Goal: Information Seeking & Learning: Learn about a topic

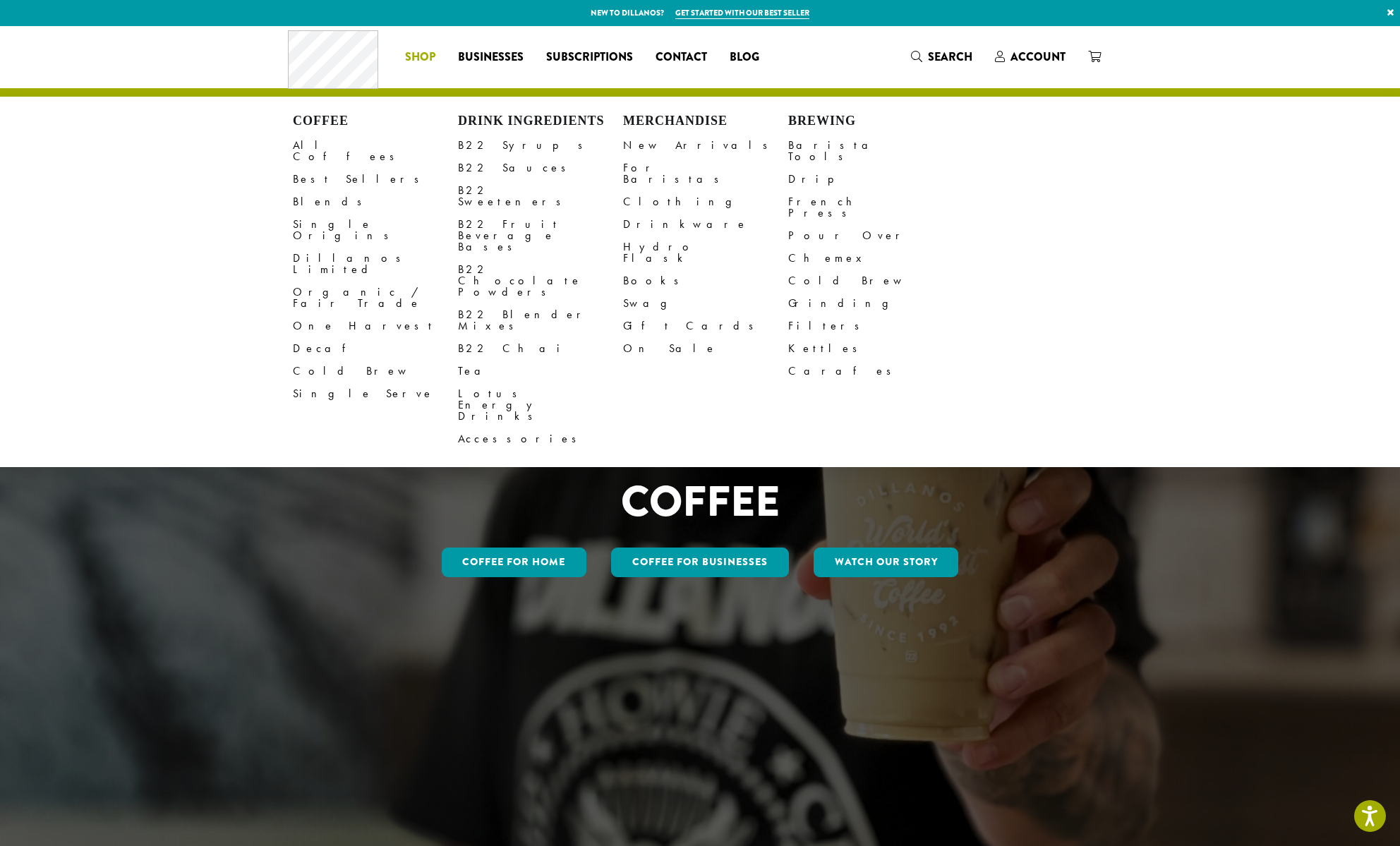
click at [441, 56] on li "Coffee All Coffees Best Sellers Blends Single Origins Dillanos Limited Organic …" at bounding box center [420, 56] width 52 height 22
click at [427, 53] on li "Coffee All Coffees Best Sellers Blends Single Origins Dillanos Limited Organic …" at bounding box center [420, 56] width 52 height 22
click at [654, 194] on link "Clothing" at bounding box center [705, 201] width 165 height 22
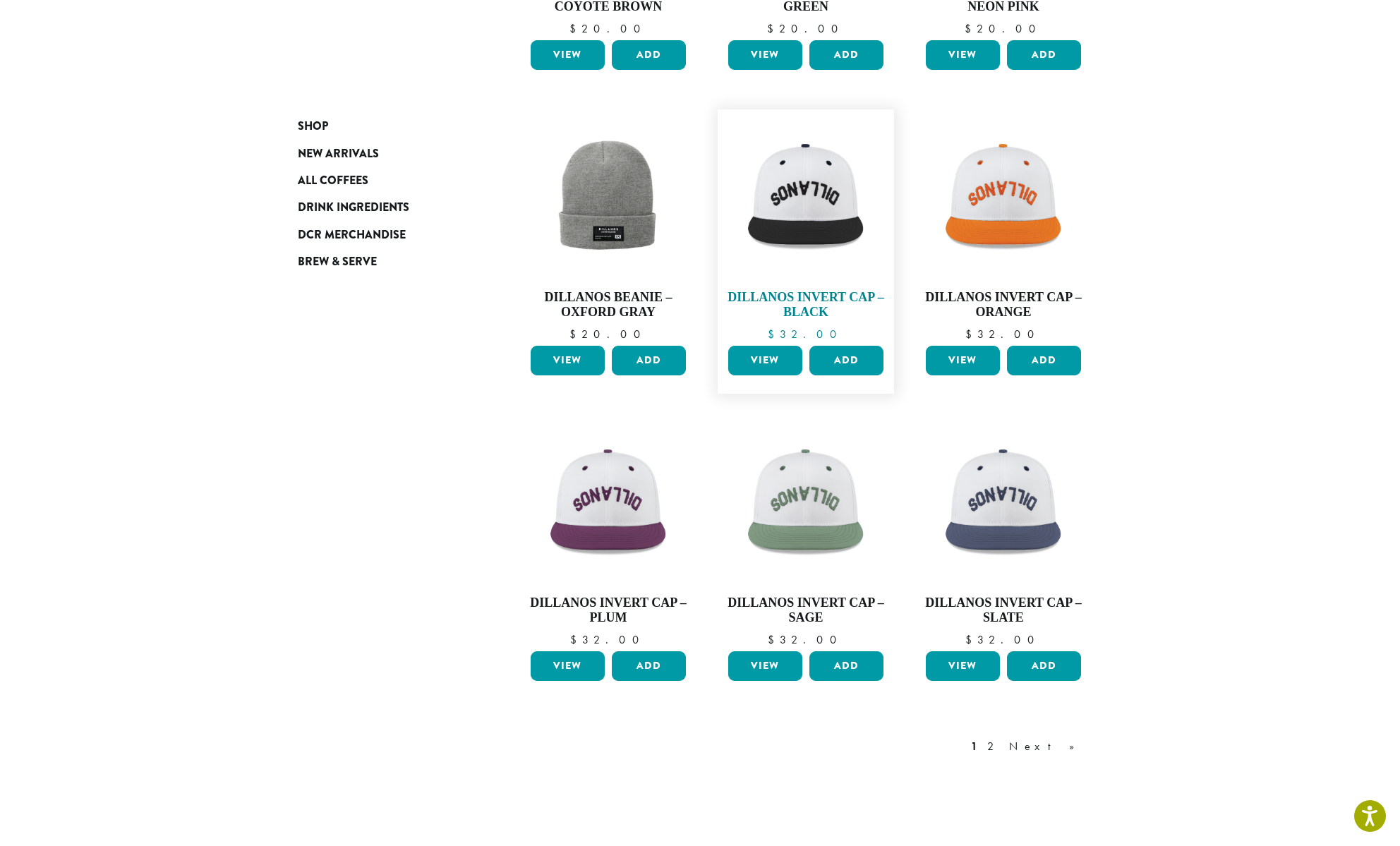
scroll to position [728, 0]
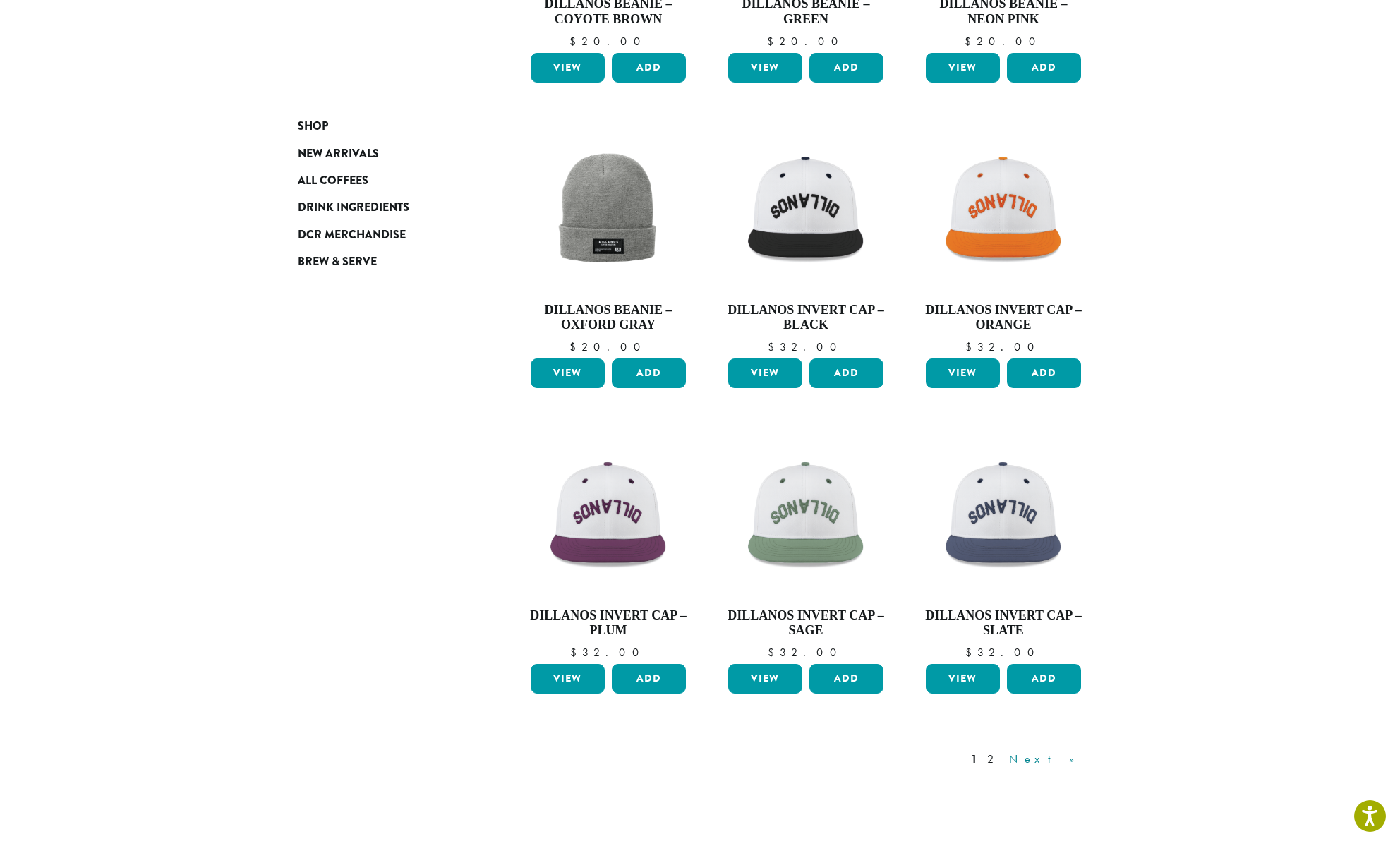
click at [1080, 761] on link "Next »" at bounding box center [1047, 759] width 82 height 17
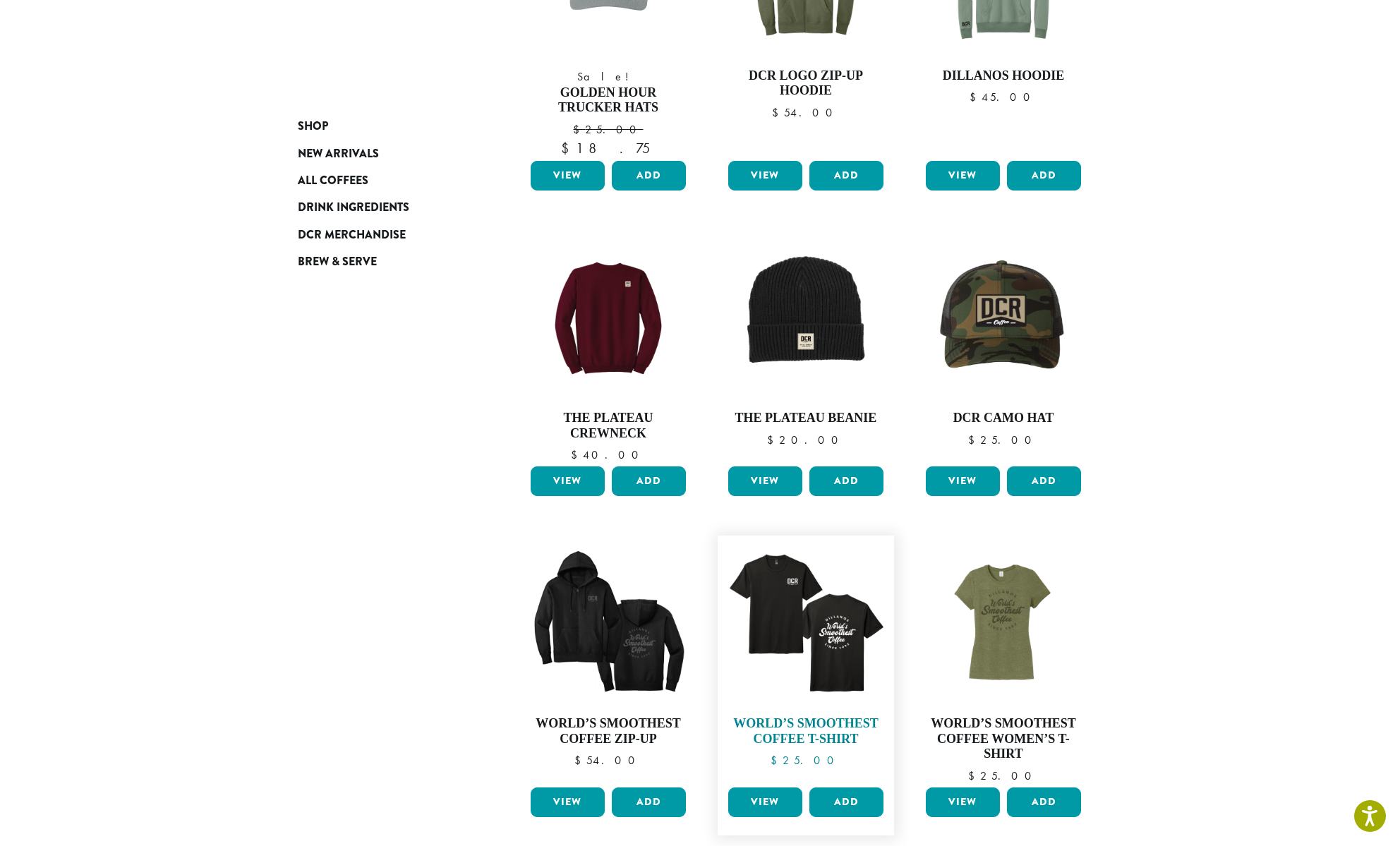
scroll to position [362, 0]
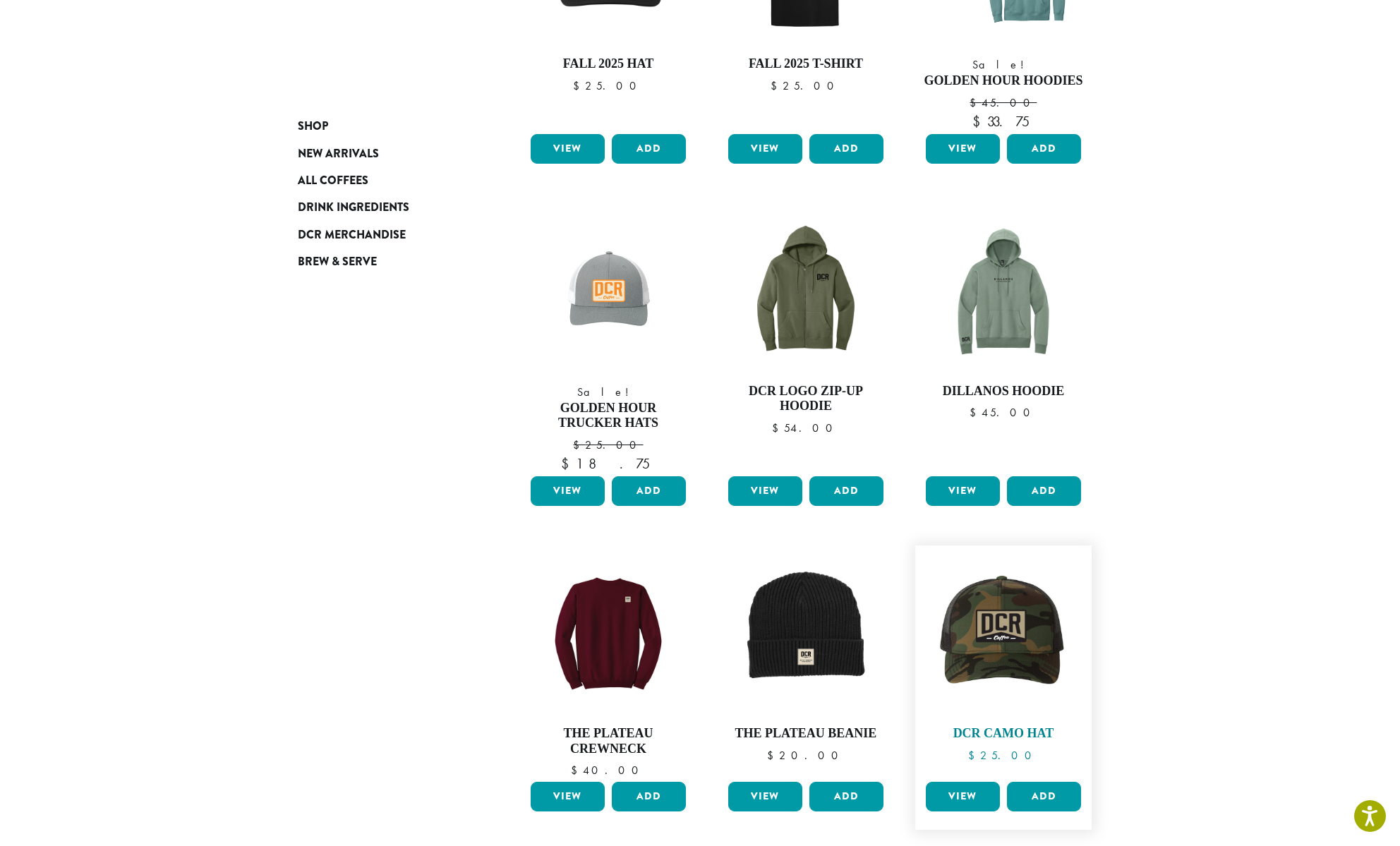
click at [988, 630] on img at bounding box center [1003, 633] width 162 height 162
click at [1054, 642] on img at bounding box center [1003, 633] width 162 height 162
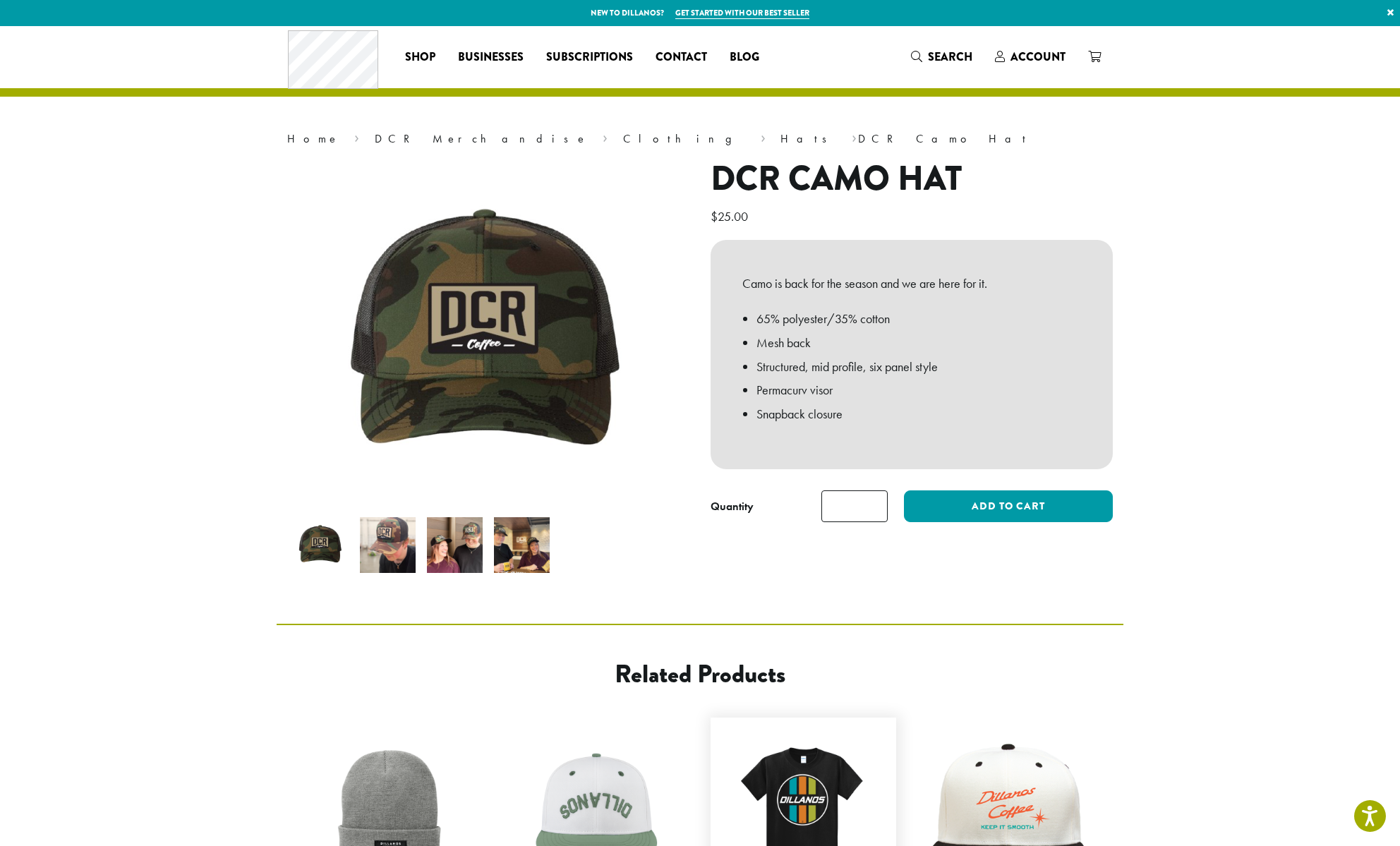
scroll to position [368, 0]
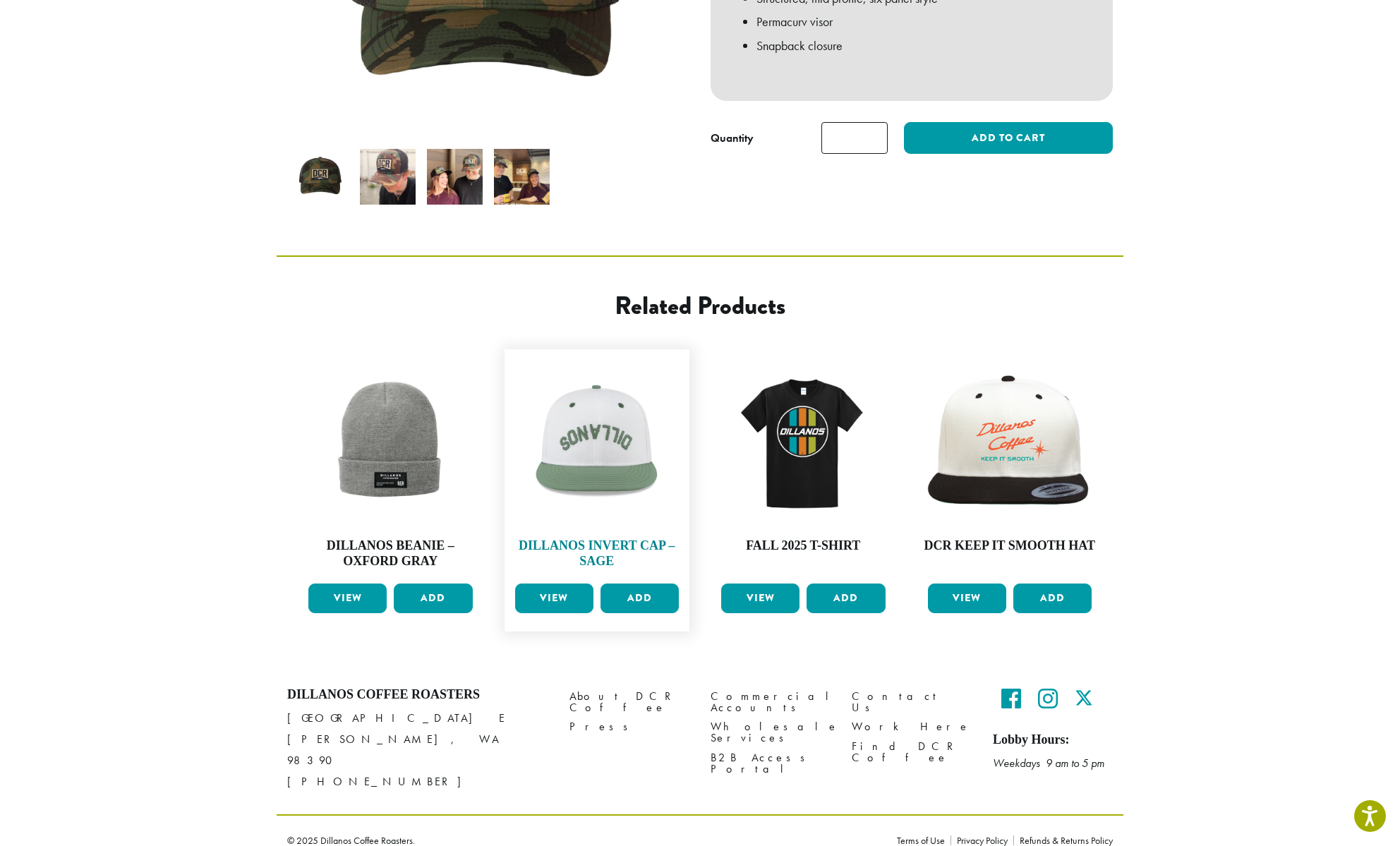
click at [618, 481] on img at bounding box center [598, 442] width 172 height 172
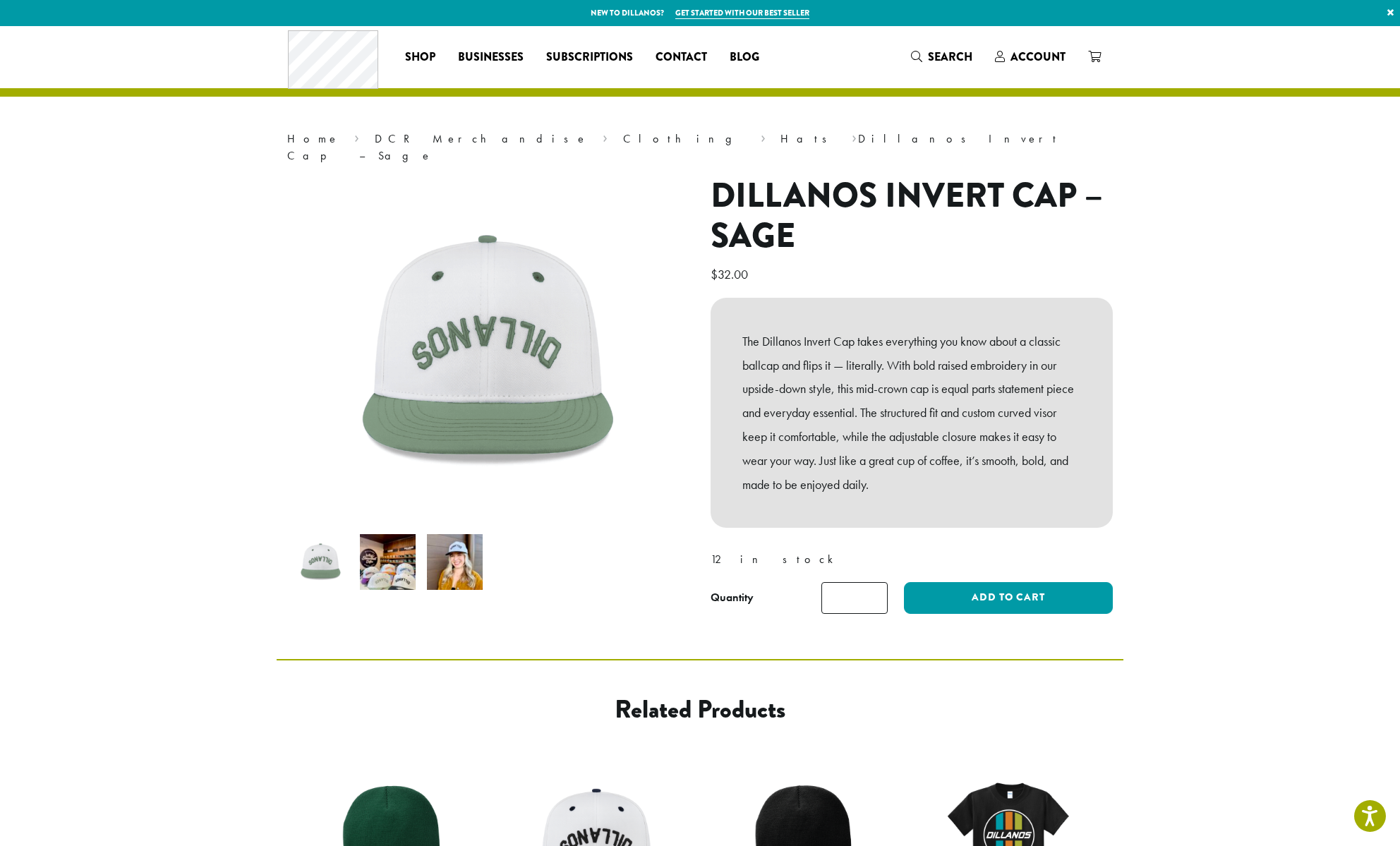
click at [390, 560] on img at bounding box center [387, 561] width 55 height 55
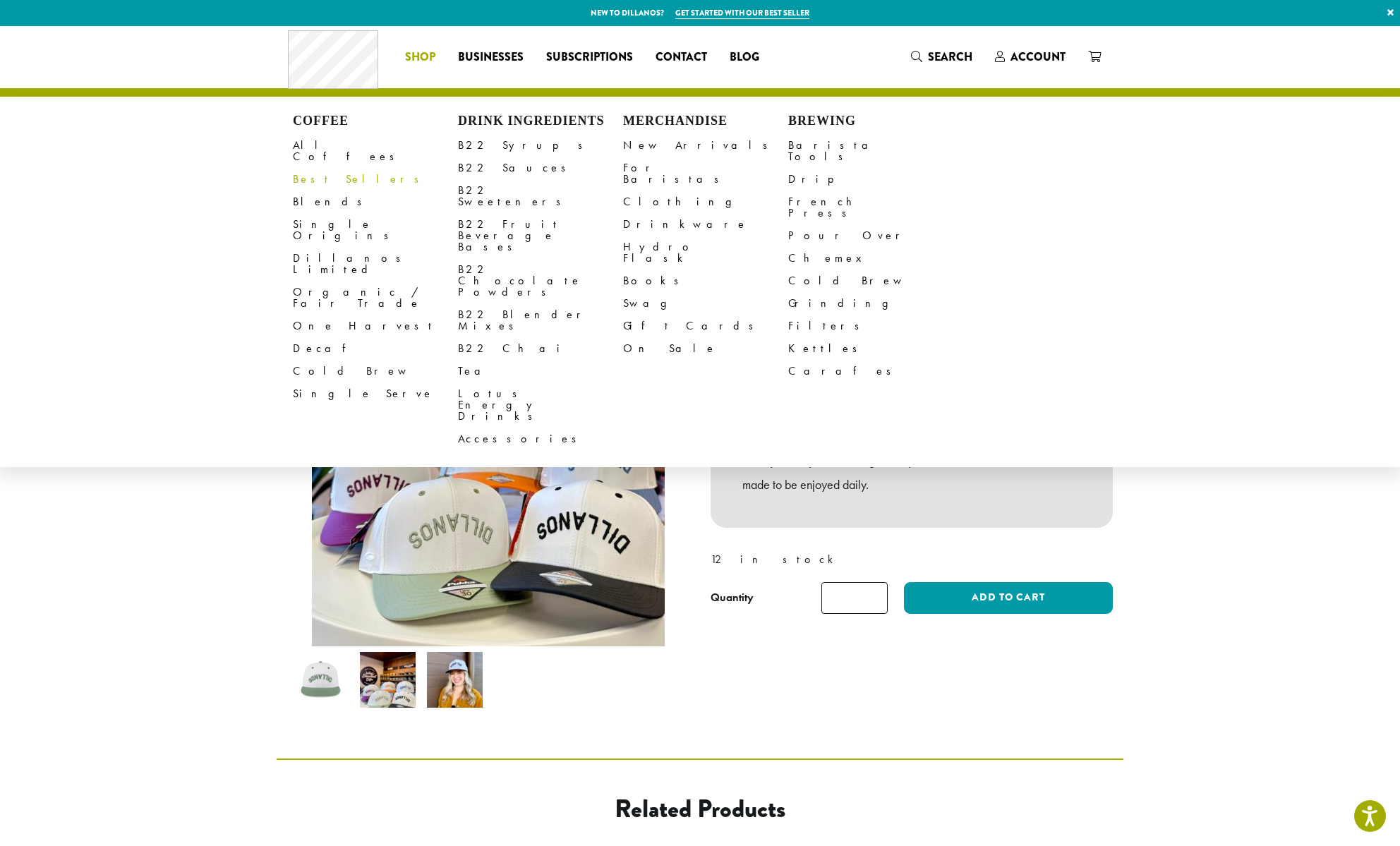
click at [422, 55] on li "Coffee All Coffees Best Sellers Blends Single Origins Dillanos Limited Organic …" at bounding box center [420, 56] width 52 height 22
click at [655, 190] on link "Clothing" at bounding box center [705, 201] width 165 height 22
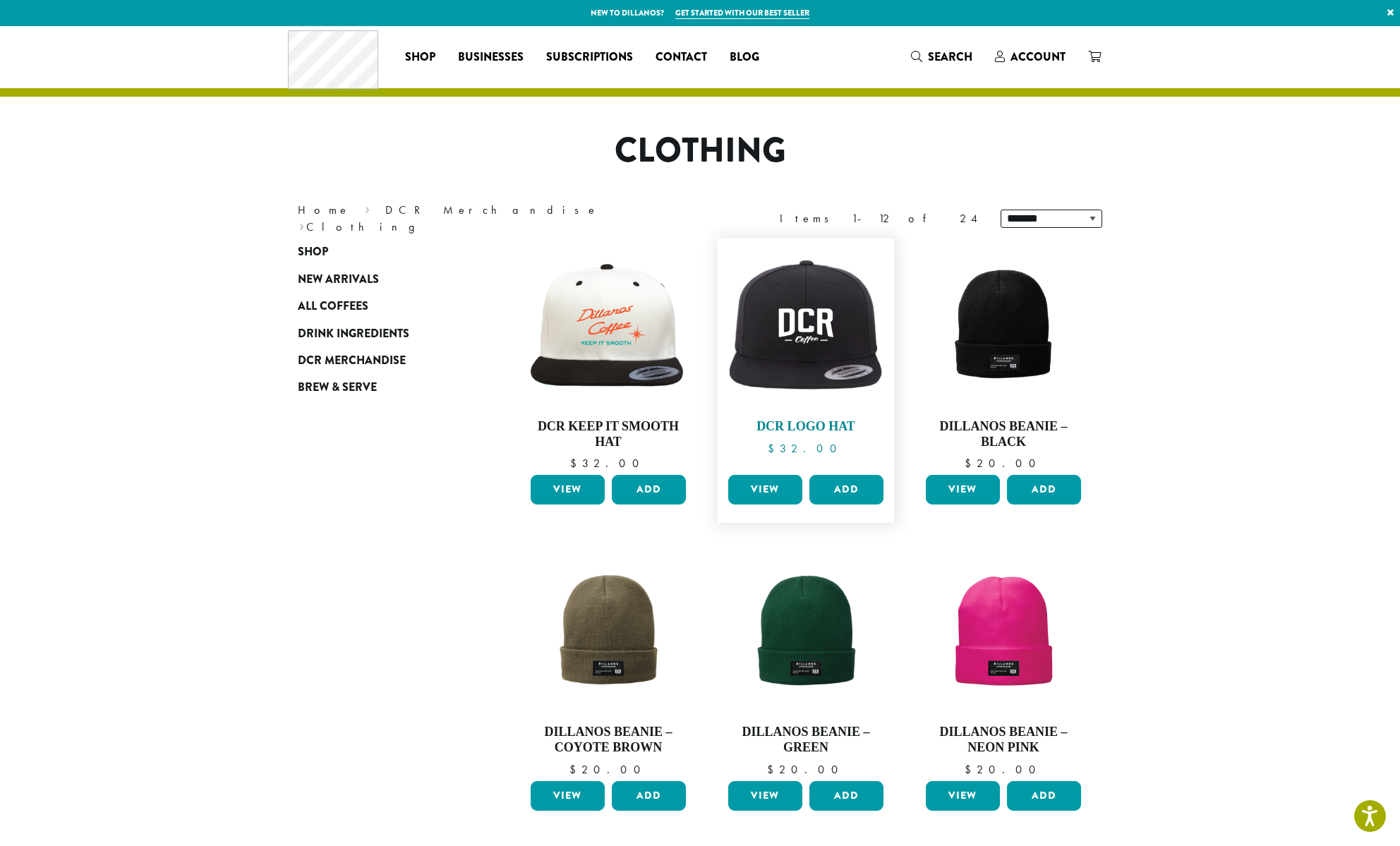
click at [816, 345] on img at bounding box center [805, 326] width 162 height 141
click at [858, 334] on img at bounding box center [805, 326] width 162 height 141
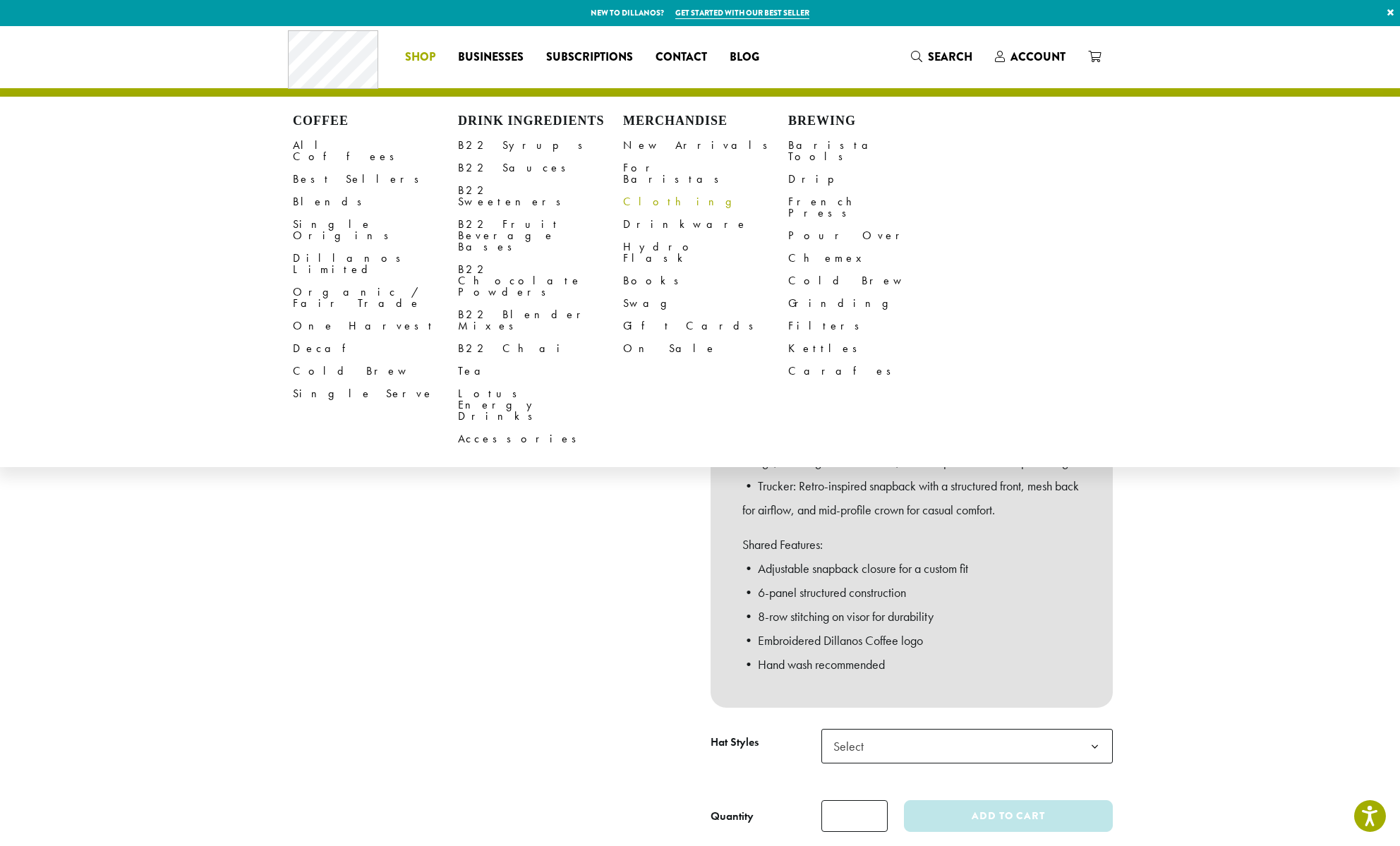
click at [654, 193] on link "Clothing" at bounding box center [705, 201] width 165 height 22
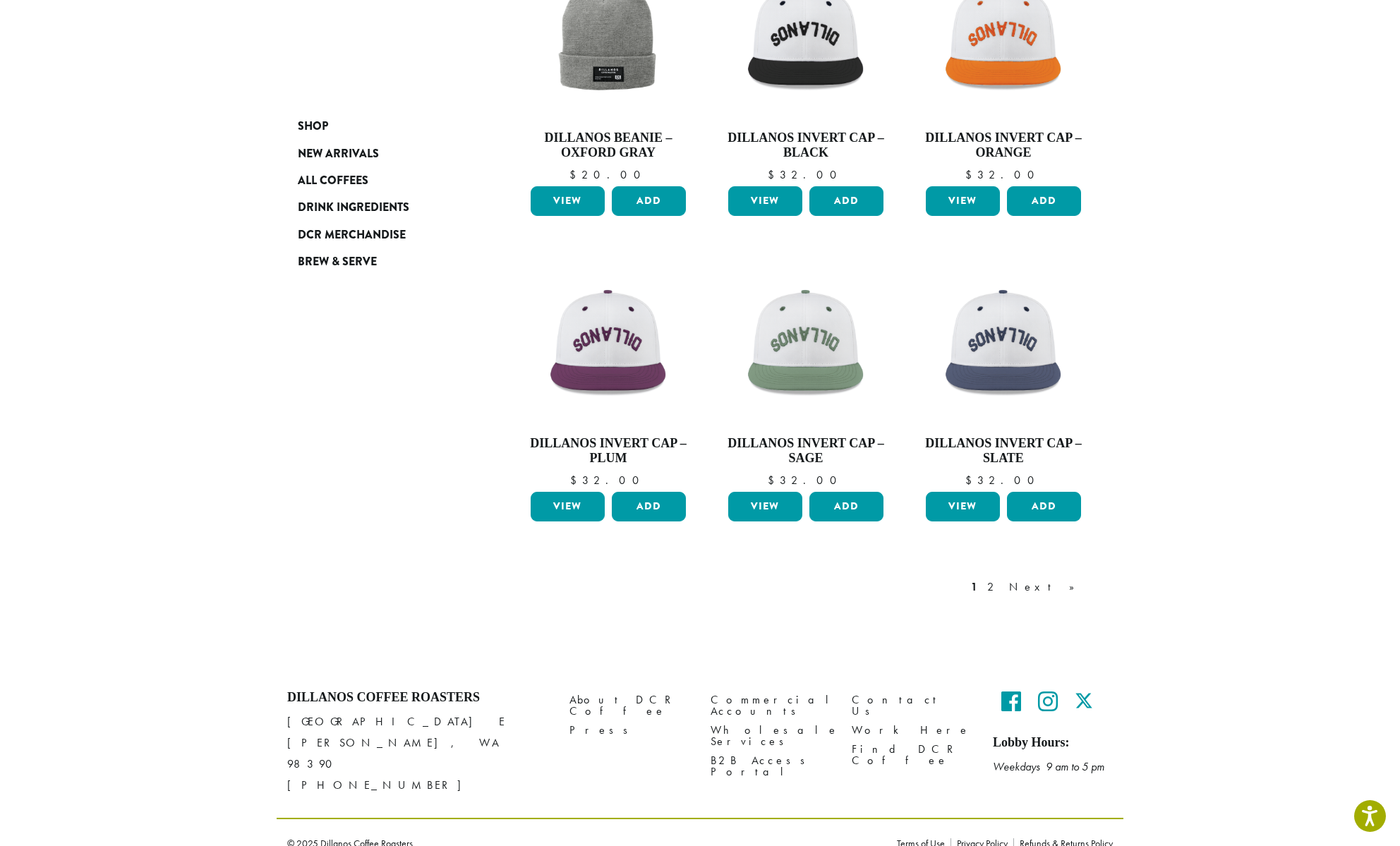
scroll to position [903, 0]
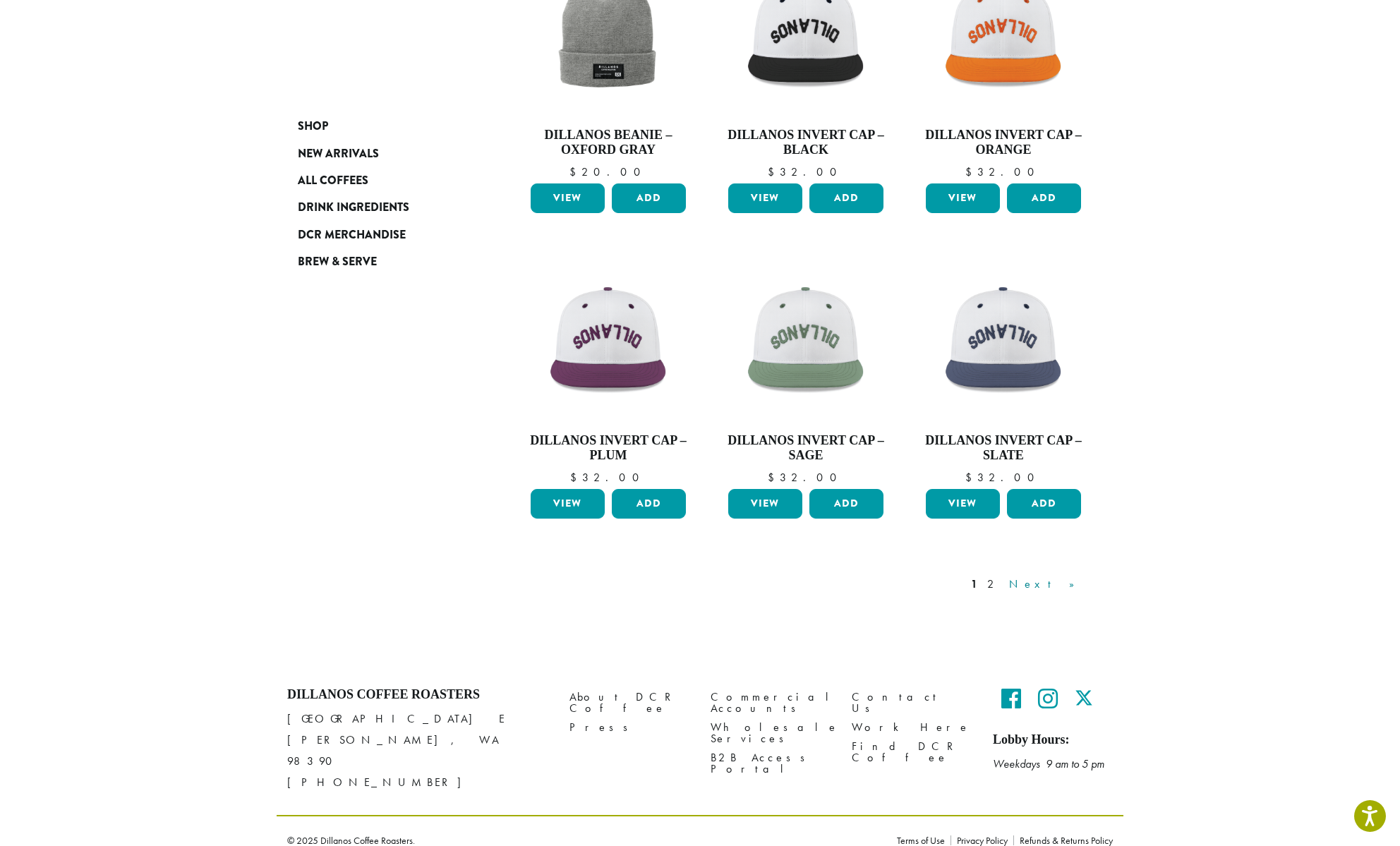
click at [1072, 582] on link "Next »" at bounding box center [1047, 584] width 82 height 17
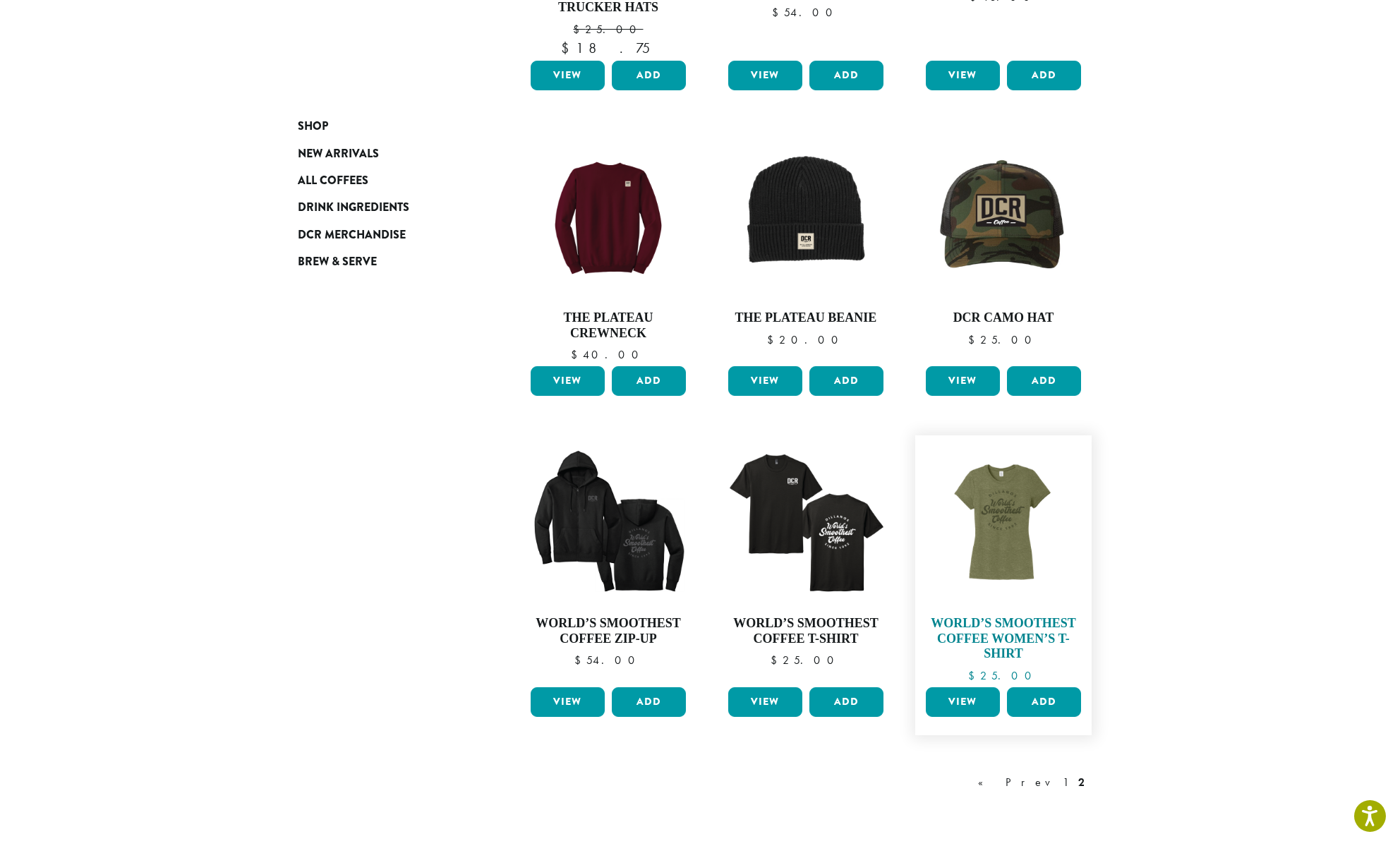
scroll to position [779, 0]
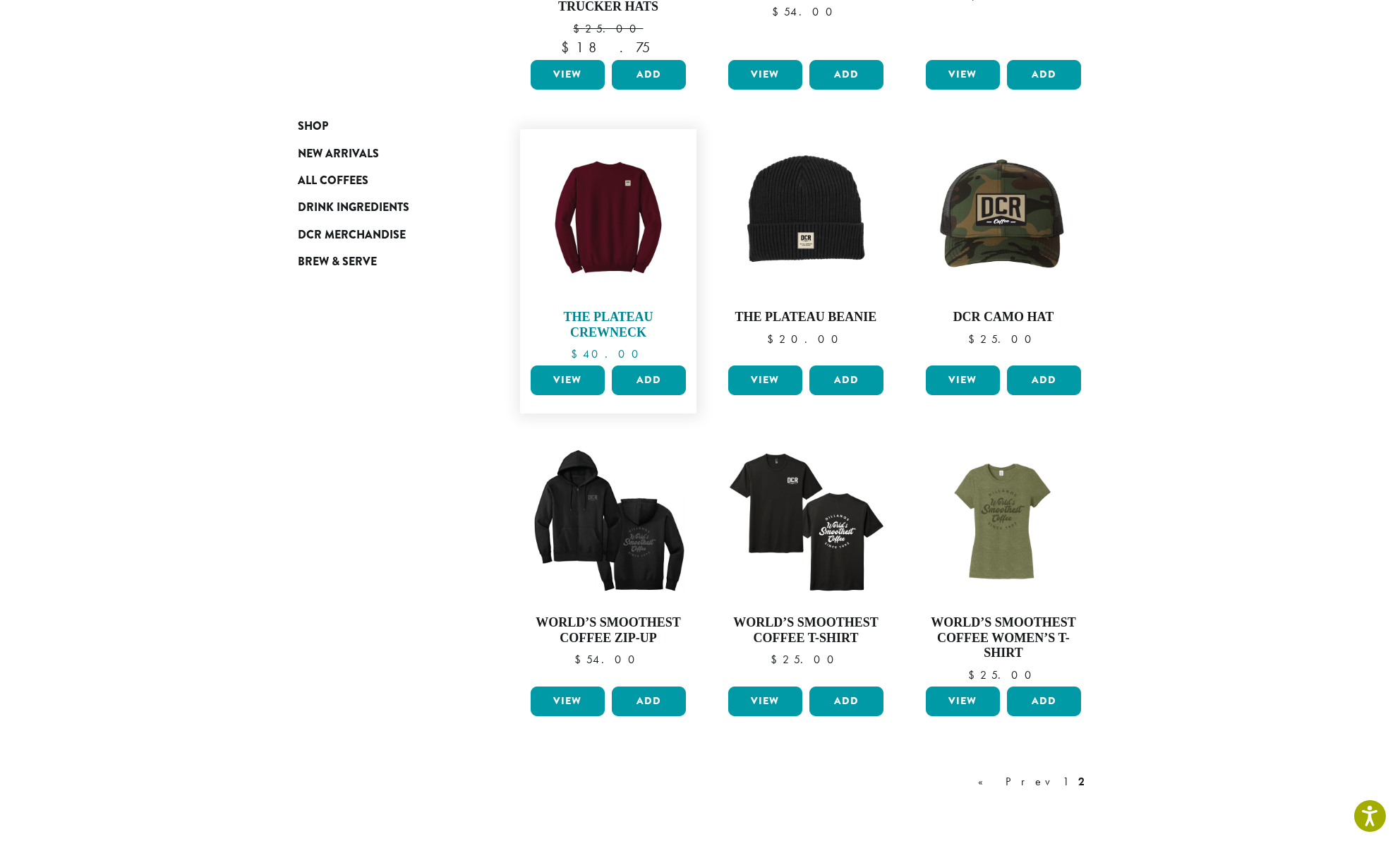
click at [648, 213] on img at bounding box center [608, 217] width 162 height 162
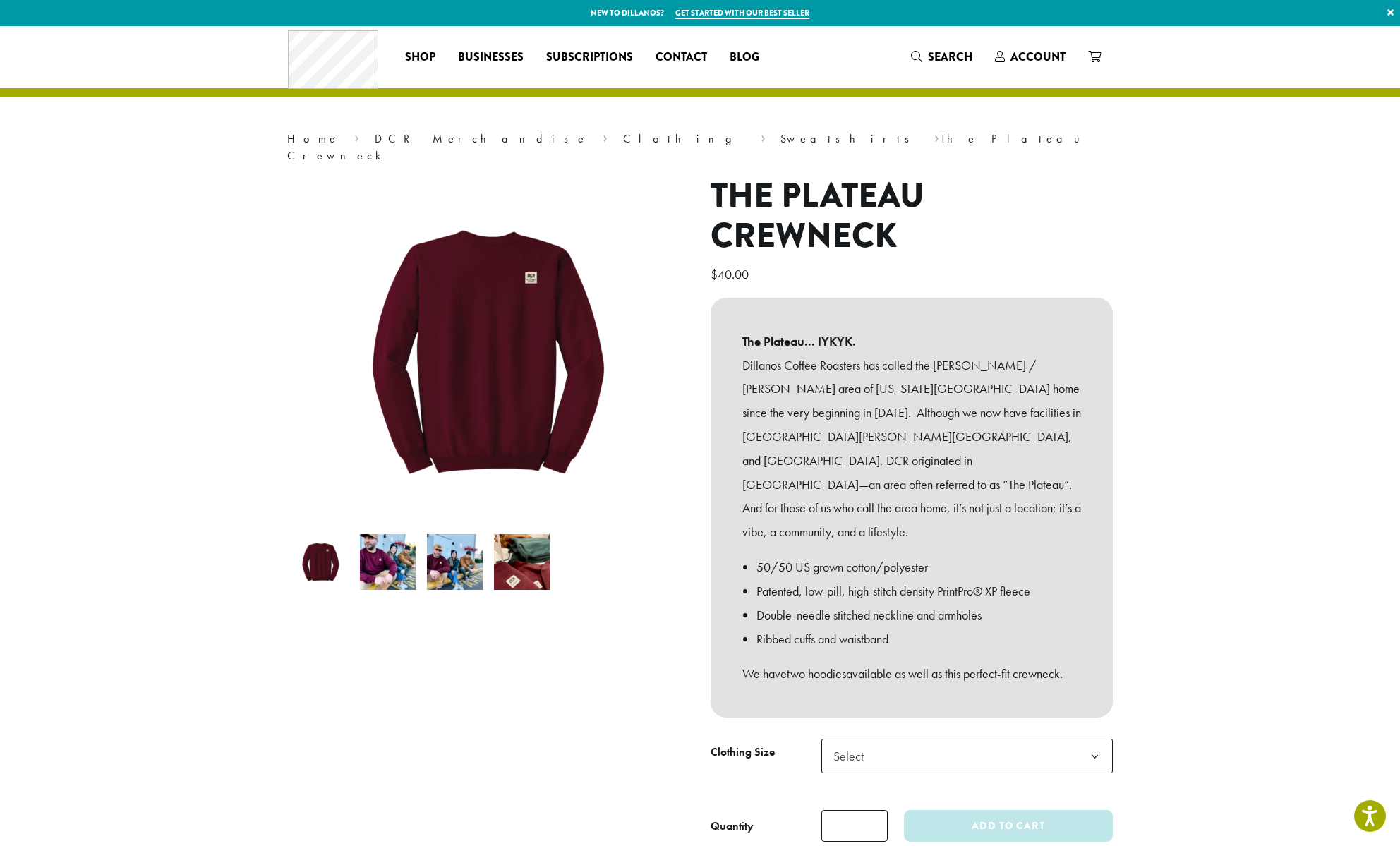
click at [530, 561] on img at bounding box center [521, 561] width 55 height 55
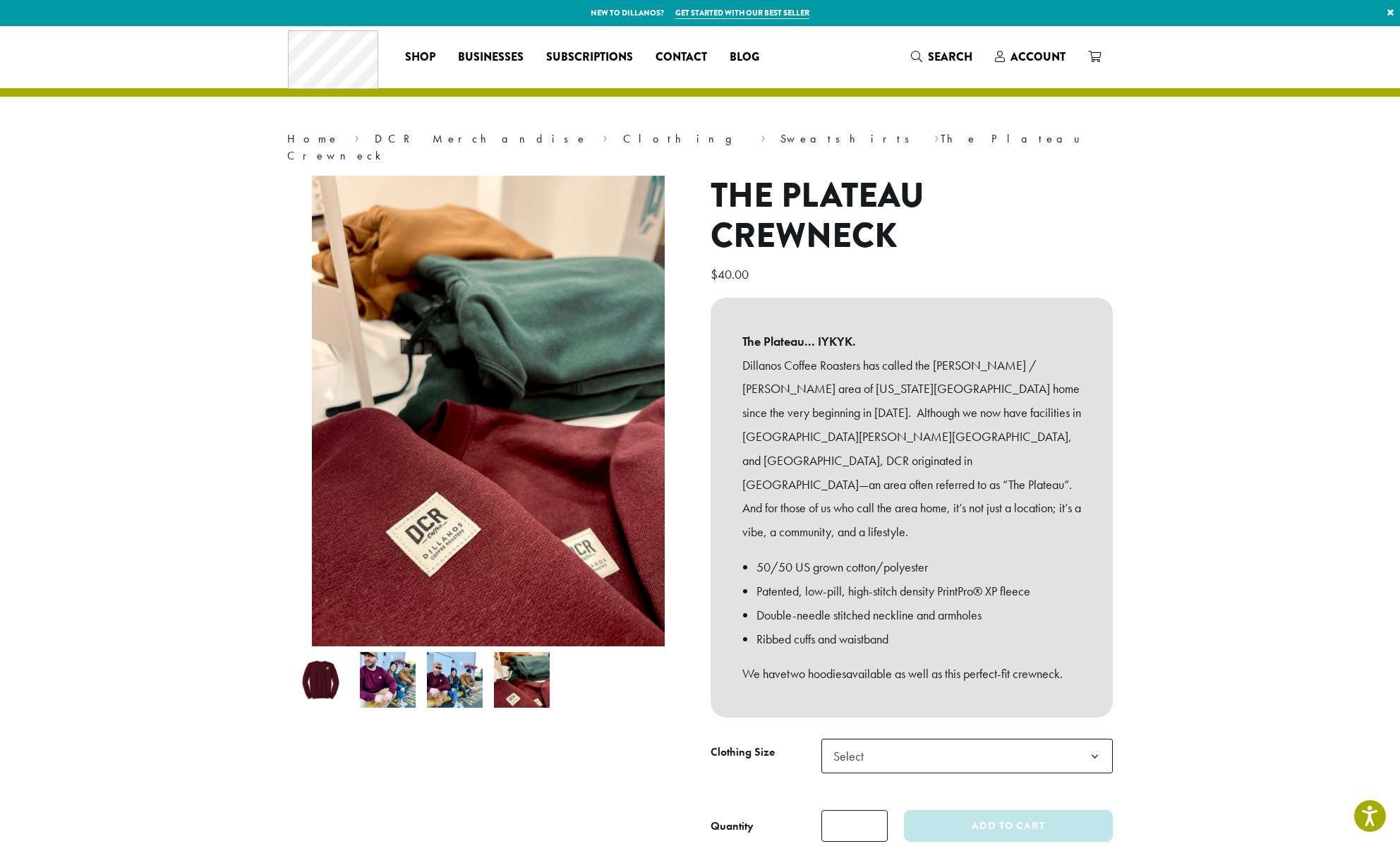
click at [469, 661] on img at bounding box center [454, 679] width 55 height 55
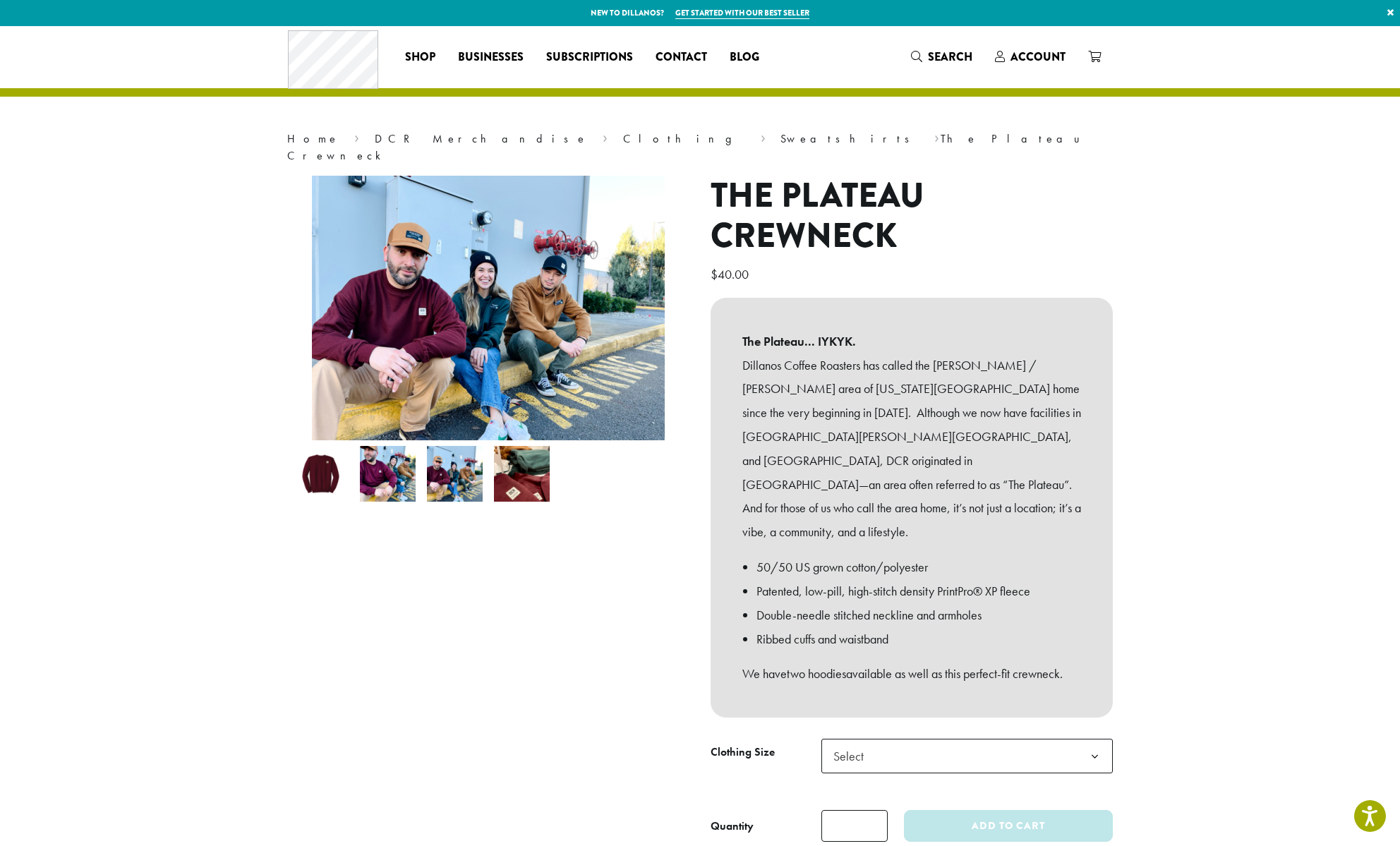
click at [401, 457] on img at bounding box center [387, 473] width 55 height 55
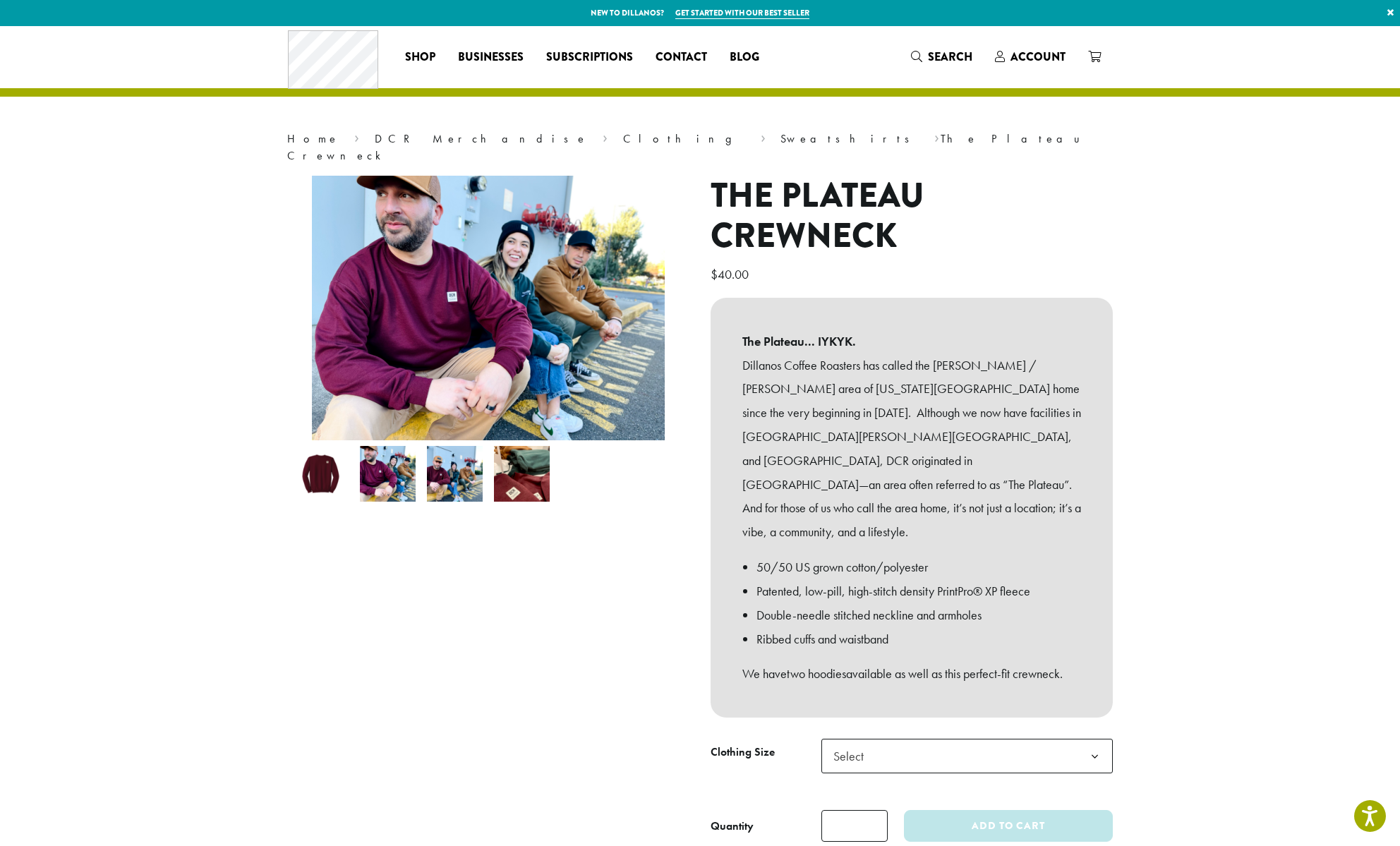
click at [364, 481] on img at bounding box center [387, 473] width 55 height 55
click at [316, 467] on img at bounding box center [320, 473] width 55 height 55
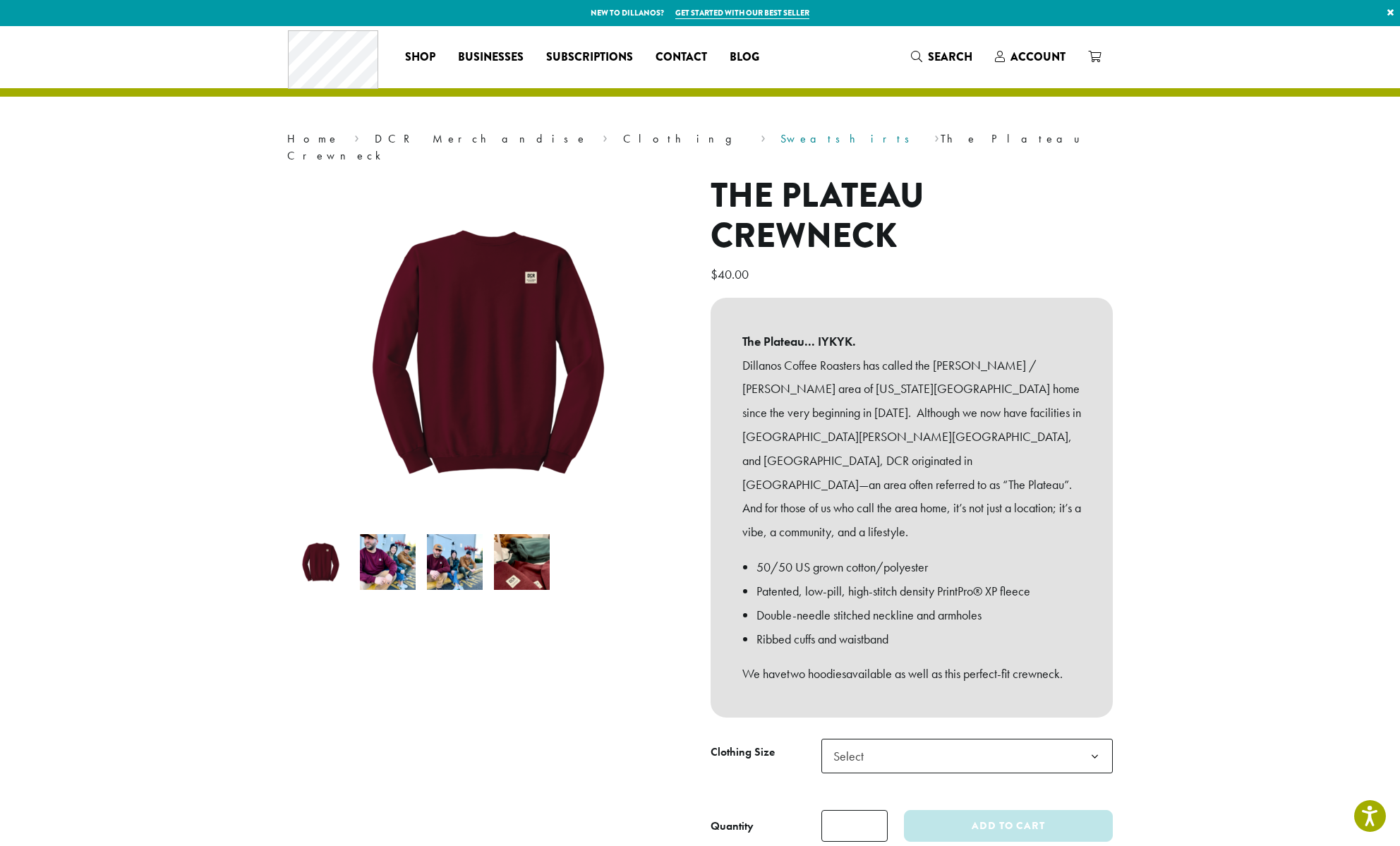
click at [780, 141] on link "Sweatshirts" at bounding box center [849, 138] width 138 height 15
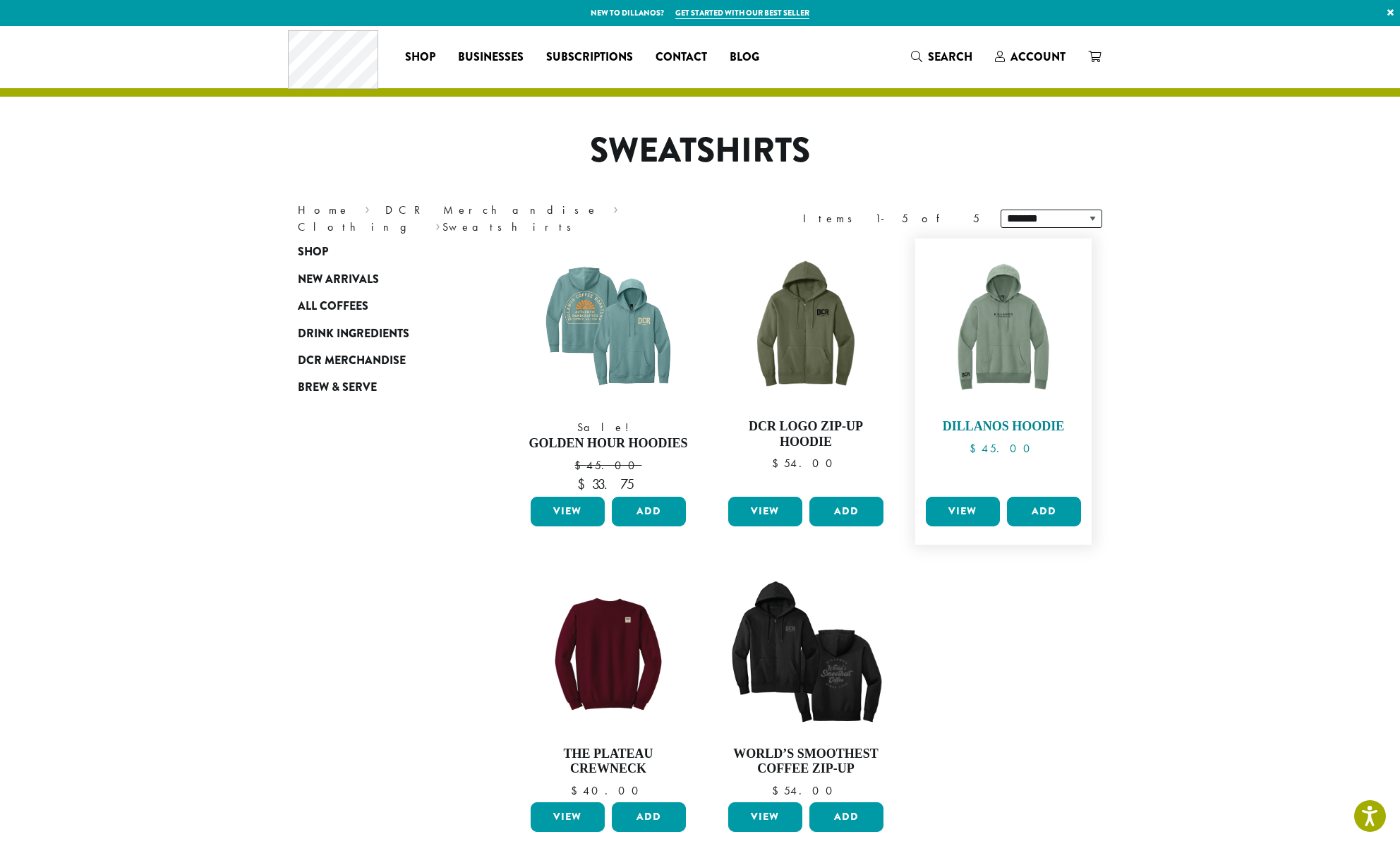
click at [1007, 342] on img at bounding box center [1003, 326] width 162 height 162
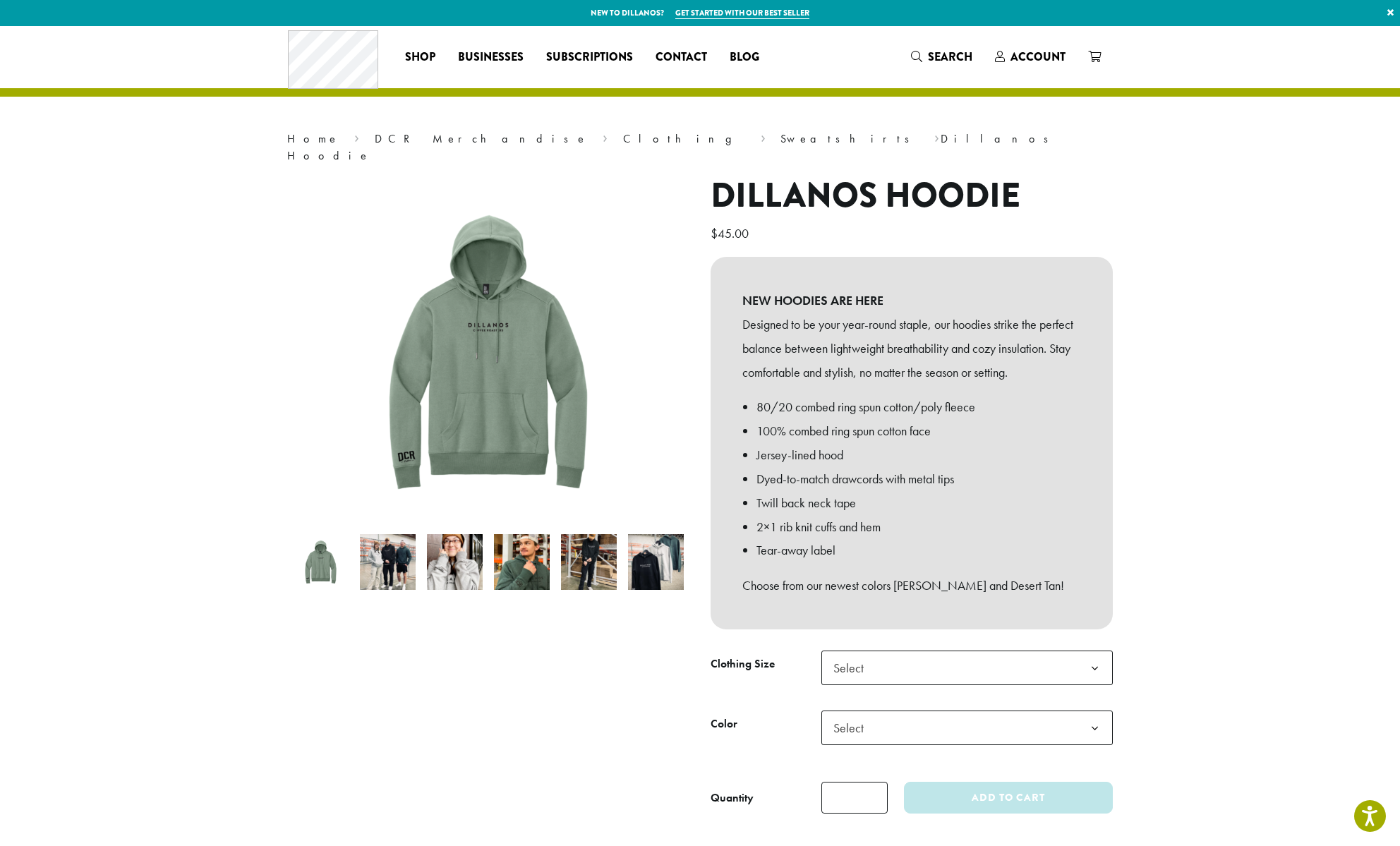
click at [398, 558] on img at bounding box center [387, 561] width 55 height 55
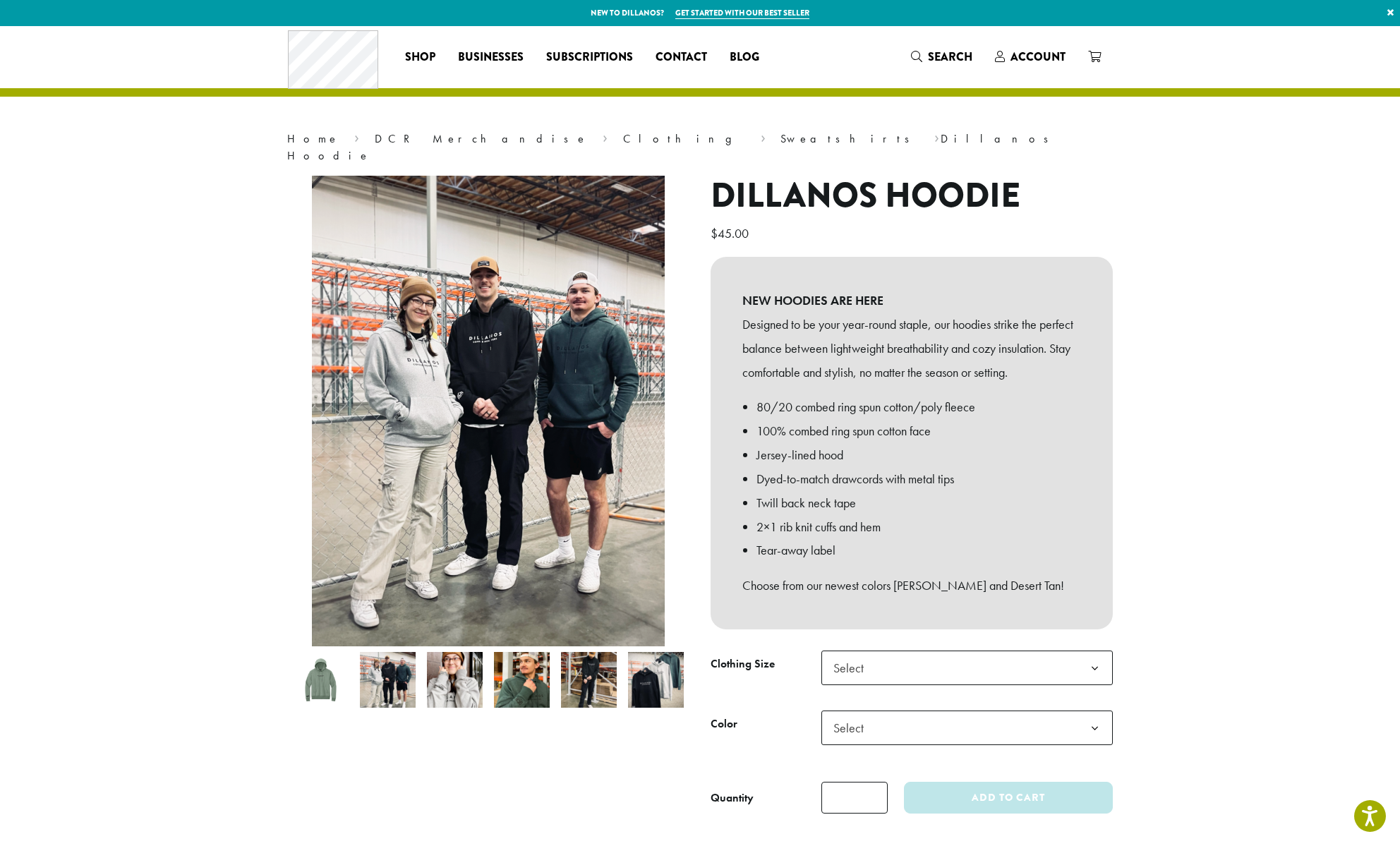
click at [448, 669] on img at bounding box center [454, 679] width 55 height 55
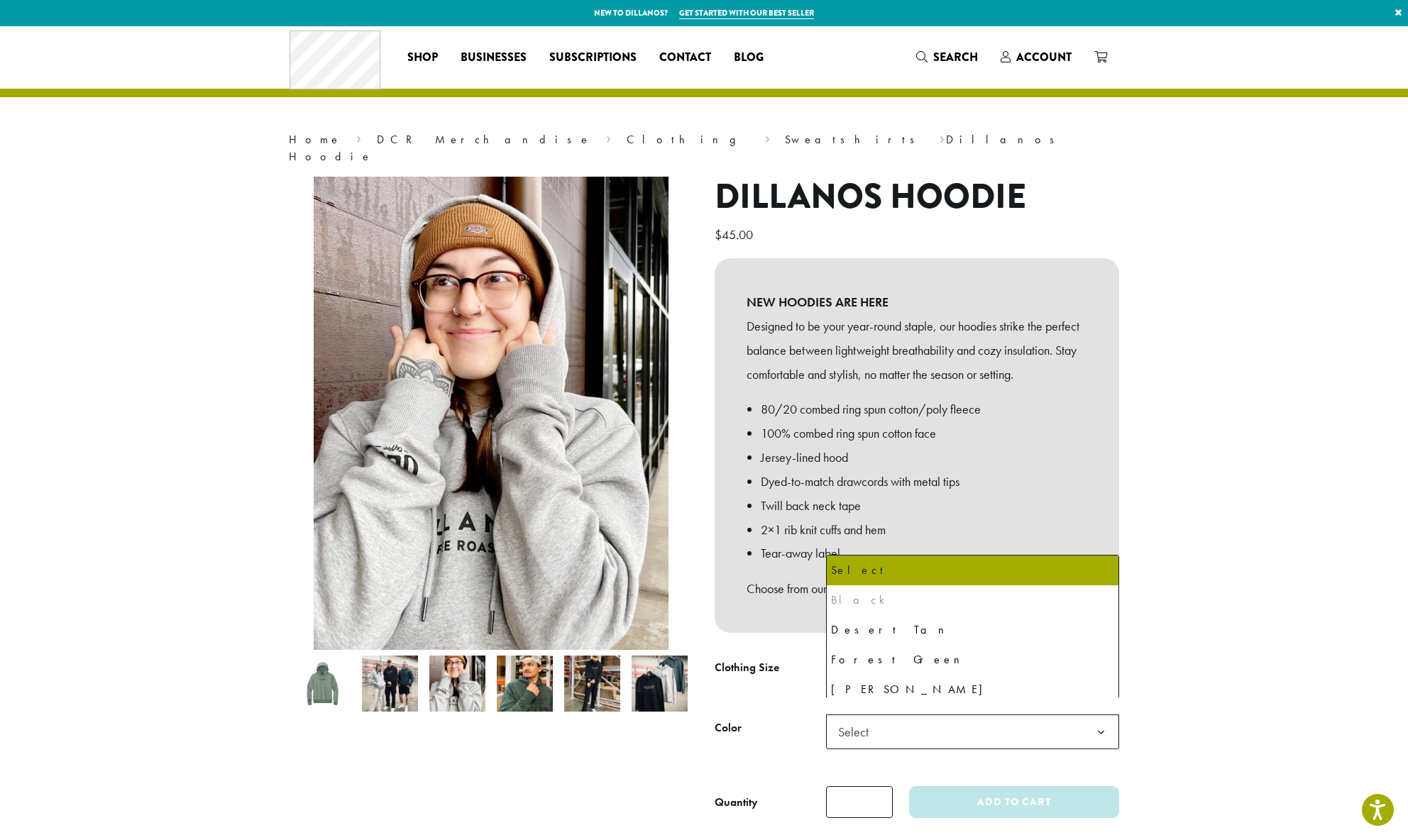
click at [875, 718] on span "Select" at bounding box center [858, 732] width 51 height 27
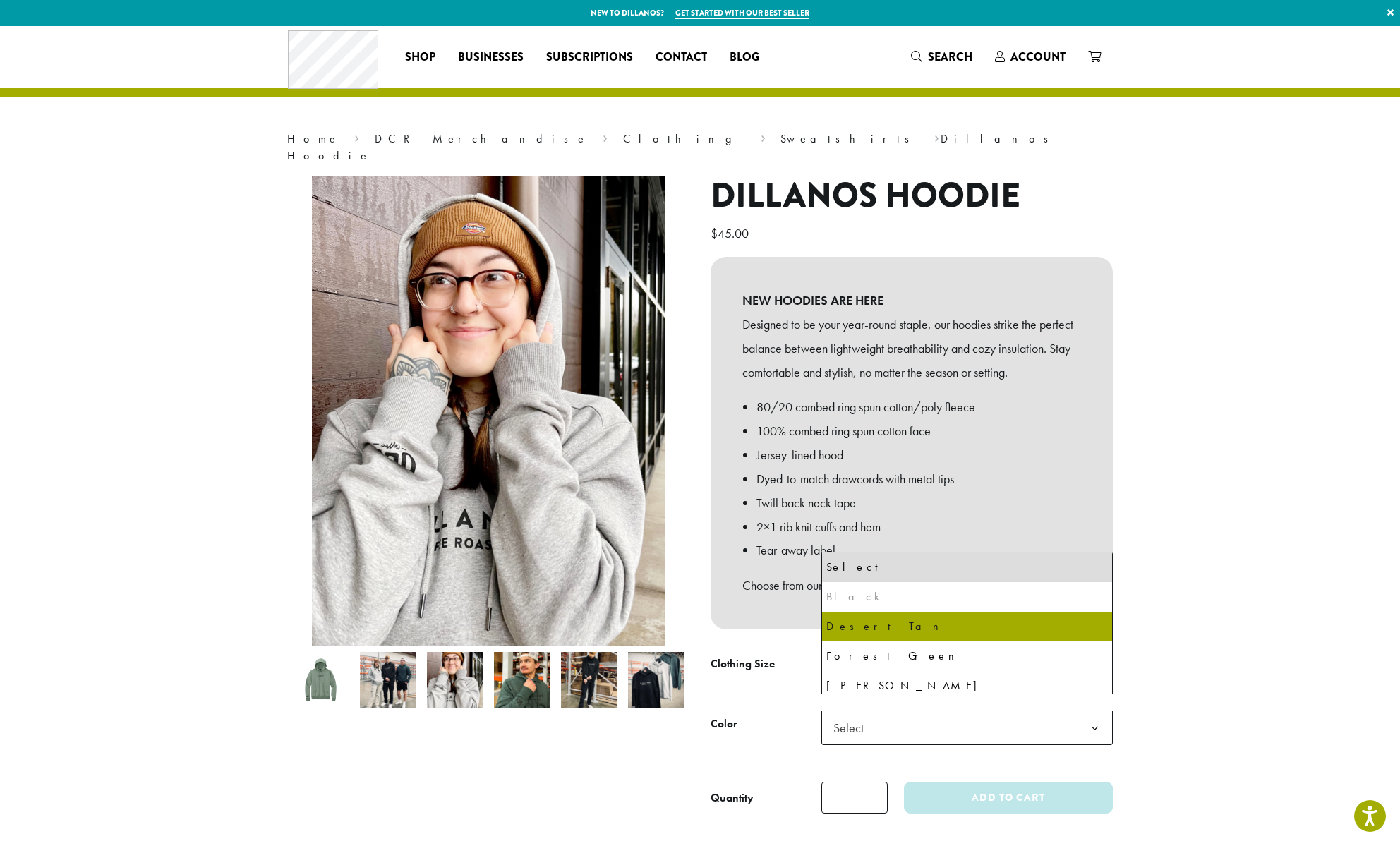
select select "**********"
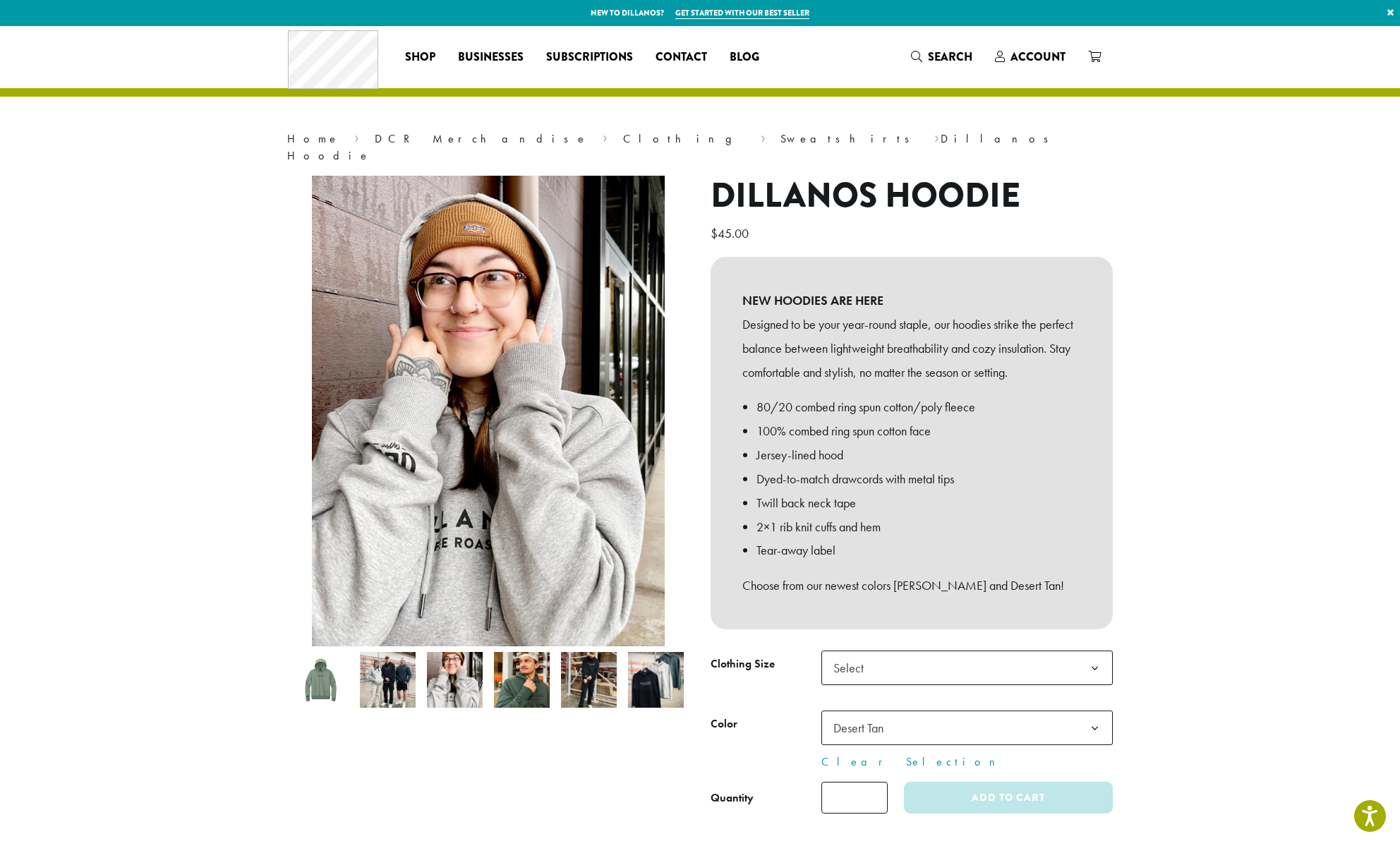
click at [389, 681] on img at bounding box center [387, 679] width 55 height 55
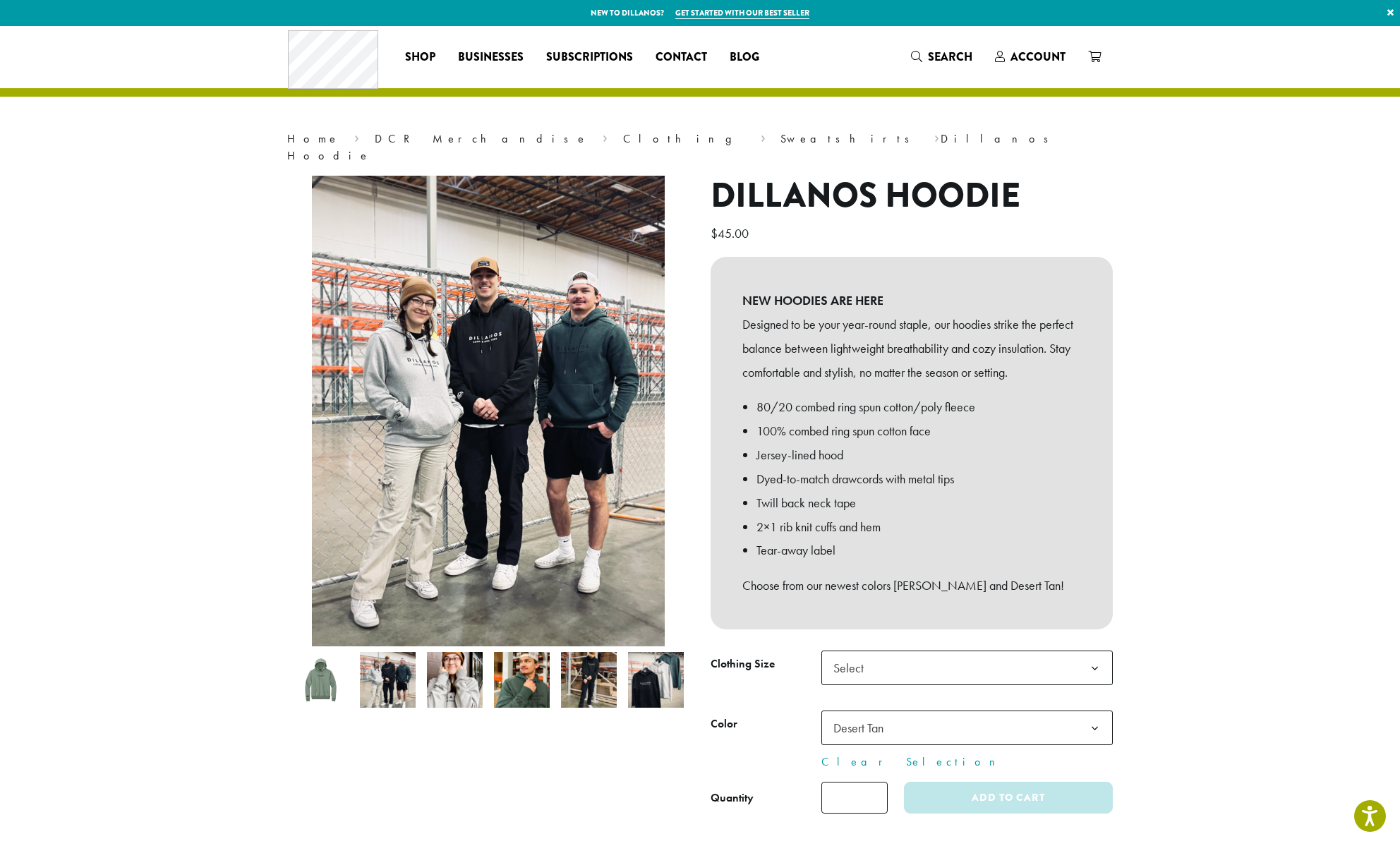
click at [650, 679] on img at bounding box center [655, 679] width 55 height 55
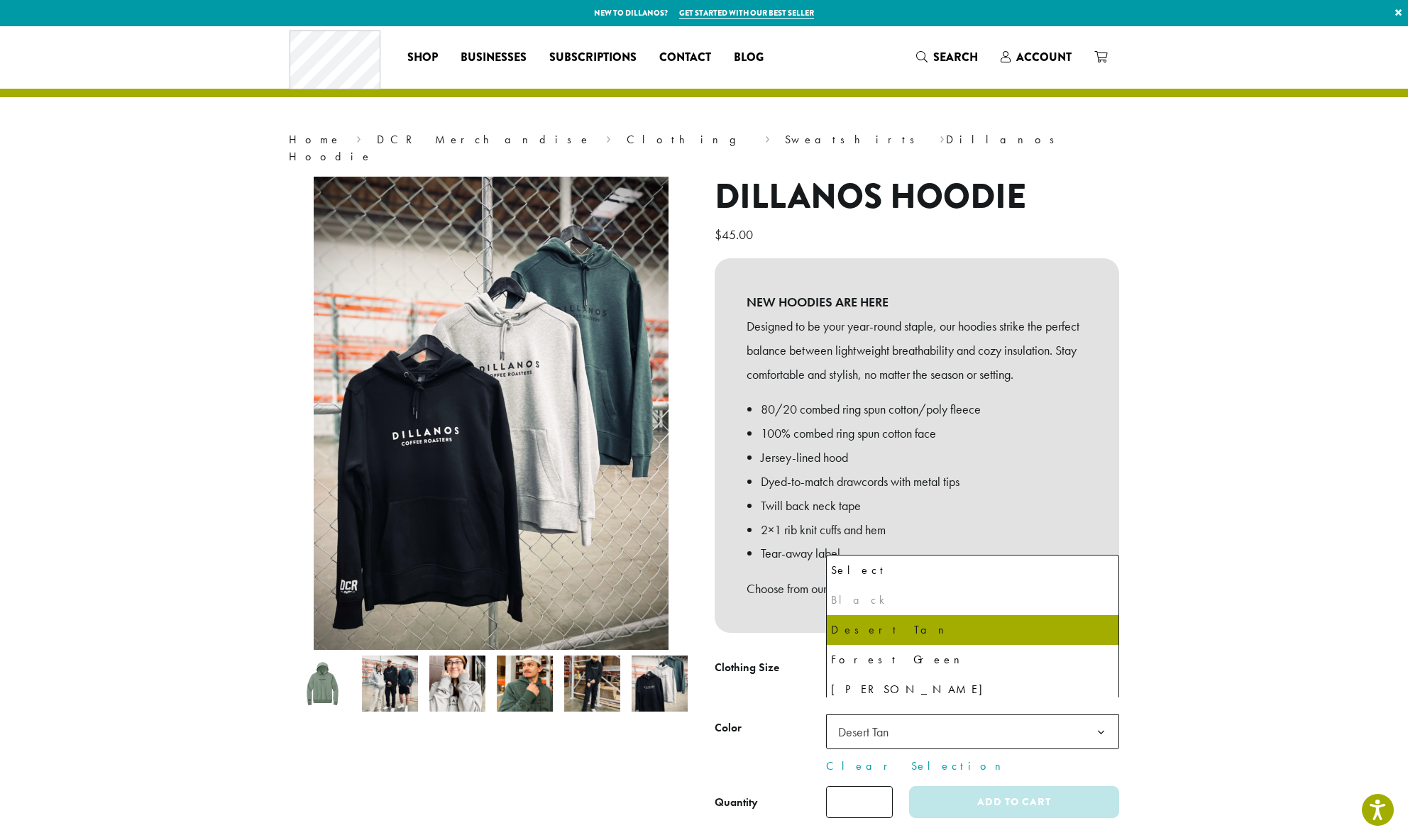
click at [892, 718] on span "Desert Tan" at bounding box center [868, 732] width 70 height 27
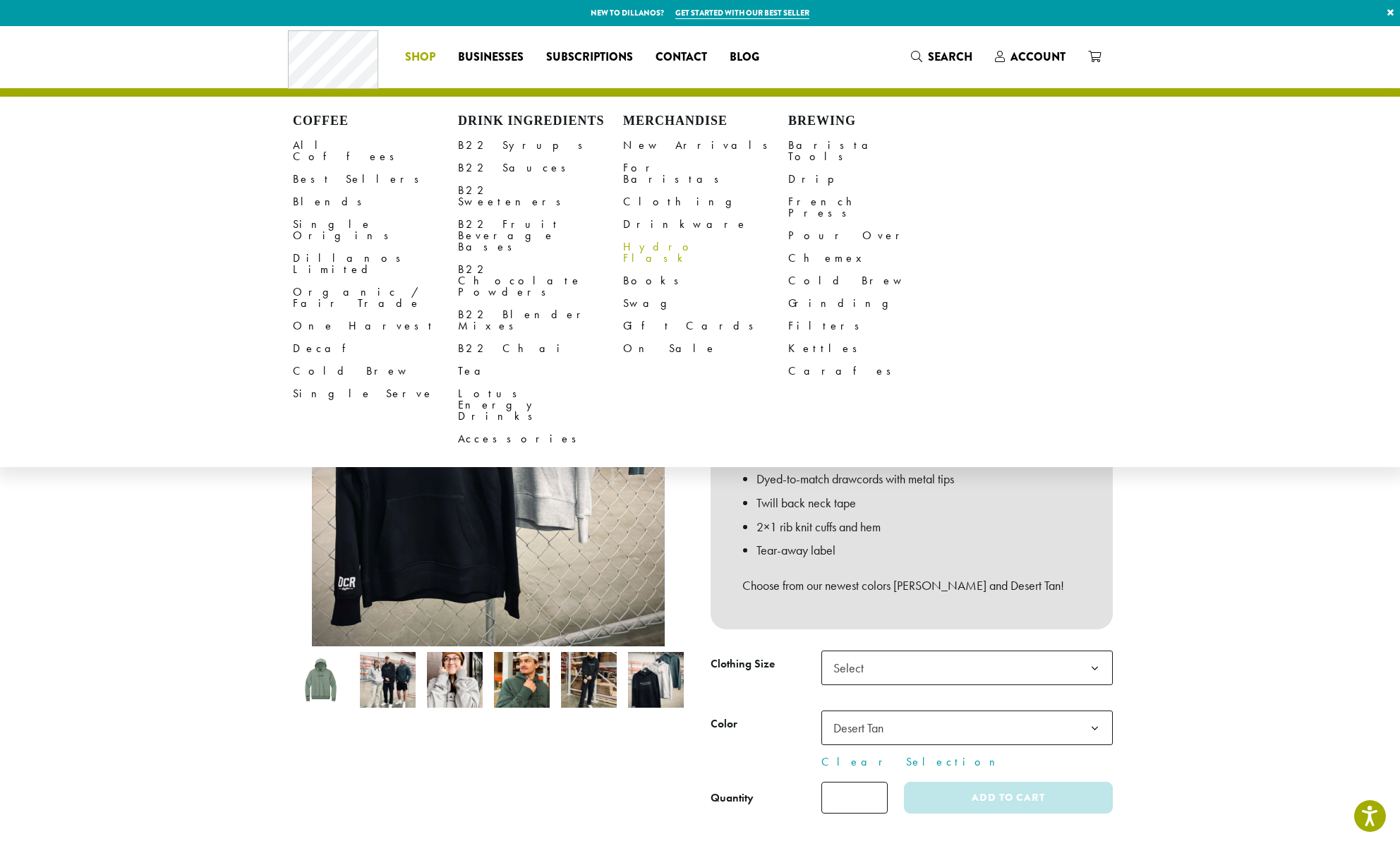
click at [663, 236] on link "Hydro Flask" at bounding box center [705, 253] width 165 height 34
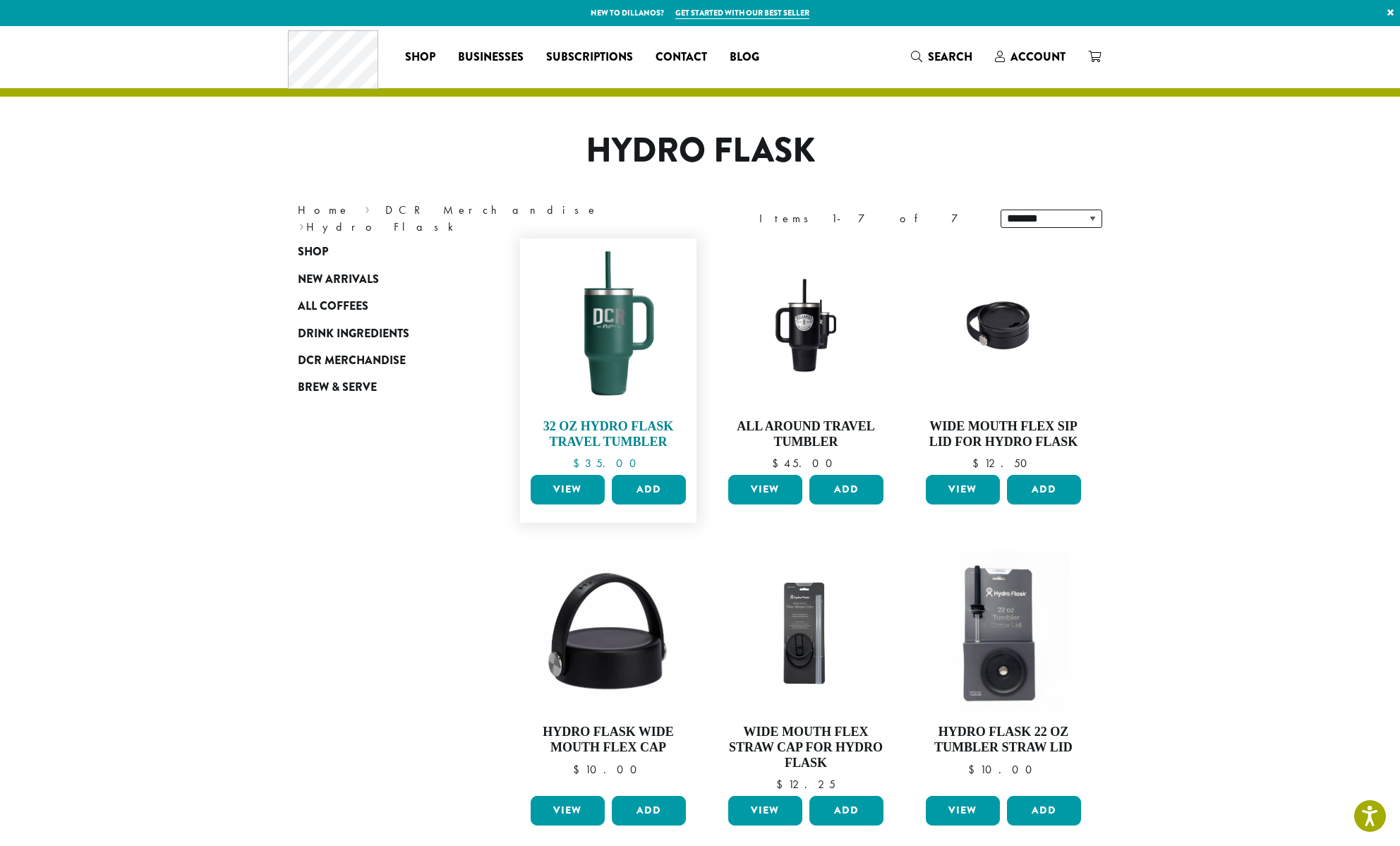
click at [625, 343] on img at bounding box center [608, 326] width 162 height 162
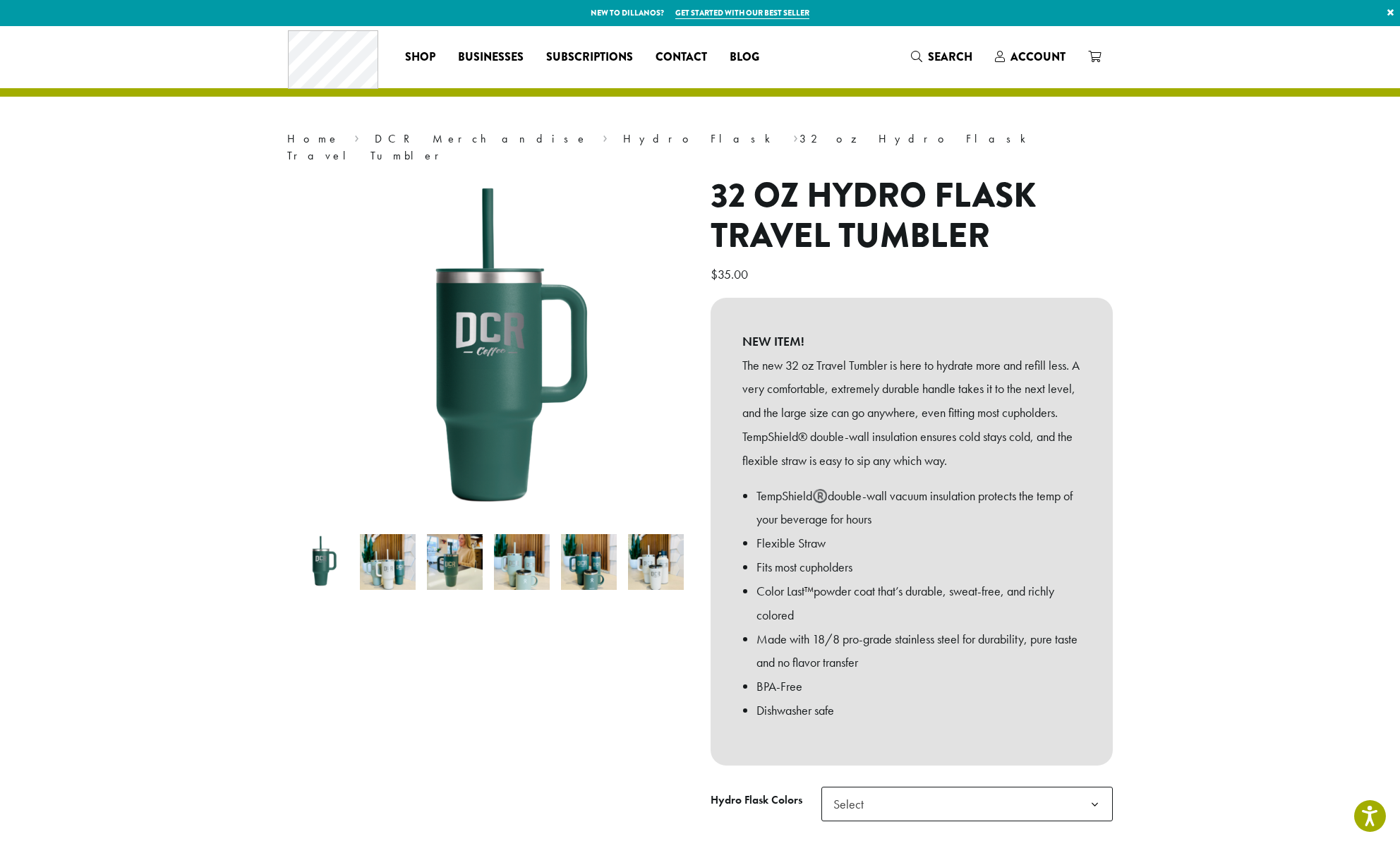
click at [595, 551] on img at bounding box center [588, 561] width 55 height 55
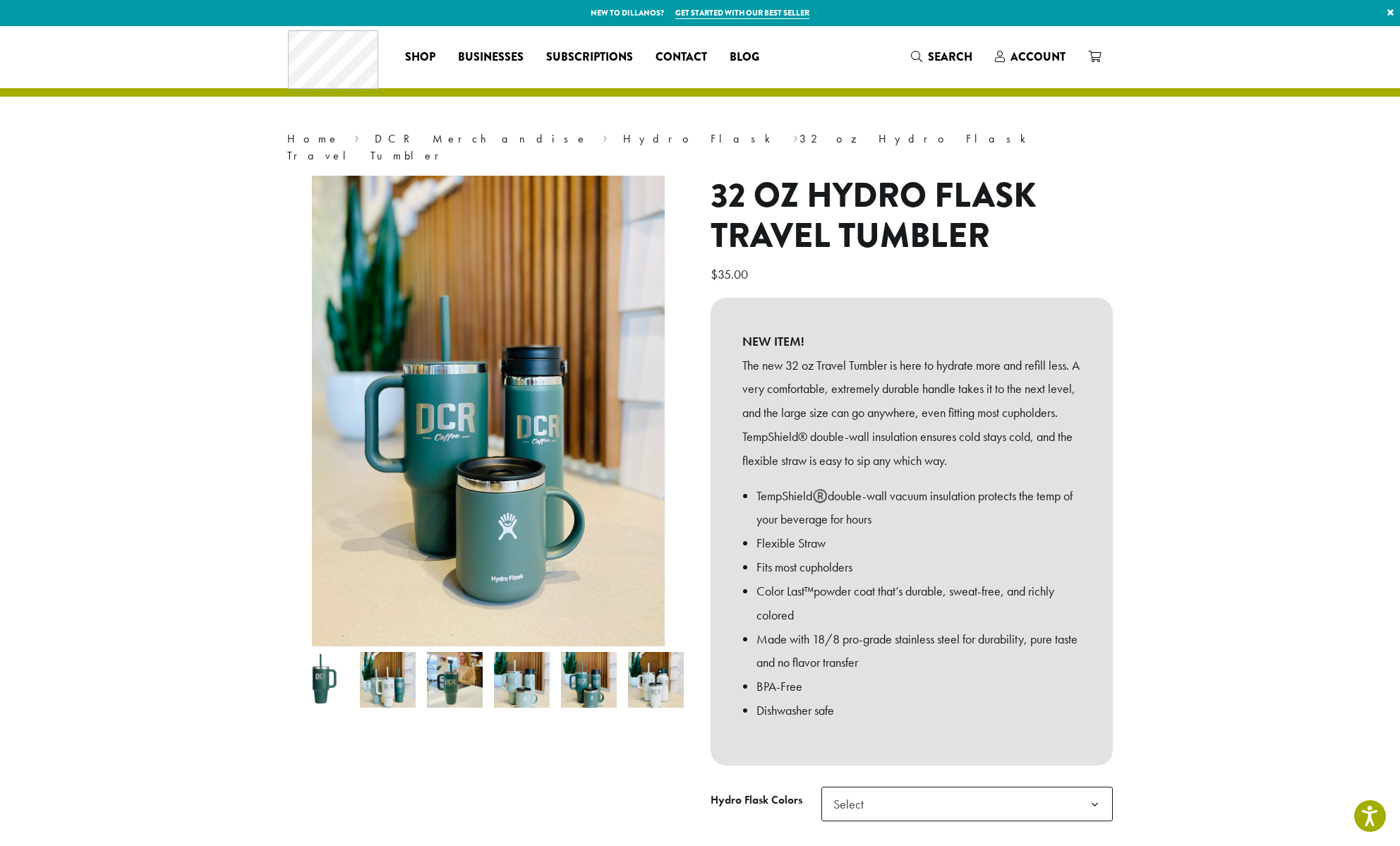
click at [674, 664] on img at bounding box center [655, 679] width 55 height 55
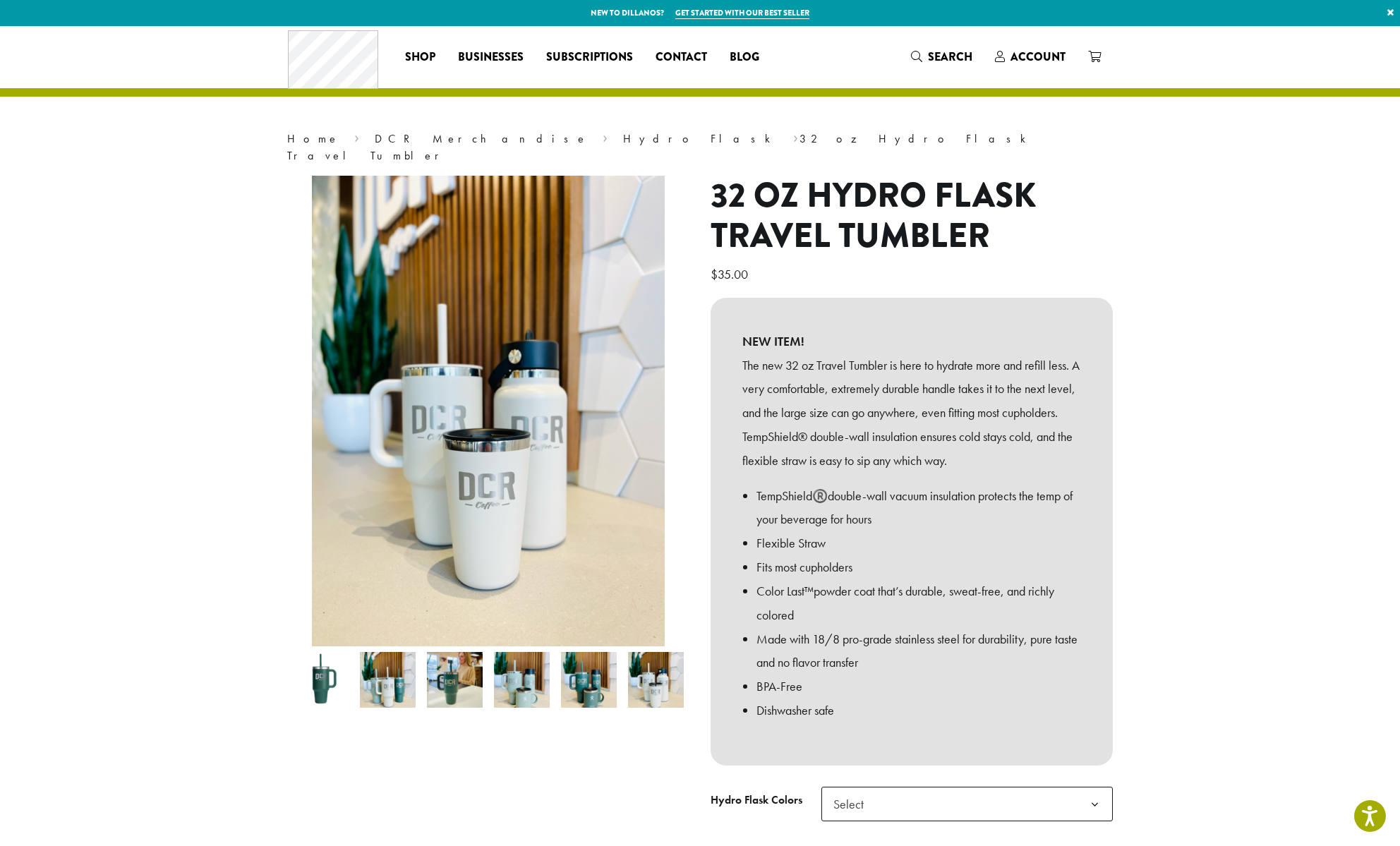
click at [906, 787] on span "Select" at bounding box center [967, 804] width 291 height 35
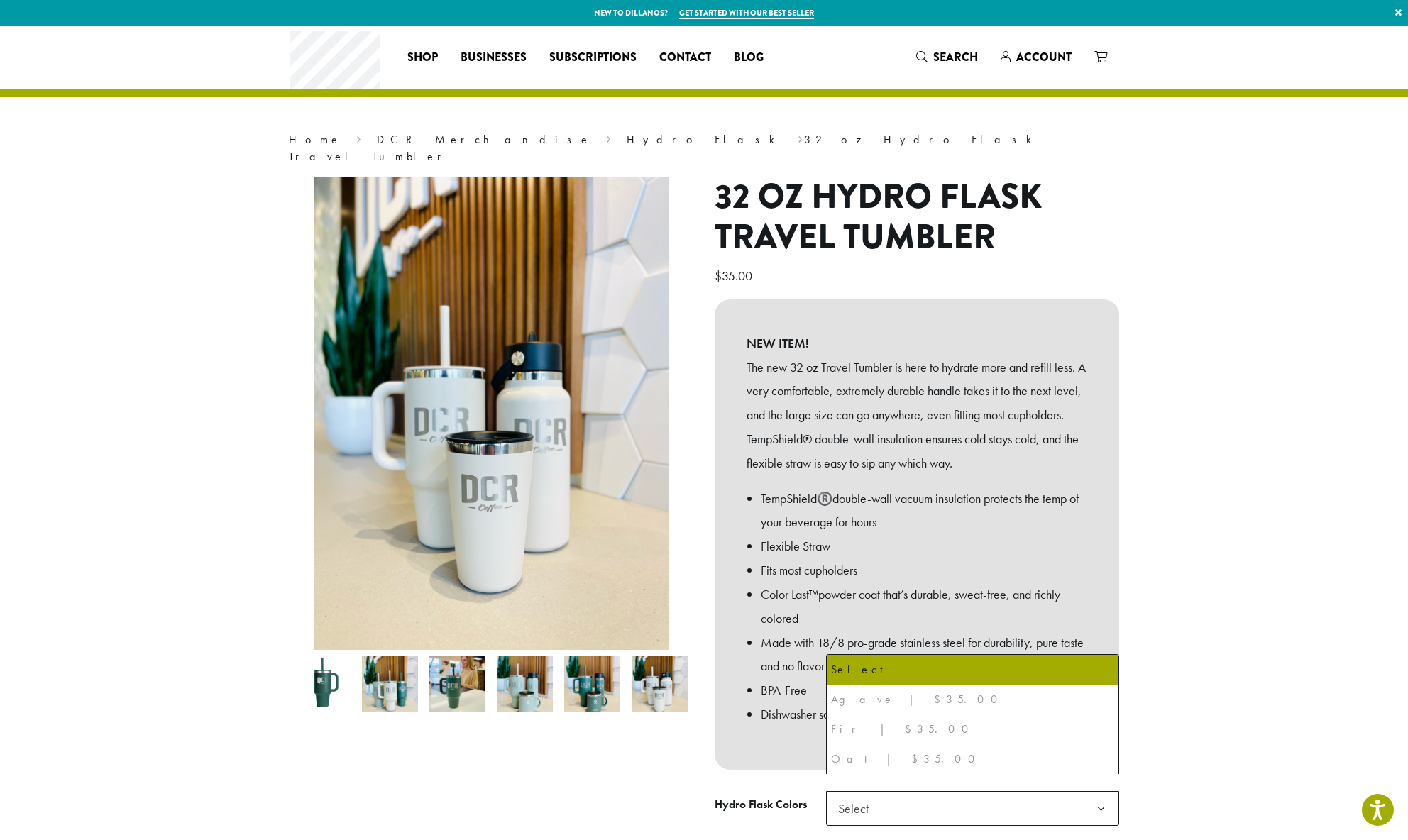
click at [885, 764] on div "Oat | $35.00" at bounding box center [973, 759] width 283 height 21
click at [882, 756] on div "Oat | $35.00" at bounding box center [973, 759] width 283 height 21
click at [869, 693] on div "Agave | $35.00" at bounding box center [973, 699] width 283 height 21
click at [873, 735] on div "Fir | $35.00" at bounding box center [973, 730] width 283 height 21
click at [868, 750] on div "Oat | $35.00" at bounding box center [973, 759] width 283 height 21
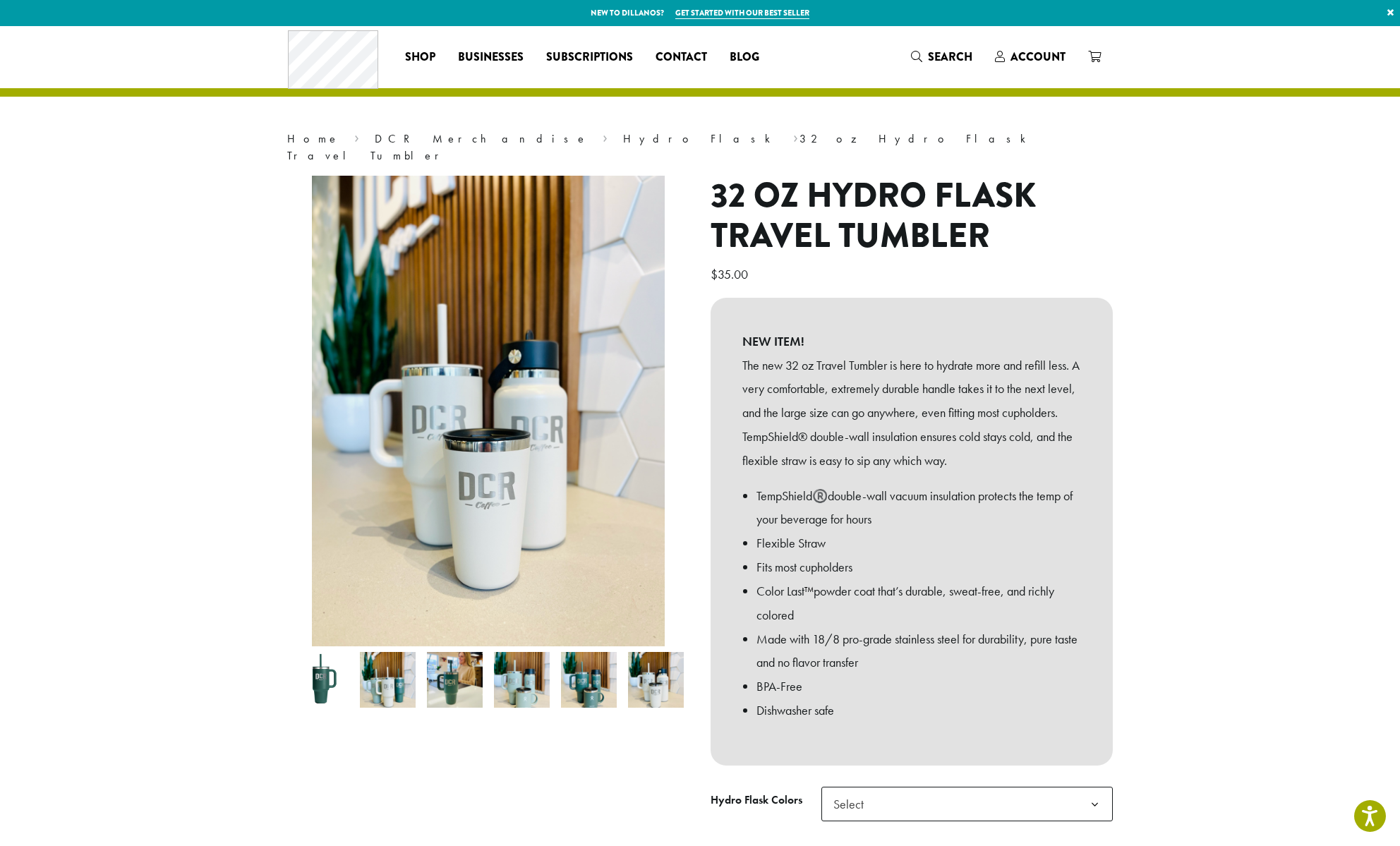
click at [548, 654] on img at bounding box center [521, 679] width 55 height 55
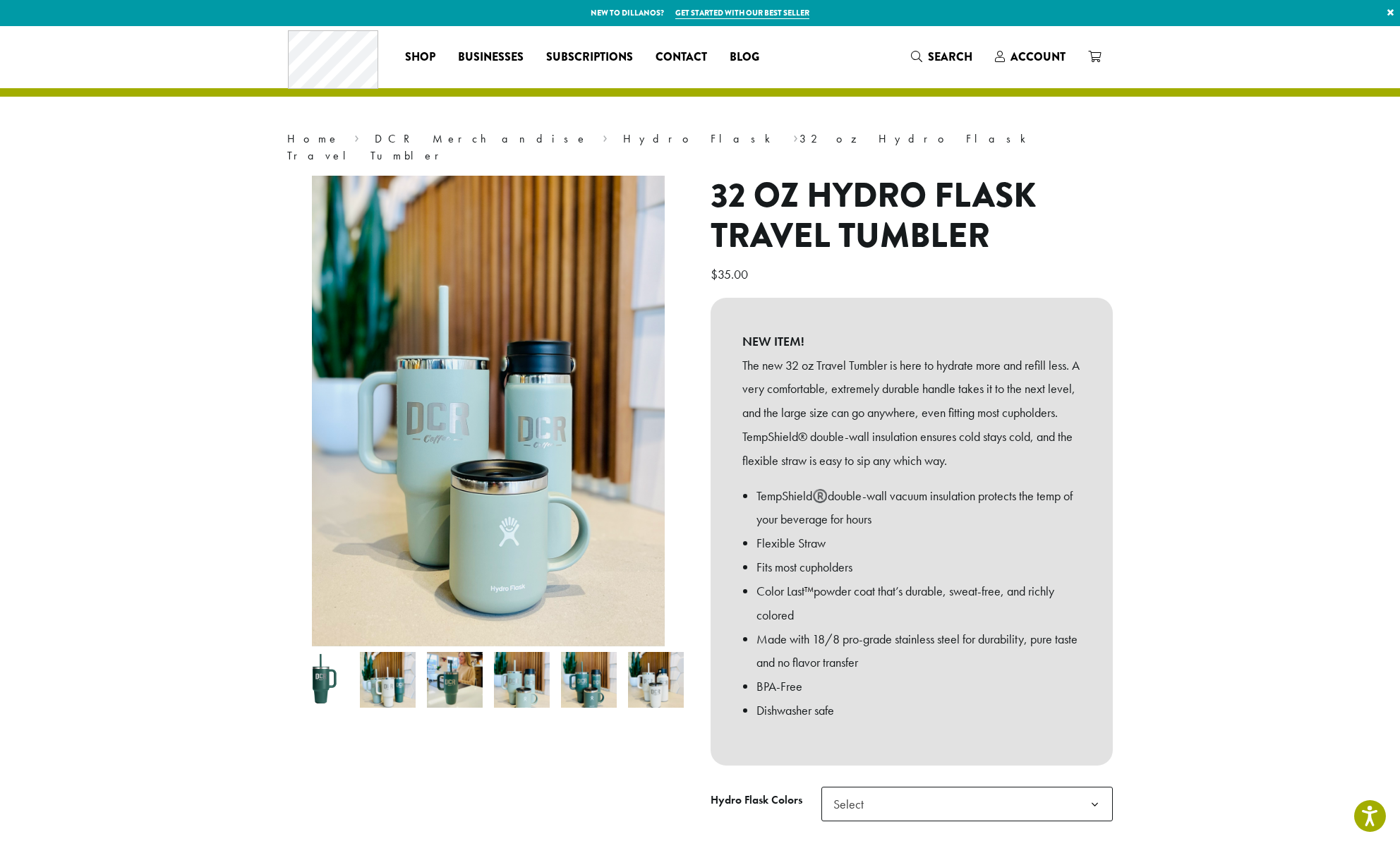
click at [518, 670] on img at bounding box center [521, 679] width 55 height 55
click at [436, 682] on img at bounding box center [454, 679] width 55 height 55
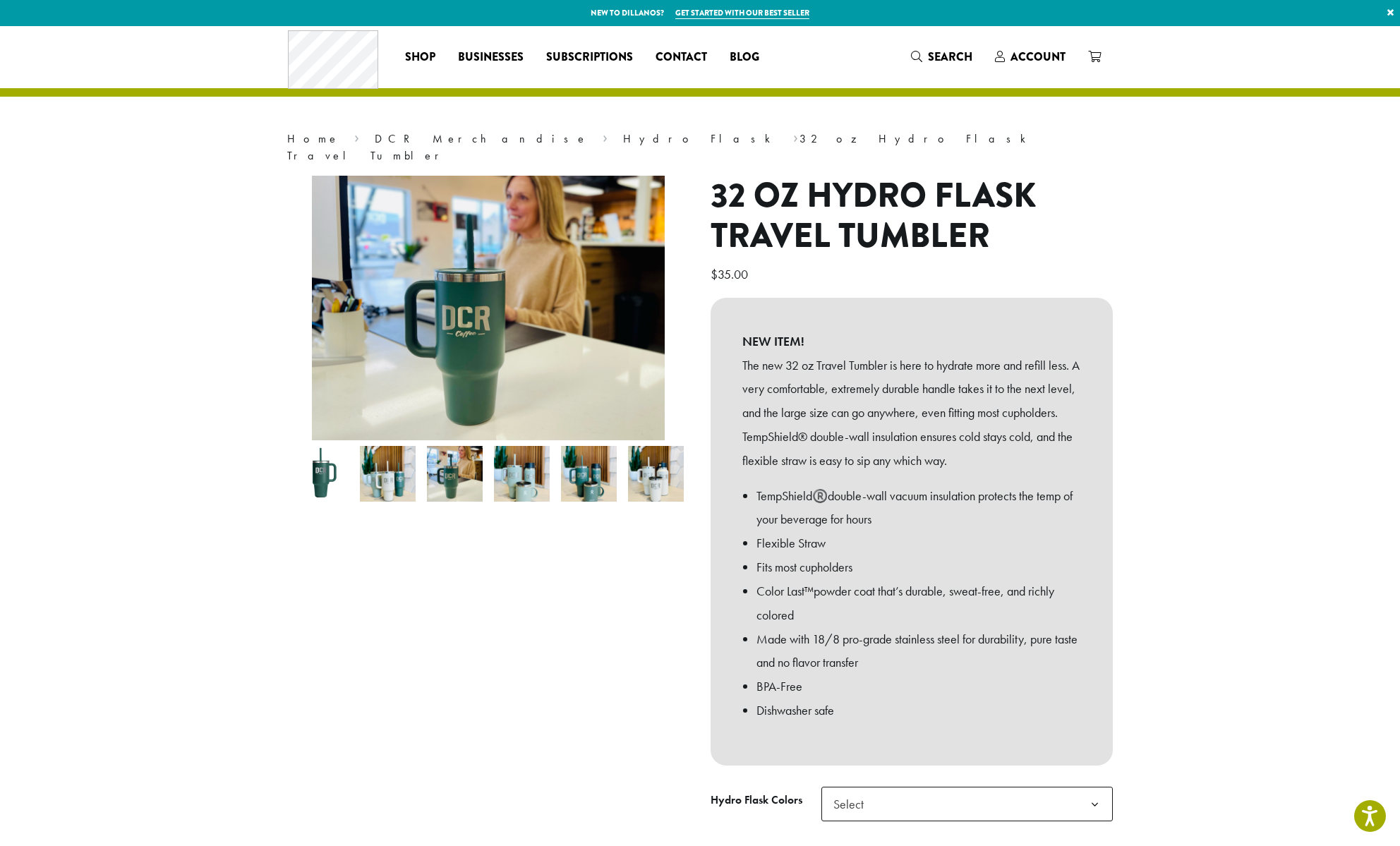
click at [383, 469] on img at bounding box center [387, 473] width 55 height 55
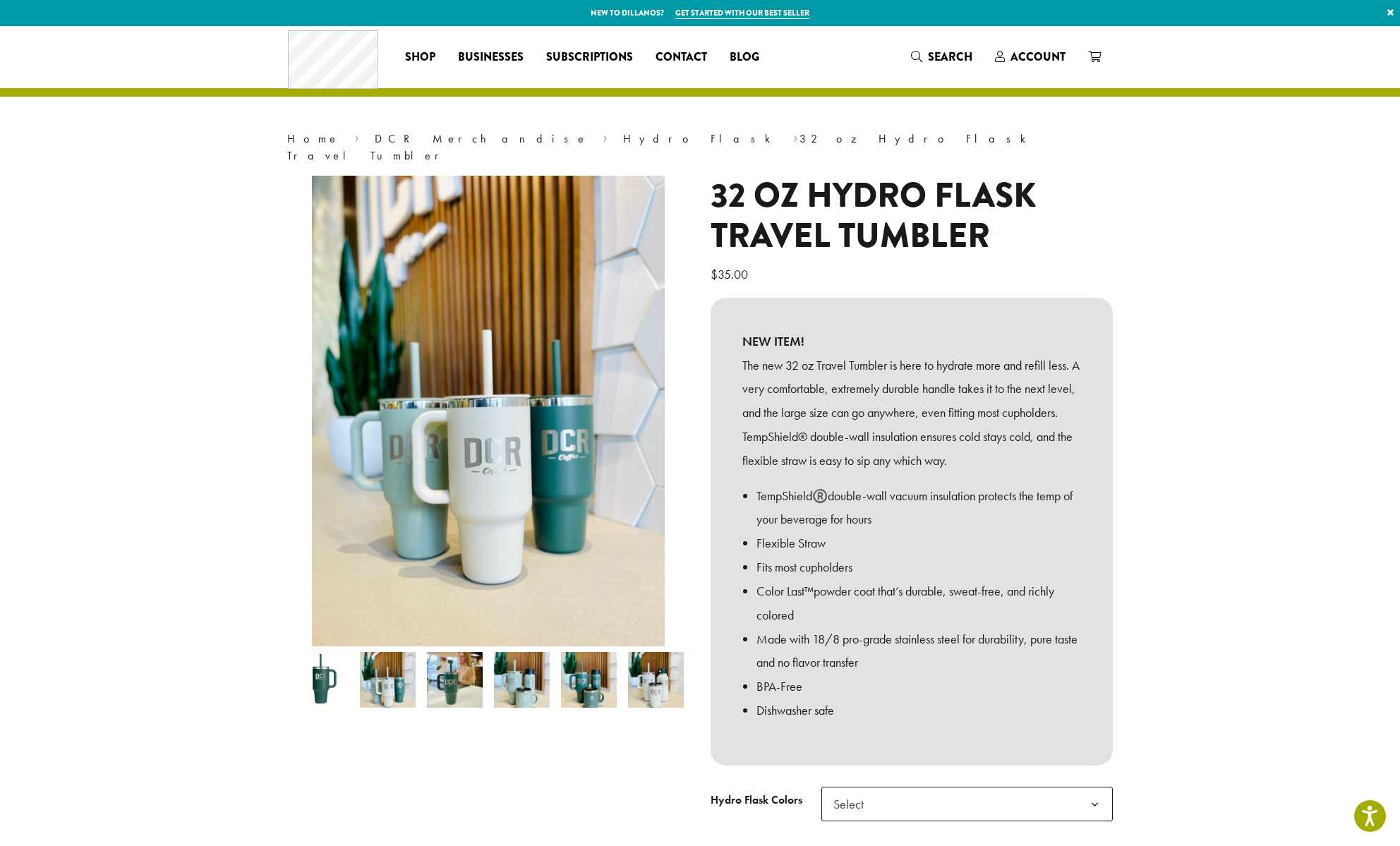
click at [350, 476] on img at bounding box center [488, 411] width 353 height 470
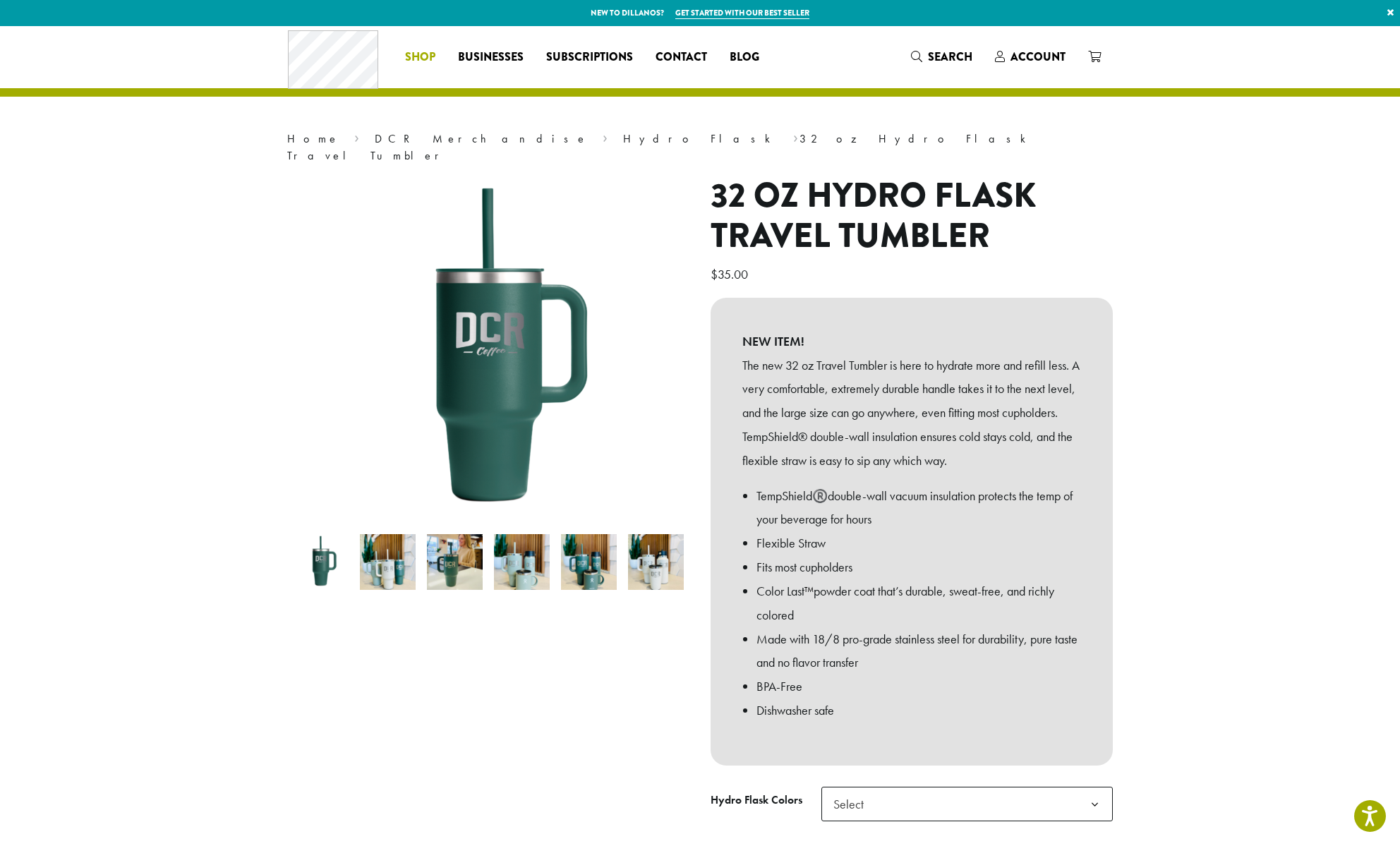
click at [432, 54] on span "Shop" at bounding box center [420, 57] width 30 height 17
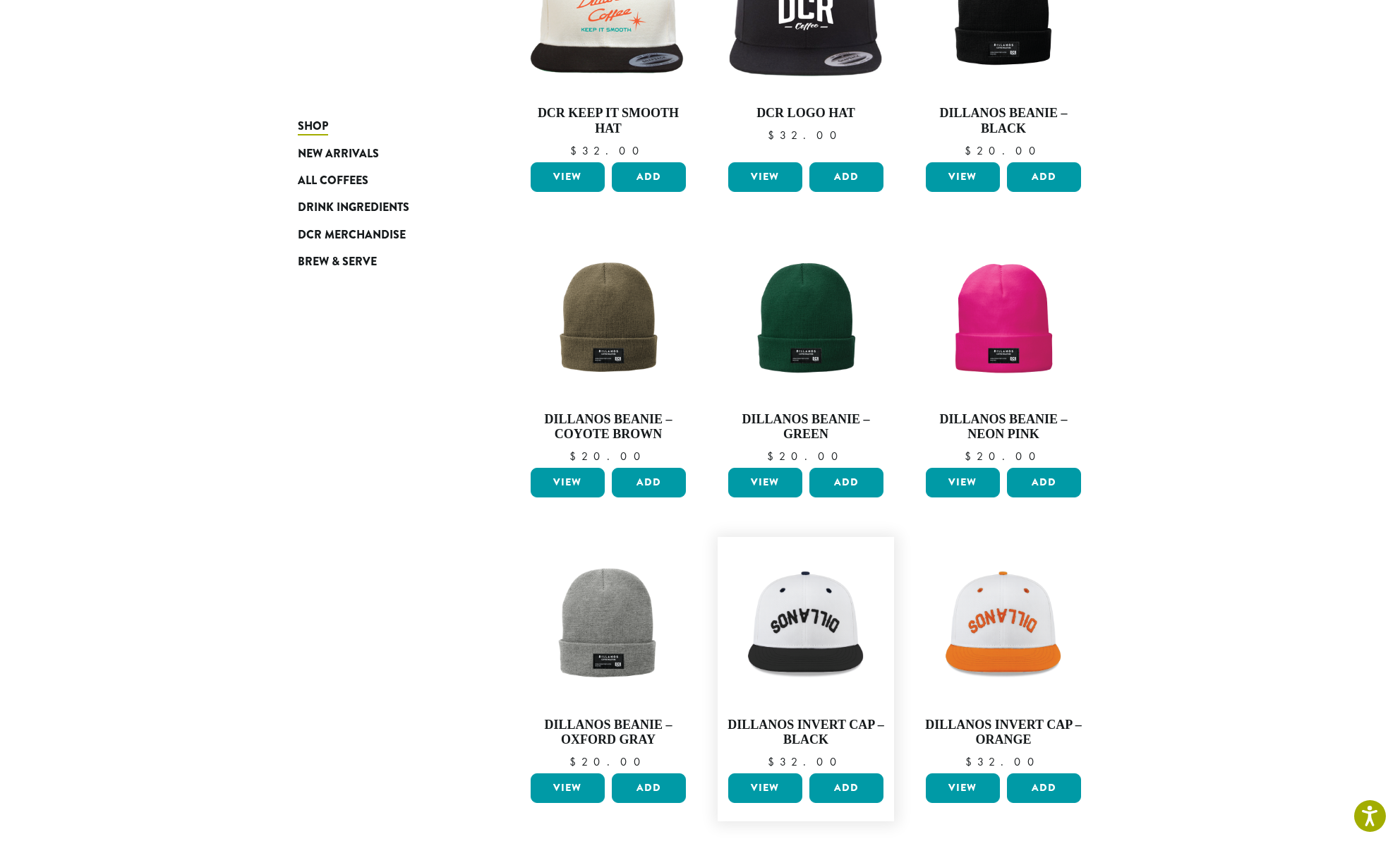
scroll to position [903, 0]
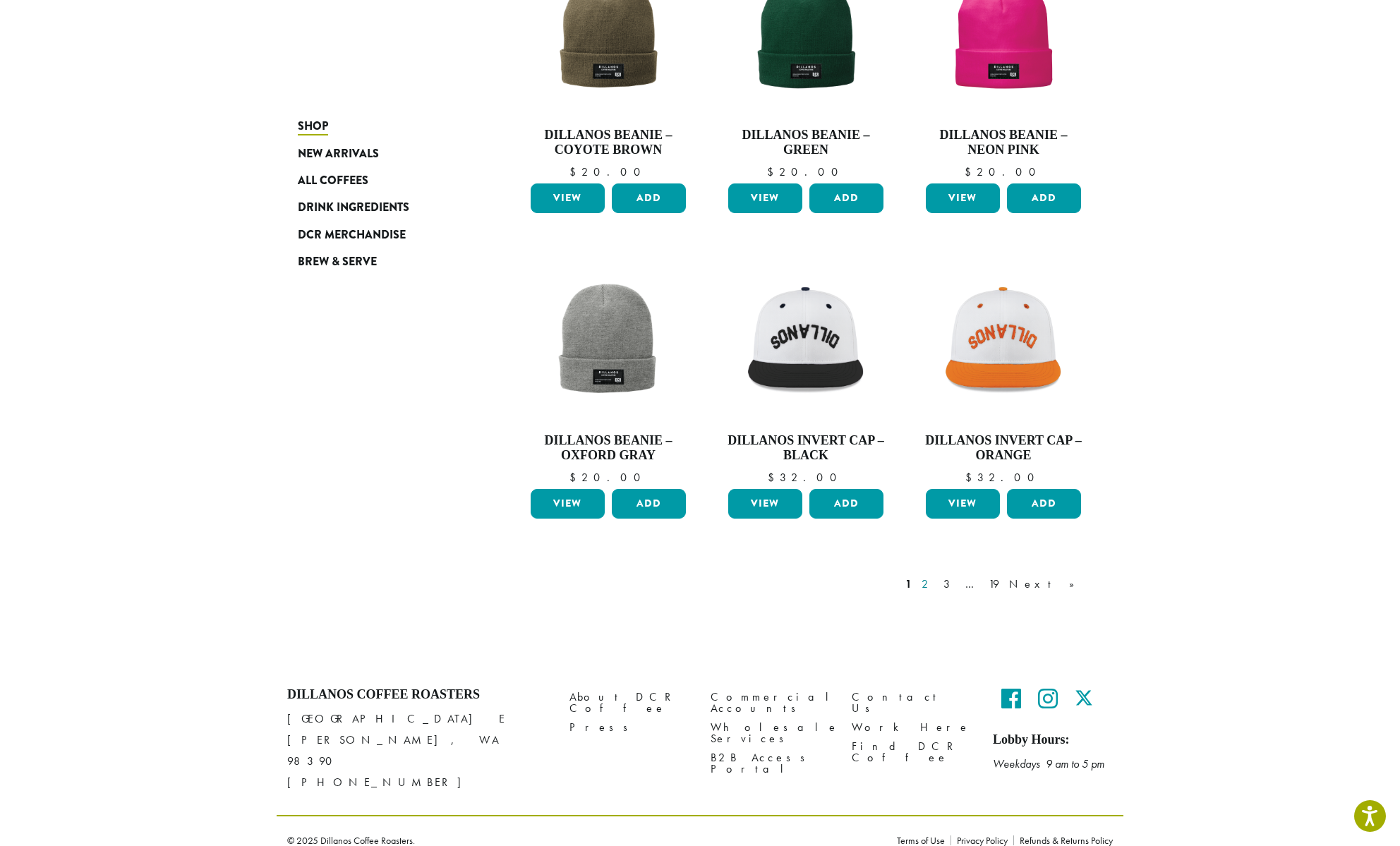
click at [937, 586] on link "2" at bounding box center [928, 584] width 17 height 17
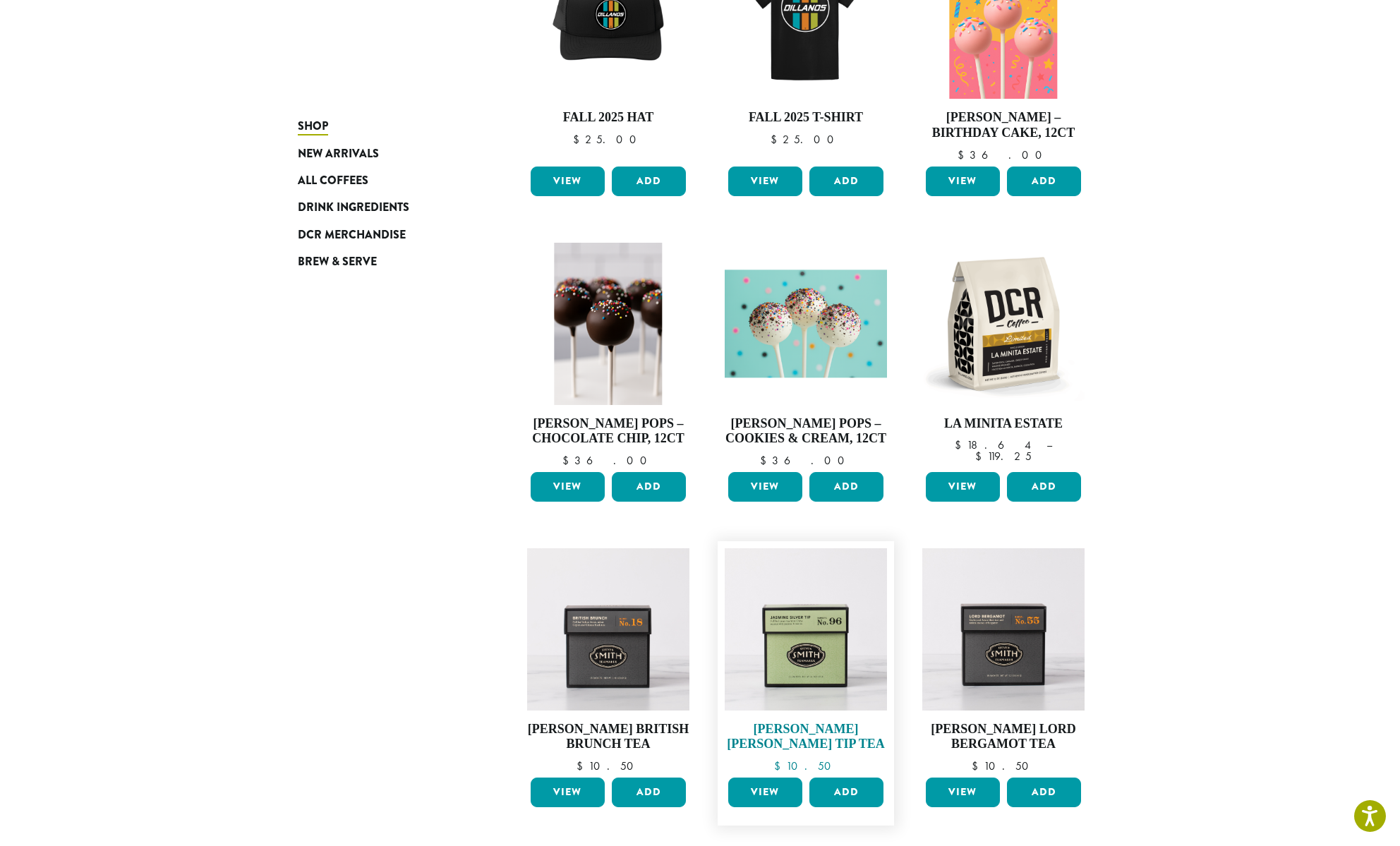
scroll to position [831, 0]
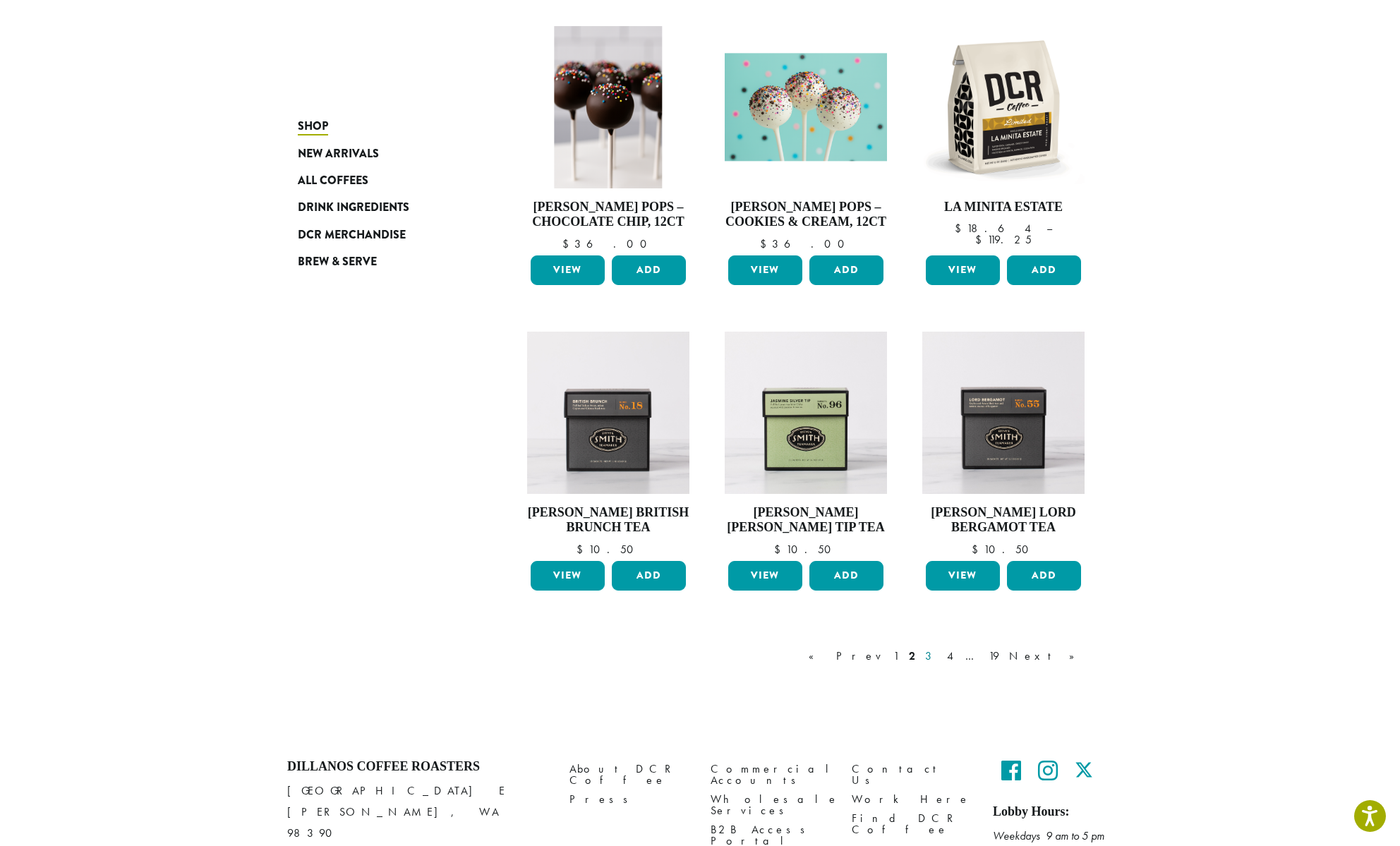
click at [939, 657] on link "3" at bounding box center [931, 656] width 17 height 17
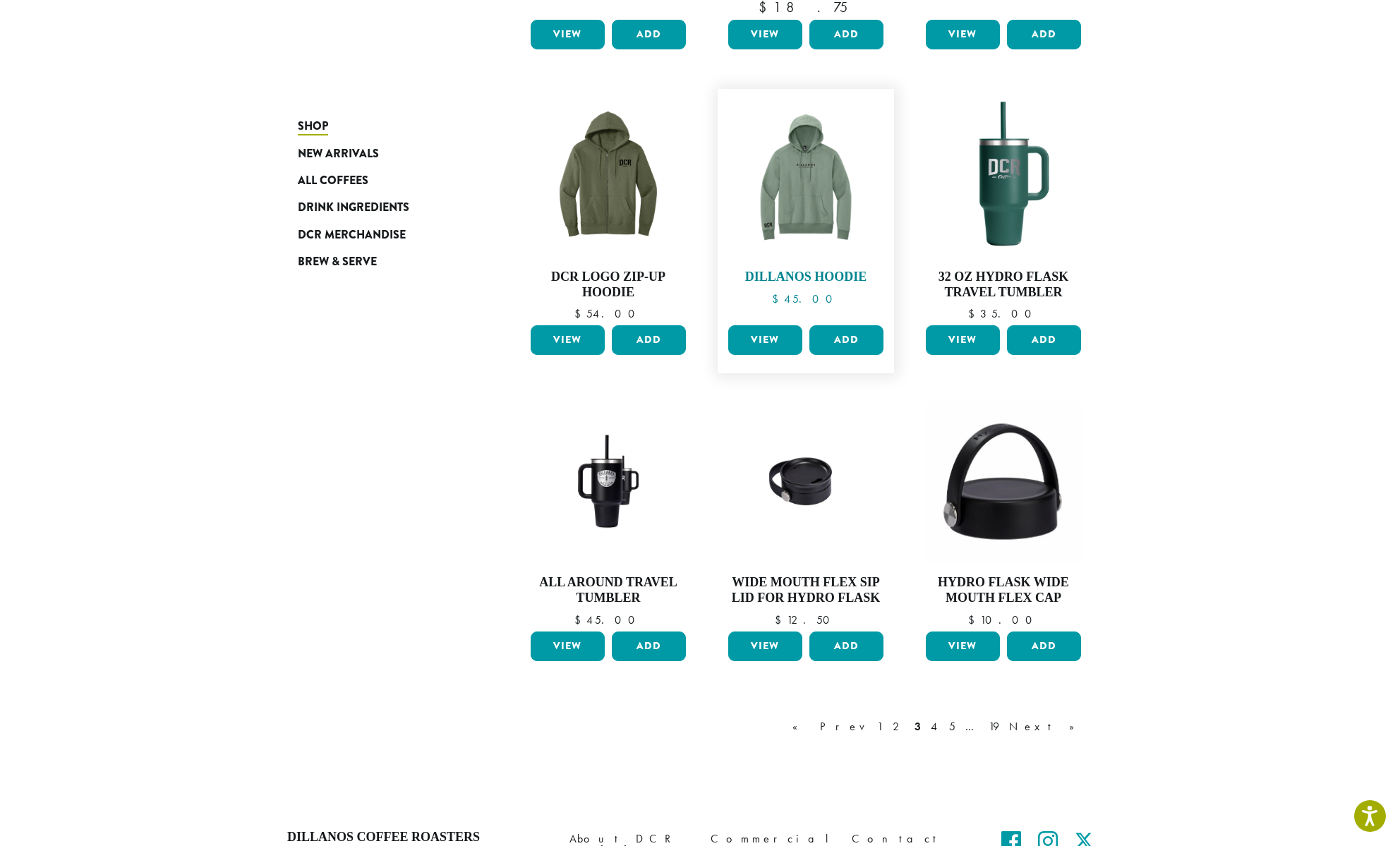
scroll to position [829, 0]
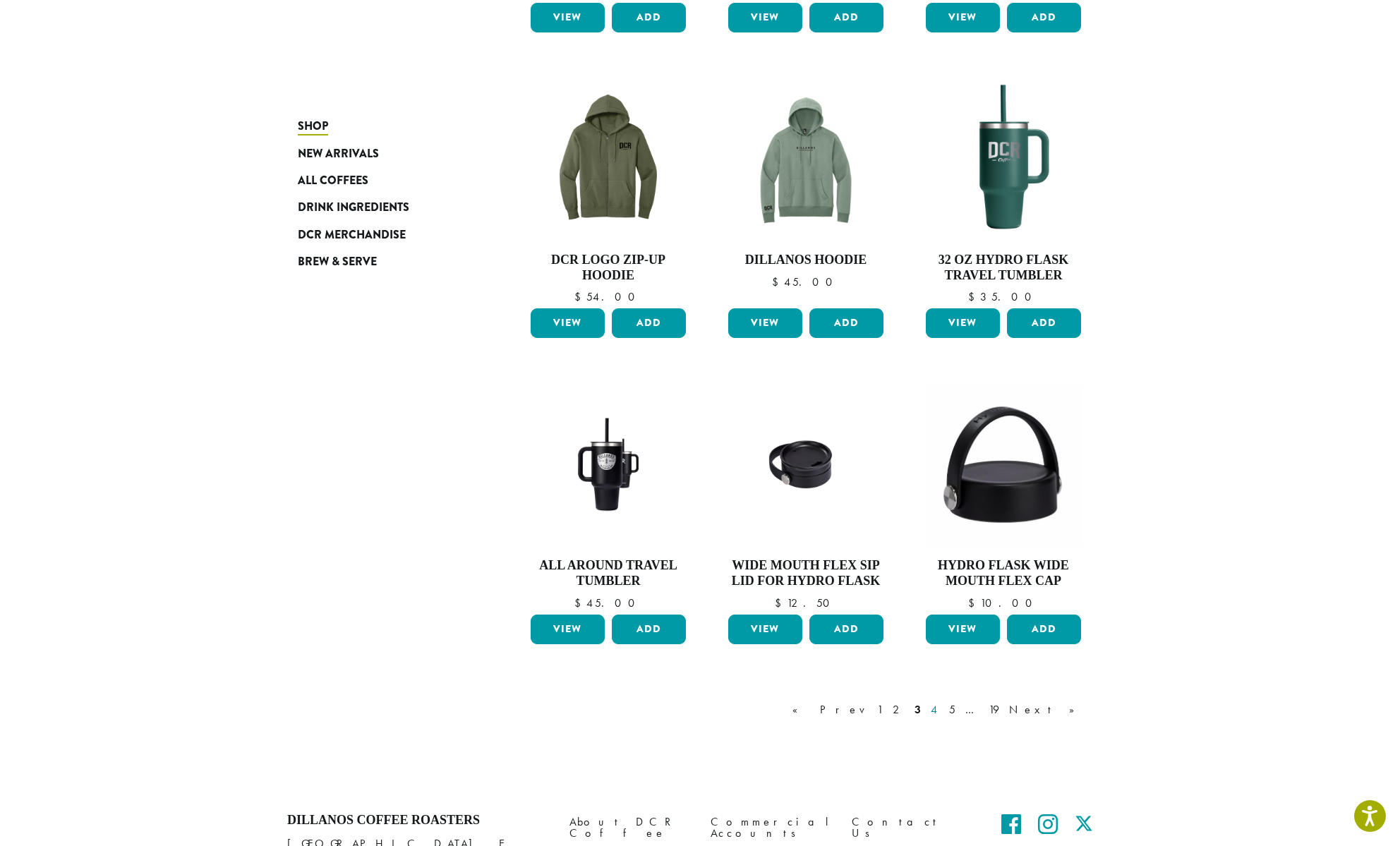
click at [942, 701] on link "4" at bounding box center [935, 709] width 15 height 17
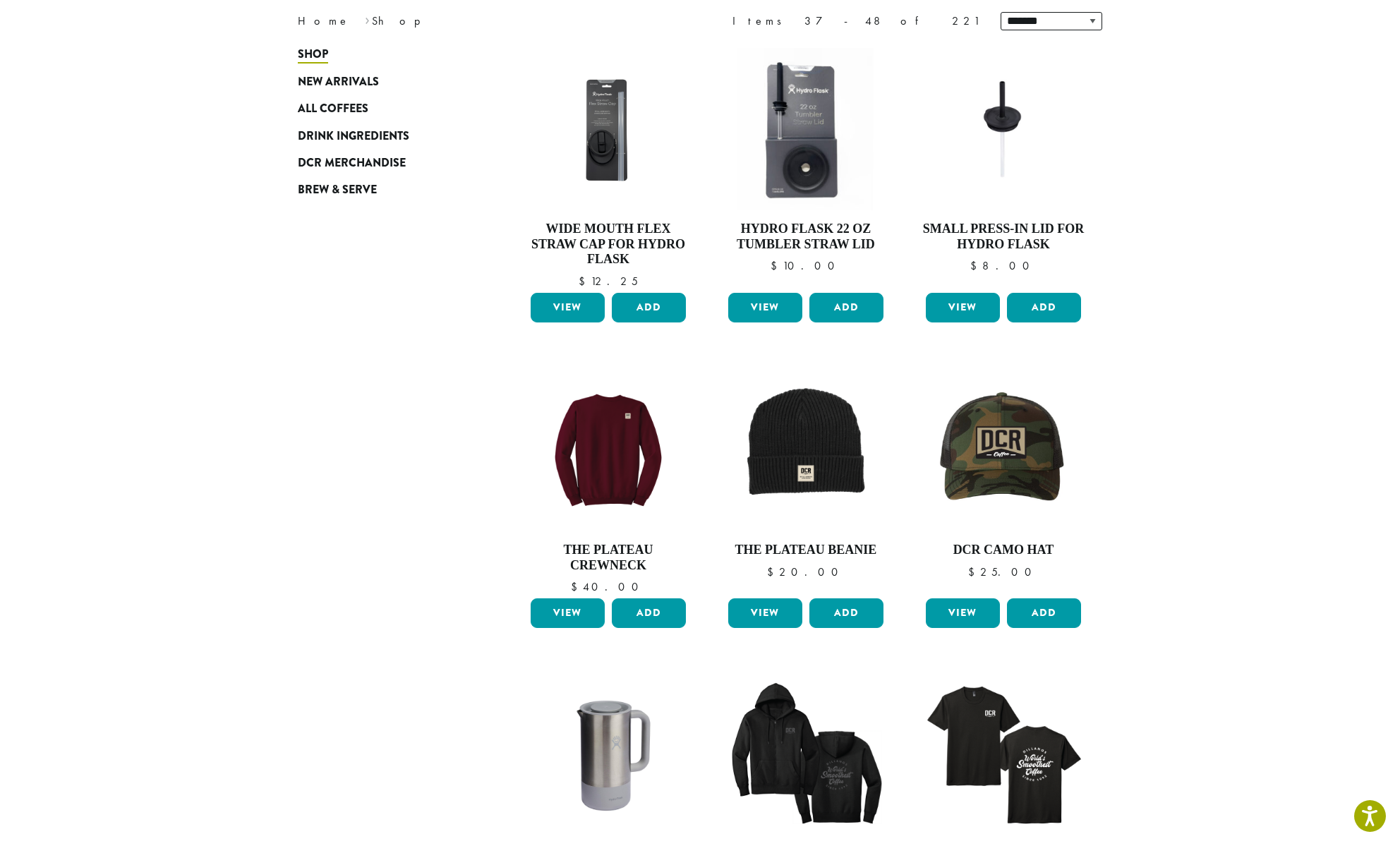
scroll to position [86, 0]
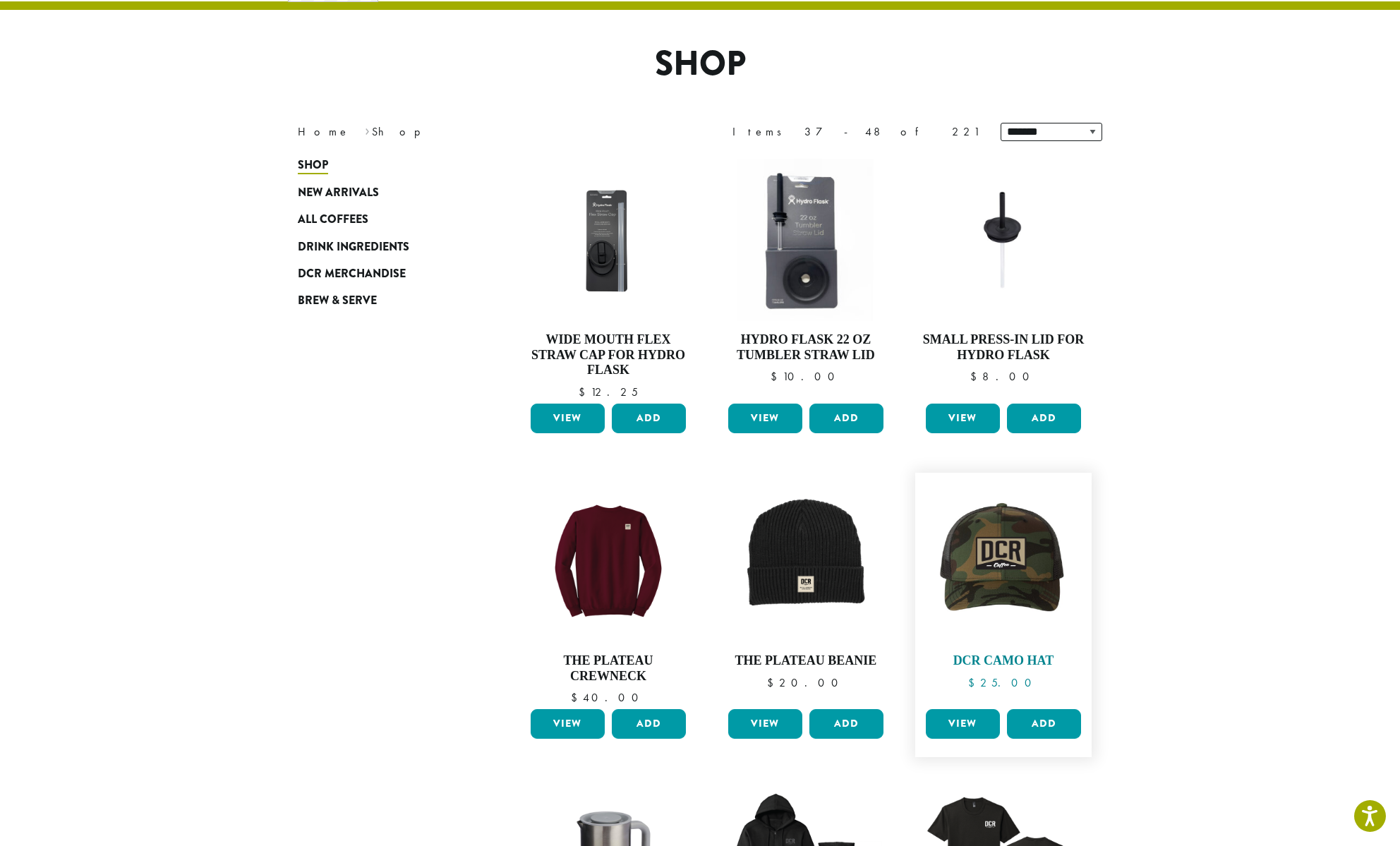
click at [978, 559] on img at bounding box center [1003, 560] width 162 height 162
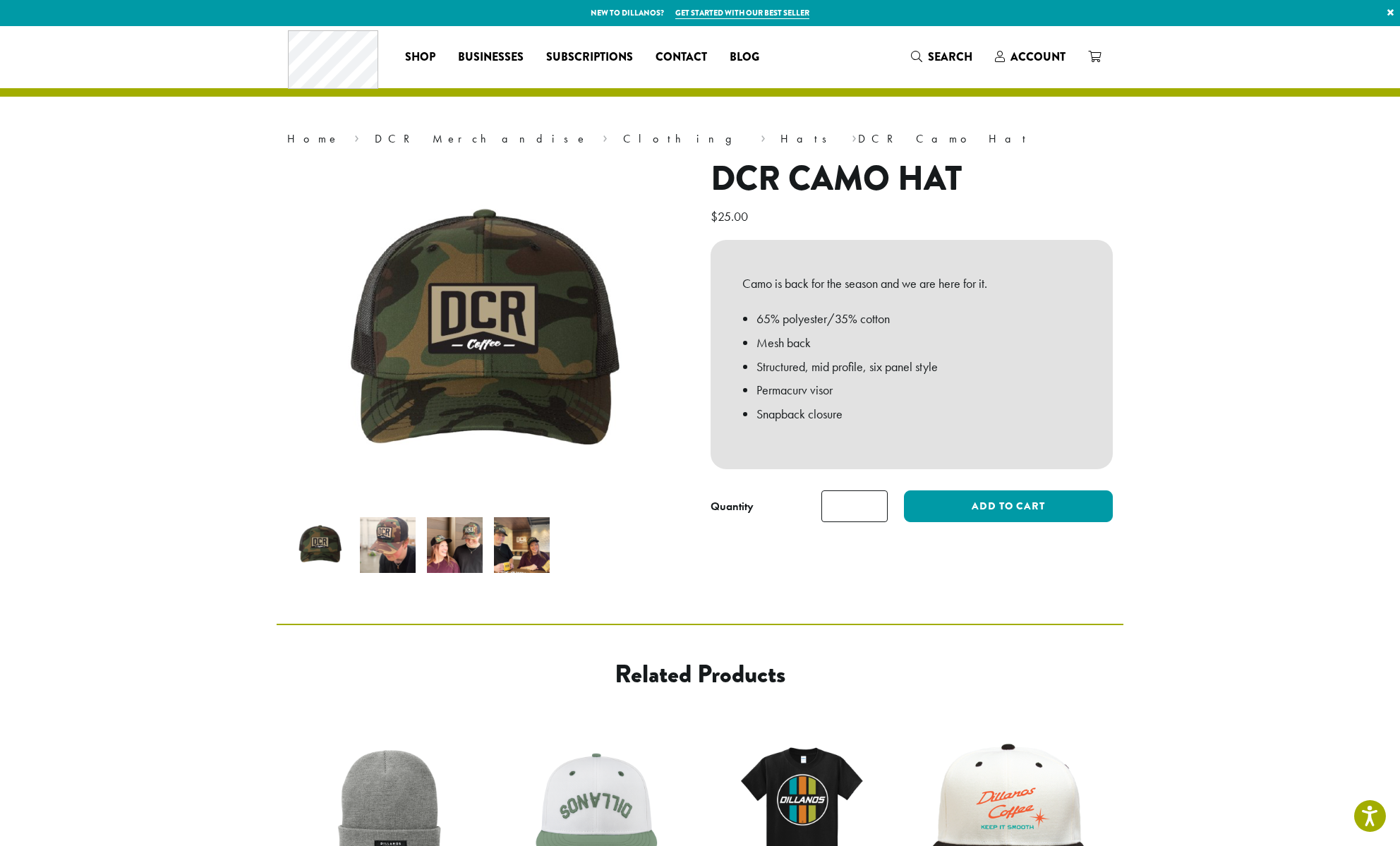
click at [393, 553] on img at bounding box center [387, 544] width 55 height 55
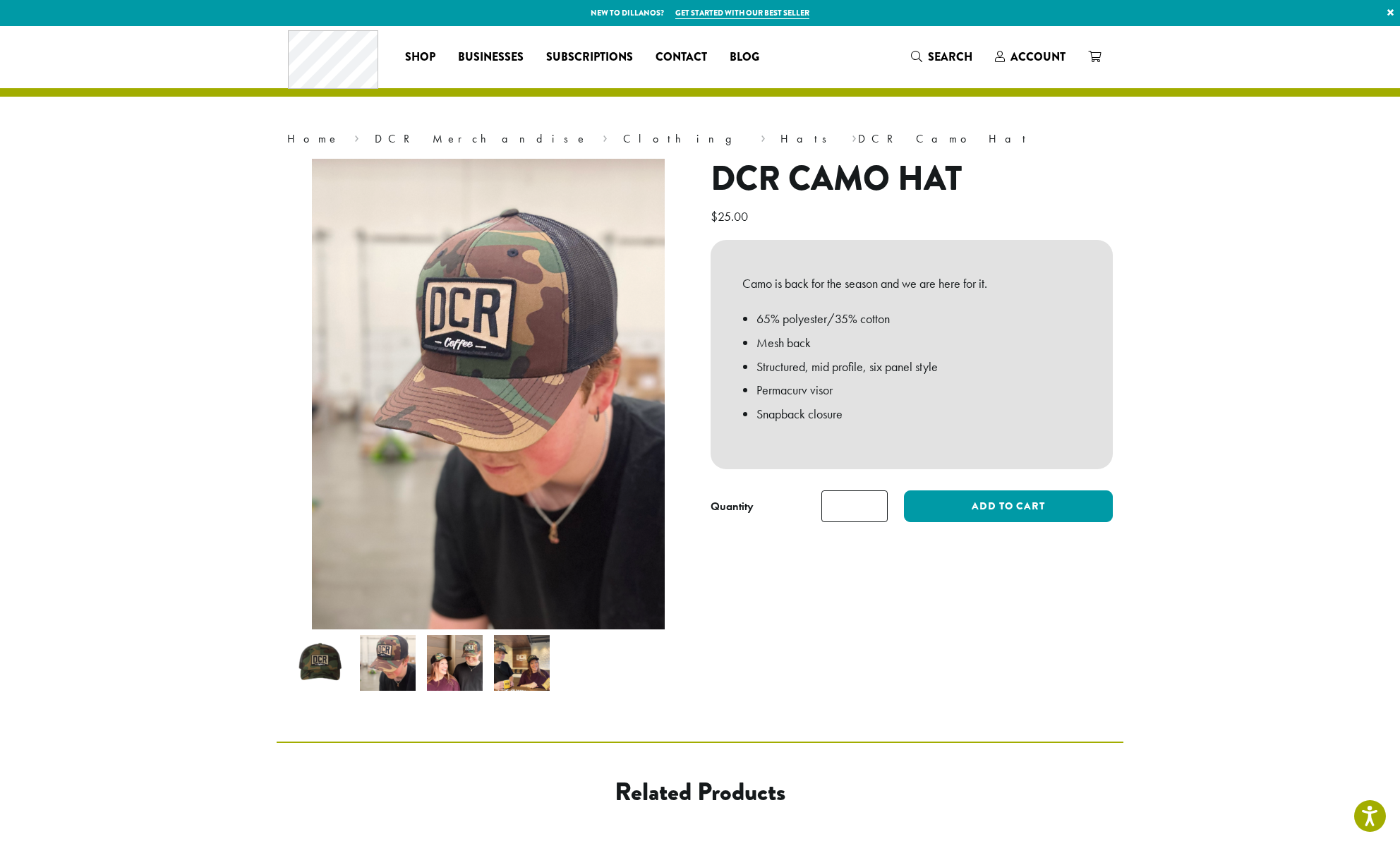
click at [458, 664] on img at bounding box center [454, 662] width 55 height 55
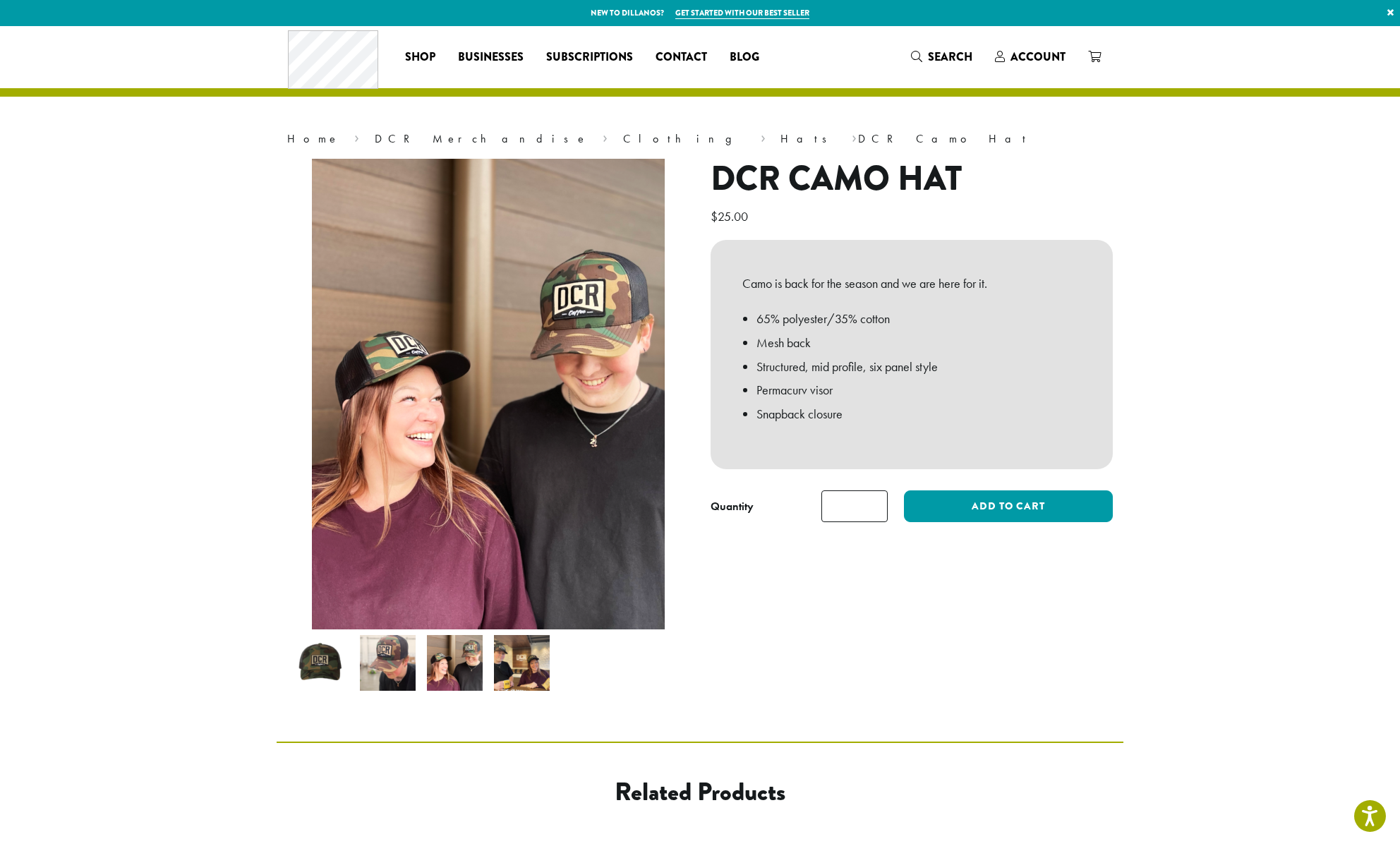
click at [498, 673] on img at bounding box center [521, 662] width 55 height 55
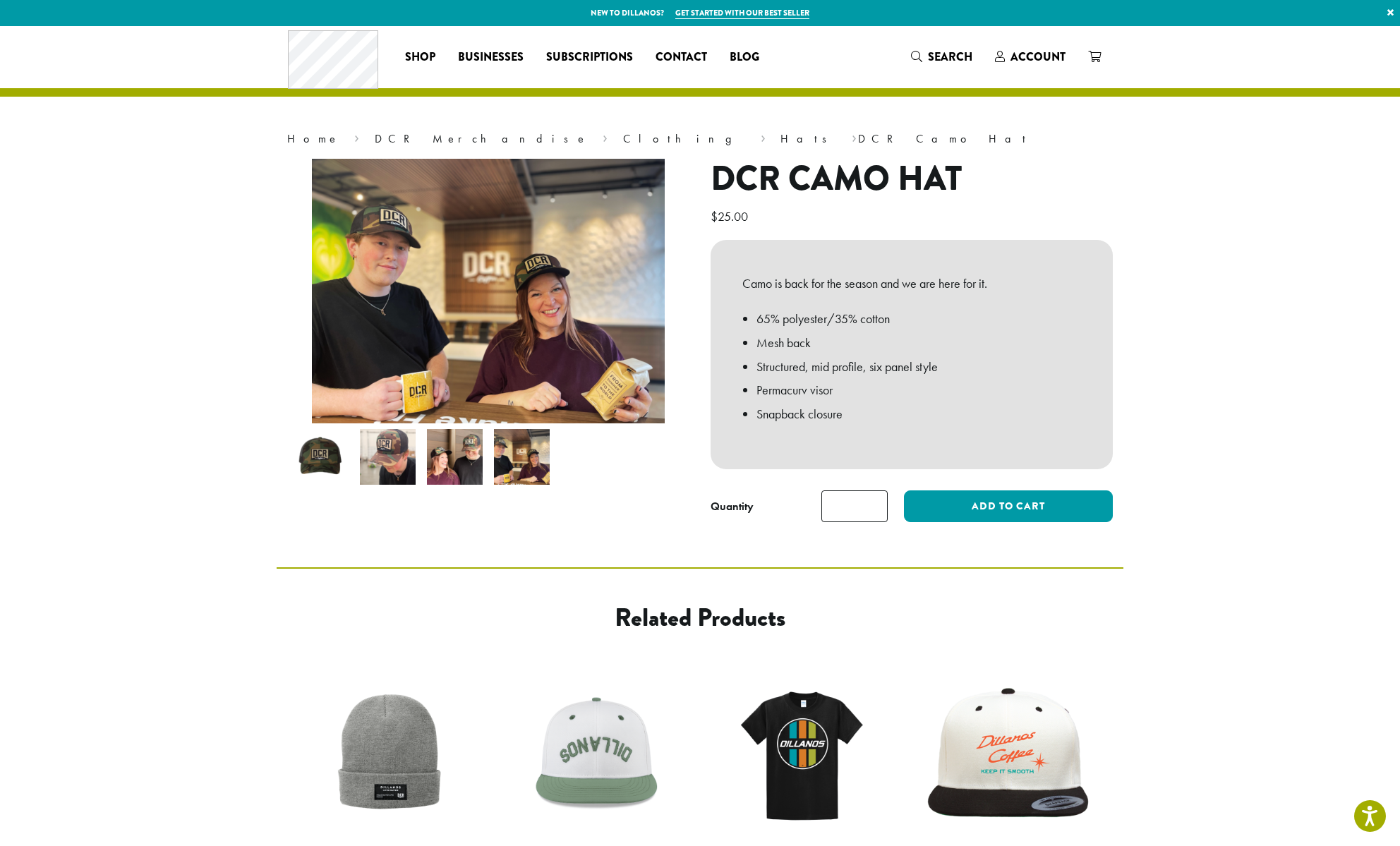
click at [461, 472] on img at bounding box center [454, 457] width 55 height 55
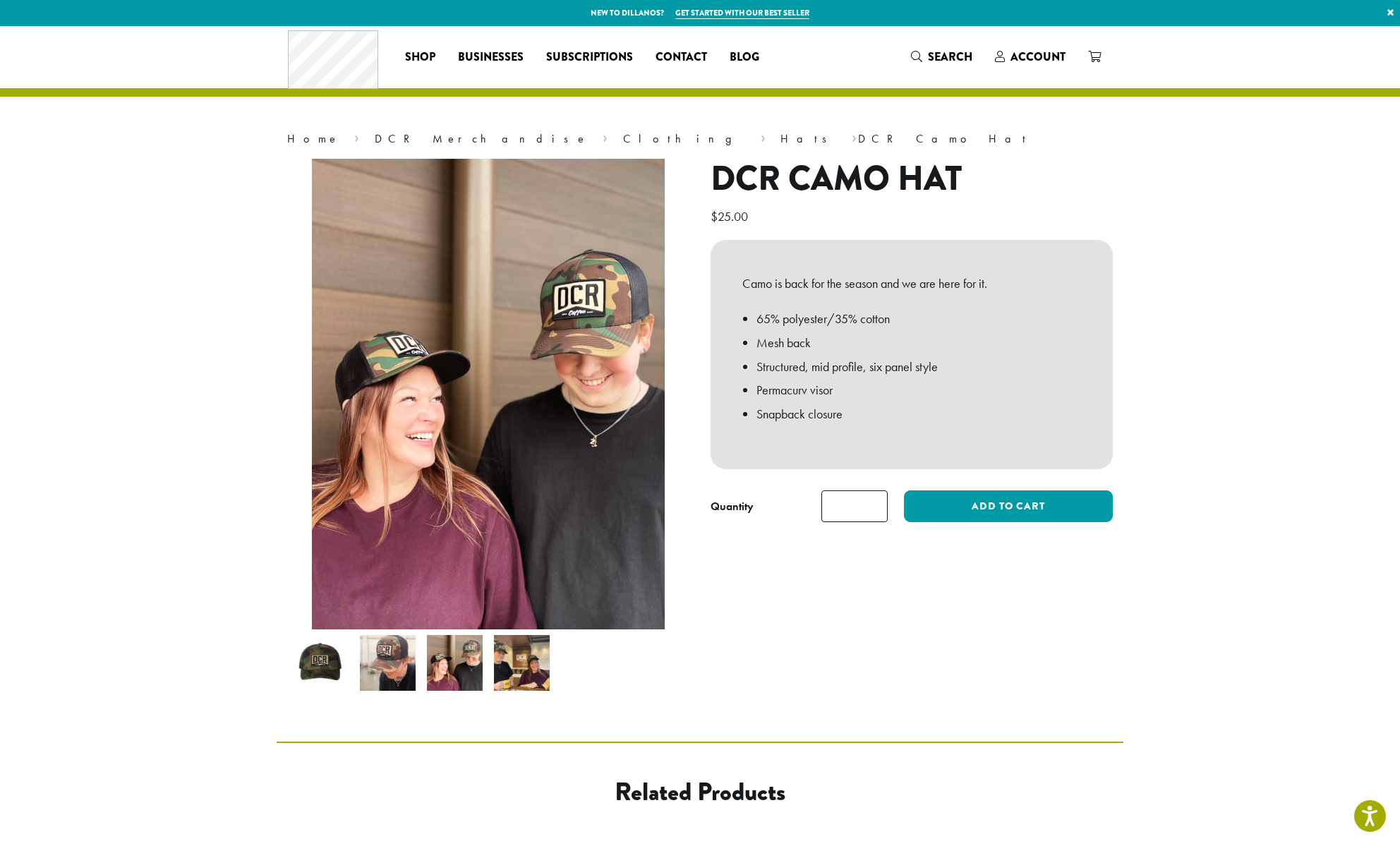
click at [407, 662] on img at bounding box center [387, 662] width 55 height 55
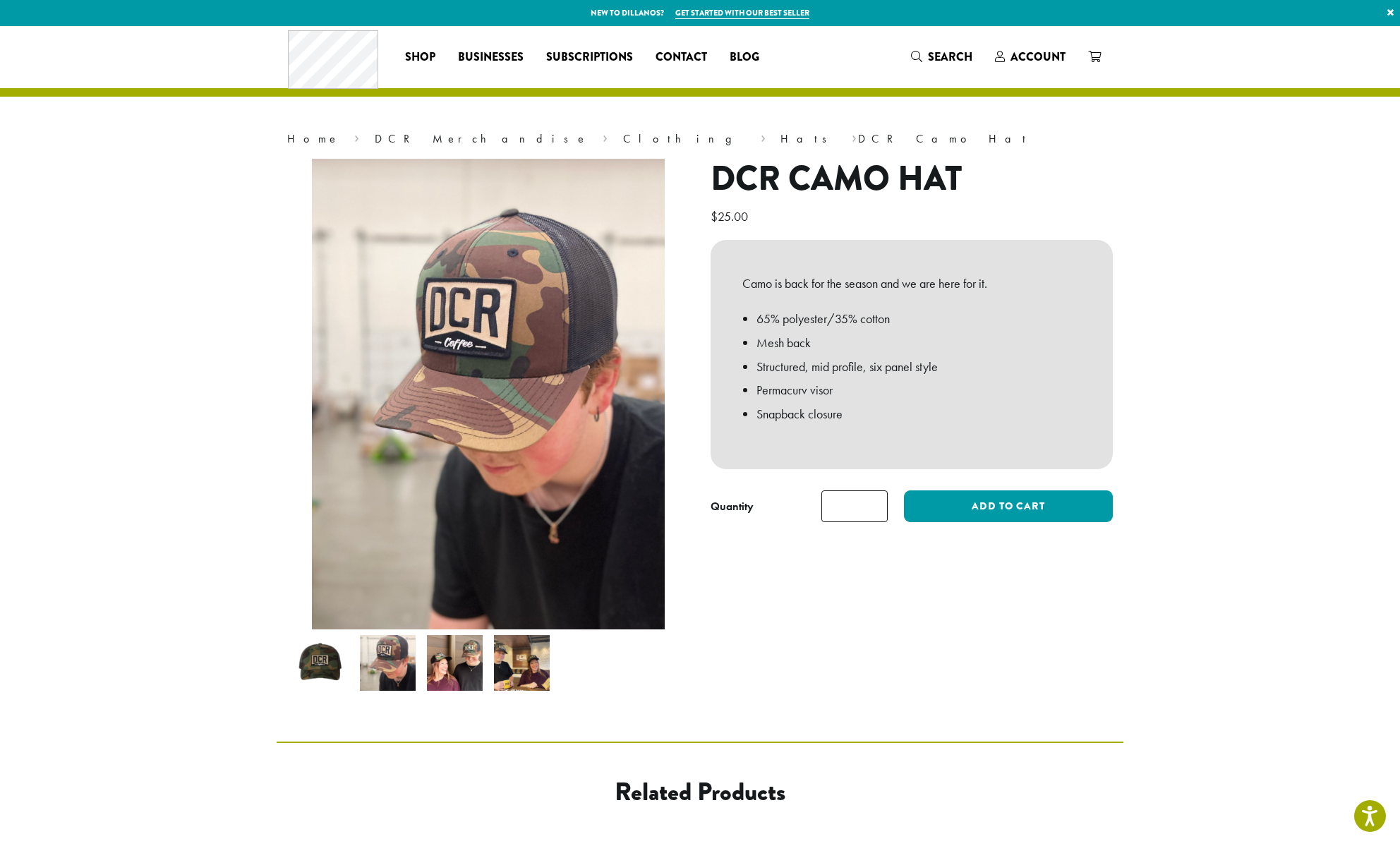
click at [319, 681] on img at bounding box center [320, 662] width 55 height 55
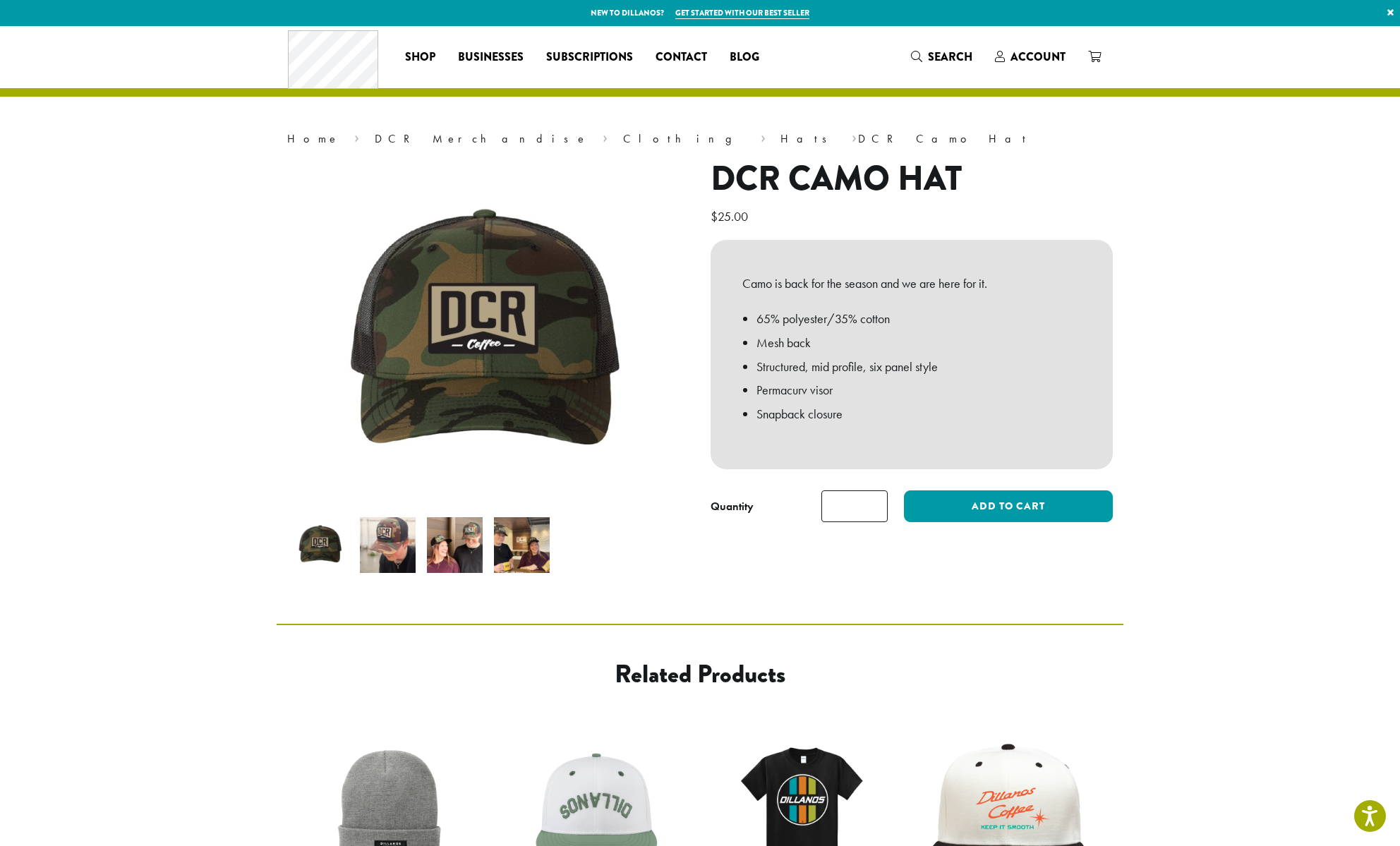
click at [395, 548] on img at bounding box center [387, 544] width 55 height 55
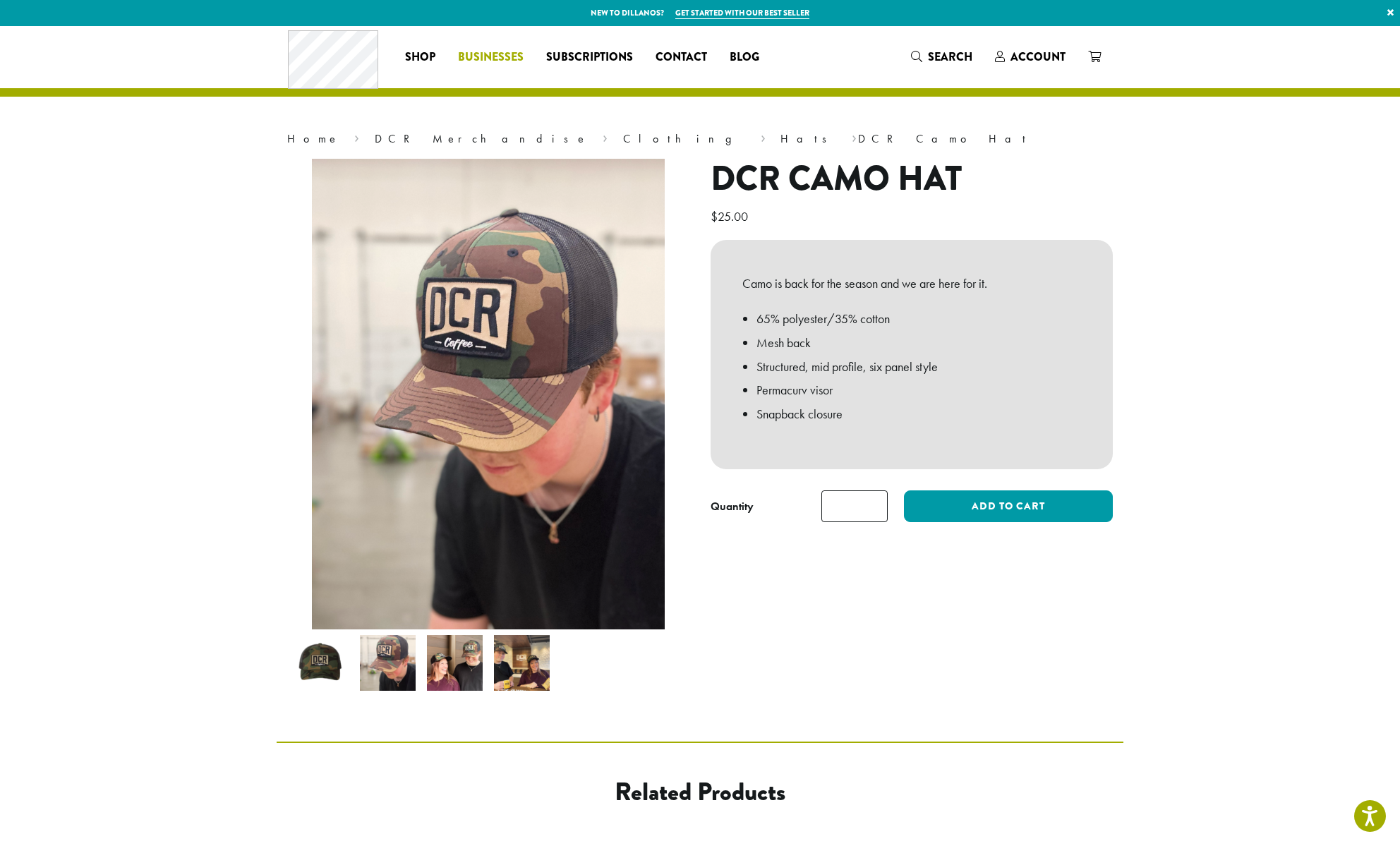
click at [470, 51] on span "Businesses" at bounding box center [491, 57] width 66 height 17
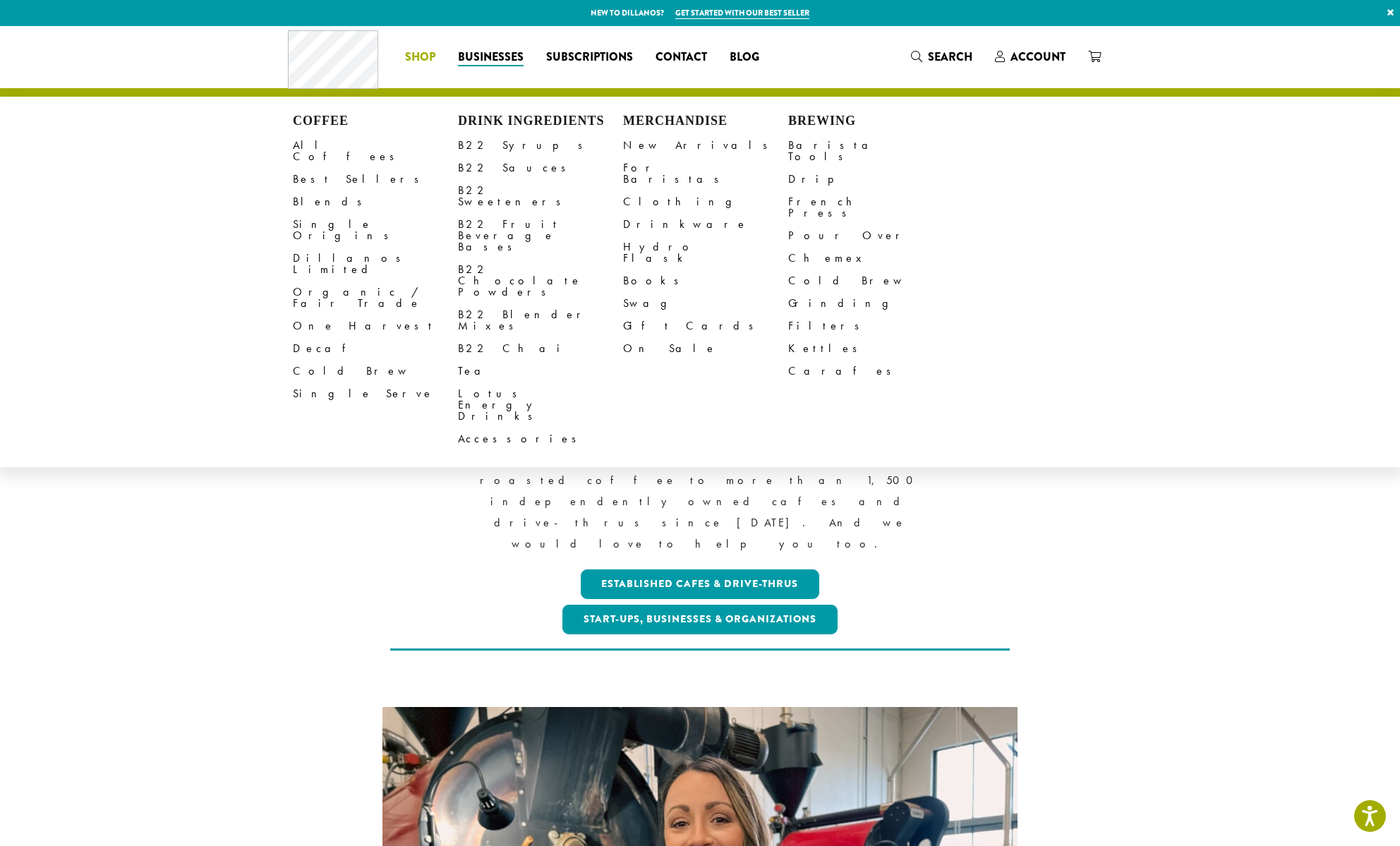
click at [417, 56] on span "Shop" at bounding box center [420, 57] width 30 height 17
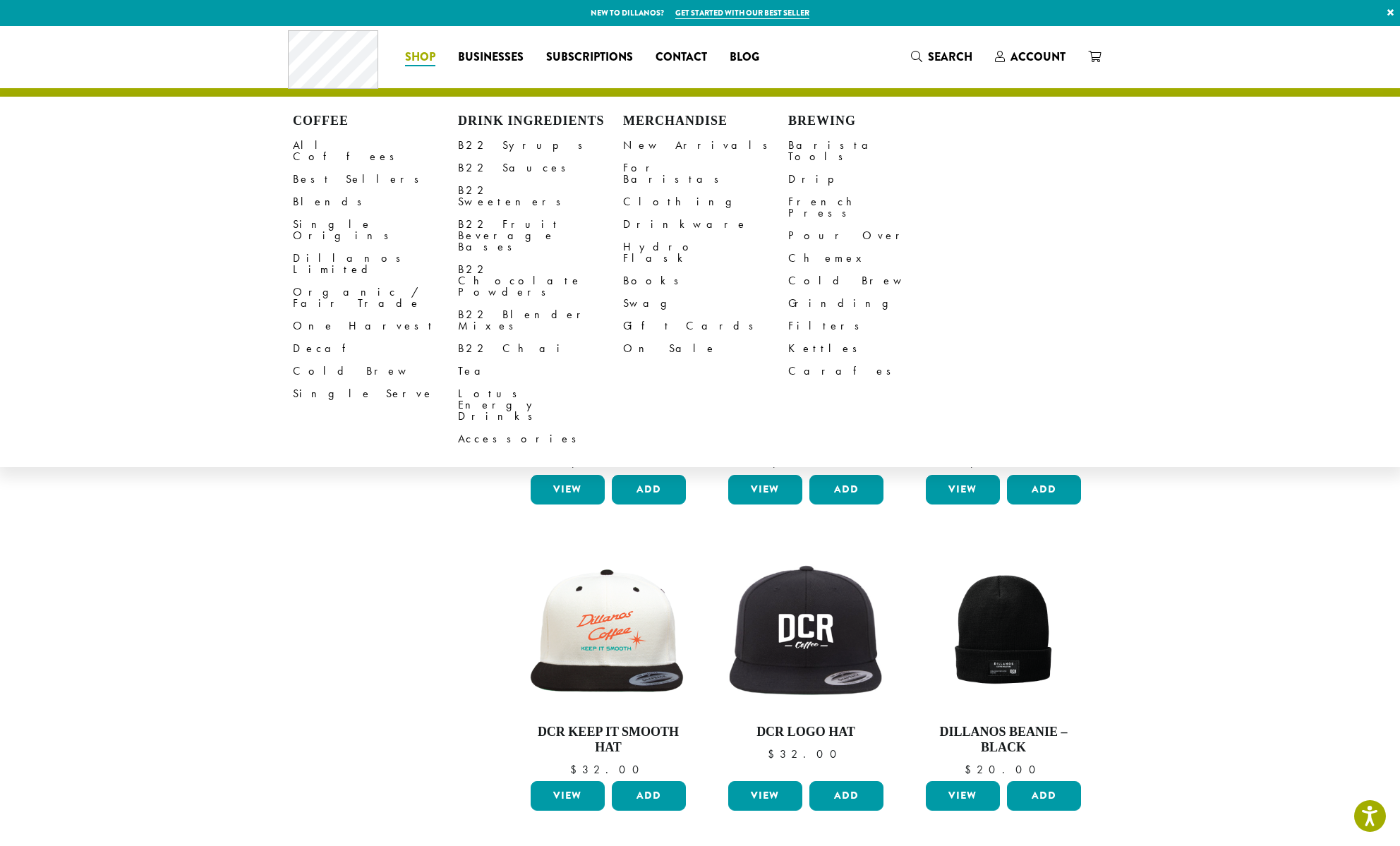
click at [1256, 529] on section "**********" at bounding box center [700, 797] width 1400 height 1542
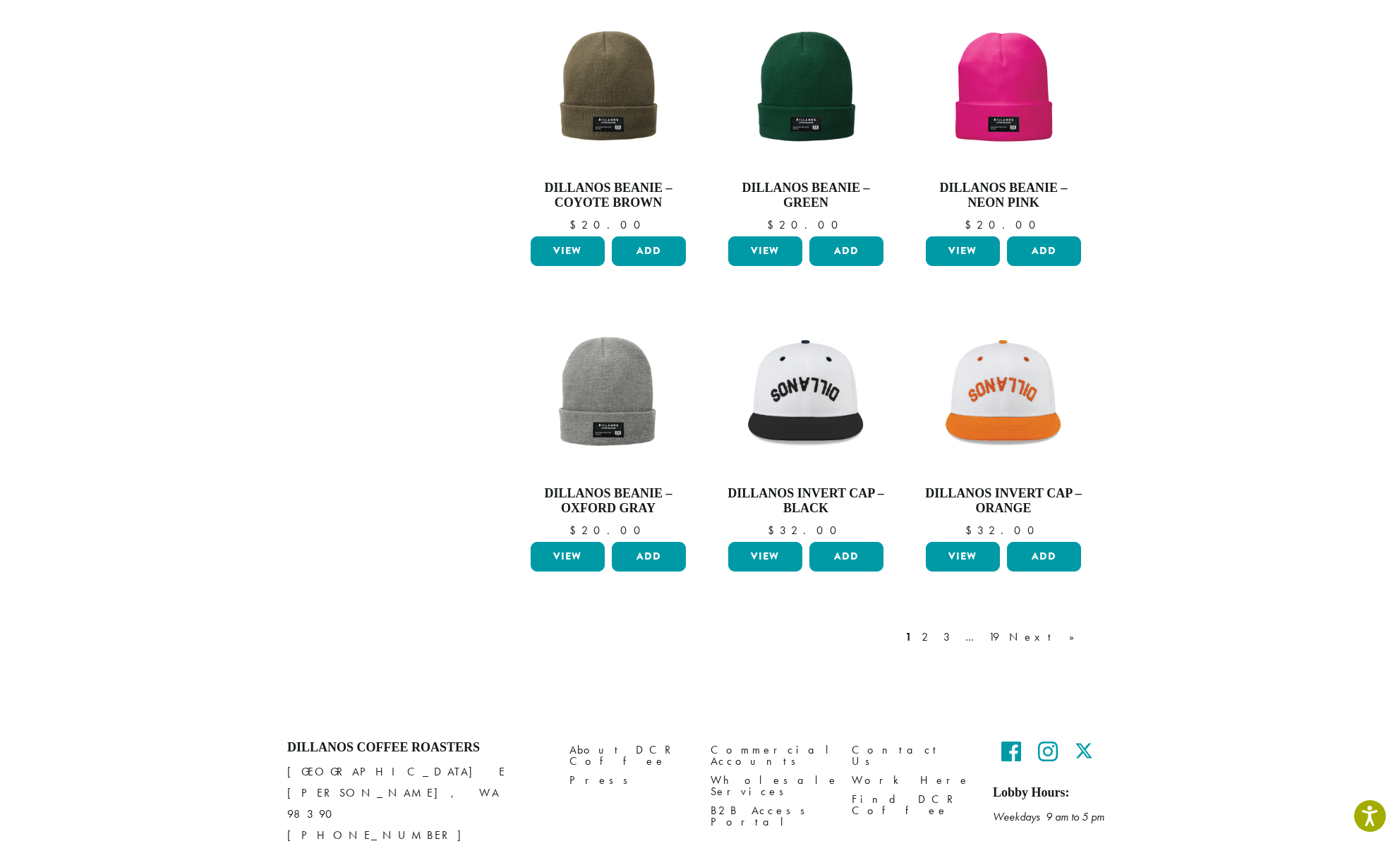
scroll to position [901, 0]
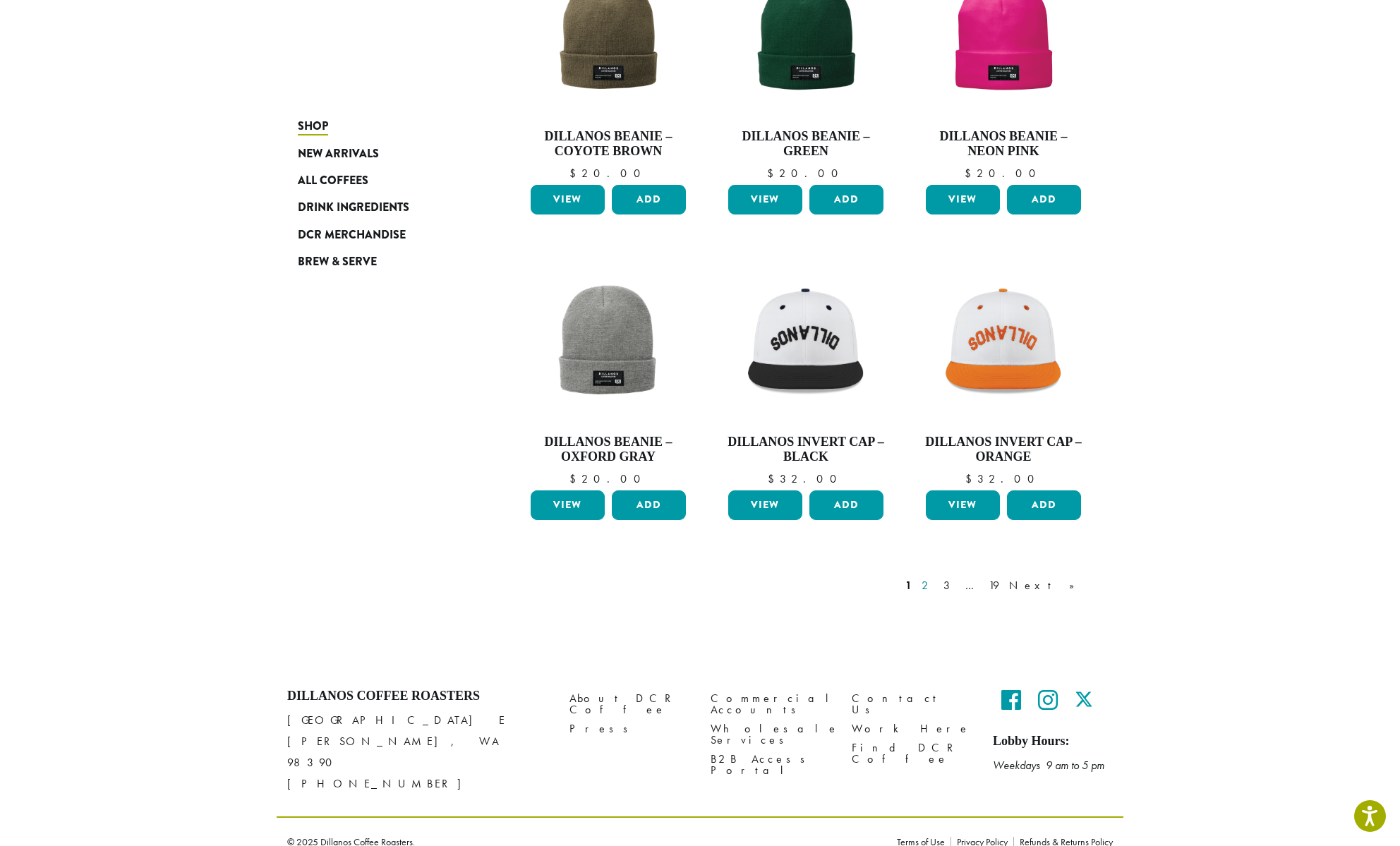
click at [937, 591] on link "2" at bounding box center [928, 585] width 17 height 17
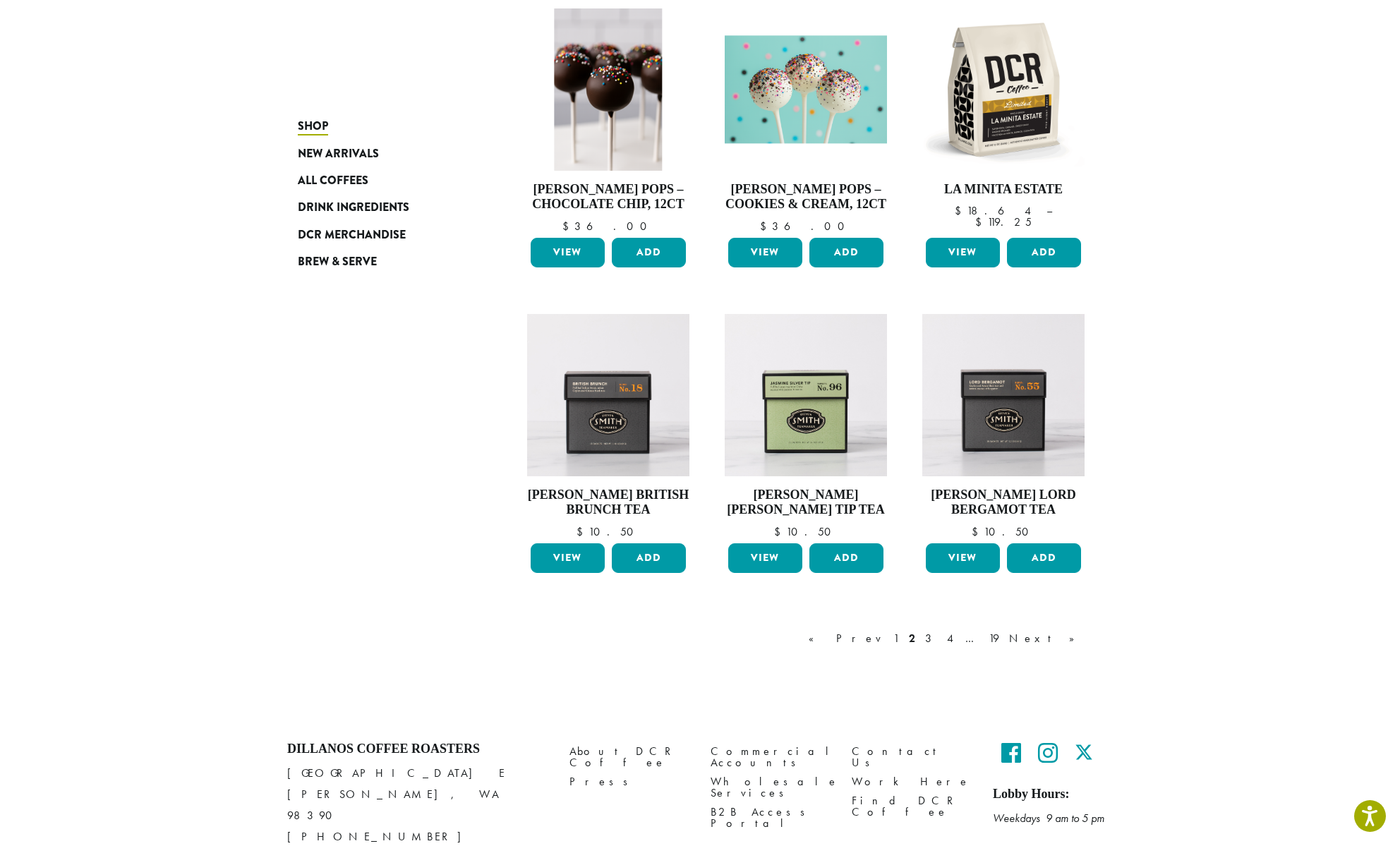
scroll to position [903, 0]
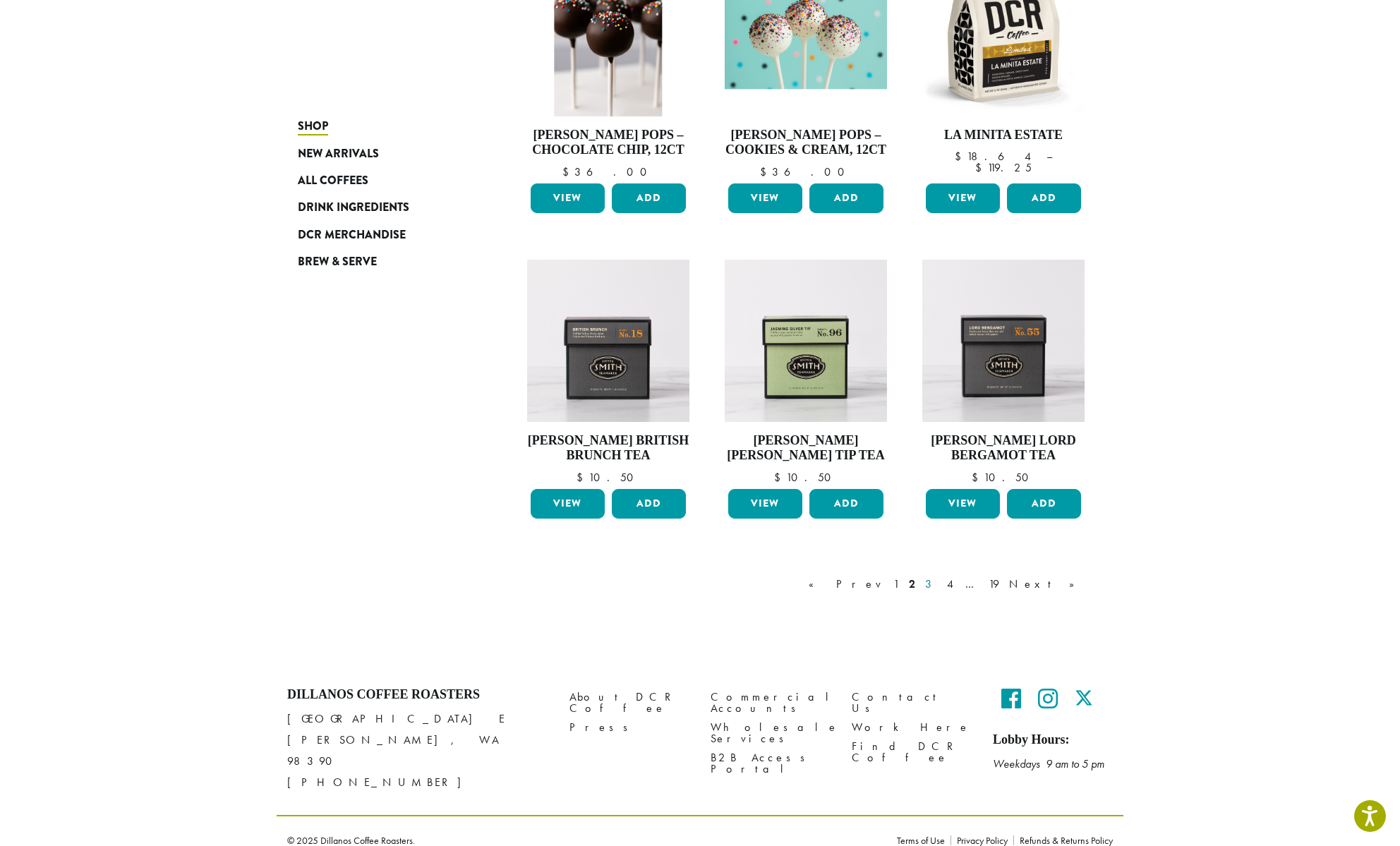
click at [939, 586] on link "3" at bounding box center [931, 584] width 17 height 17
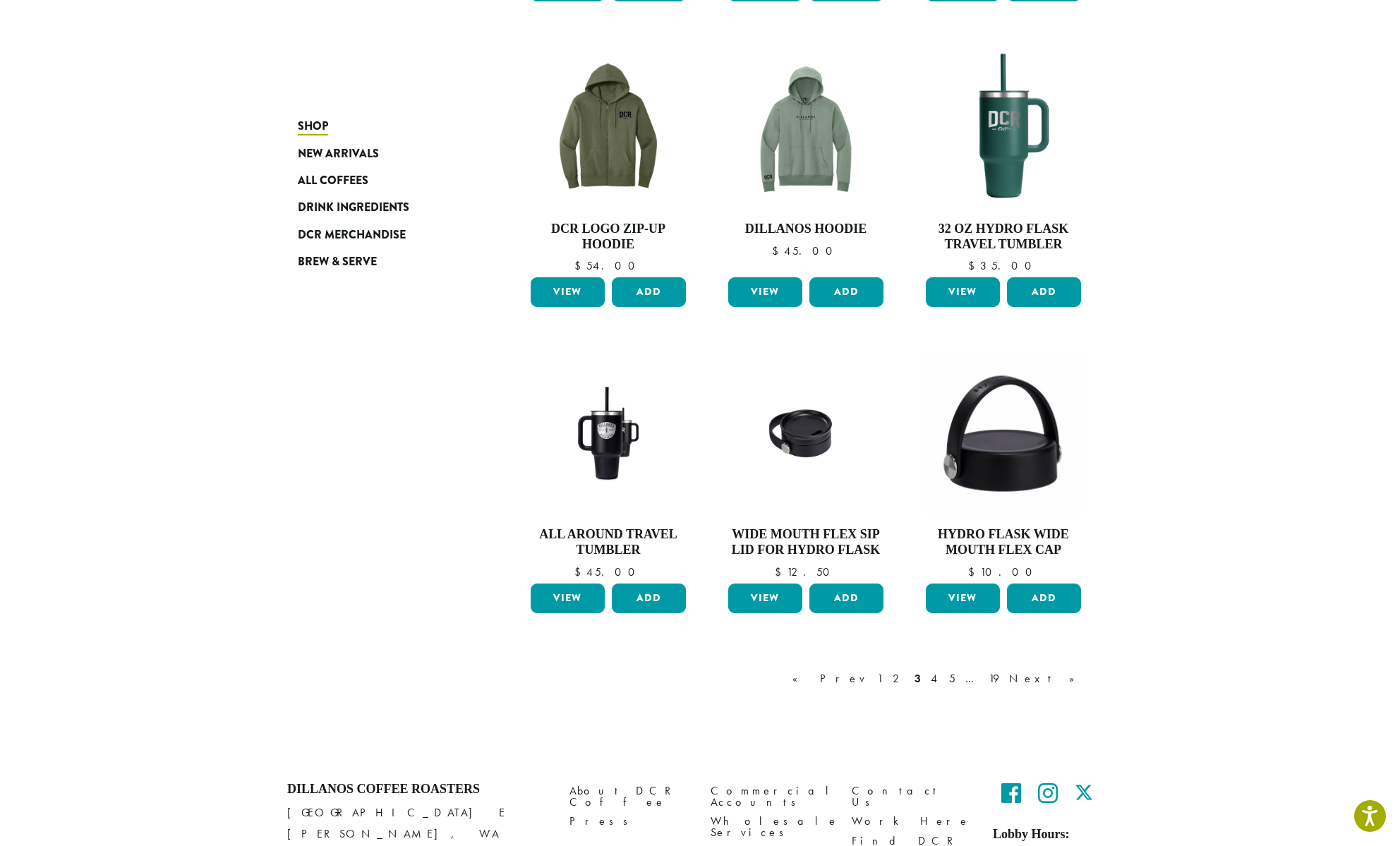
scroll to position [939, 0]
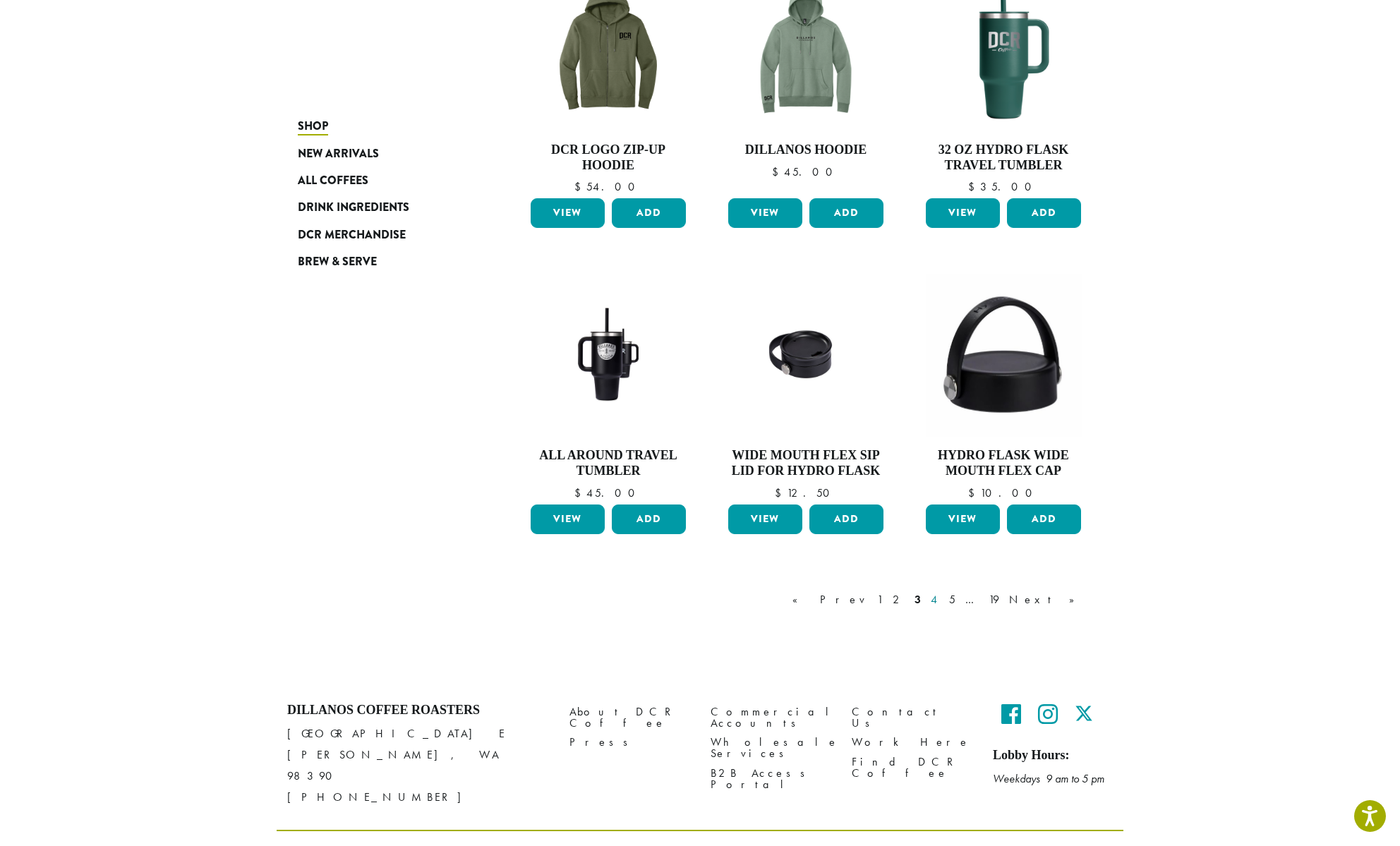
click at [942, 592] on link "4" at bounding box center [935, 599] width 15 height 17
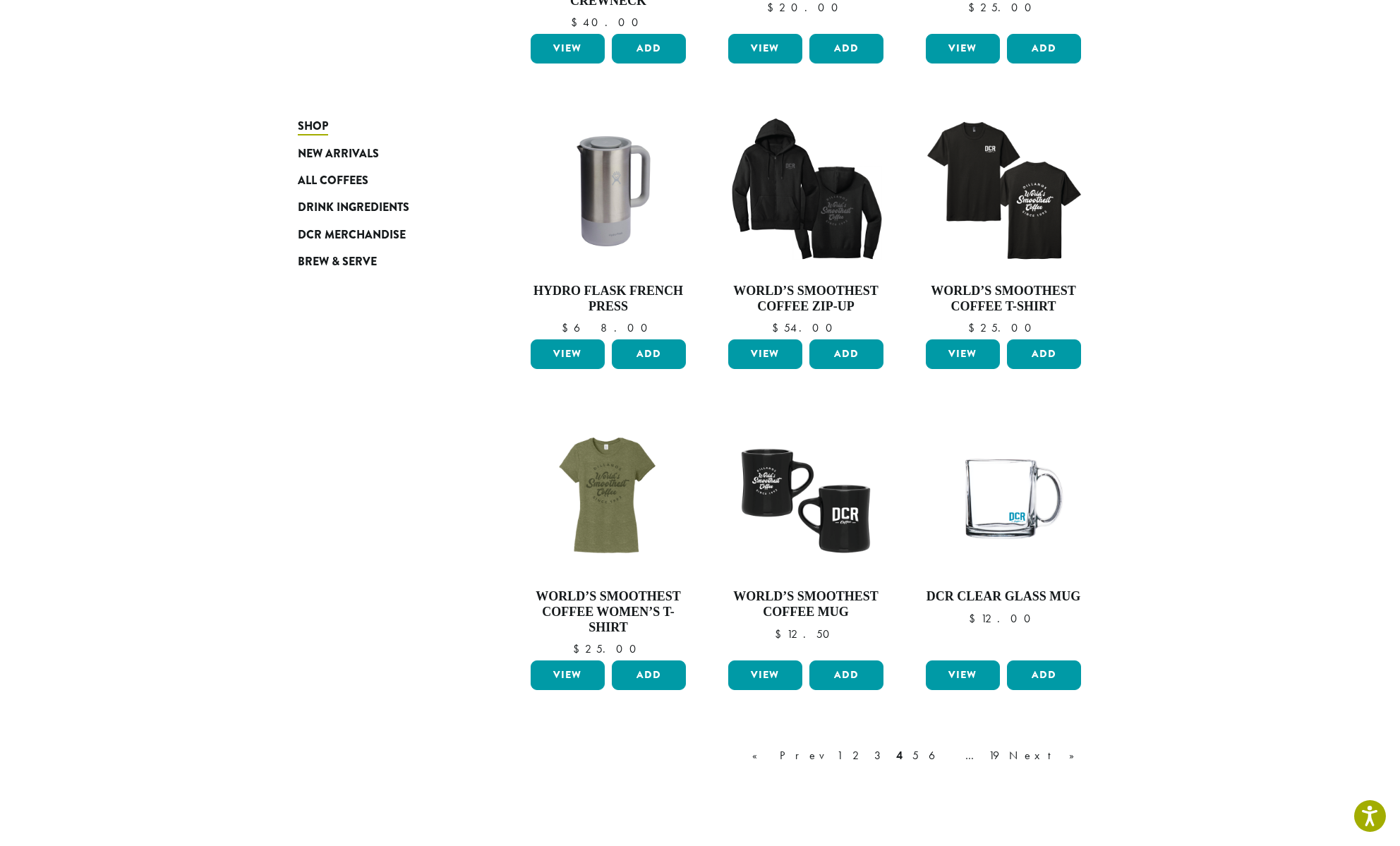
scroll to position [841, 0]
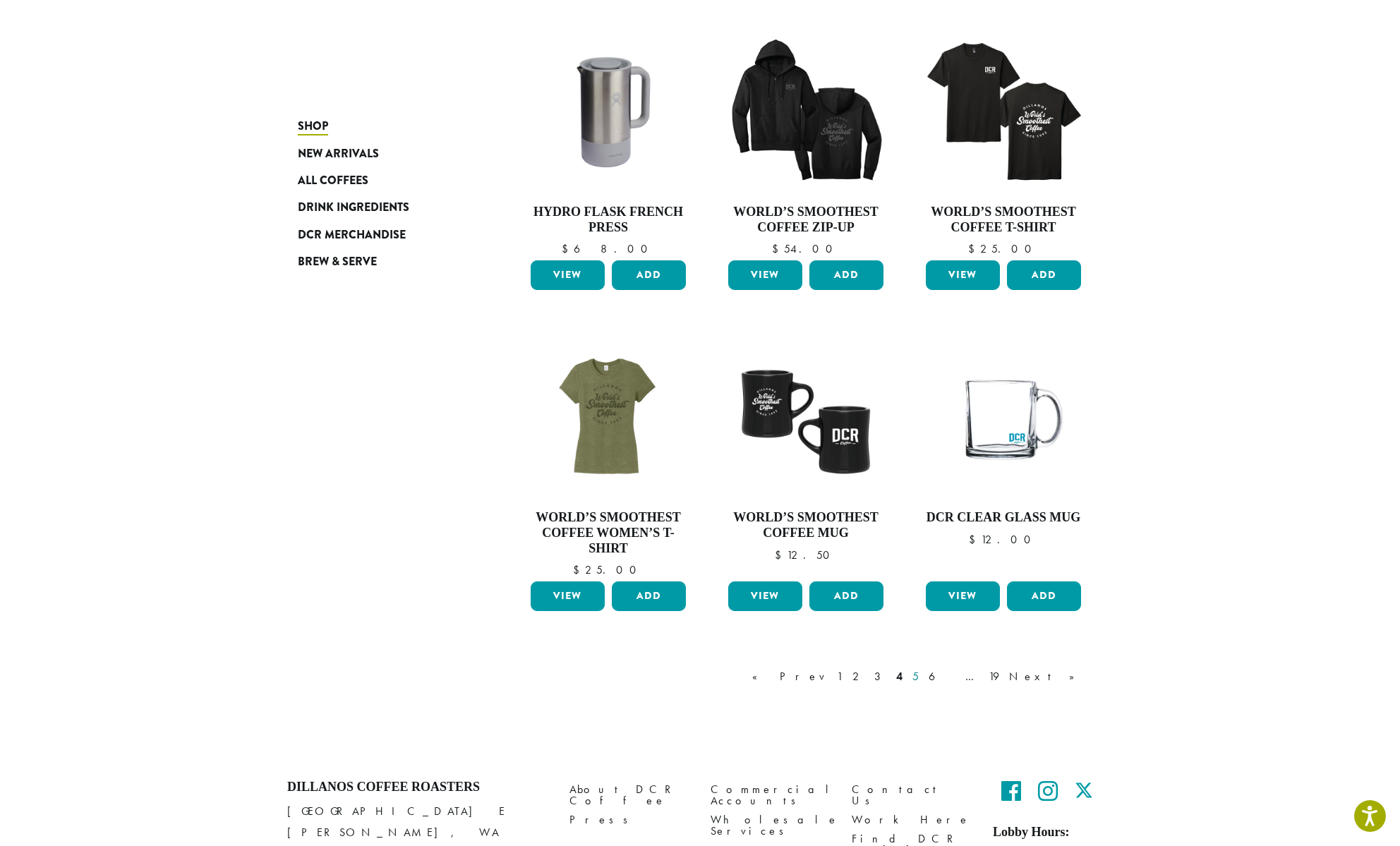
click at [922, 668] on link "5" at bounding box center [915, 676] width 12 height 17
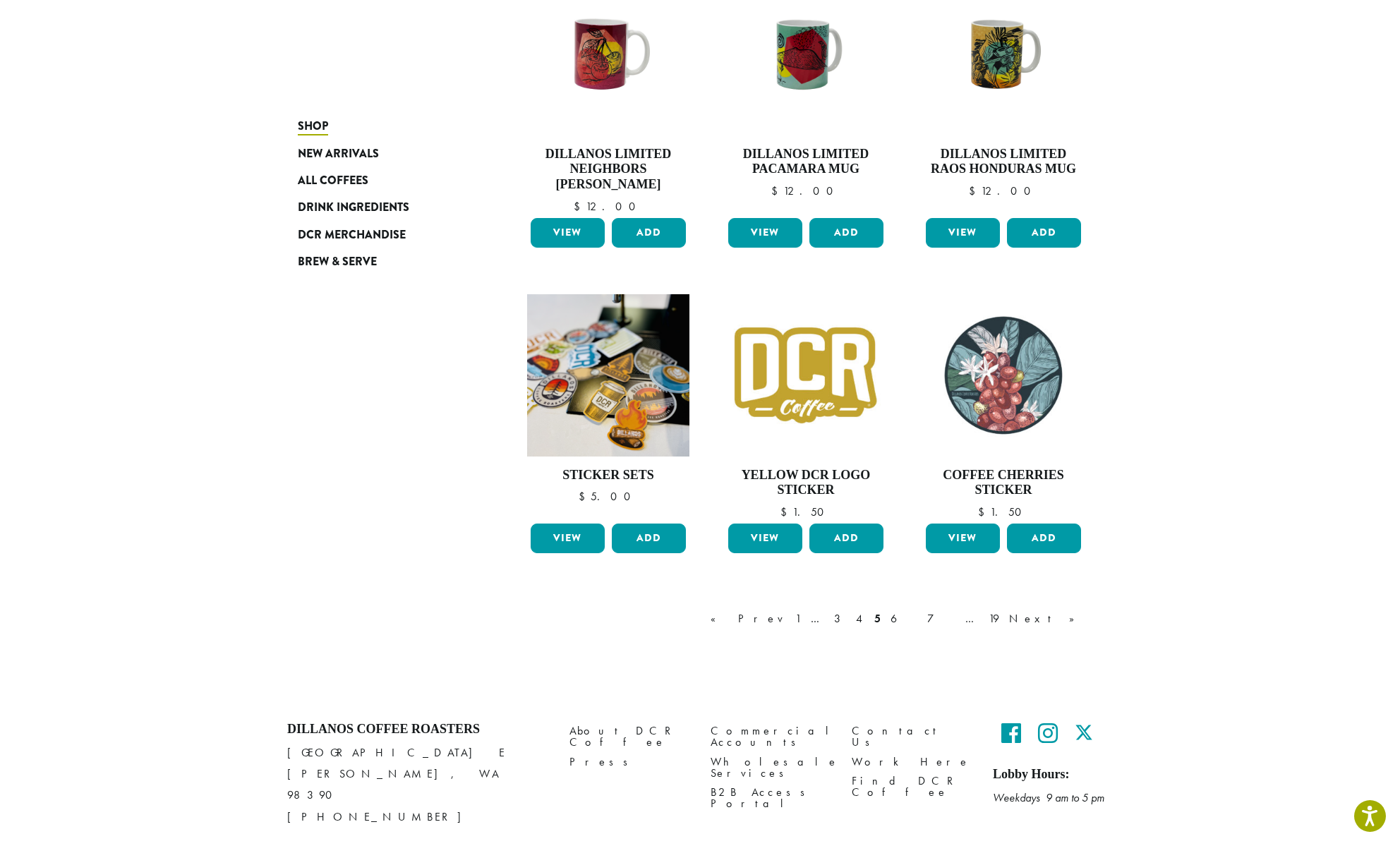
scroll to position [949, 0]
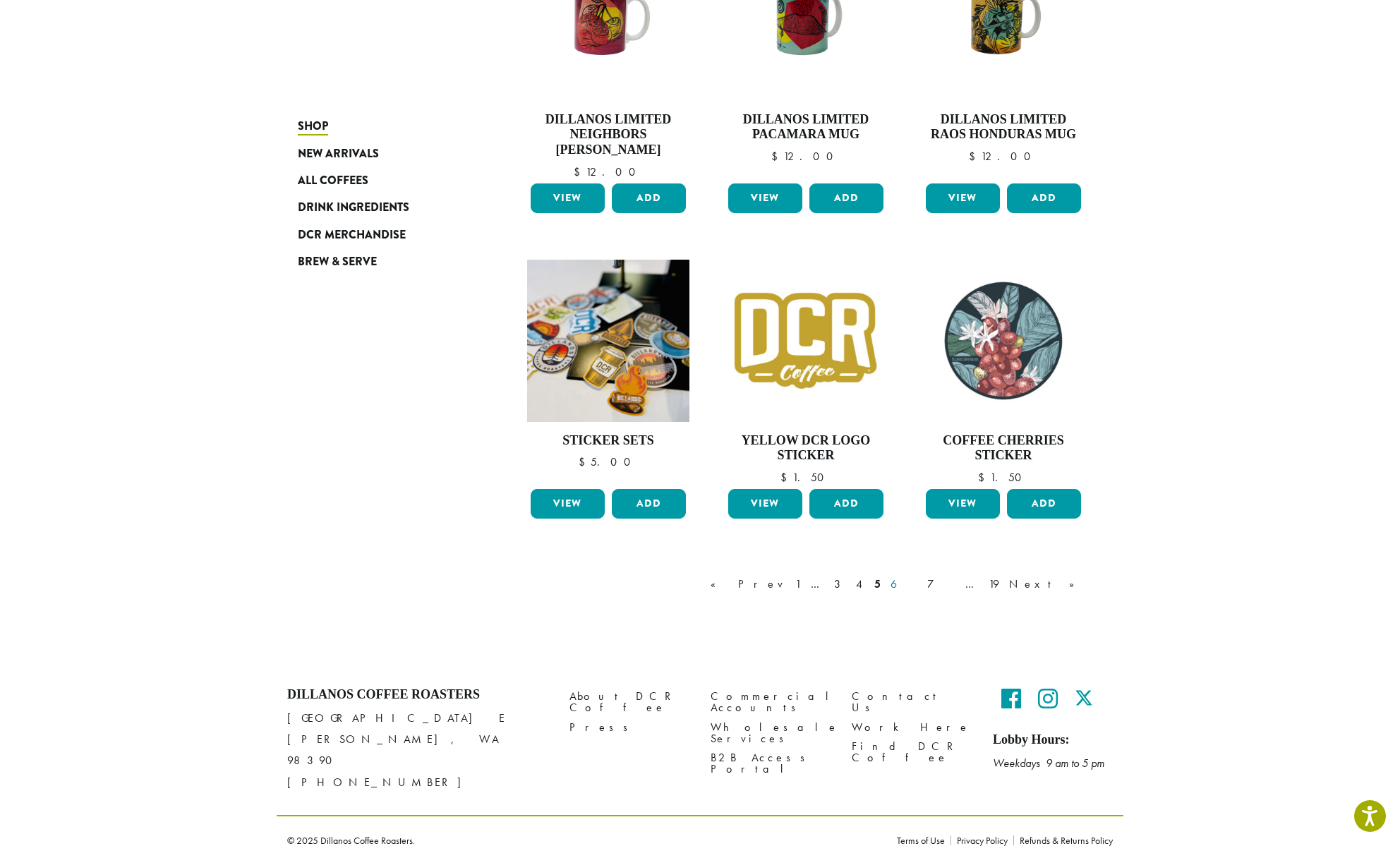
click at [920, 589] on link "6" at bounding box center [904, 584] width 32 height 17
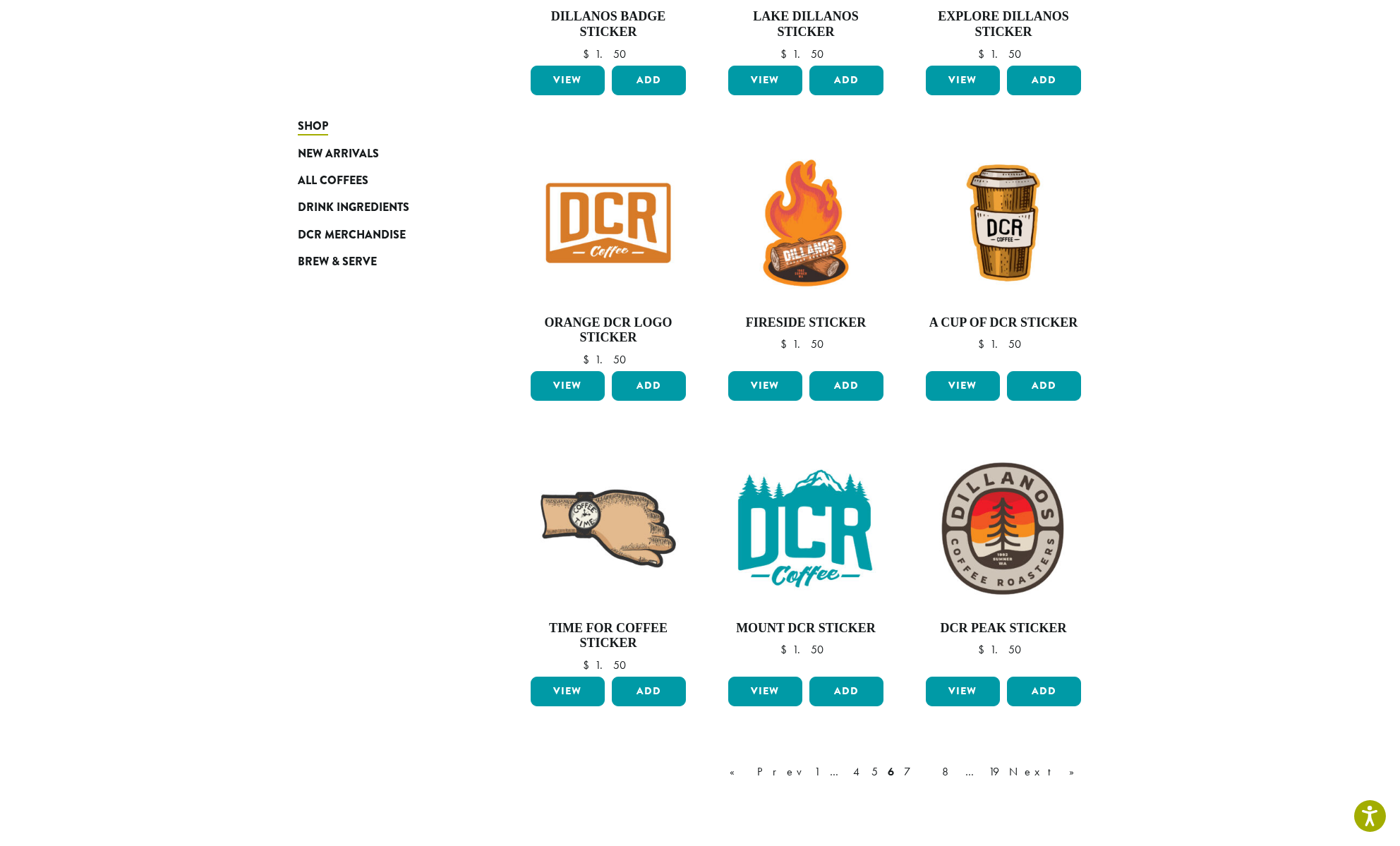
scroll to position [903, 0]
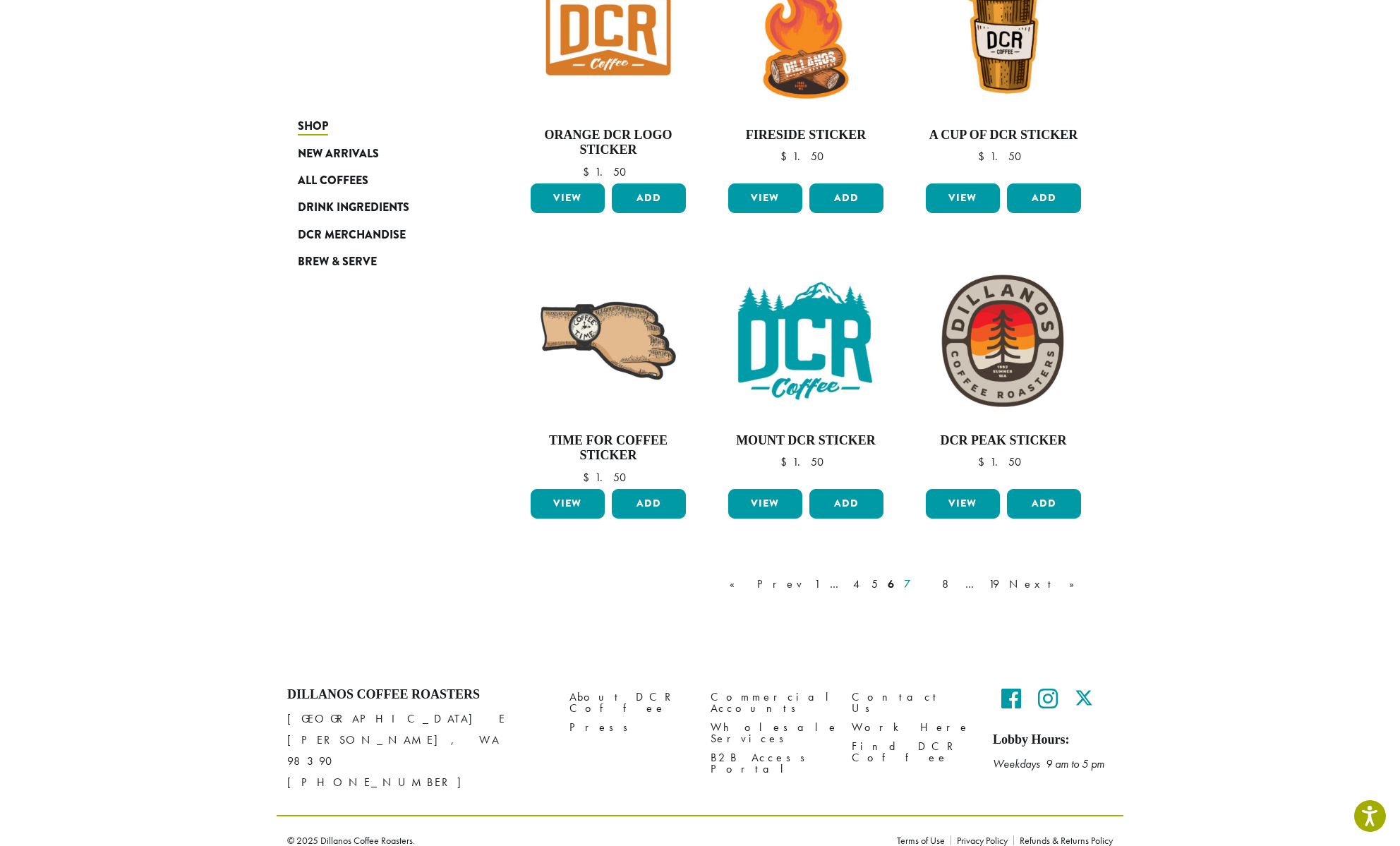
click at [935, 586] on link "7" at bounding box center [918, 584] width 34 height 17
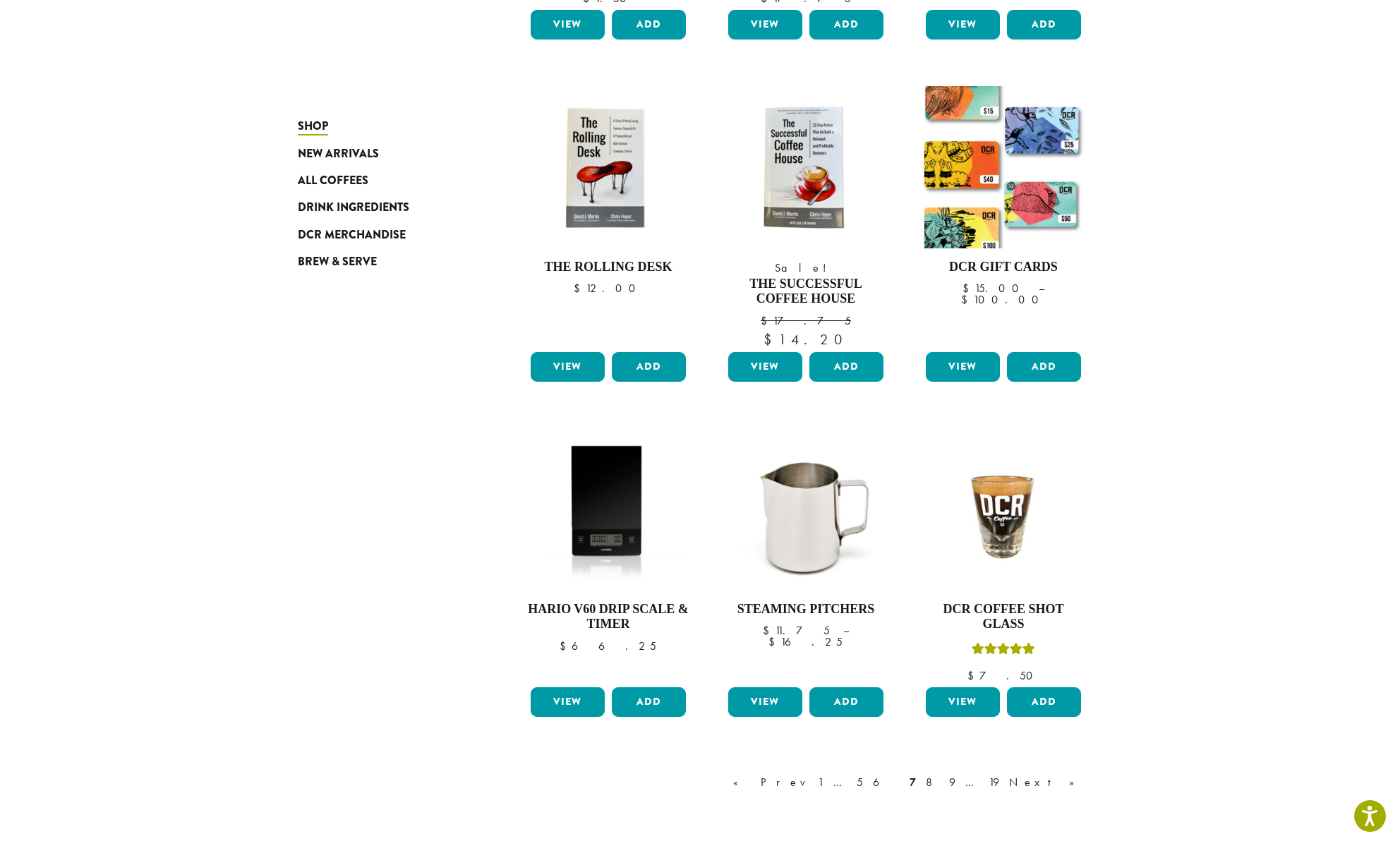
scroll to position [790, 0]
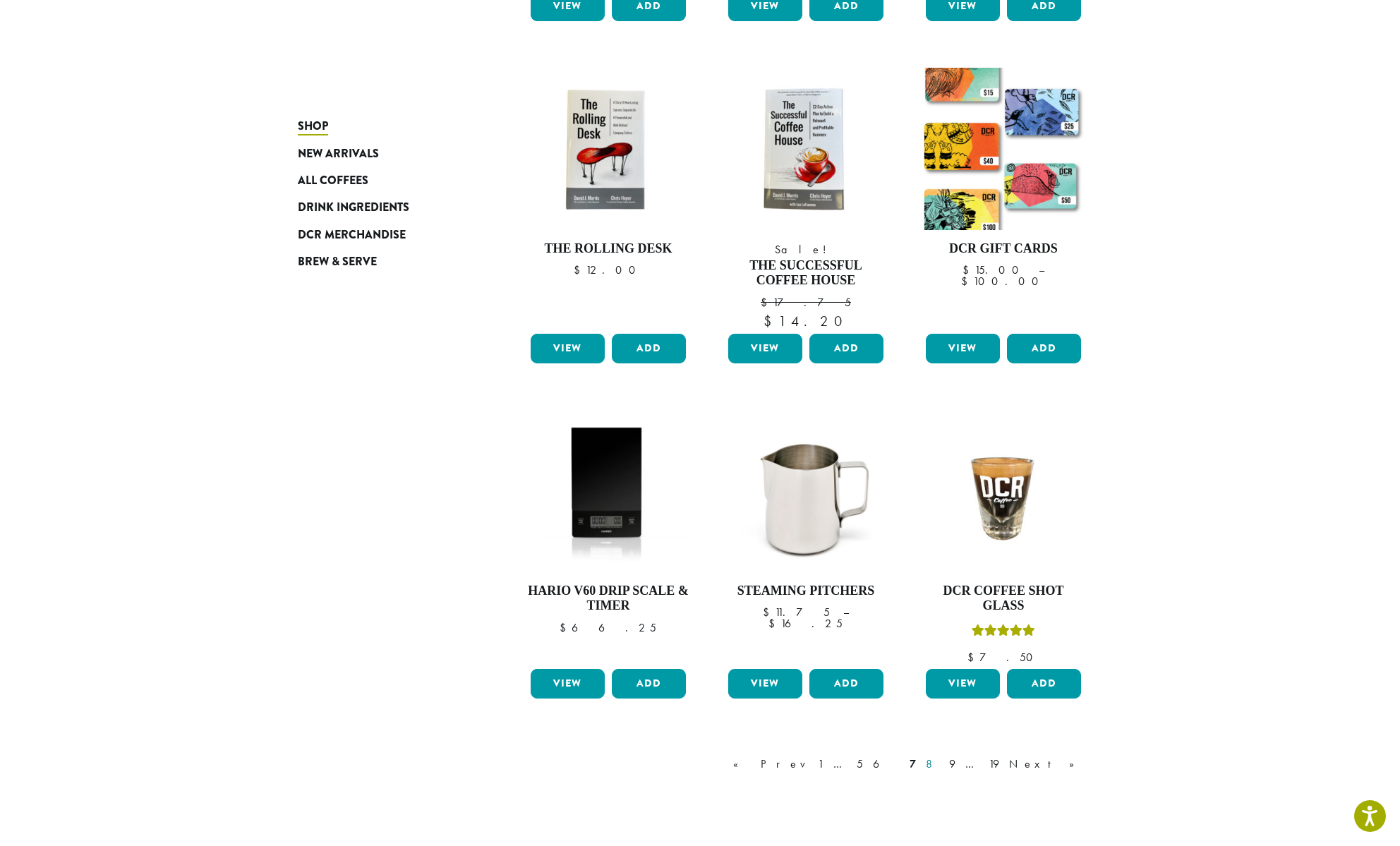
click at [942, 756] on link "8" at bounding box center [933, 763] width 19 height 17
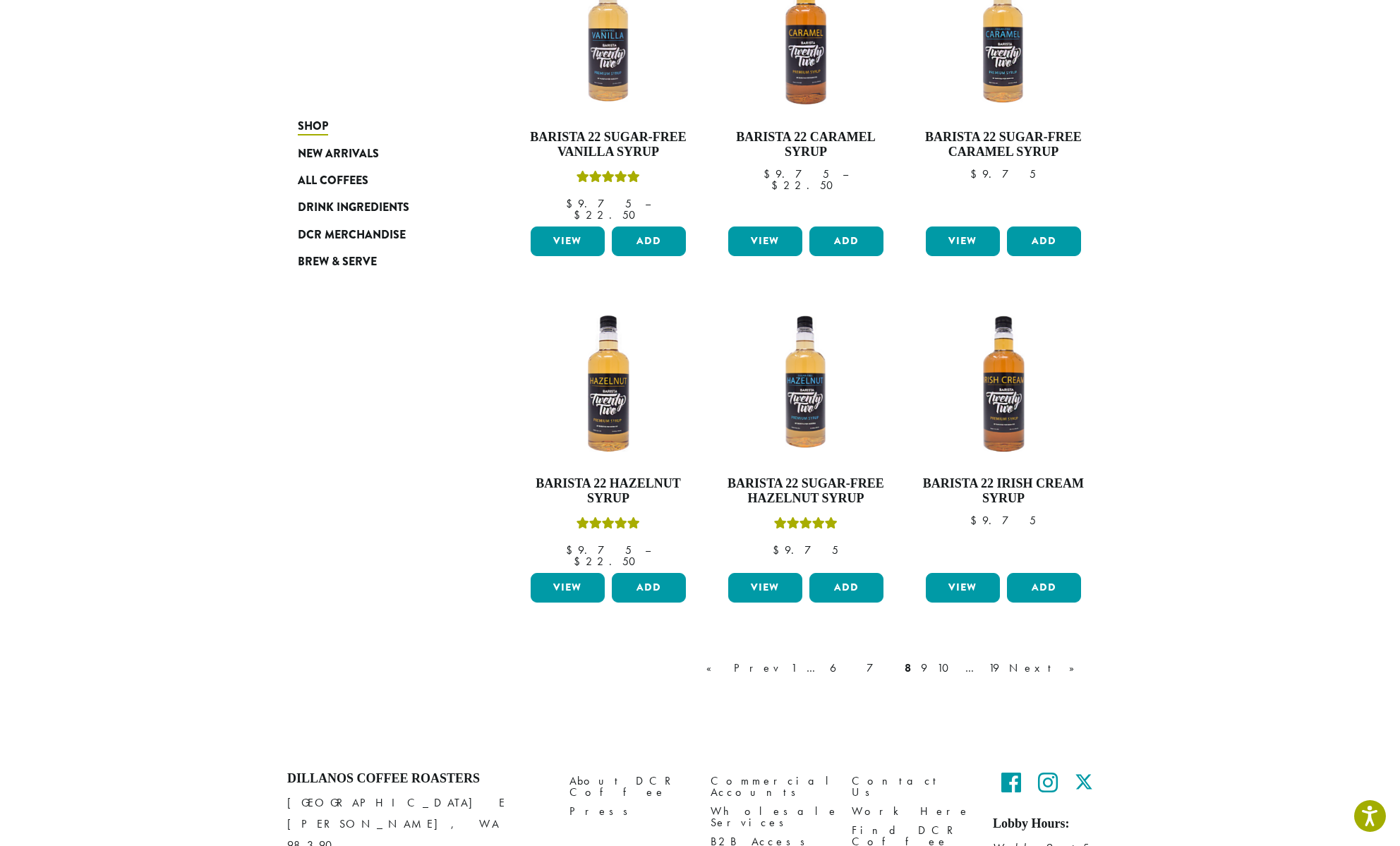
scroll to position [992, 0]
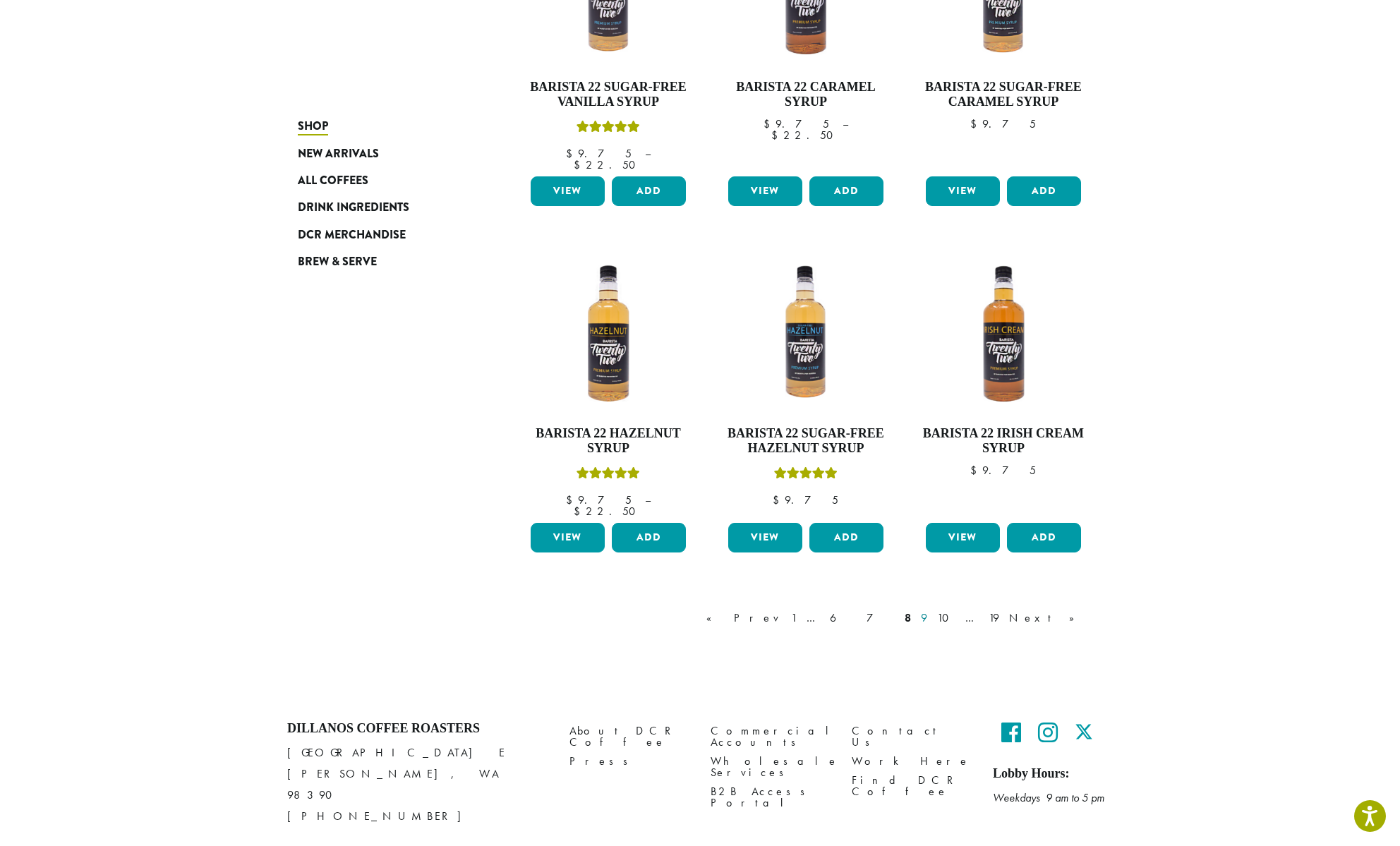
click at [930, 610] on link "9" at bounding box center [924, 618] width 12 height 17
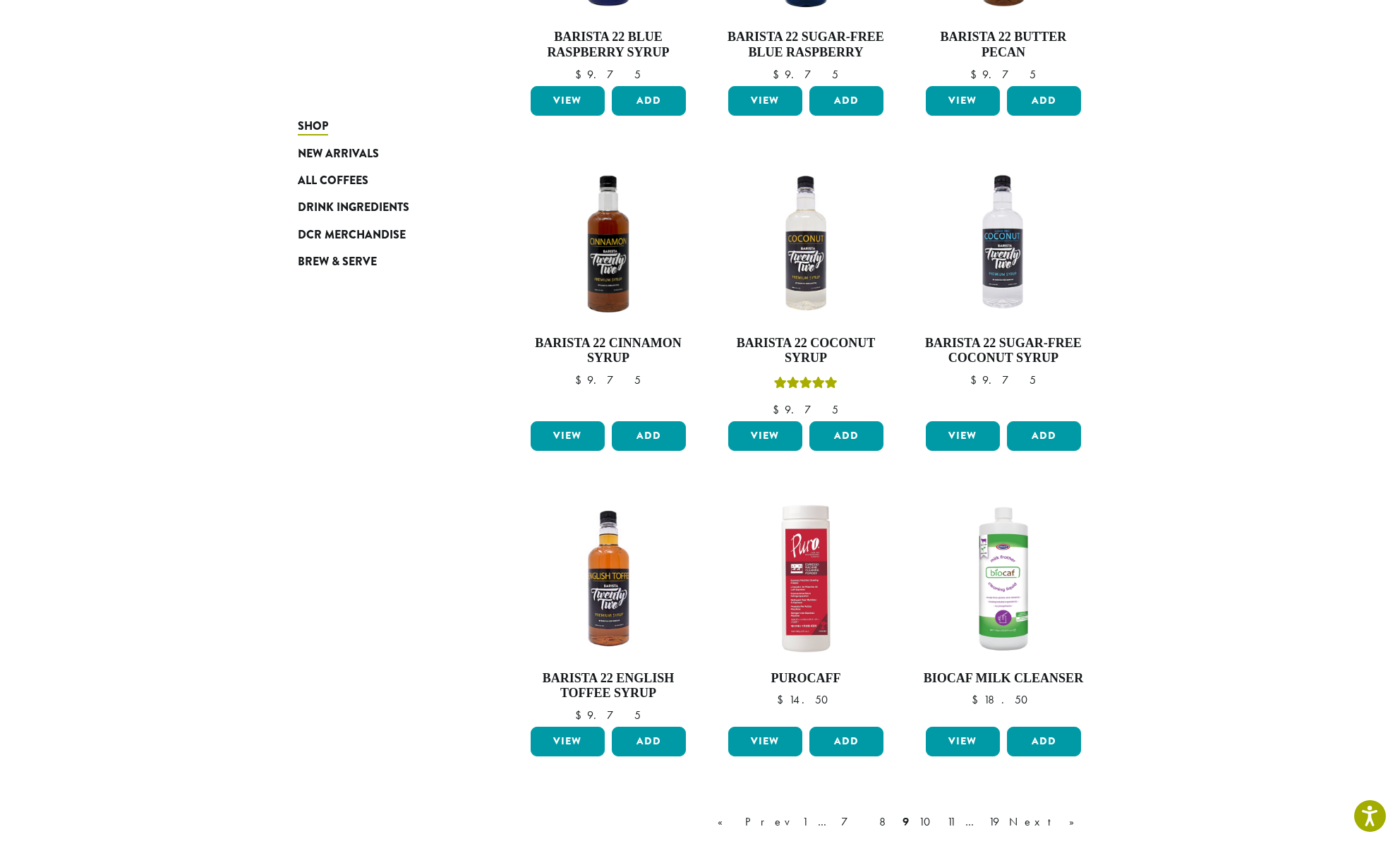
scroll to position [963, 0]
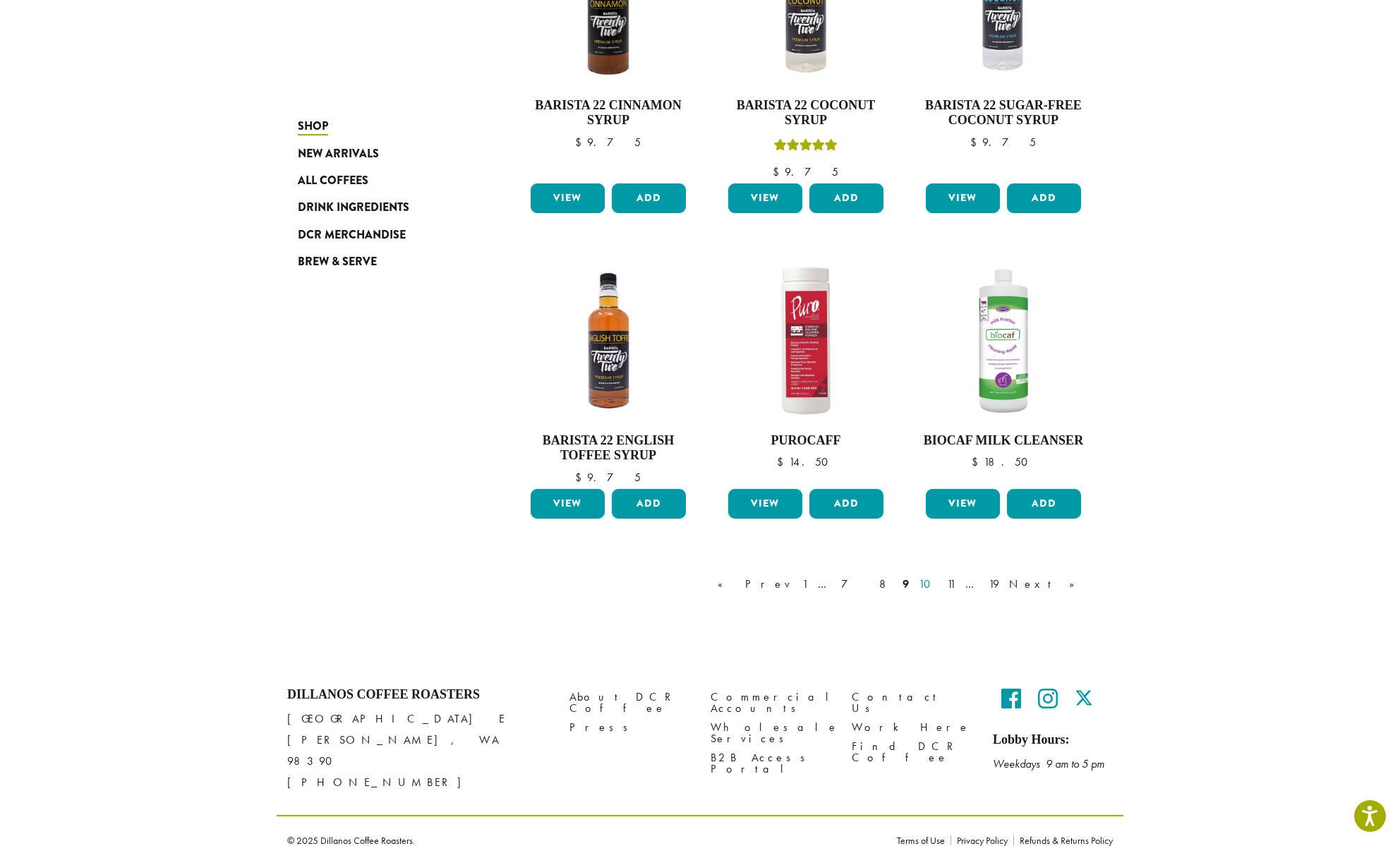
click at [939, 584] on link "10" at bounding box center [928, 584] width 24 height 17
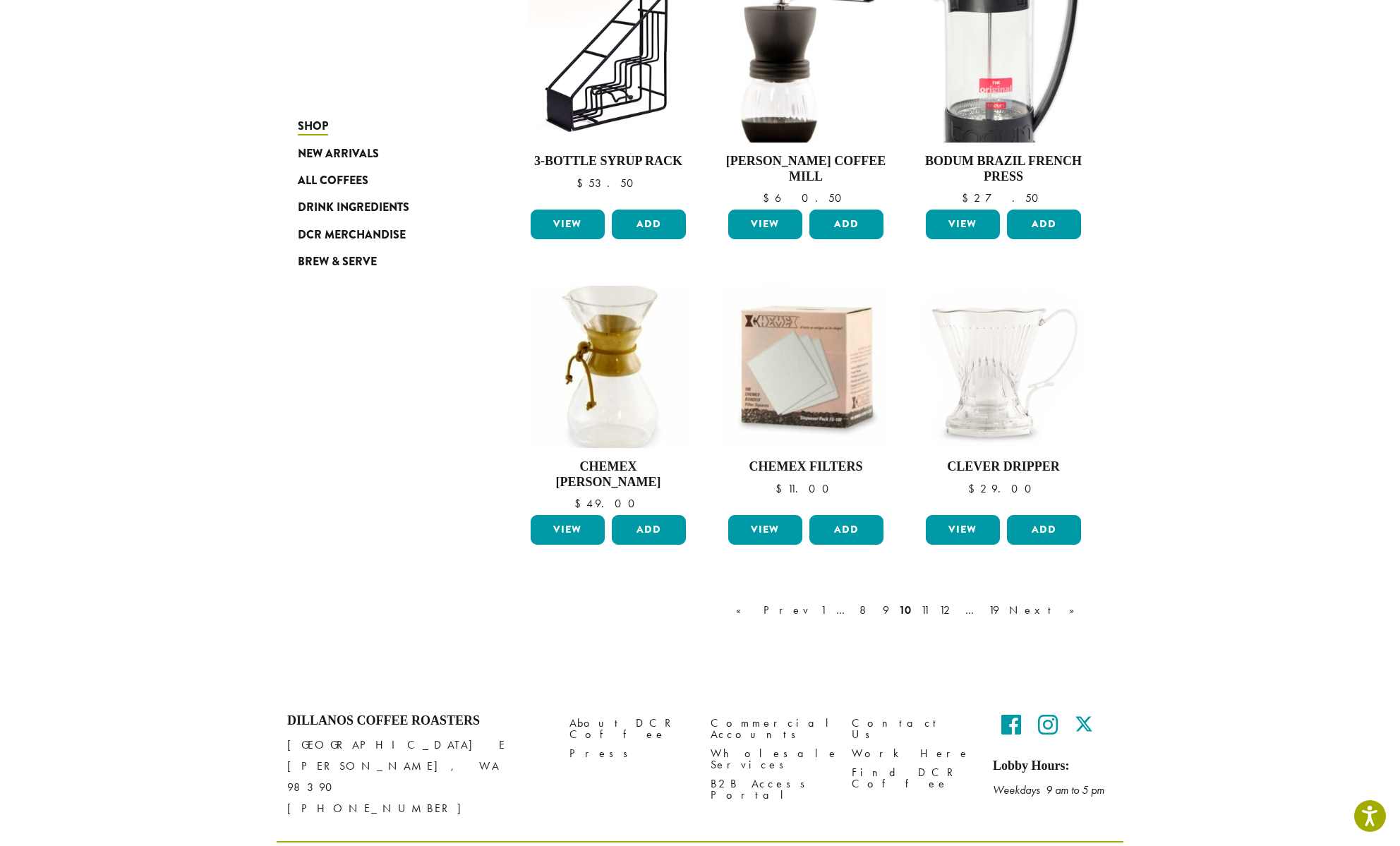
scroll to position [939, 0]
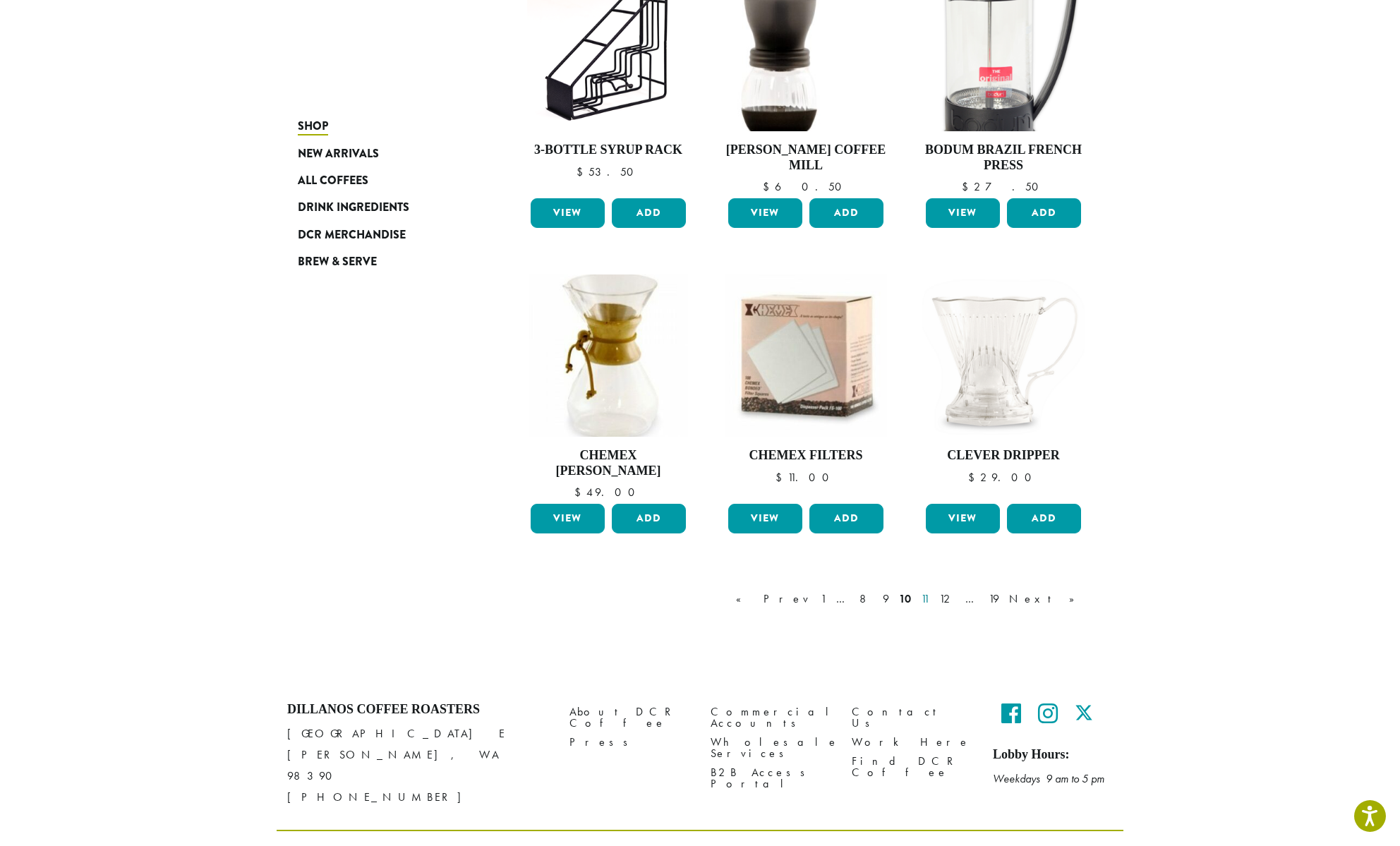
click at [932, 591] on link "11" at bounding box center [925, 598] width 15 height 17
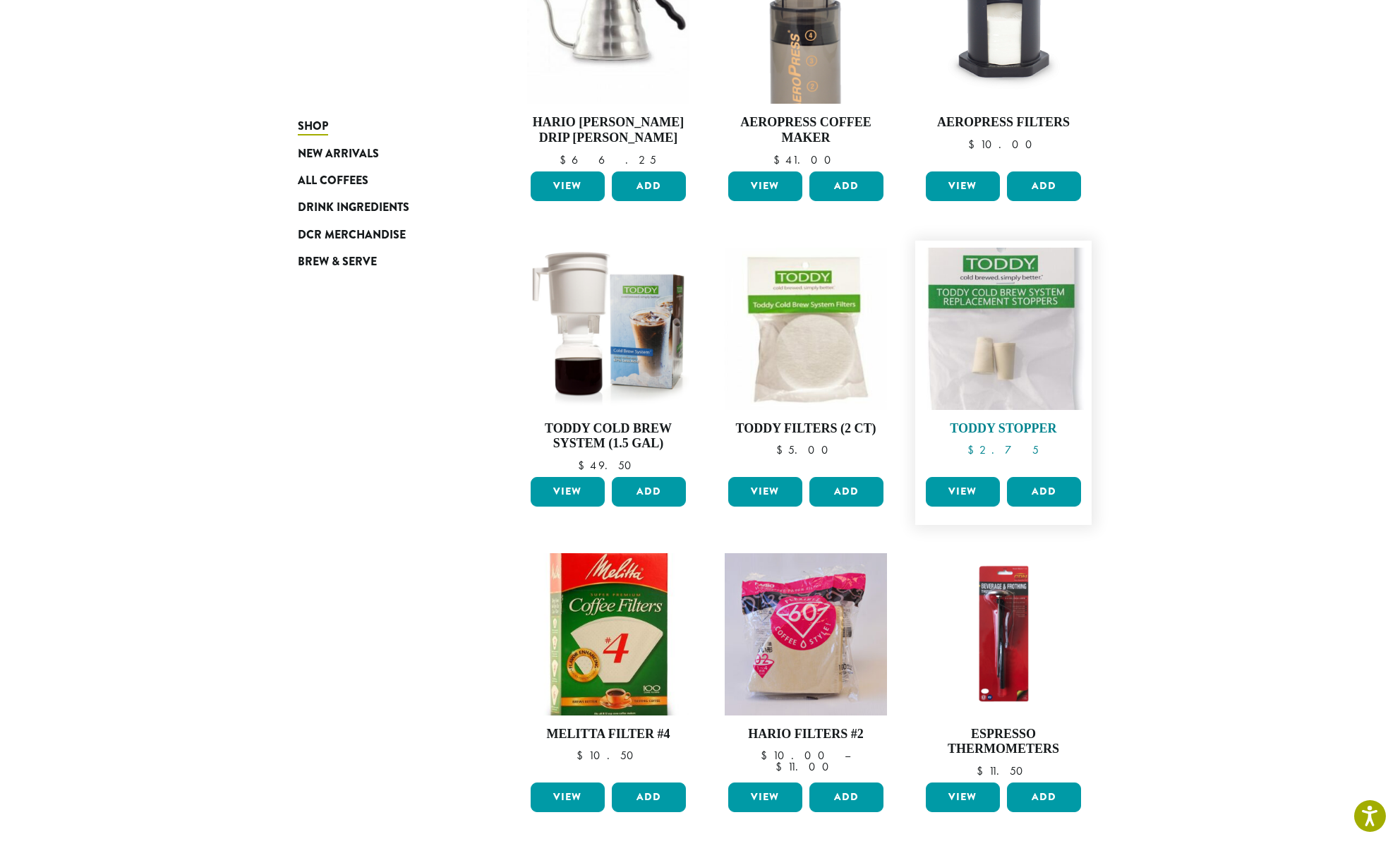
scroll to position [903, 0]
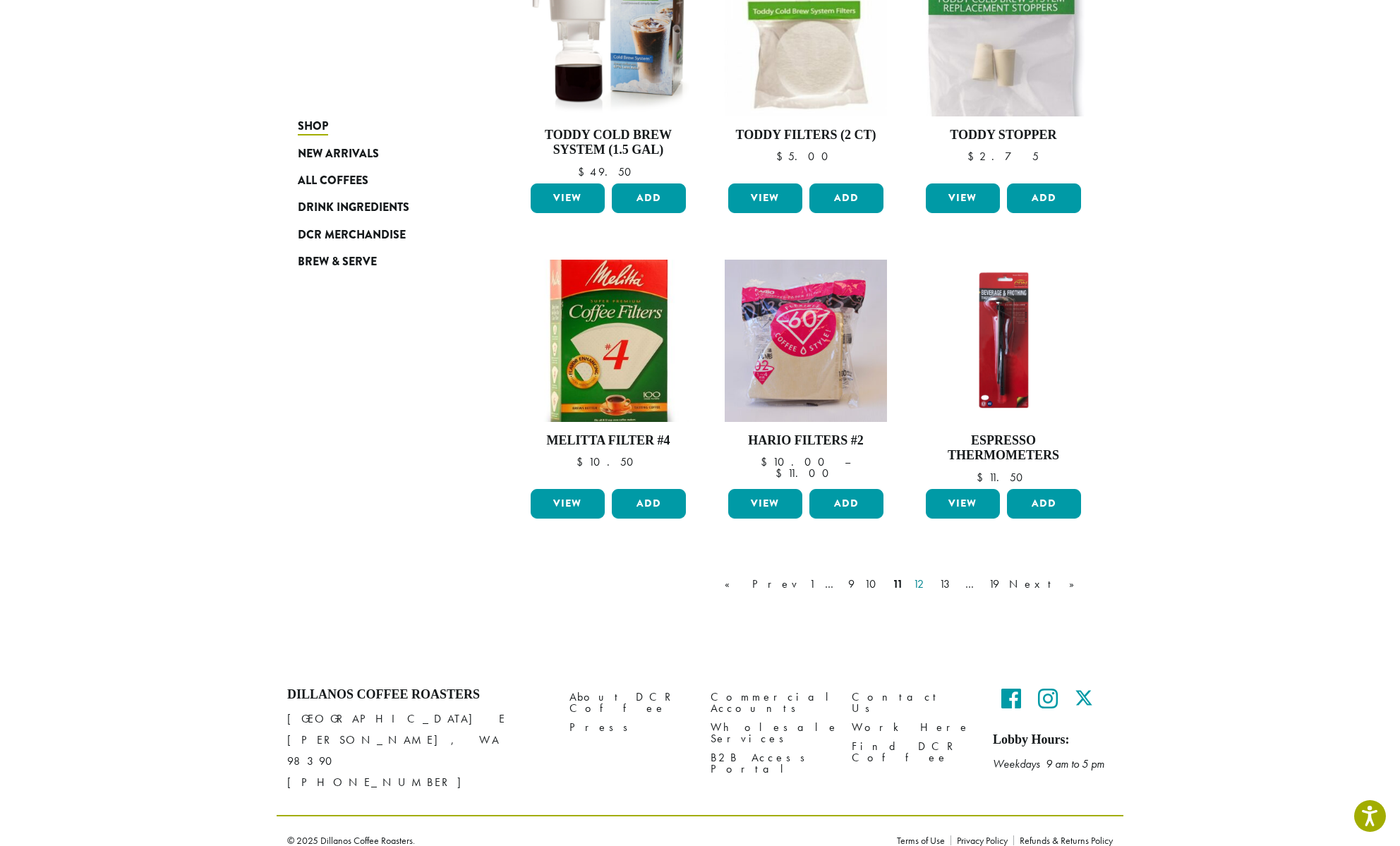
click at [932, 588] on link "12" at bounding box center [921, 584] width 22 height 17
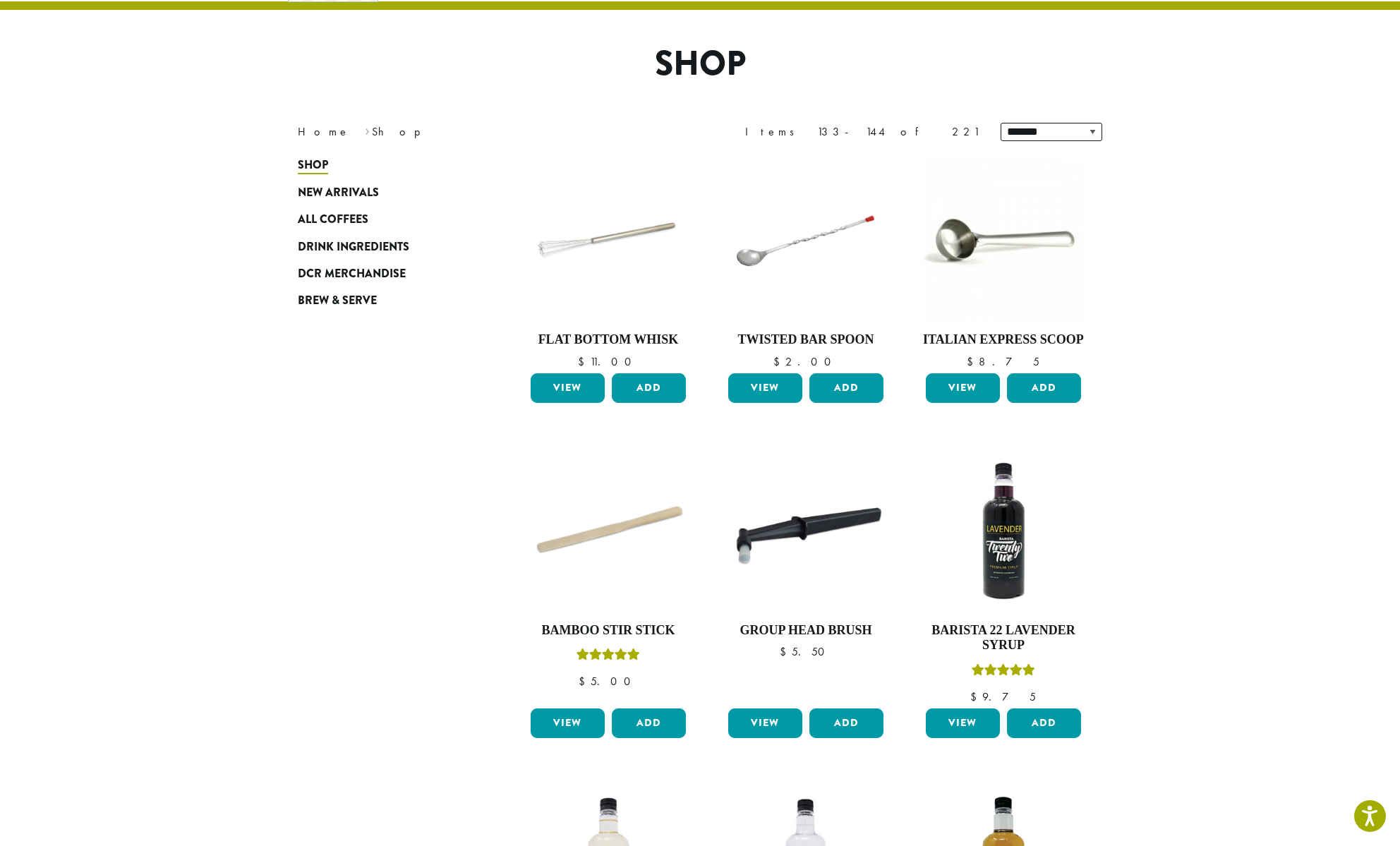
scroll to position [917, 0]
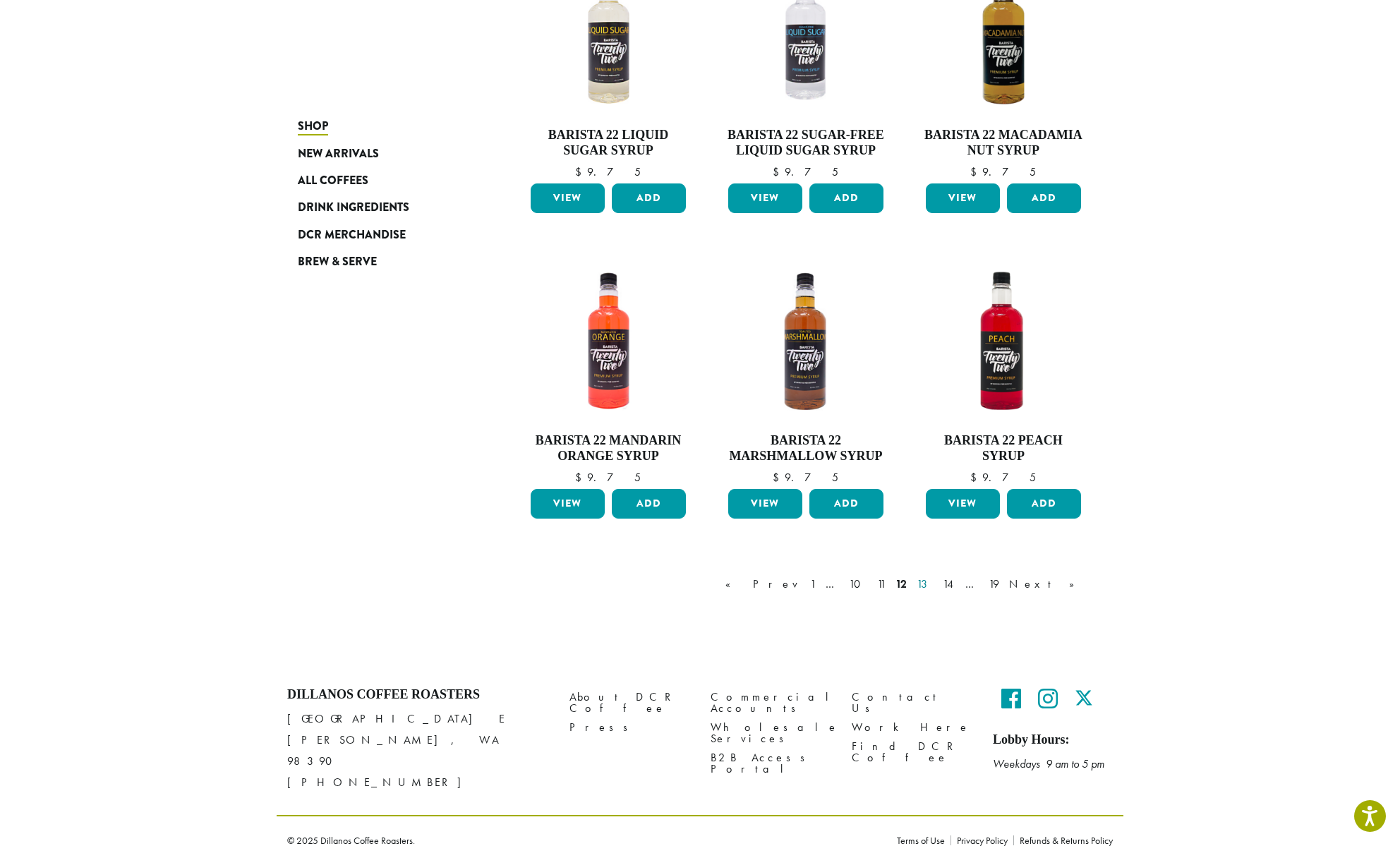
click at [936, 589] on link "13" at bounding box center [925, 584] width 22 height 17
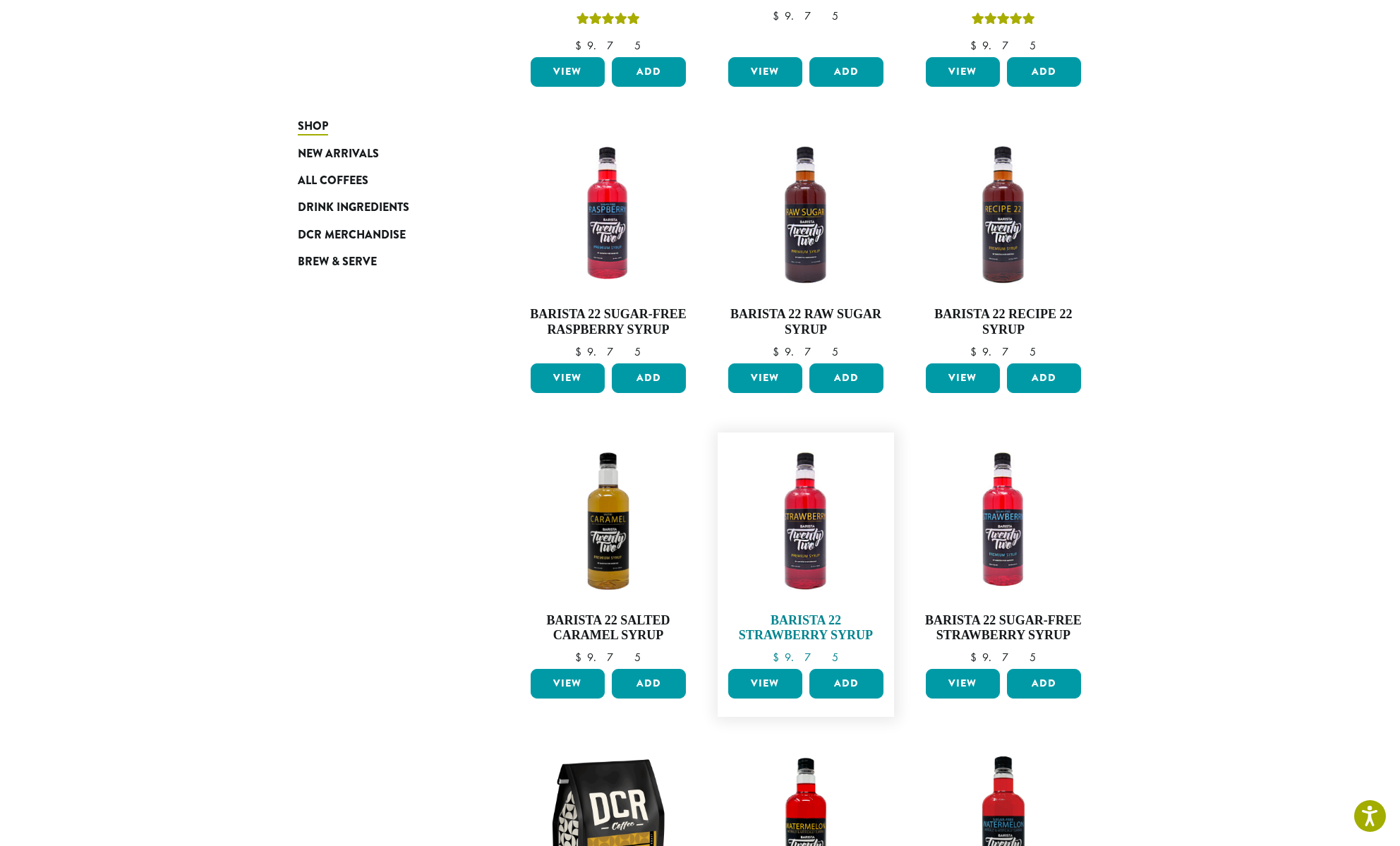
scroll to position [158, 0]
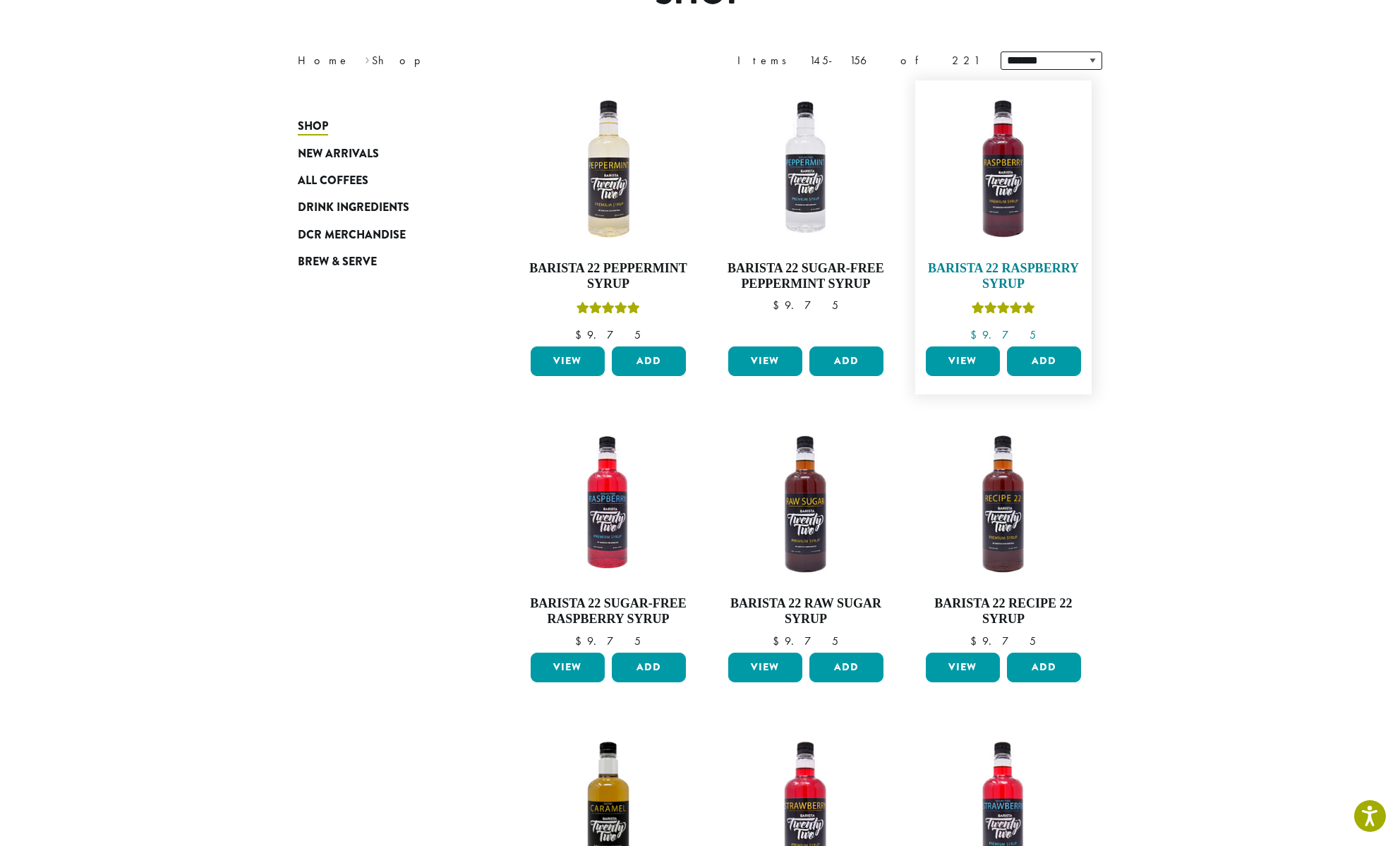
click at [997, 195] on img at bounding box center [1003, 168] width 162 height 162
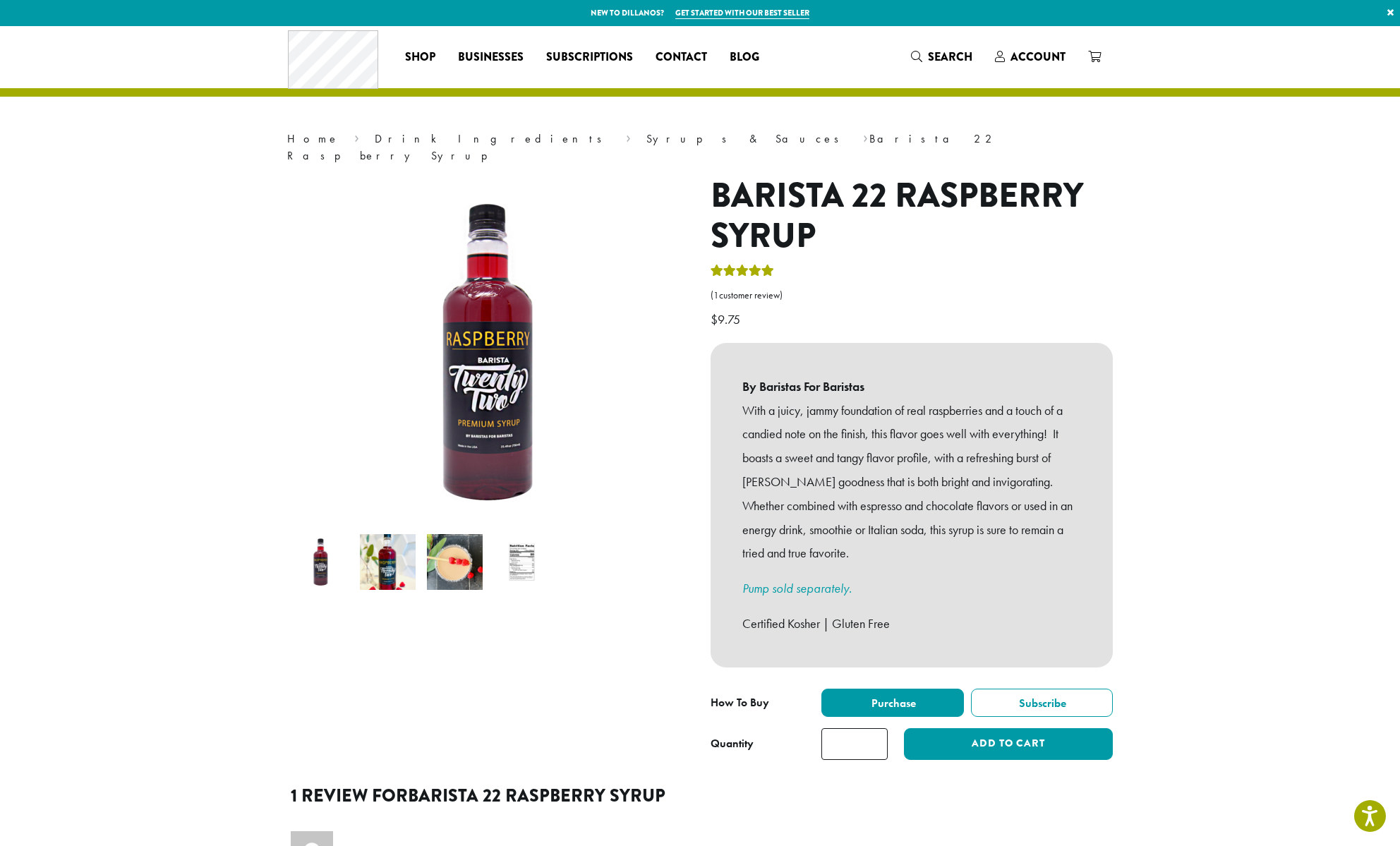
click at [526, 553] on img at bounding box center [521, 561] width 55 height 55
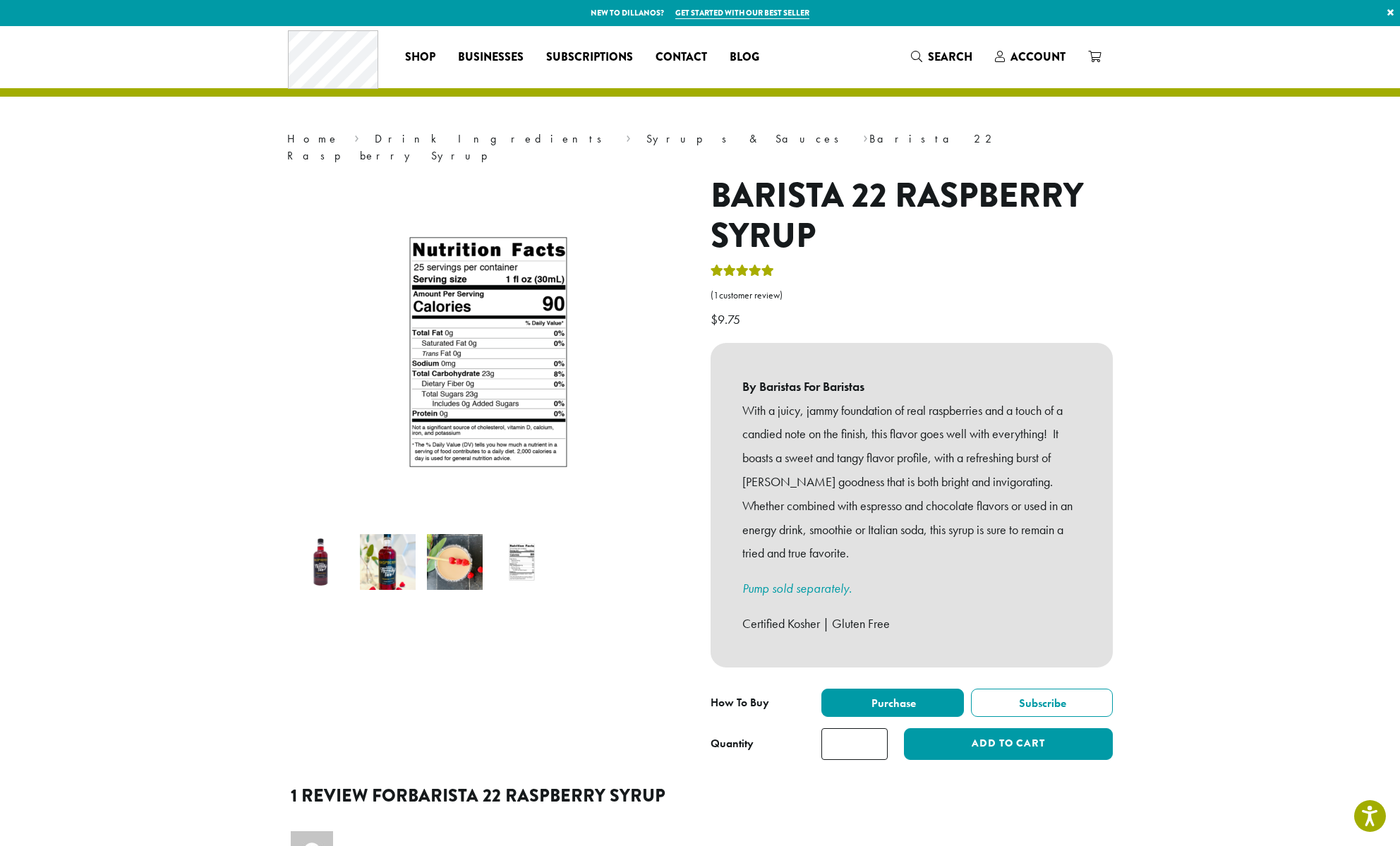
click at [456, 556] on img at bounding box center [454, 561] width 55 height 55
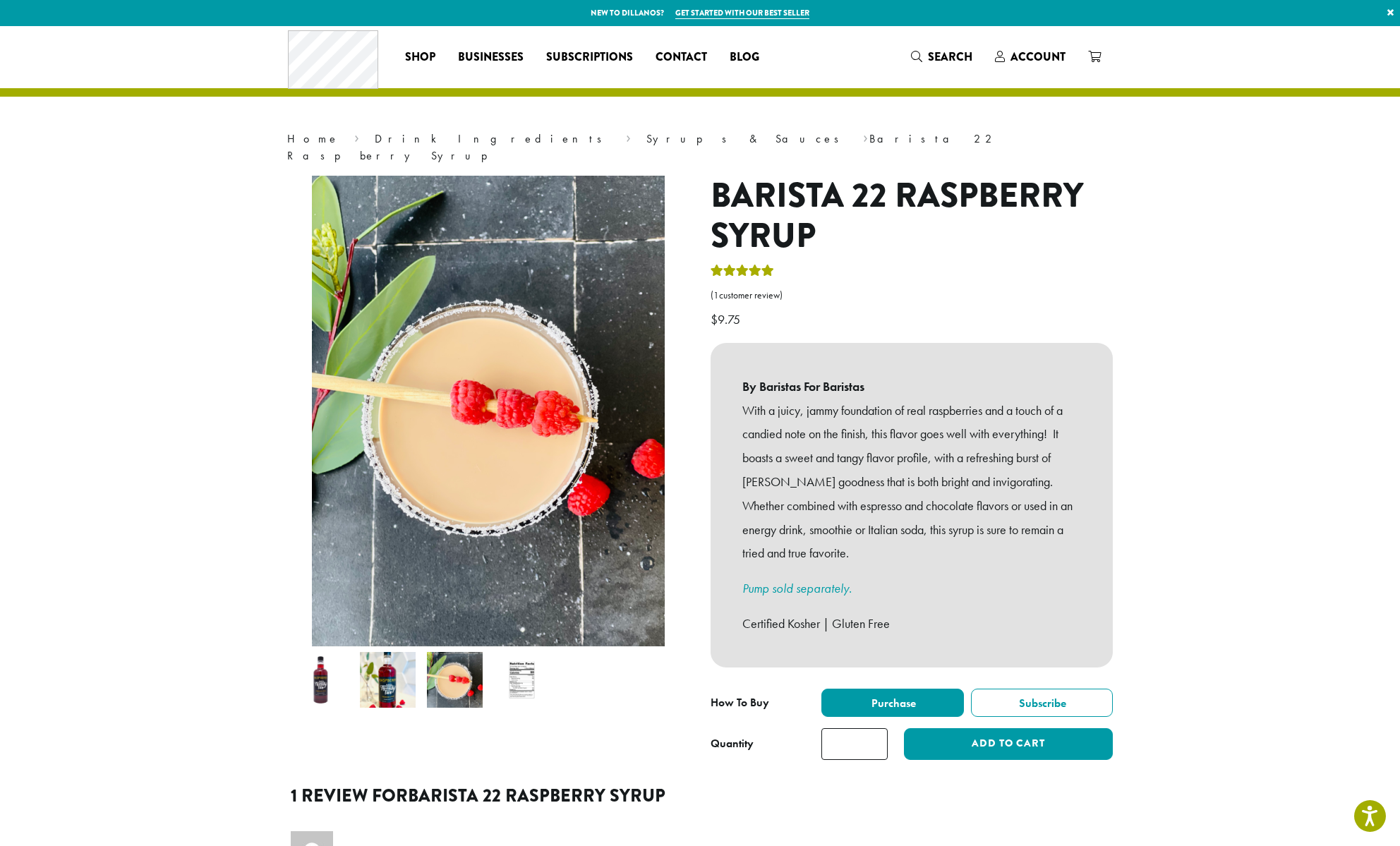
click at [393, 652] on img at bounding box center [387, 679] width 55 height 55
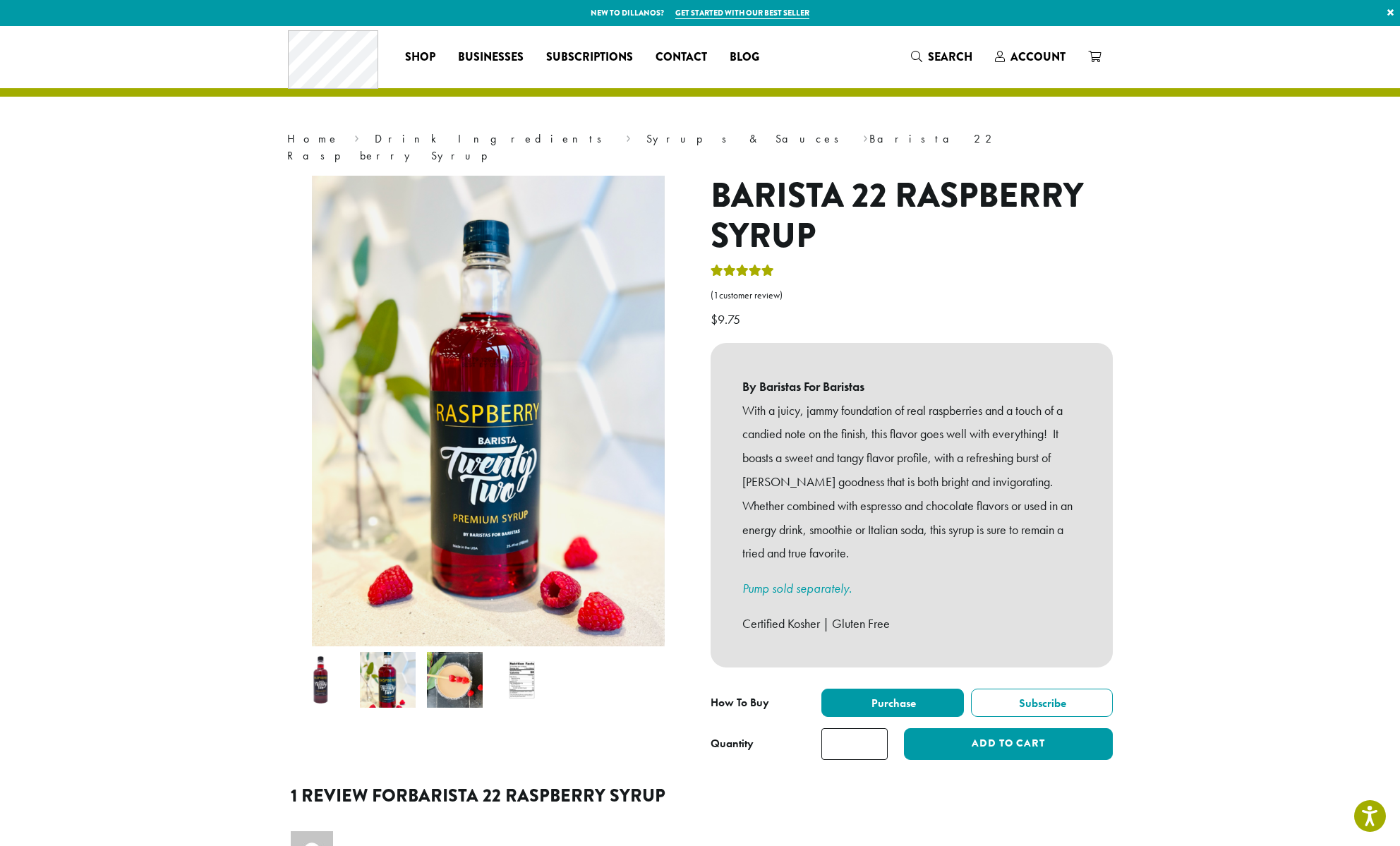
click at [529, 670] on img at bounding box center [521, 679] width 55 height 55
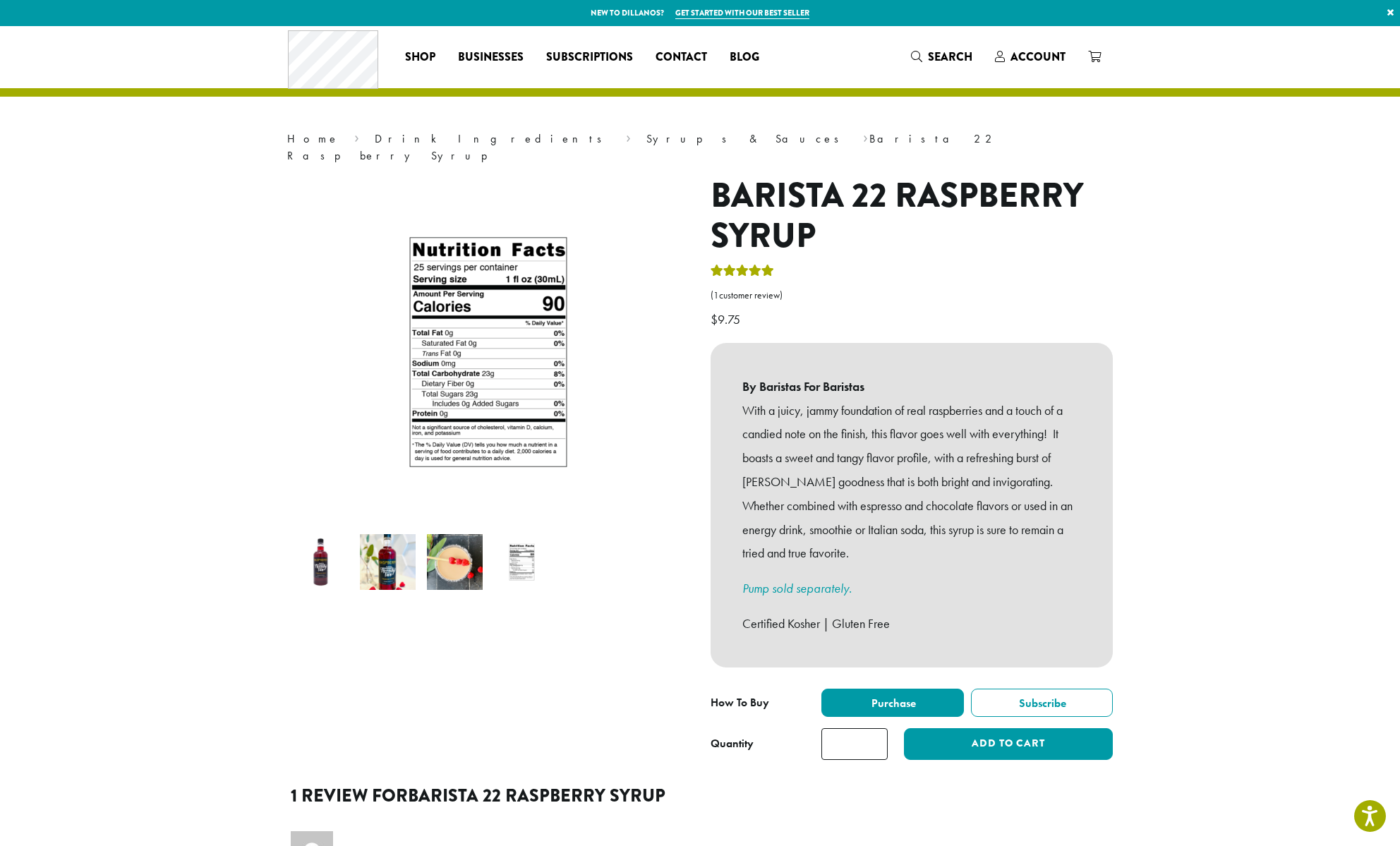
click at [441, 534] on img at bounding box center [454, 561] width 55 height 55
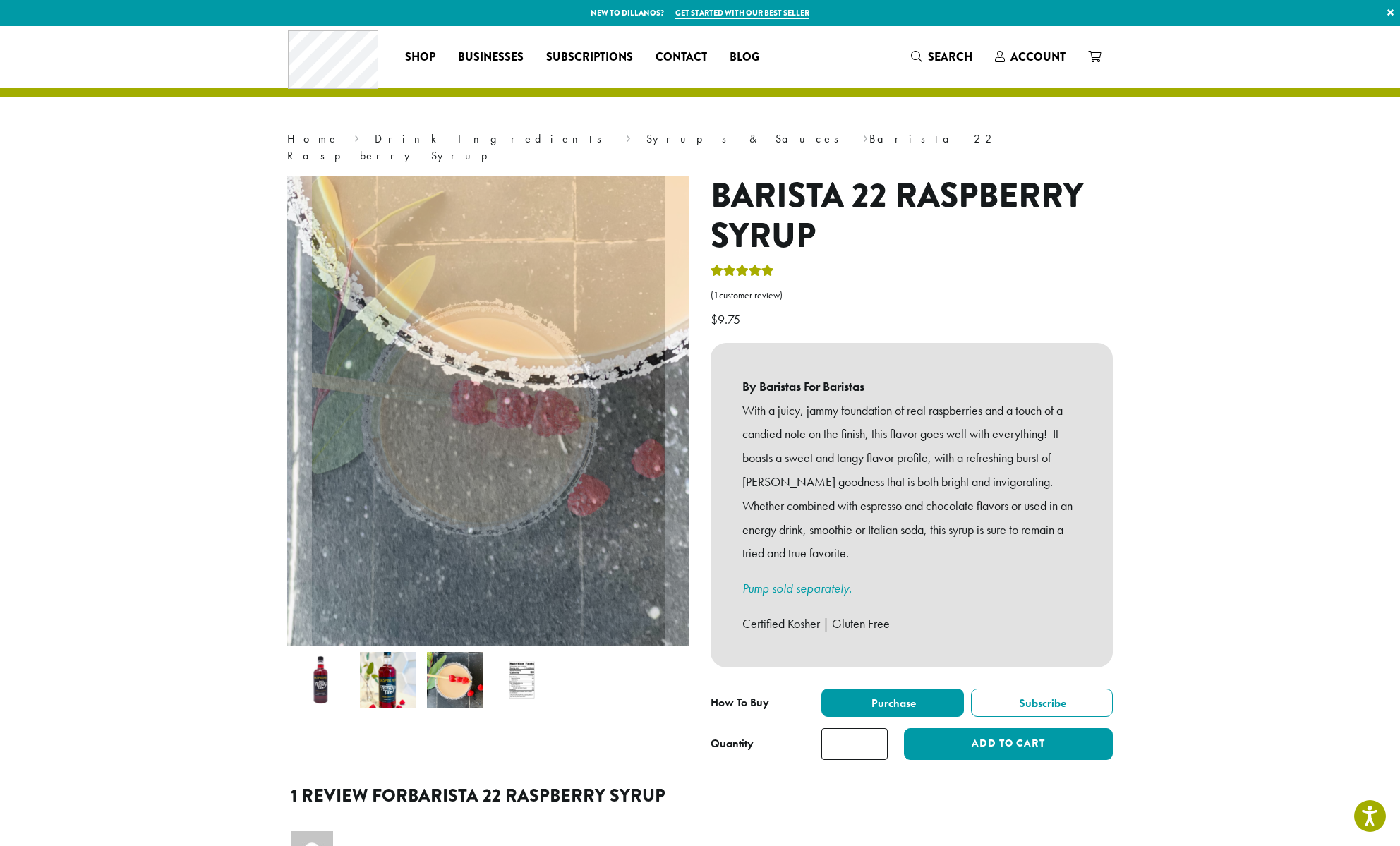
click at [398, 652] on img at bounding box center [387, 679] width 55 height 55
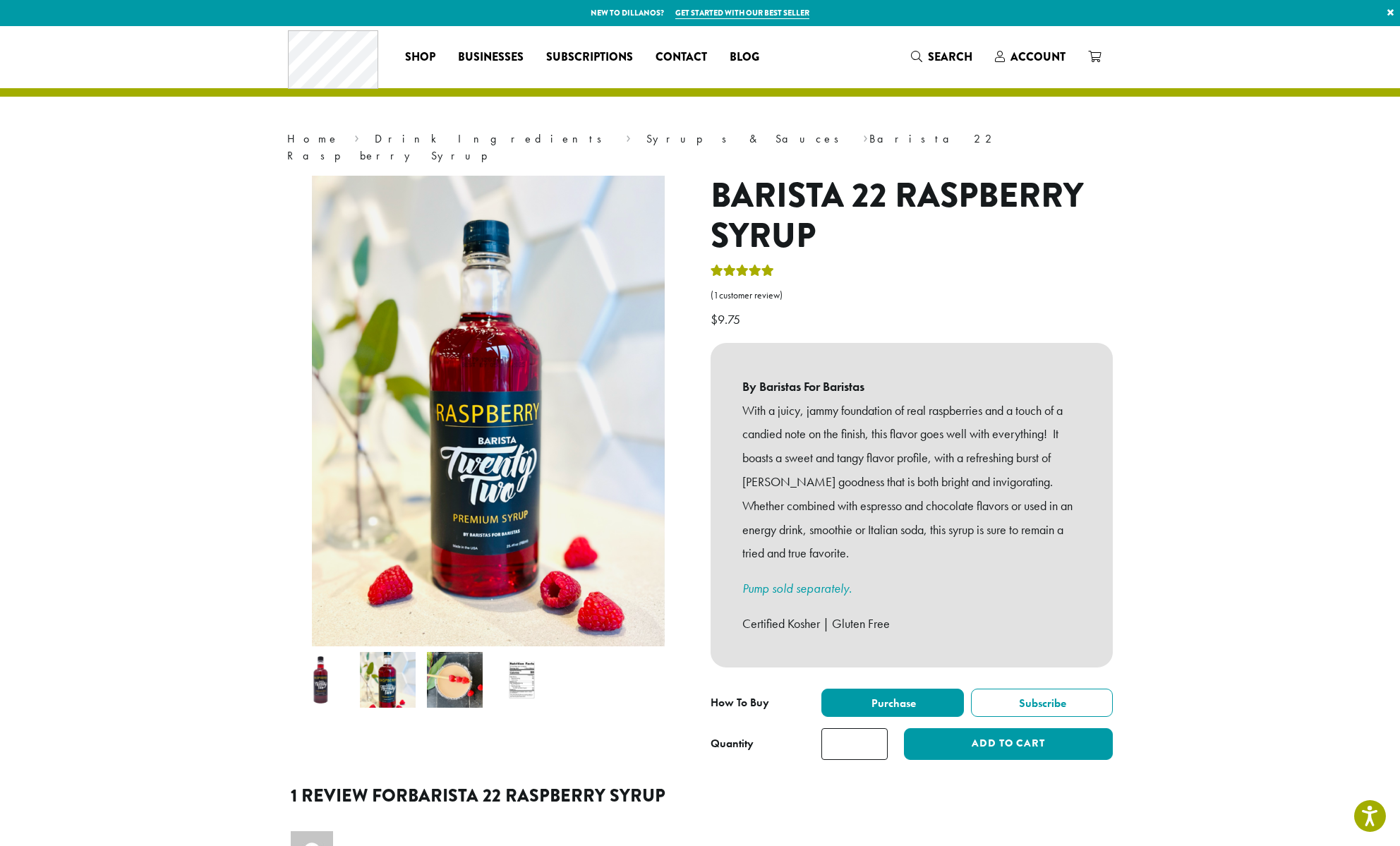
click at [334, 673] on img at bounding box center [320, 679] width 55 height 55
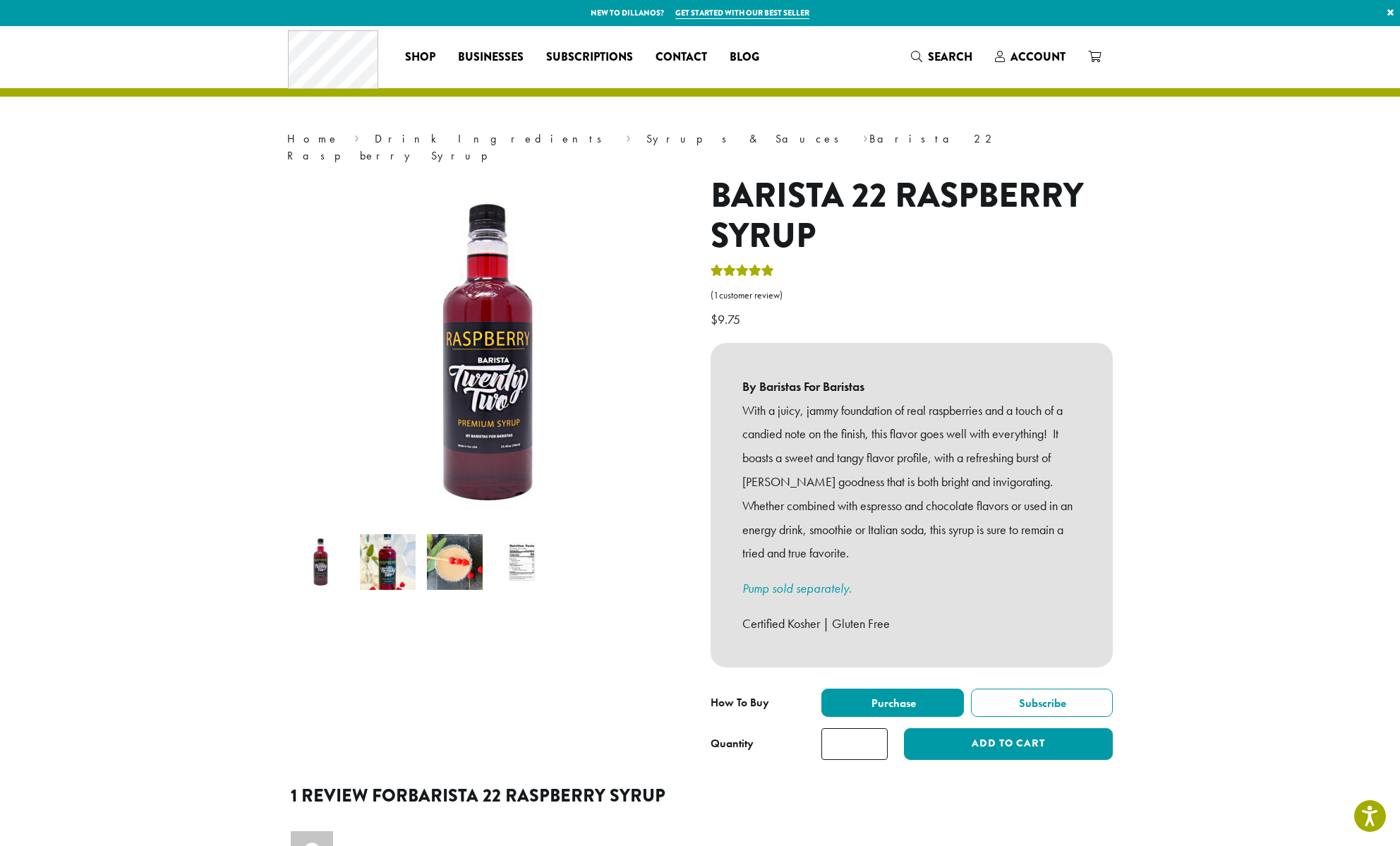
click at [518, 535] on img at bounding box center [521, 561] width 55 height 55
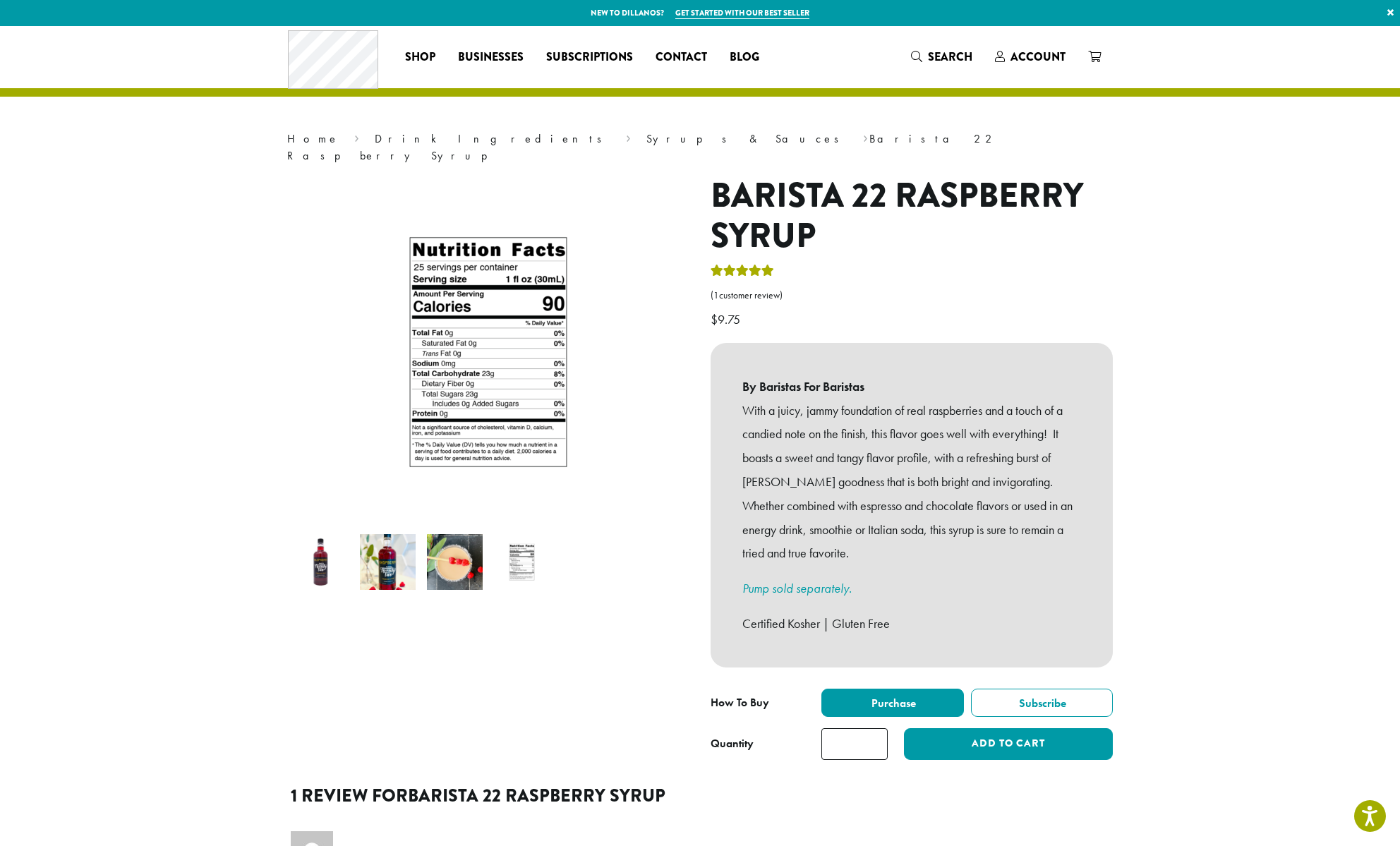
click at [399, 558] on img at bounding box center [387, 561] width 55 height 55
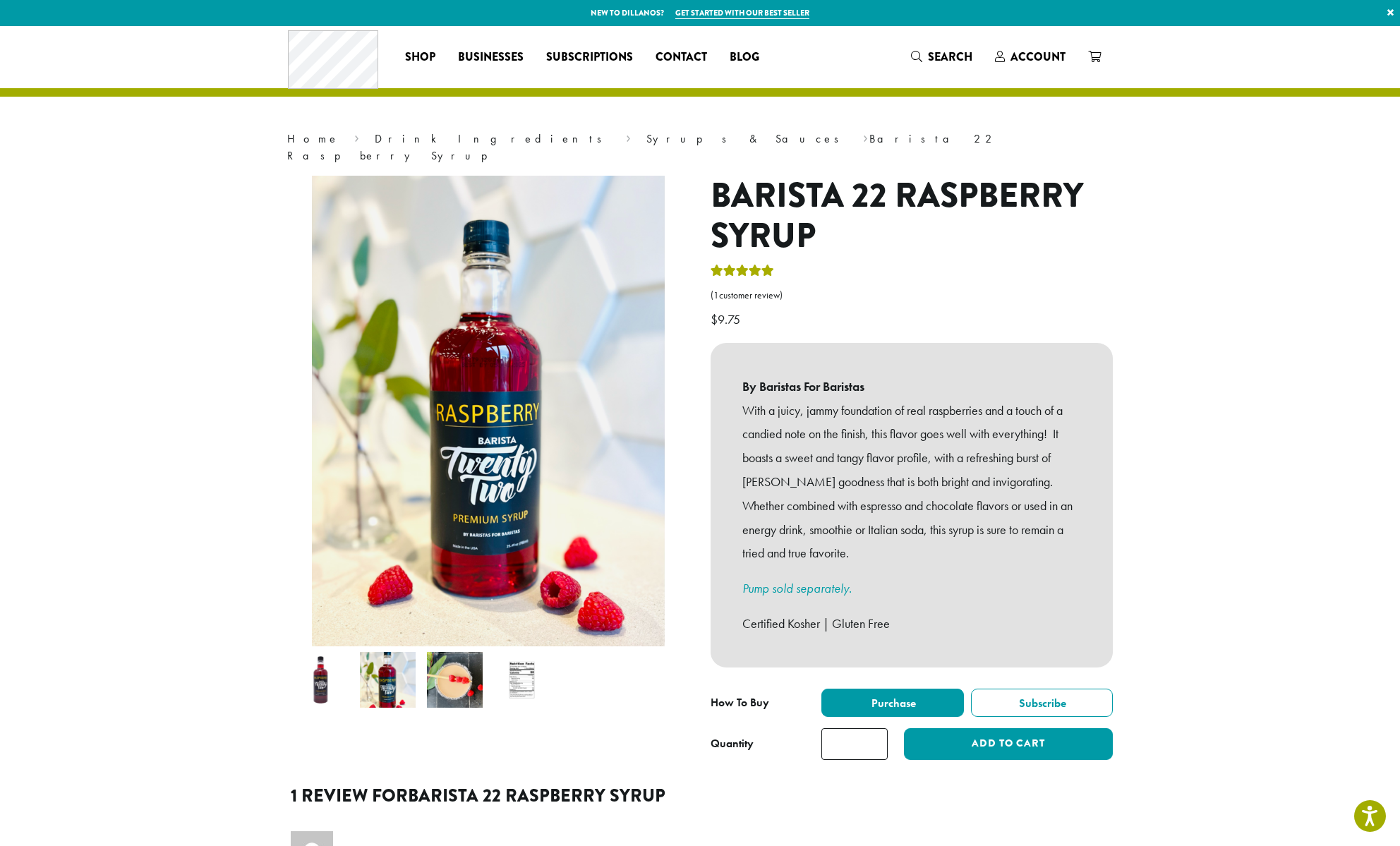
click at [318, 672] on img at bounding box center [320, 679] width 55 height 55
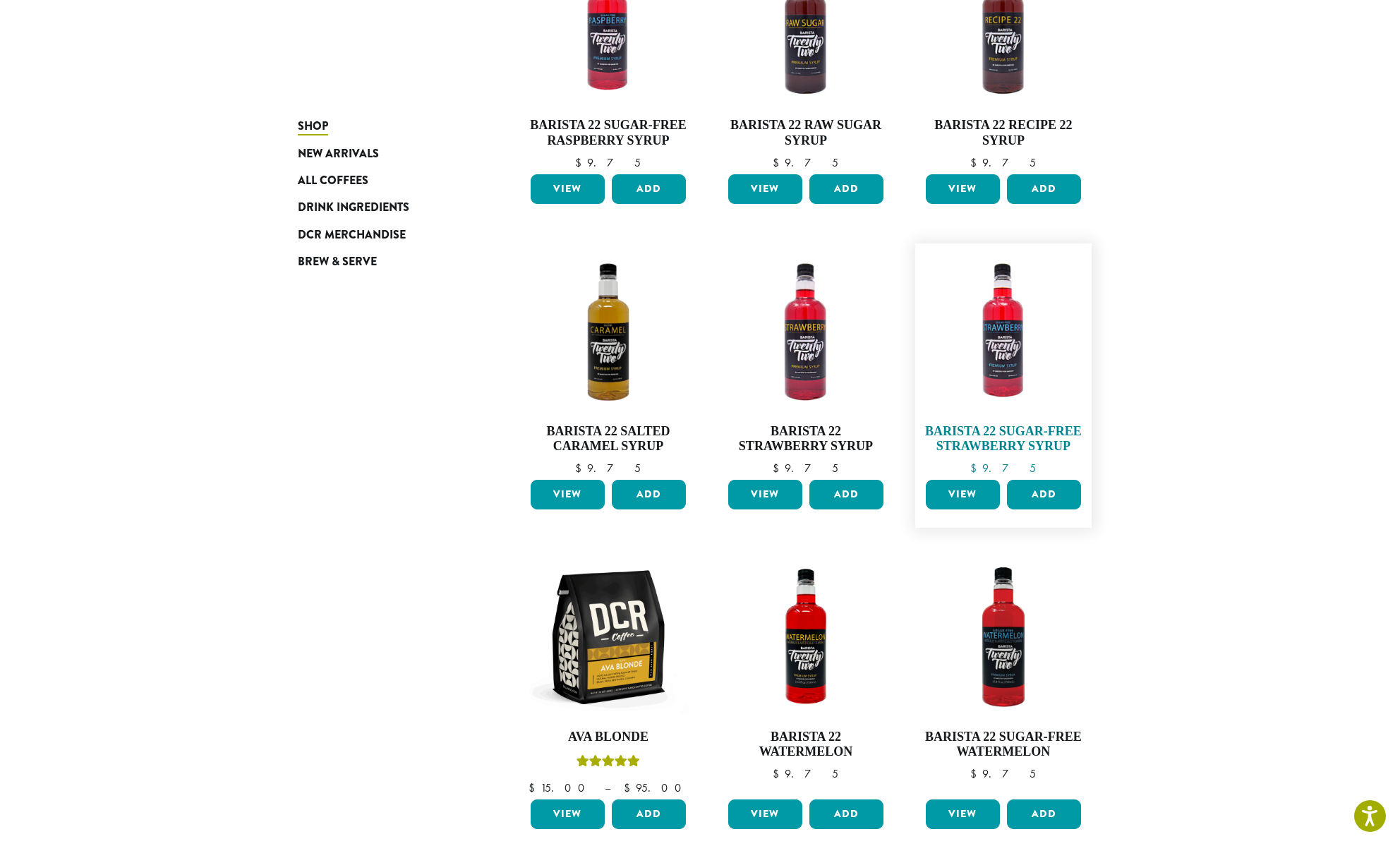
scroll to position [947, 0]
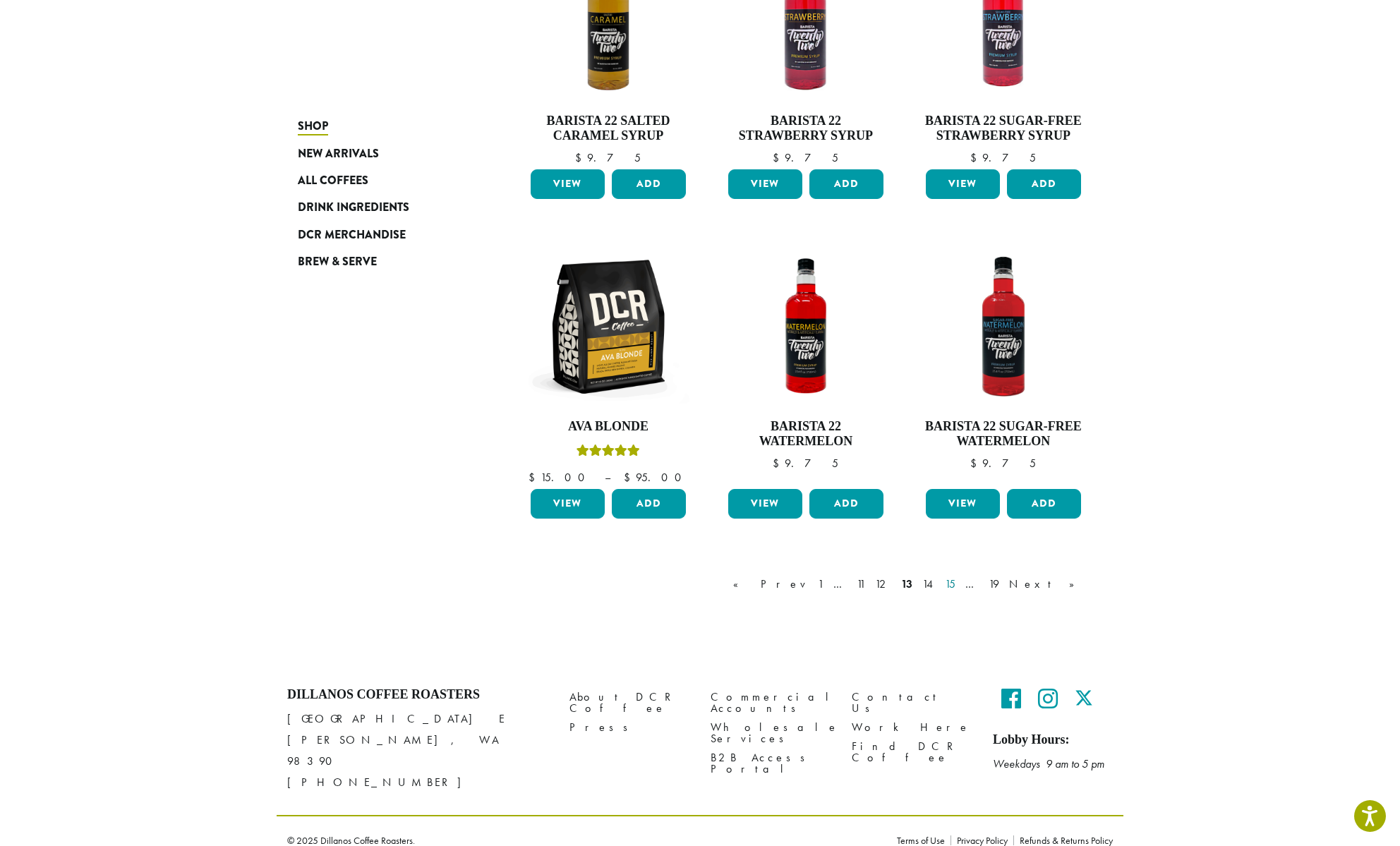
click at [958, 587] on link "15" at bounding box center [950, 584] width 17 height 17
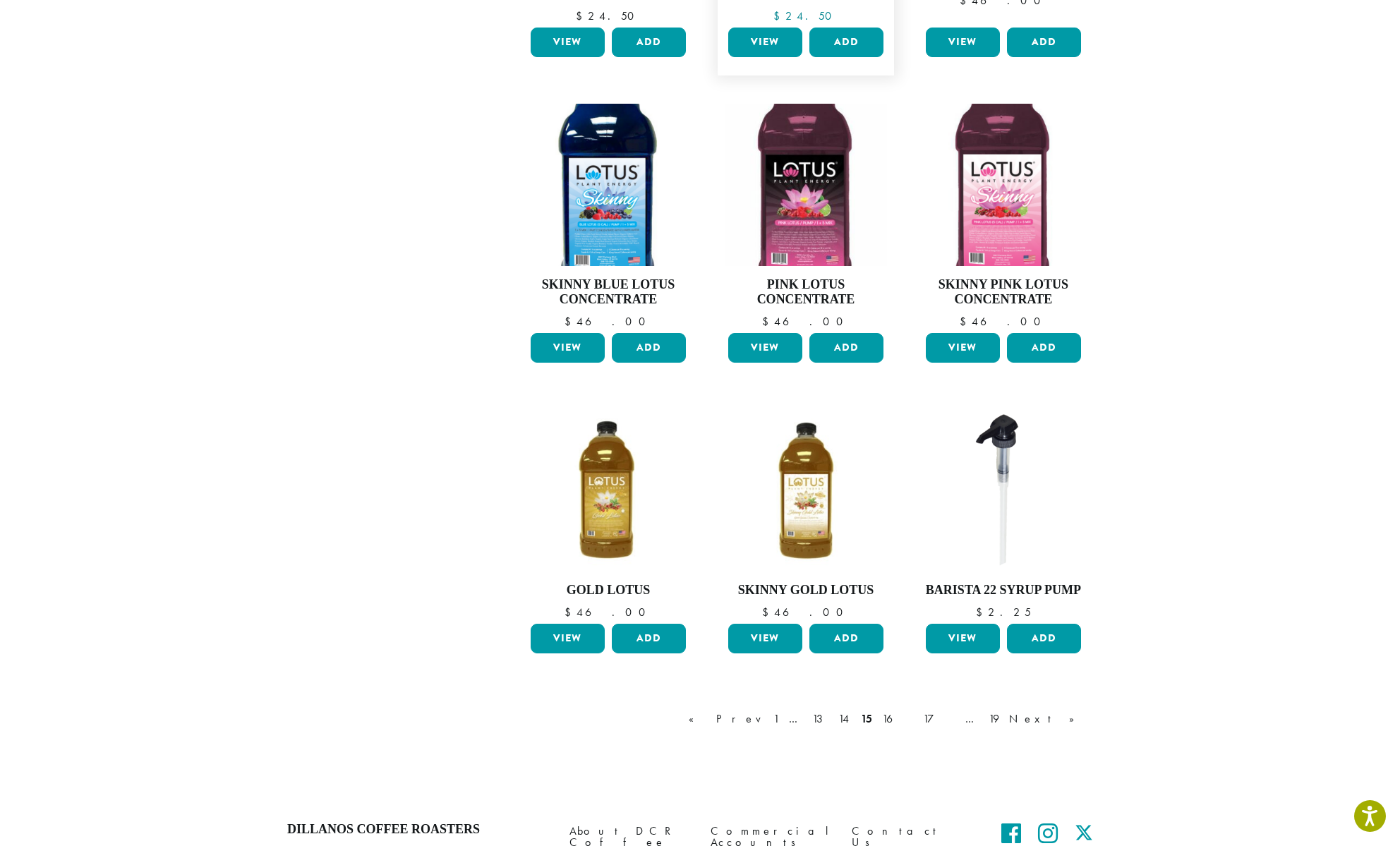
scroll to position [919, 0]
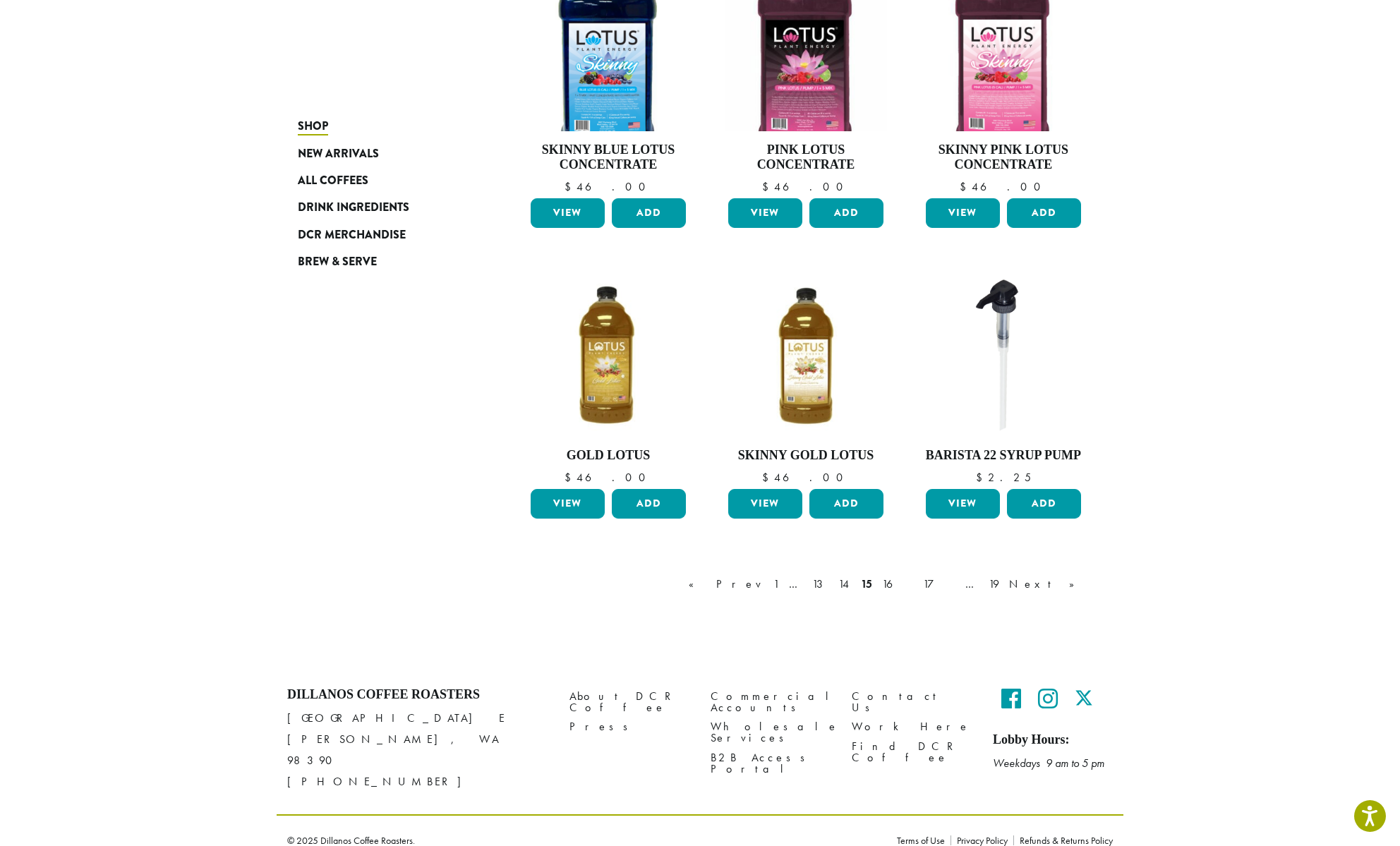
click at [984, 592] on div "« Prev 1 … 13 14 15 16 17 … 19 Next »" at bounding box center [889, 598] width 406 height 66
click at [916, 586] on link "16" at bounding box center [898, 584] width 37 height 17
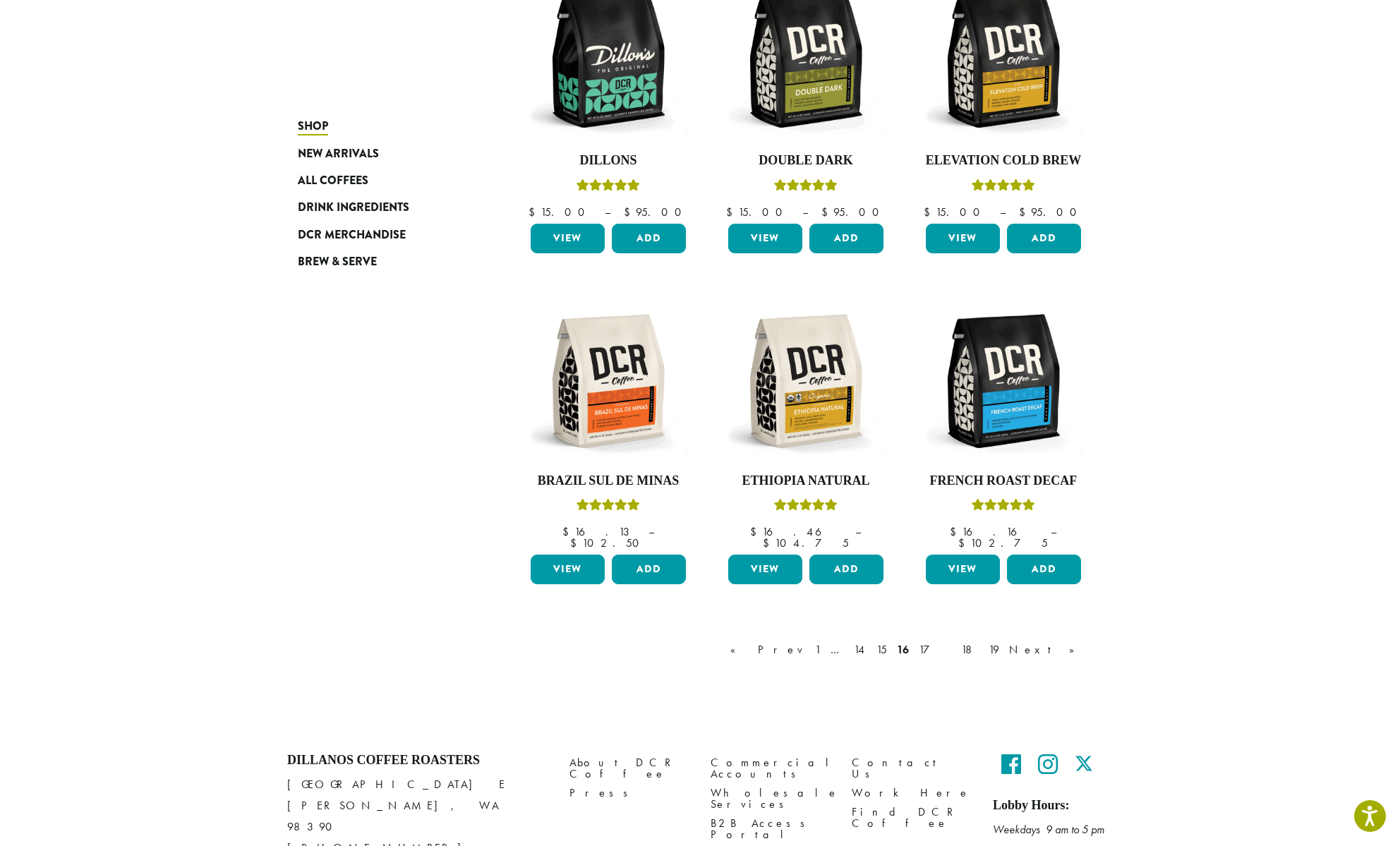
scroll to position [931, 0]
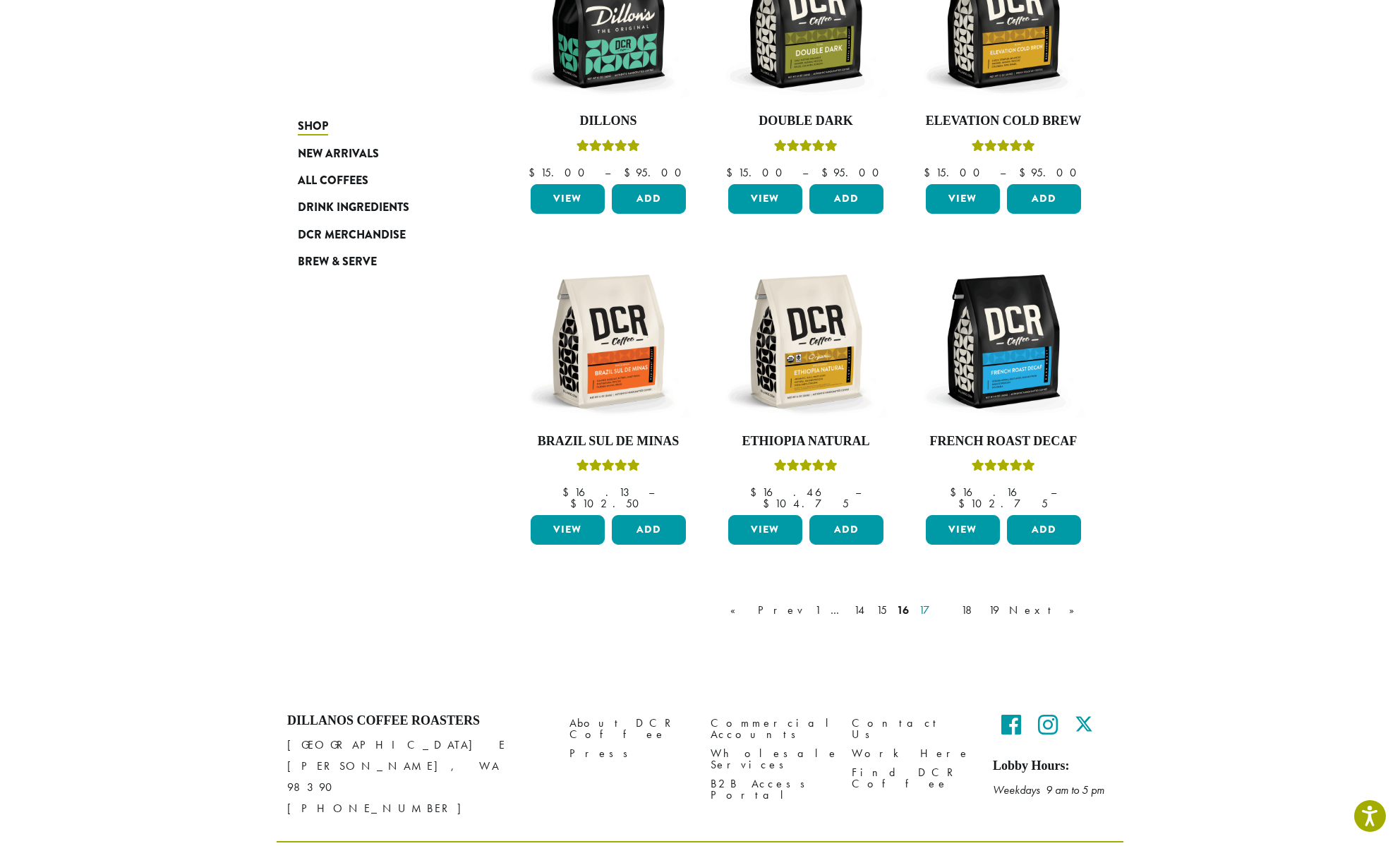
click at [954, 602] on link "17" at bounding box center [935, 610] width 38 height 17
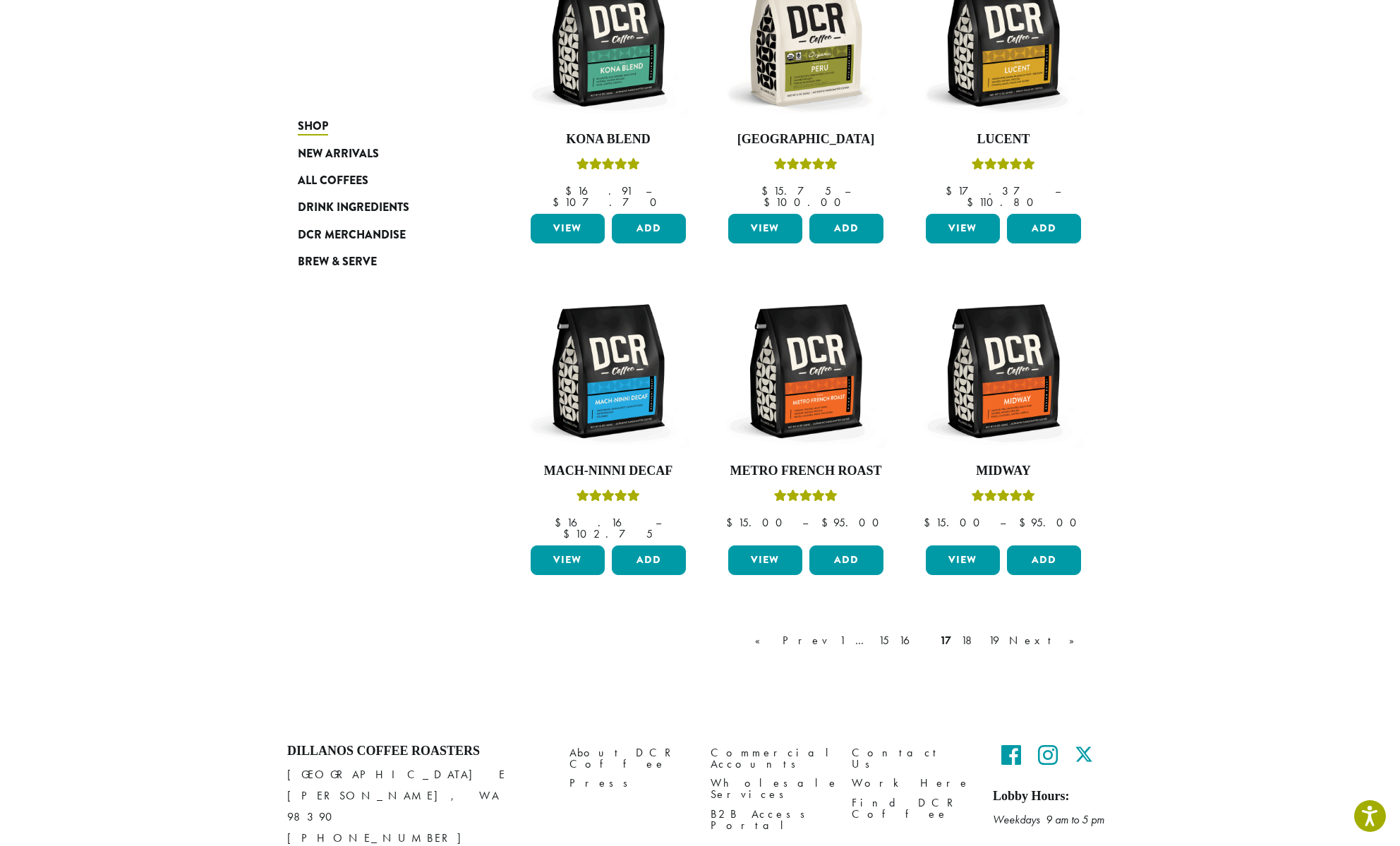
scroll to position [950, 0]
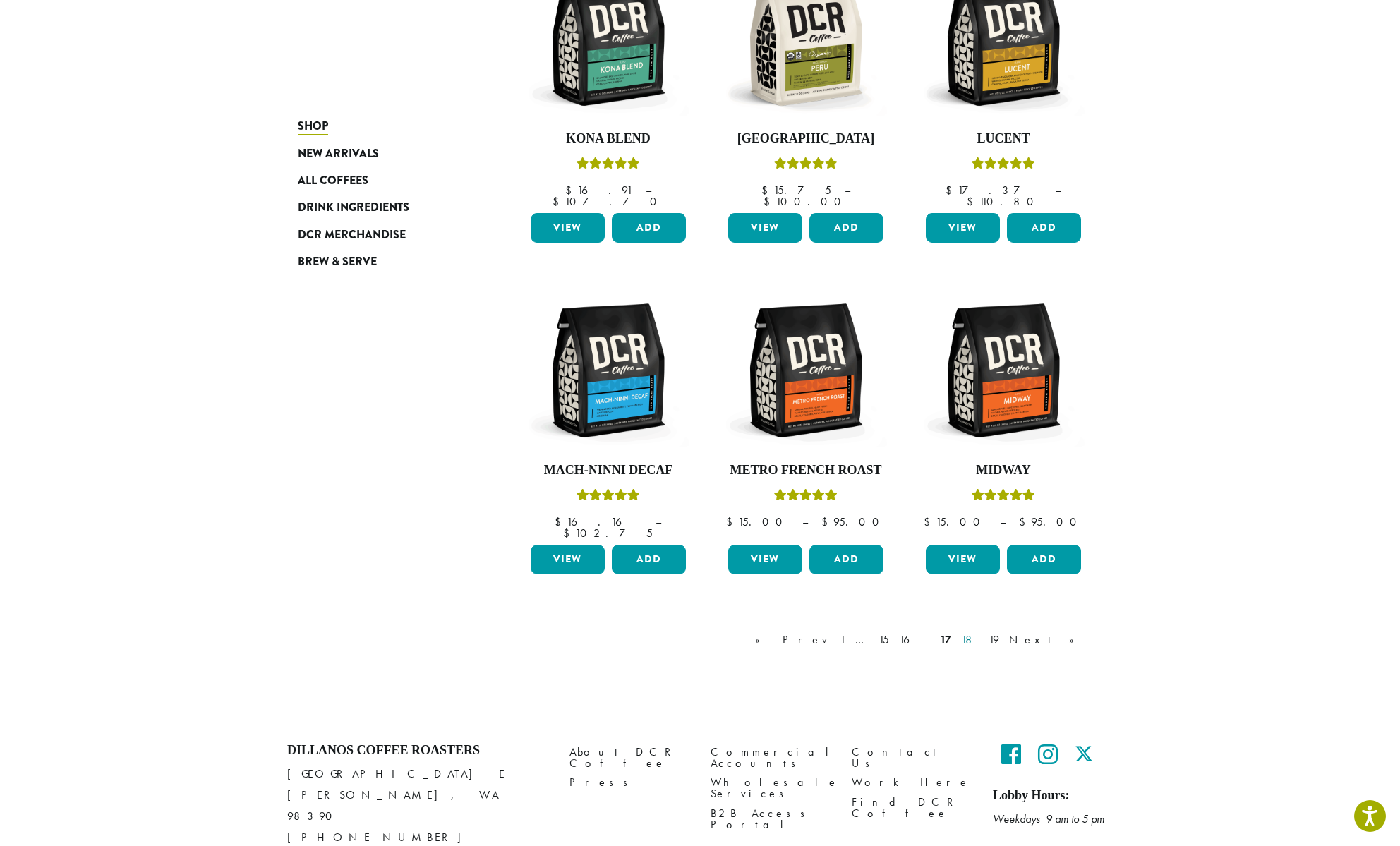
click at [981, 631] on link "18" at bounding box center [970, 639] width 23 height 17
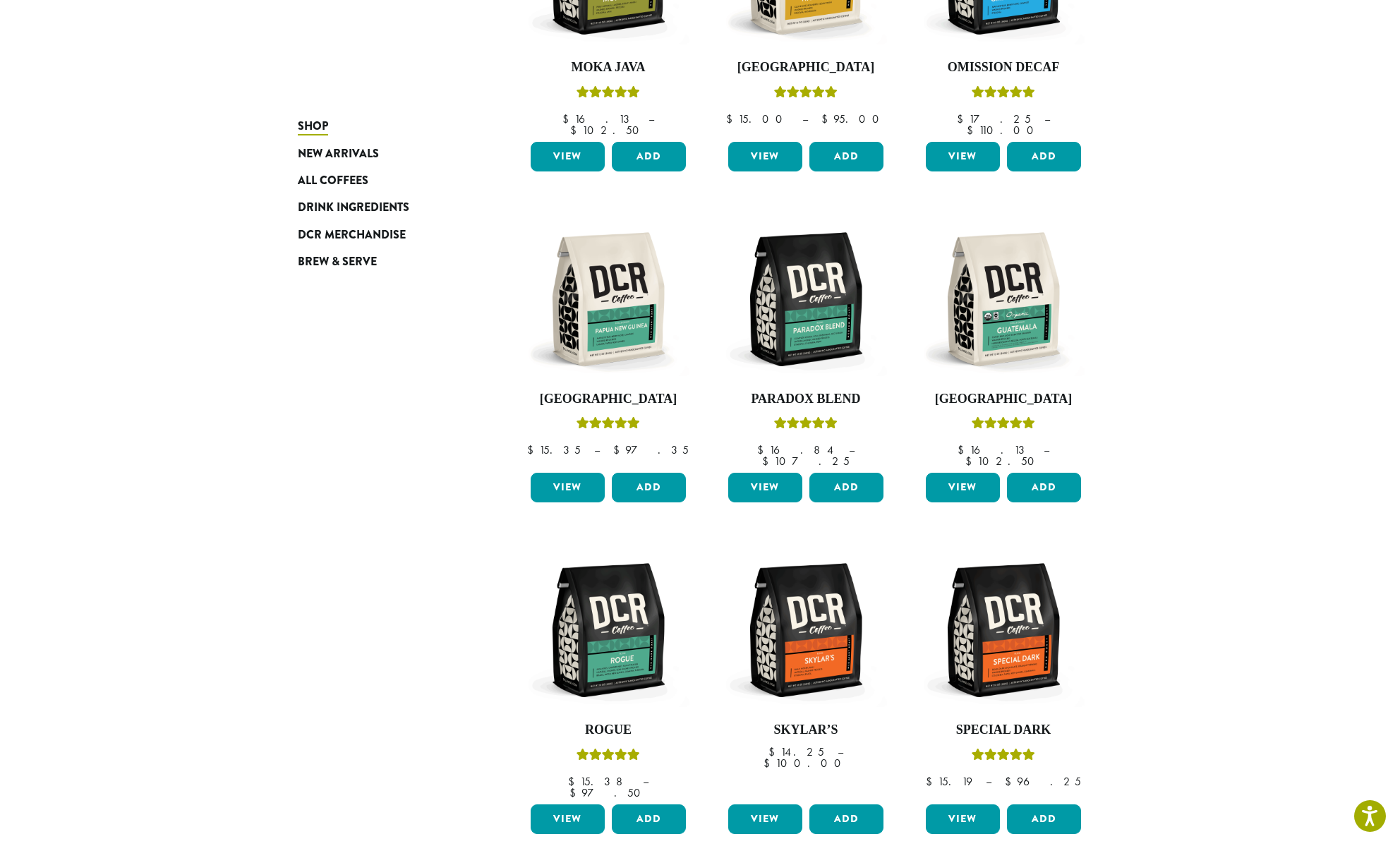
scroll to position [961, 0]
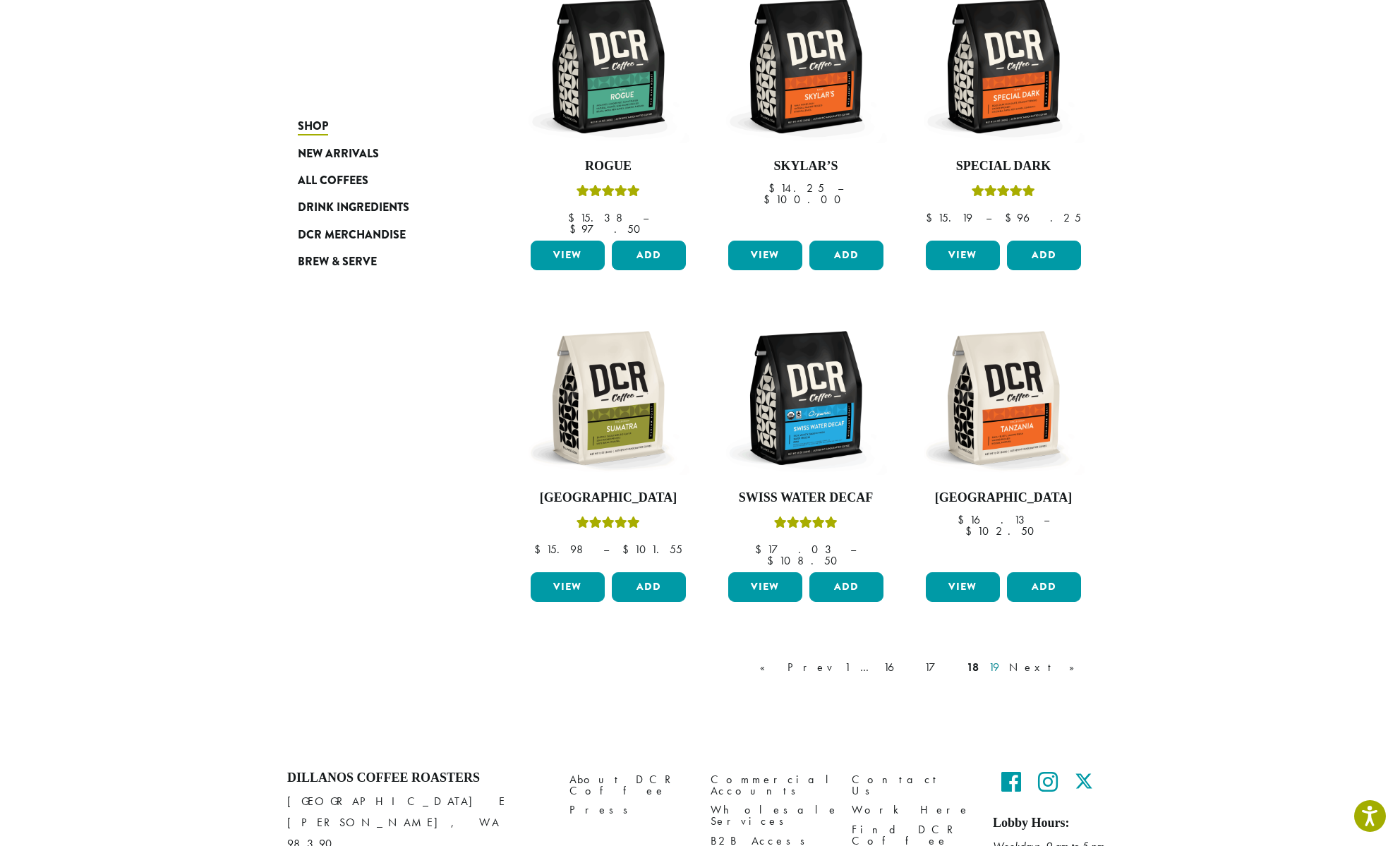
click at [1002, 659] on link "19" at bounding box center [994, 666] width 17 height 17
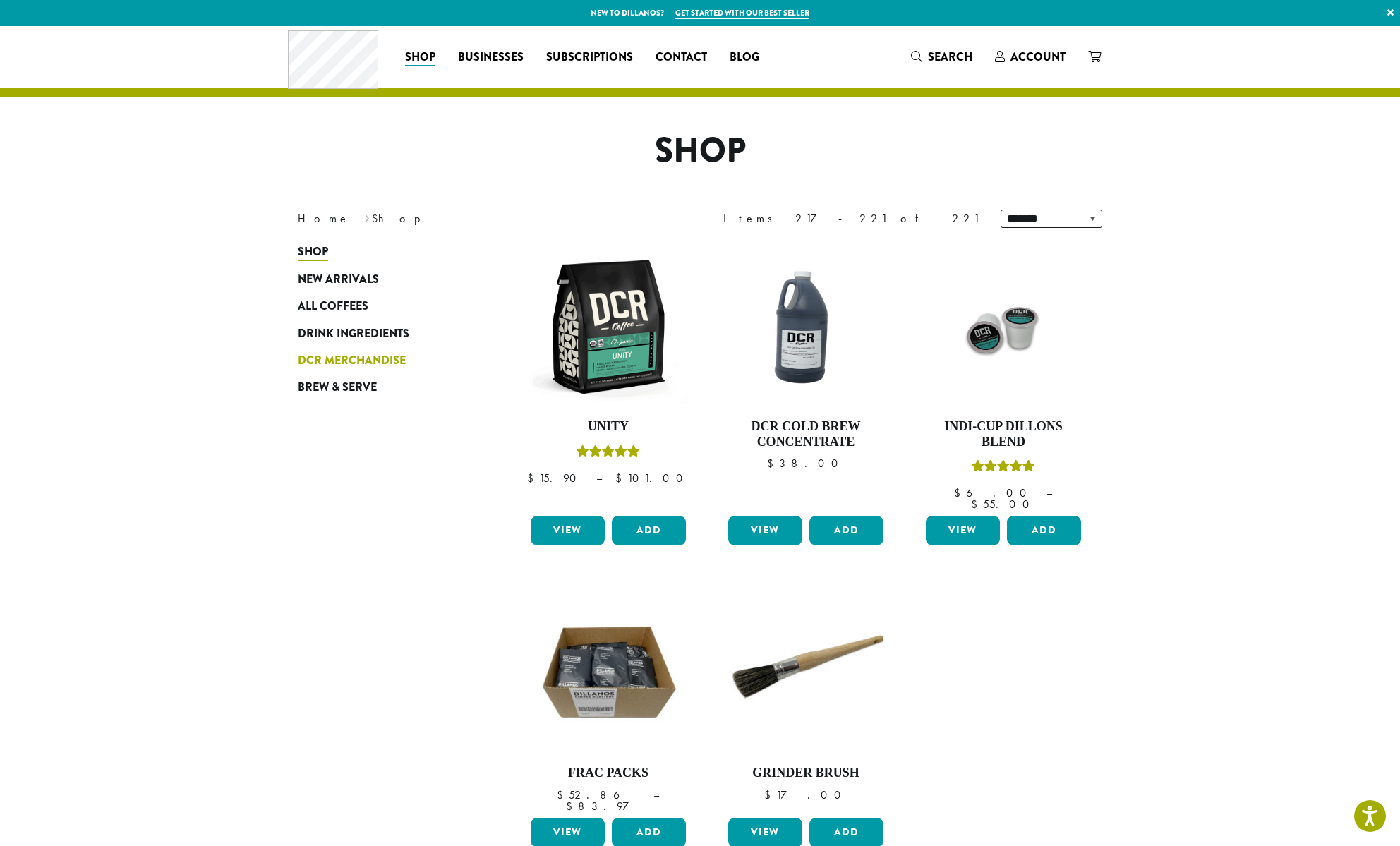
click at [353, 358] on span "DCR Merchandise" at bounding box center [352, 360] width 108 height 17
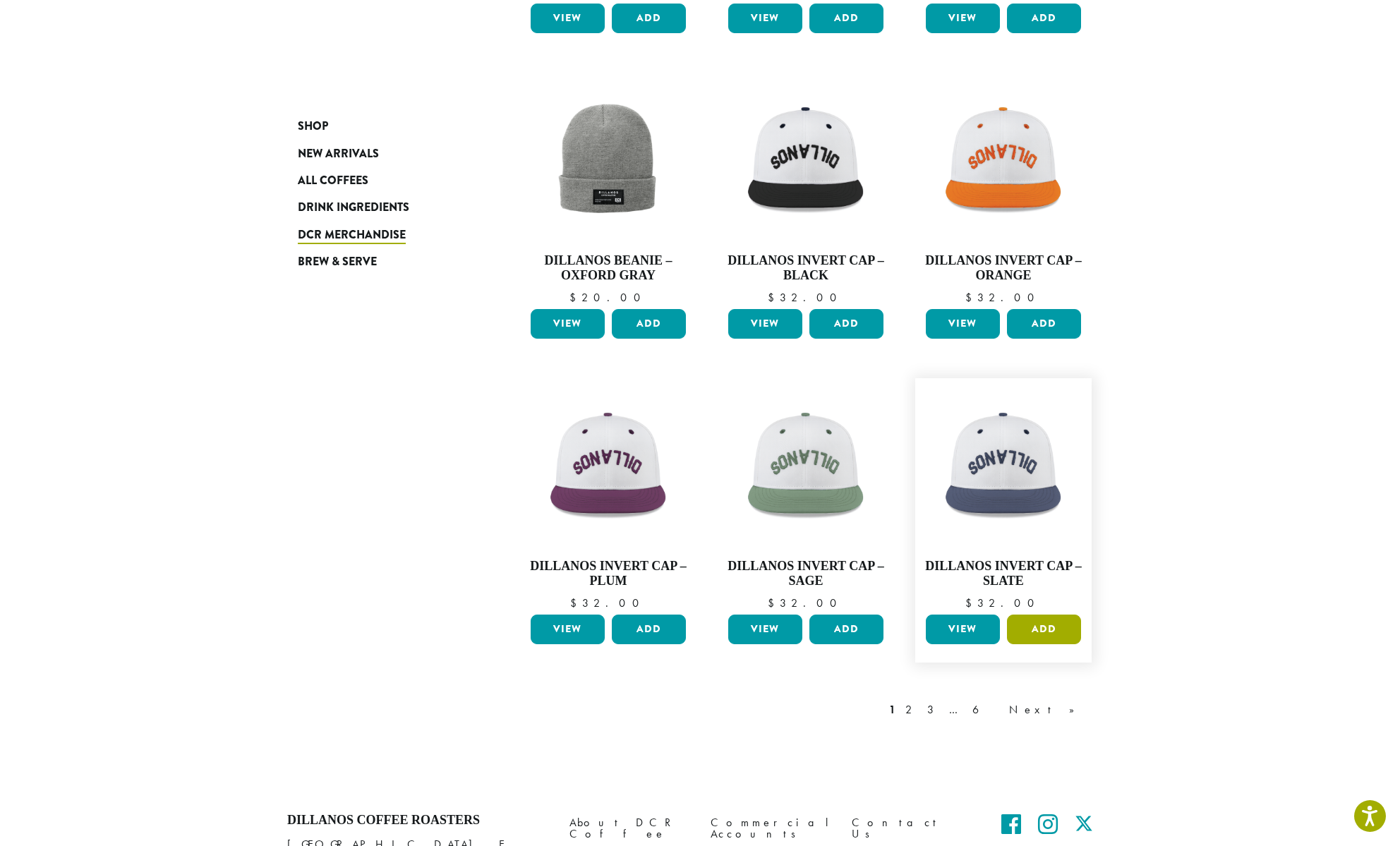
scroll to position [903, 0]
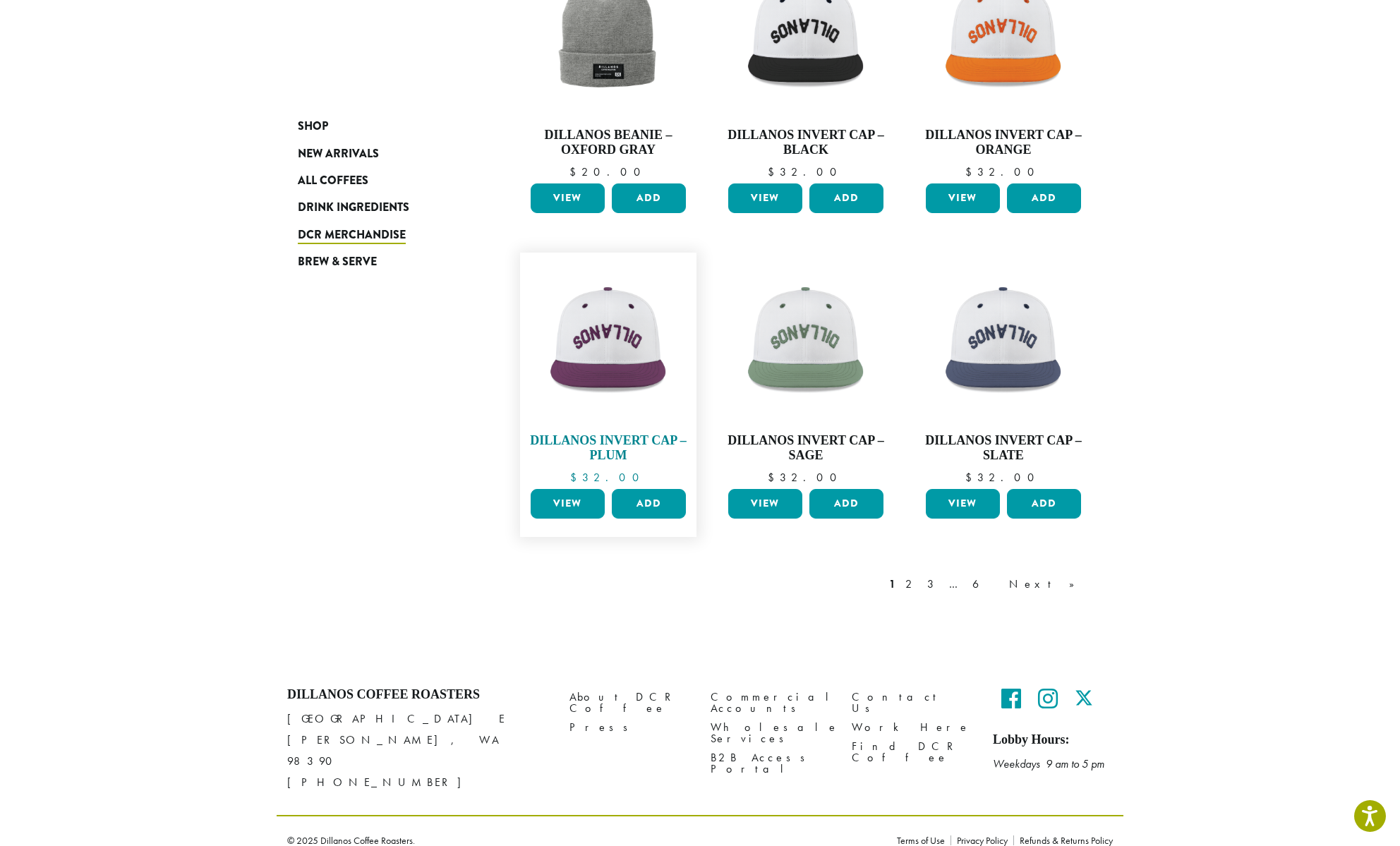
click at [638, 386] on img at bounding box center [608, 340] width 162 height 162
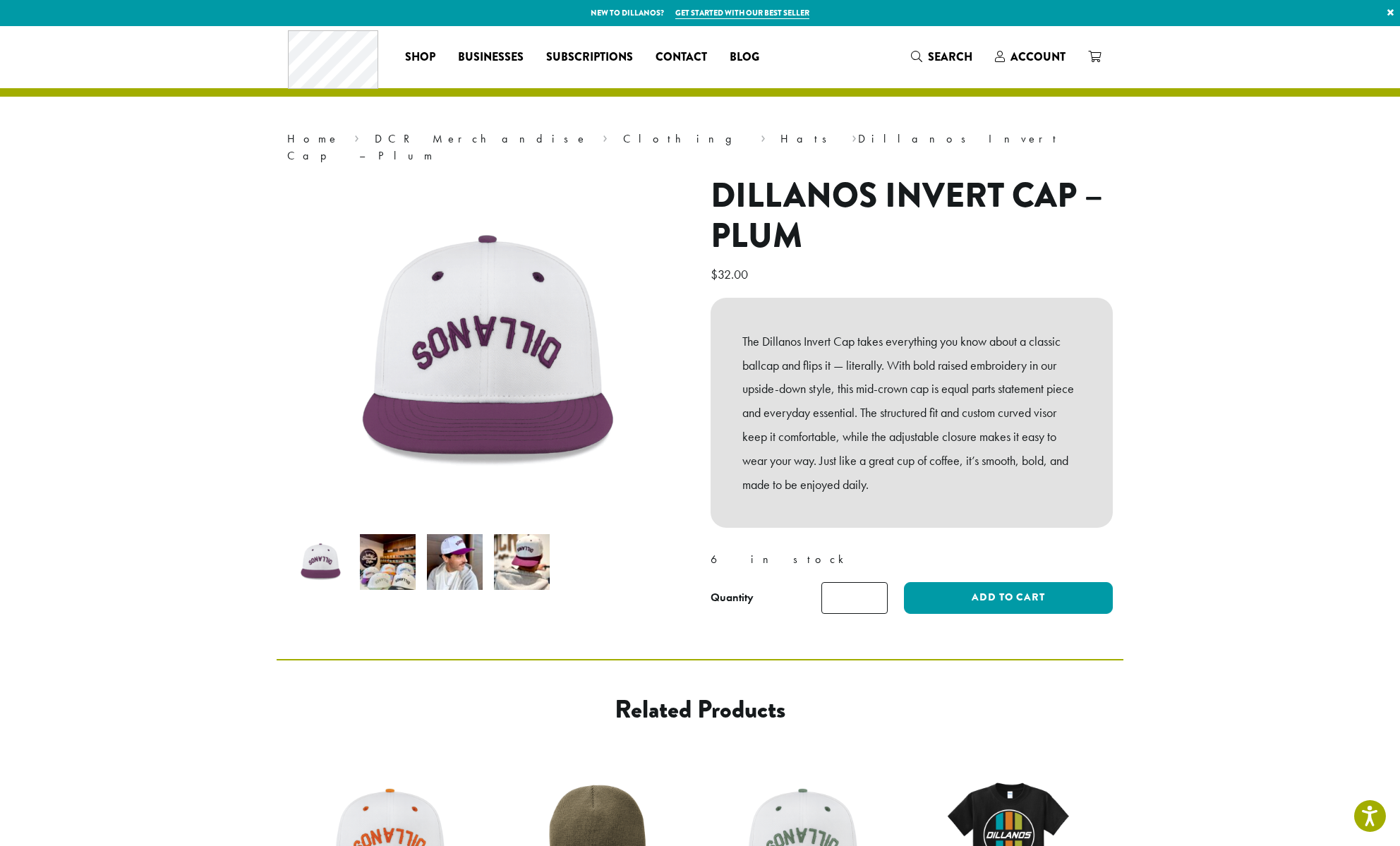
click at [453, 537] on img at bounding box center [454, 561] width 55 height 55
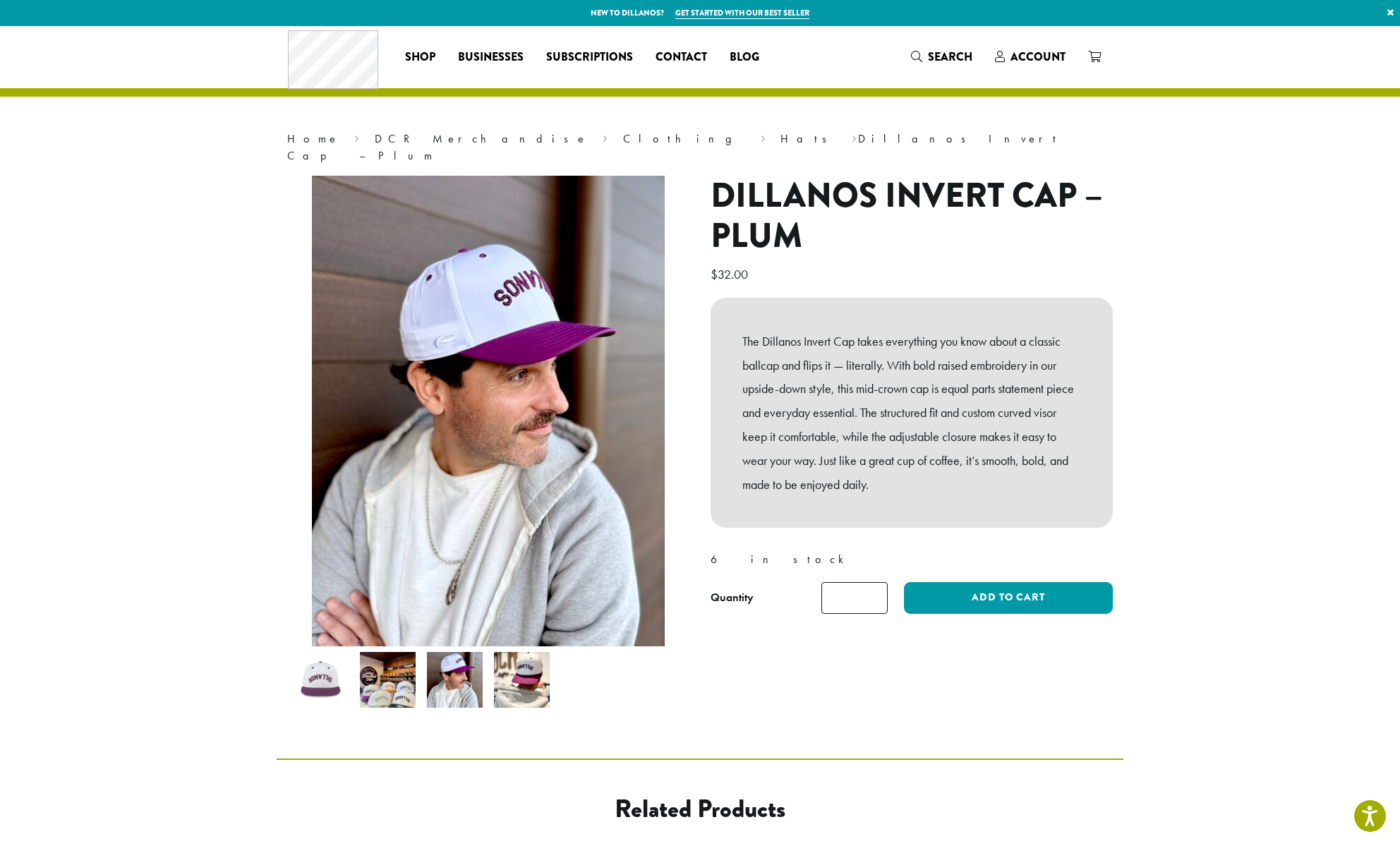
click at [507, 652] on img at bounding box center [521, 679] width 55 height 55
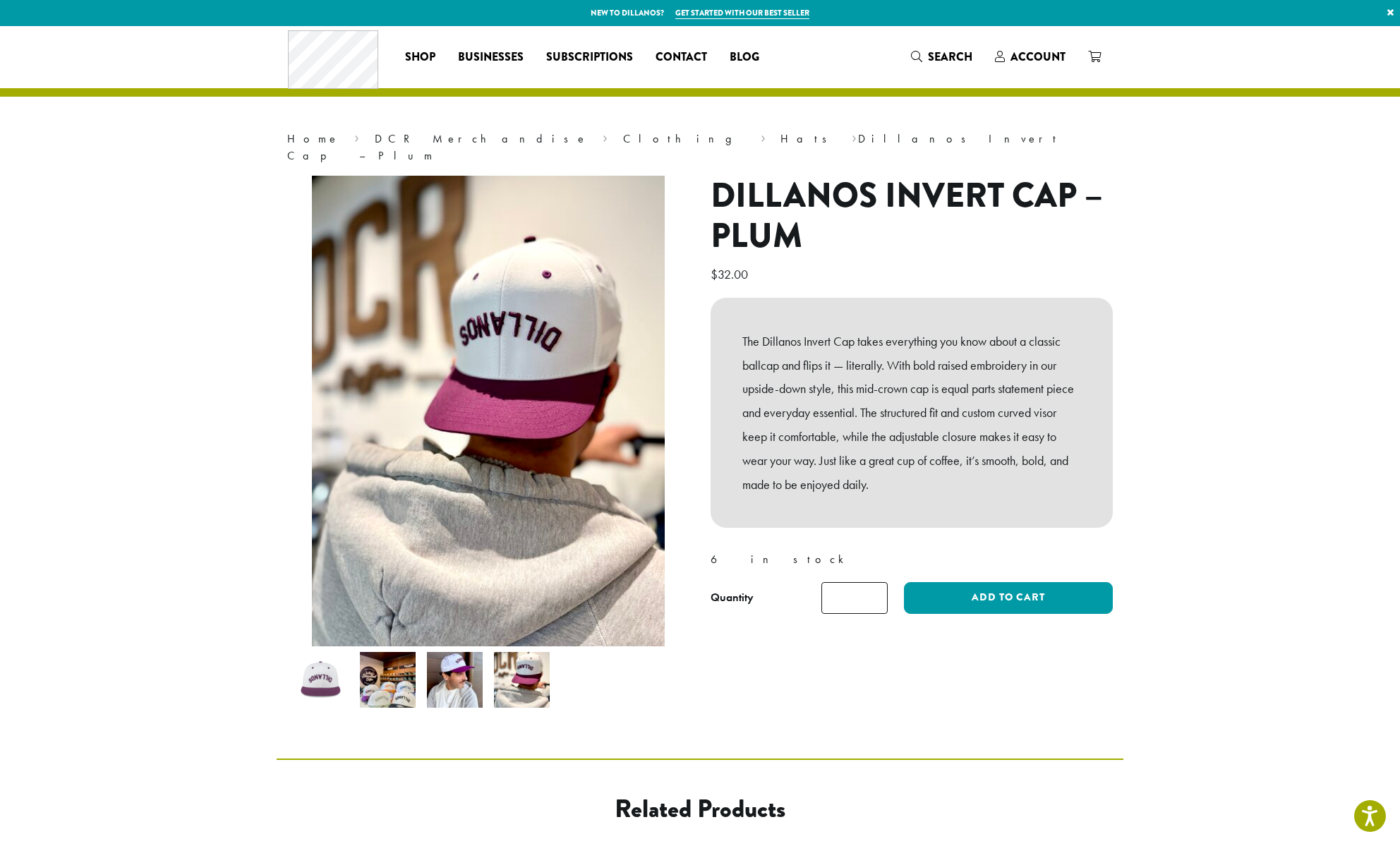
click at [411, 678] on img at bounding box center [387, 679] width 55 height 55
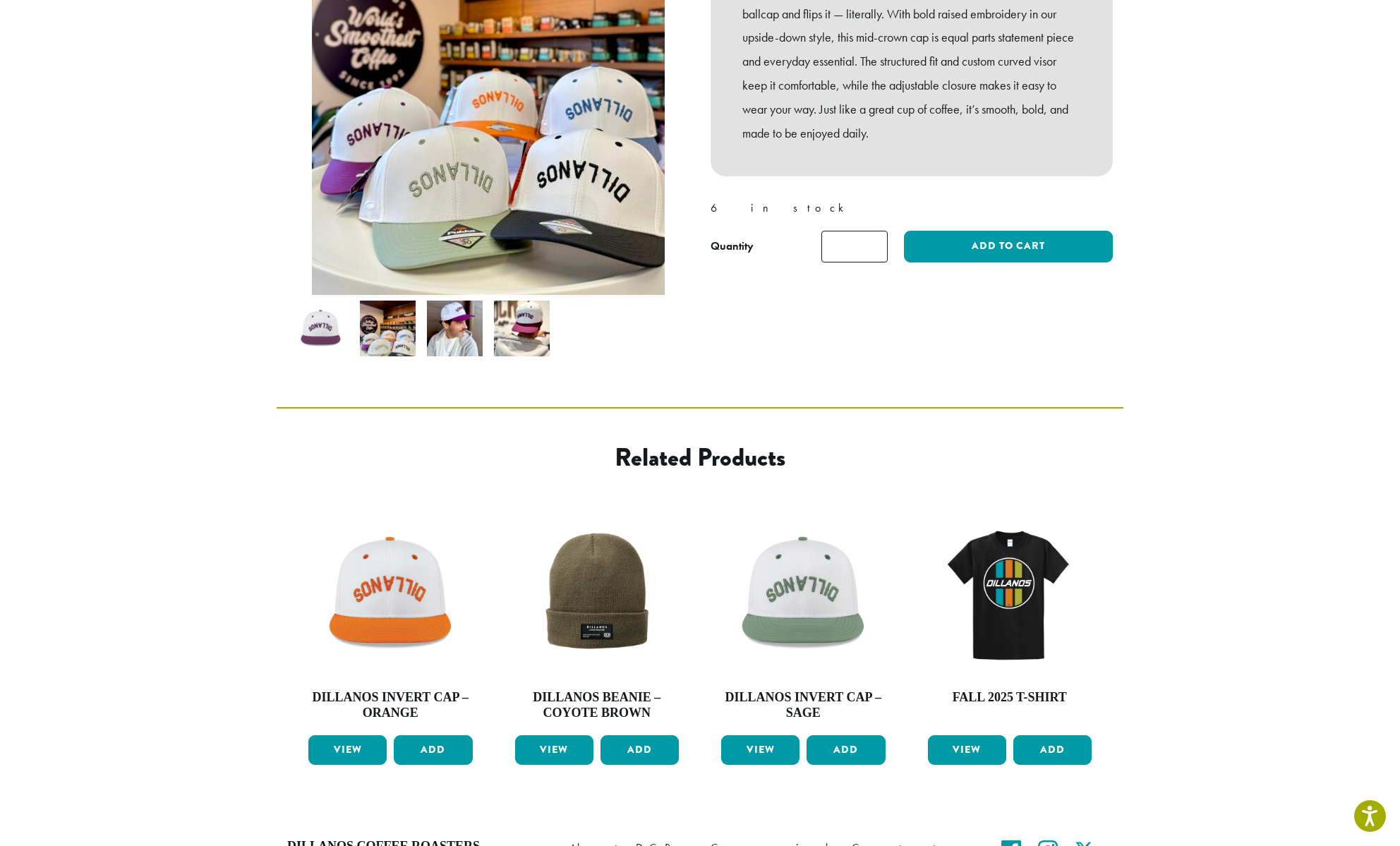
scroll to position [28, 0]
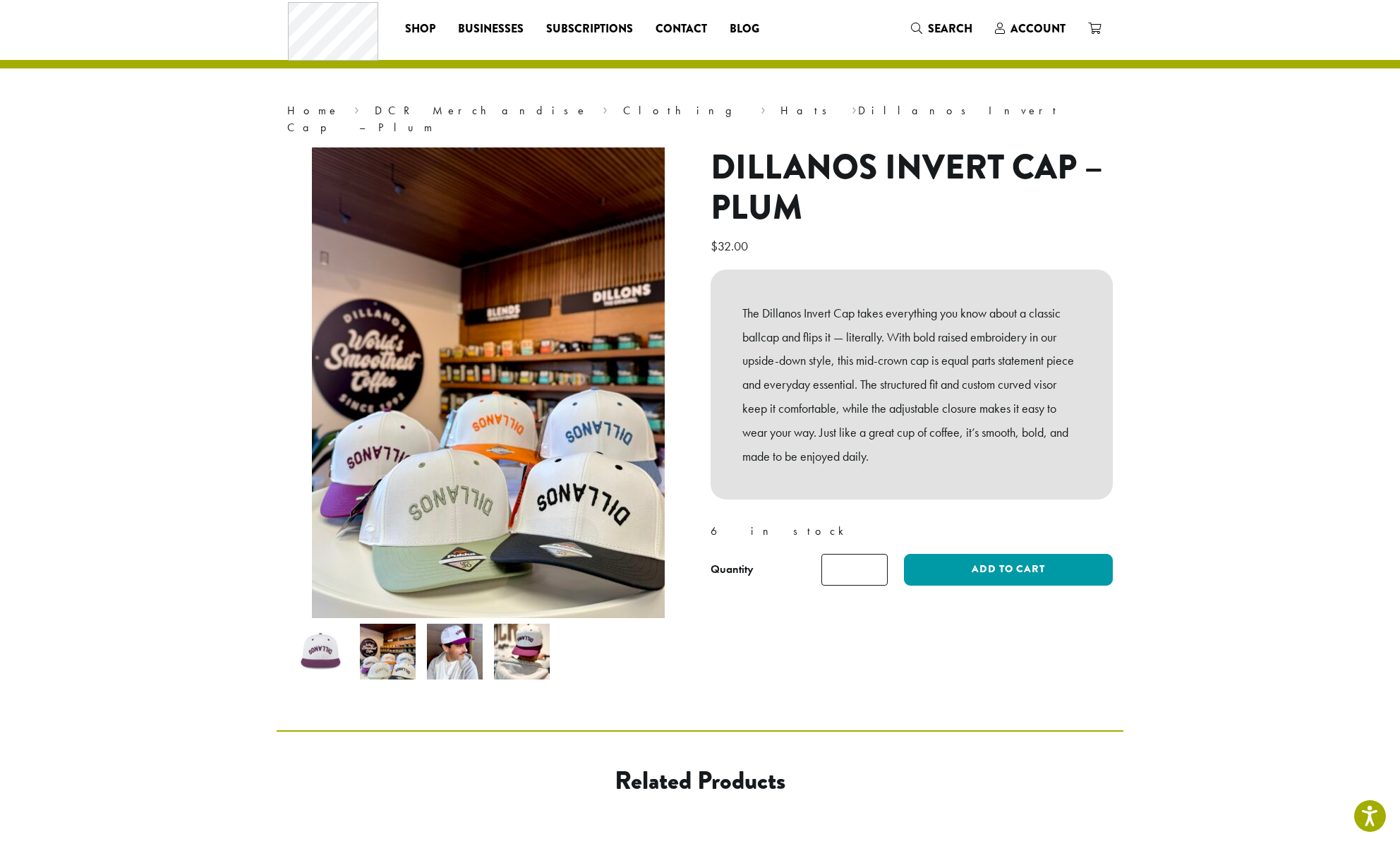
click at [468, 641] on img at bounding box center [454, 651] width 55 height 55
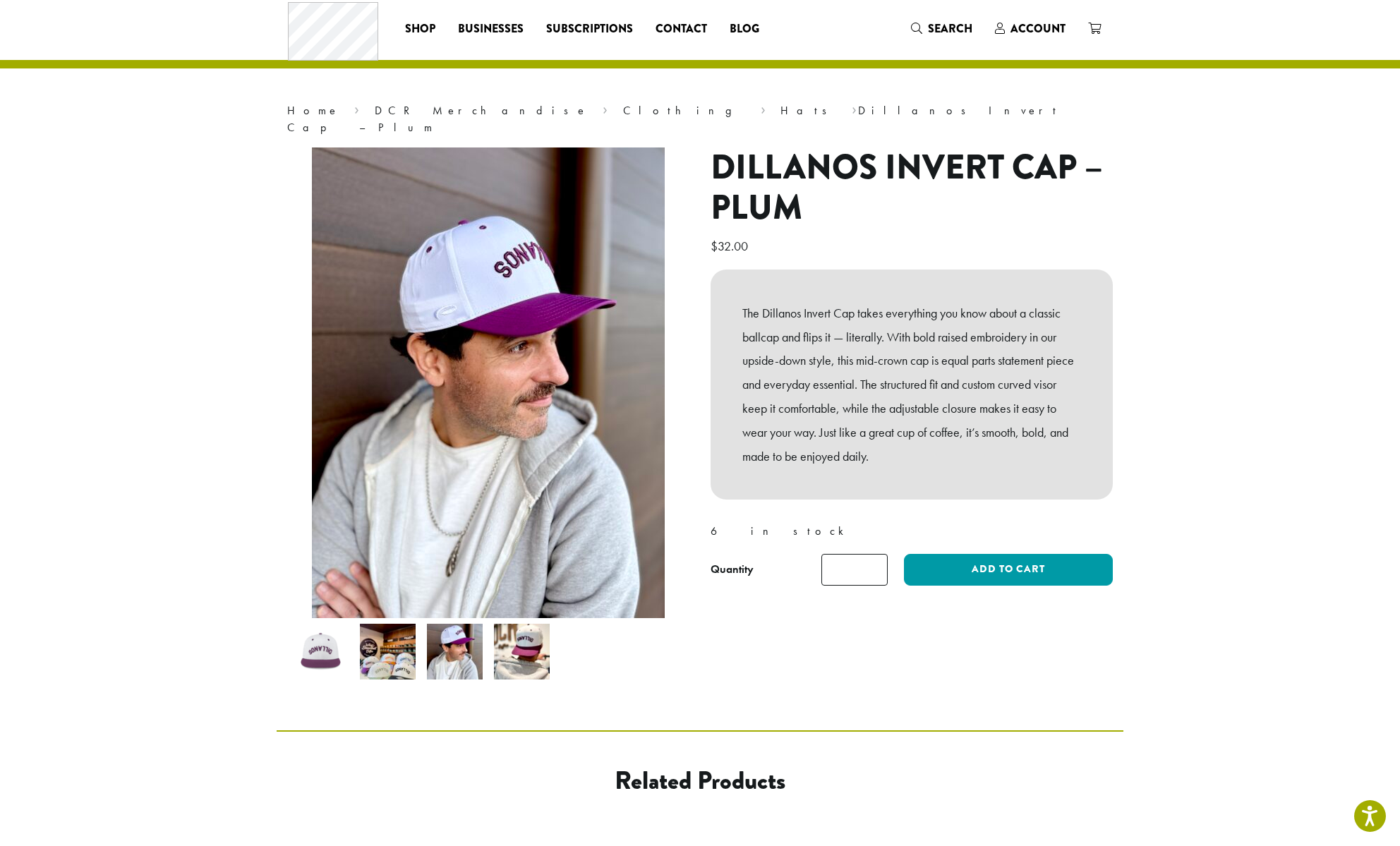
click at [324, 643] on img at bounding box center [320, 651] width 55 height 55
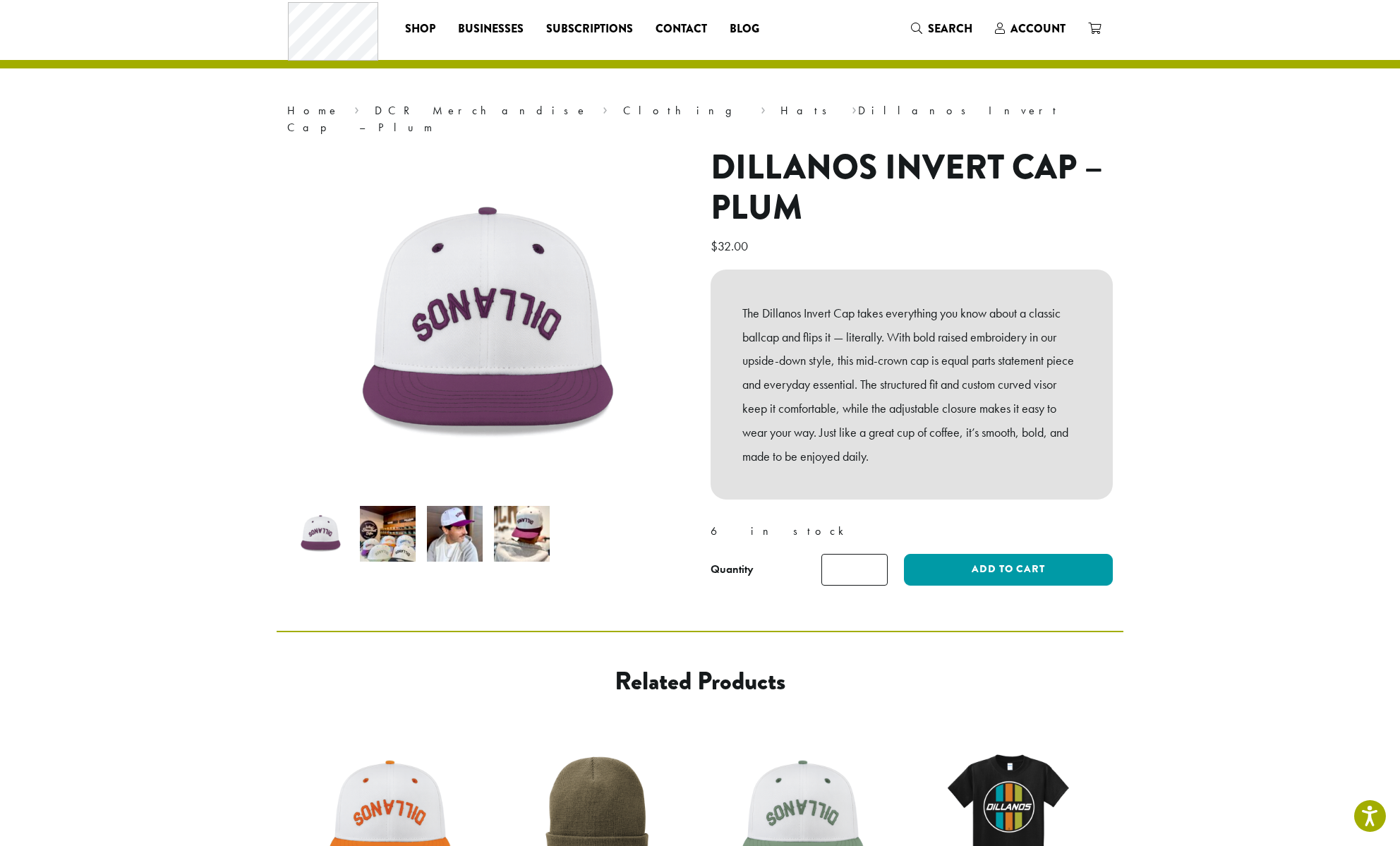
click at [532, 527] on img at bounding box center [521, 533] width 55 height 55
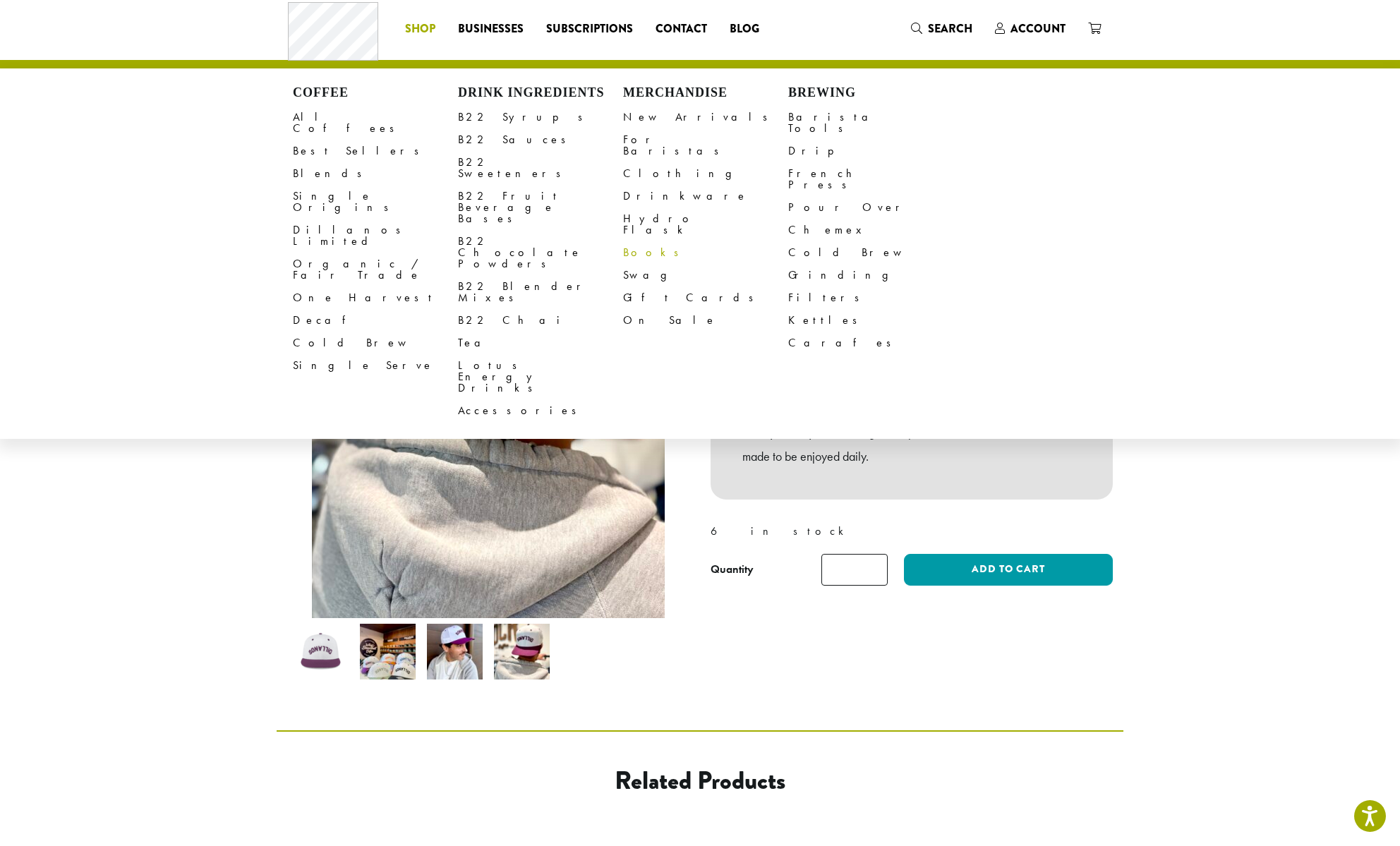
click at [628, 241] on link "Books" at bounding box center [705, 252] width 165 height 22
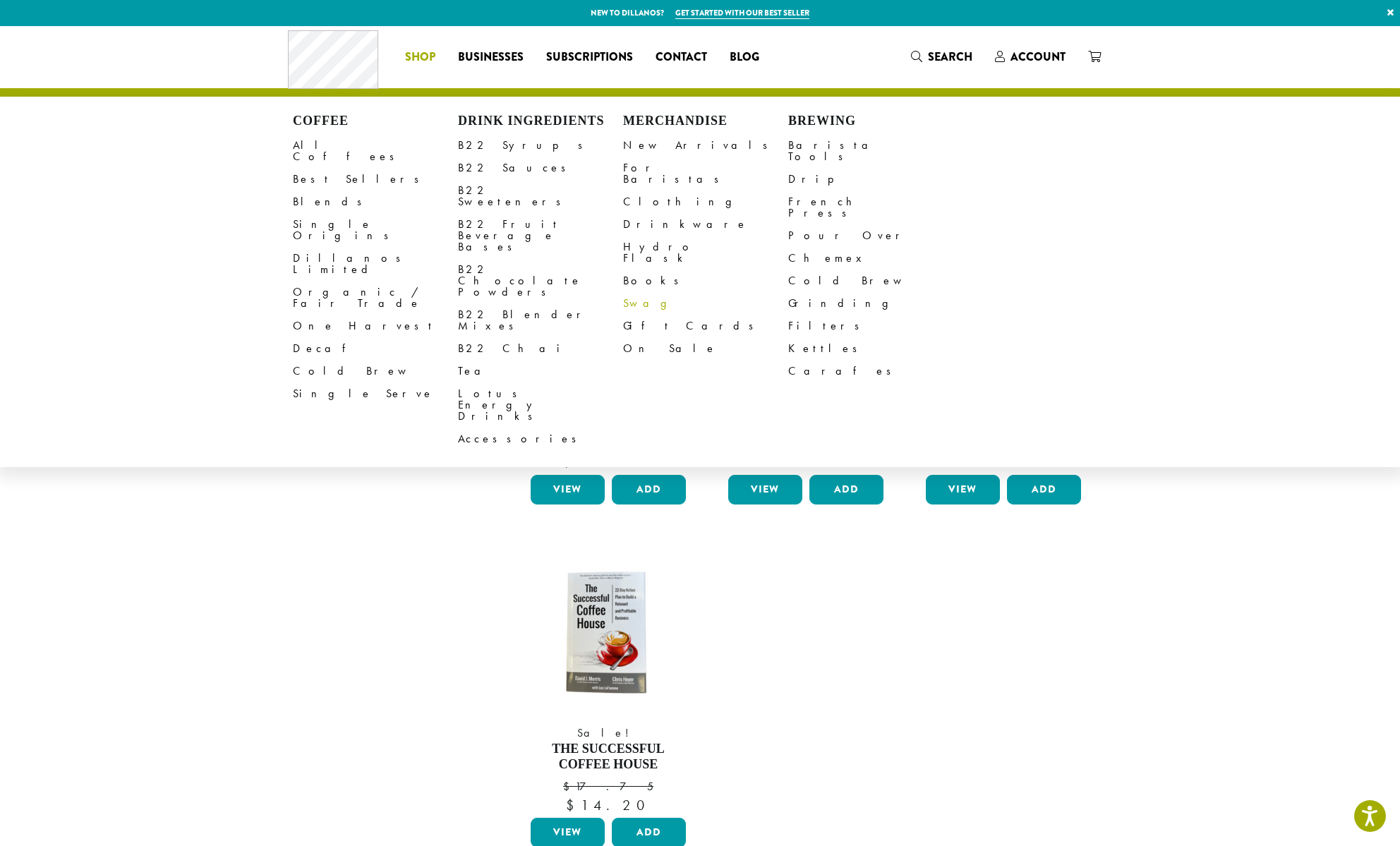
click at [650, 292] on link "Swag" at bounding box center [705, 303] width 165 height 22
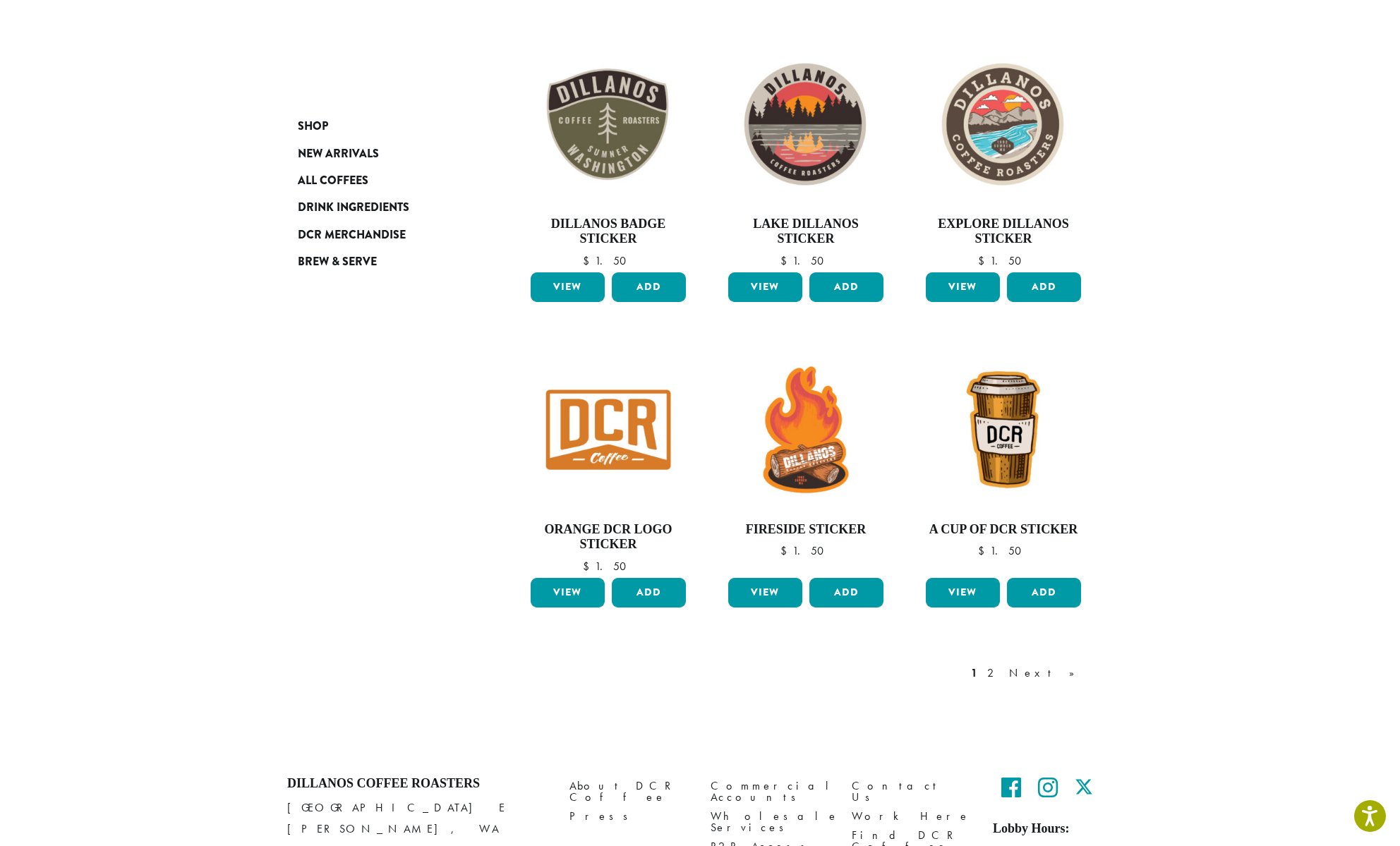
scroll to position [834, 0]
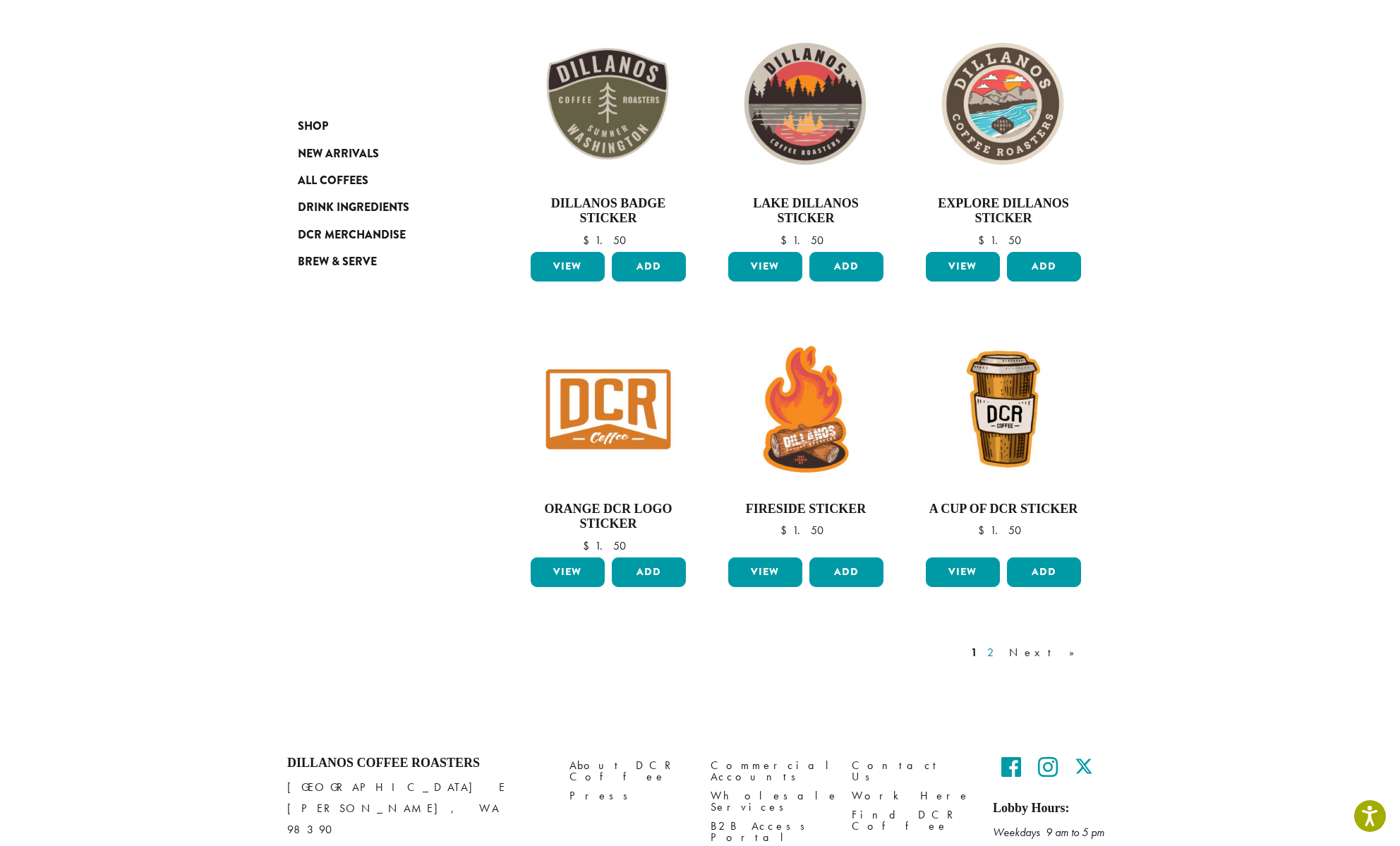
click at [1002, 656] on link "2" at bounding box center [993, 652] width 17 height 17
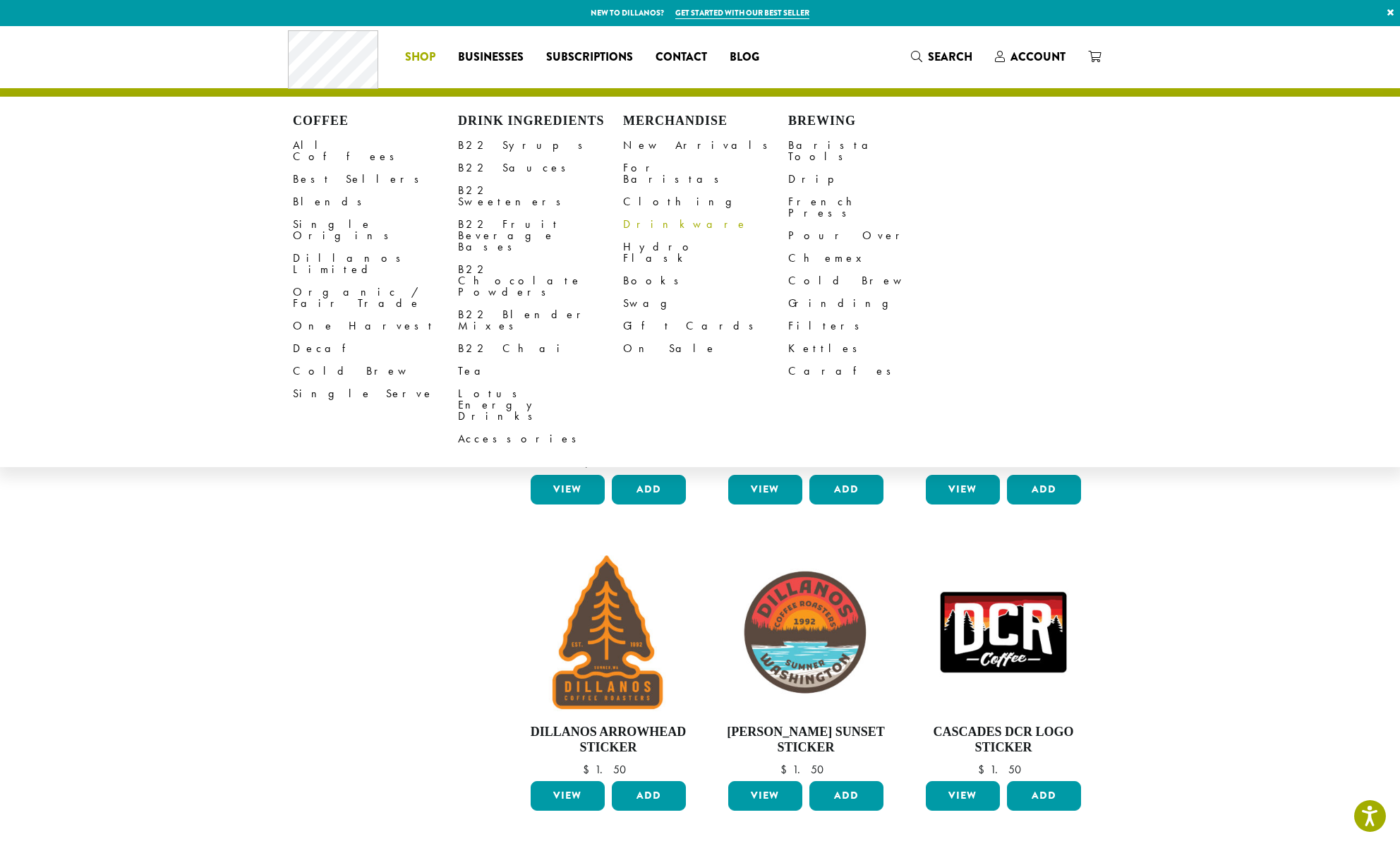
click at [660, 218] on link "Drinkware" at bounding box center [705, 223] width 165 height 22
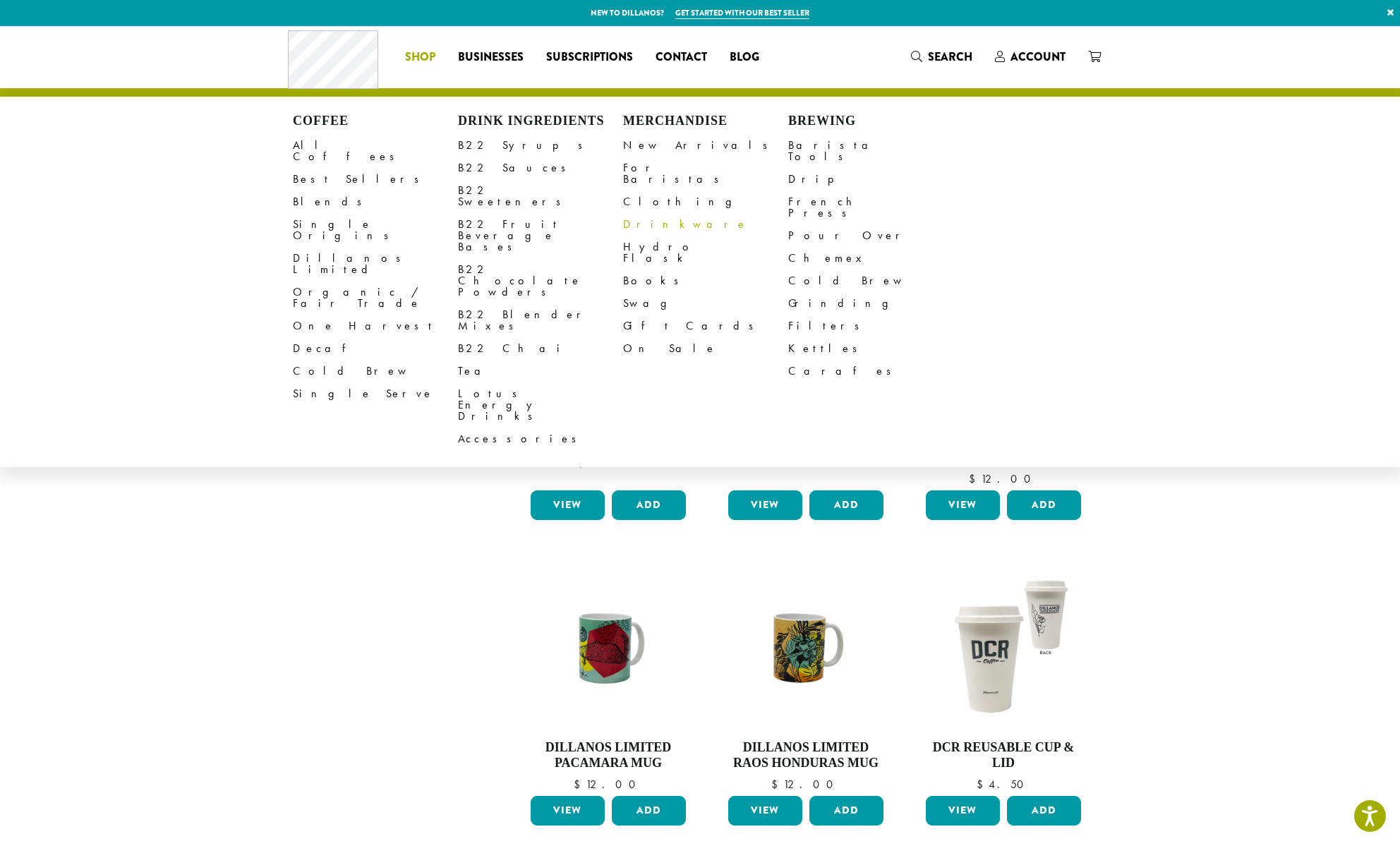
click at [659, 213] on link "Drinkware" at bounding box center [705, 223] width 165 height 22
click at [633, 236] on link "Hydro Flask" at bounding box center [705, 253] width 165 height 34
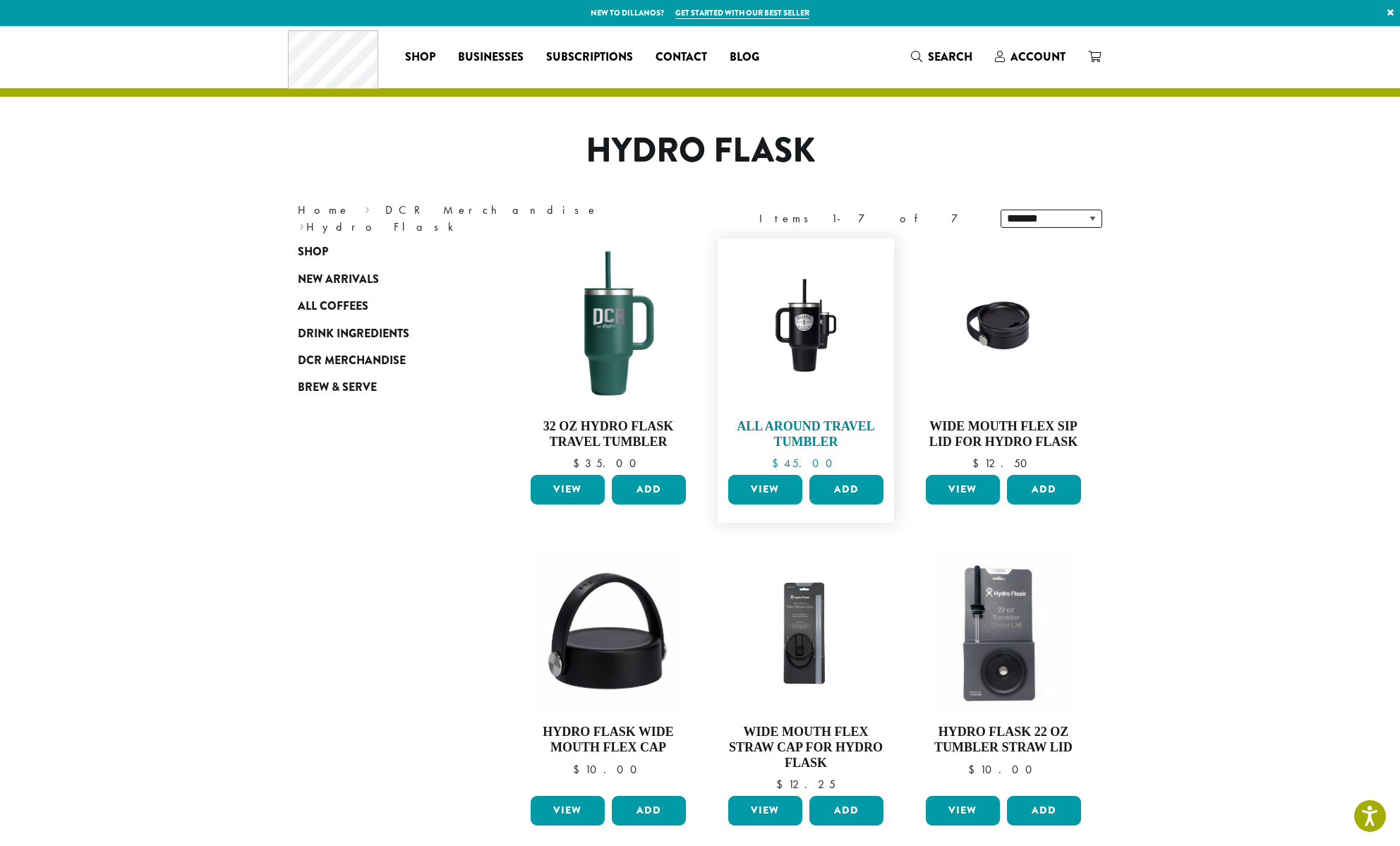
click at [798, 345] on img at bounding box center [805, 326] width 162 height 121
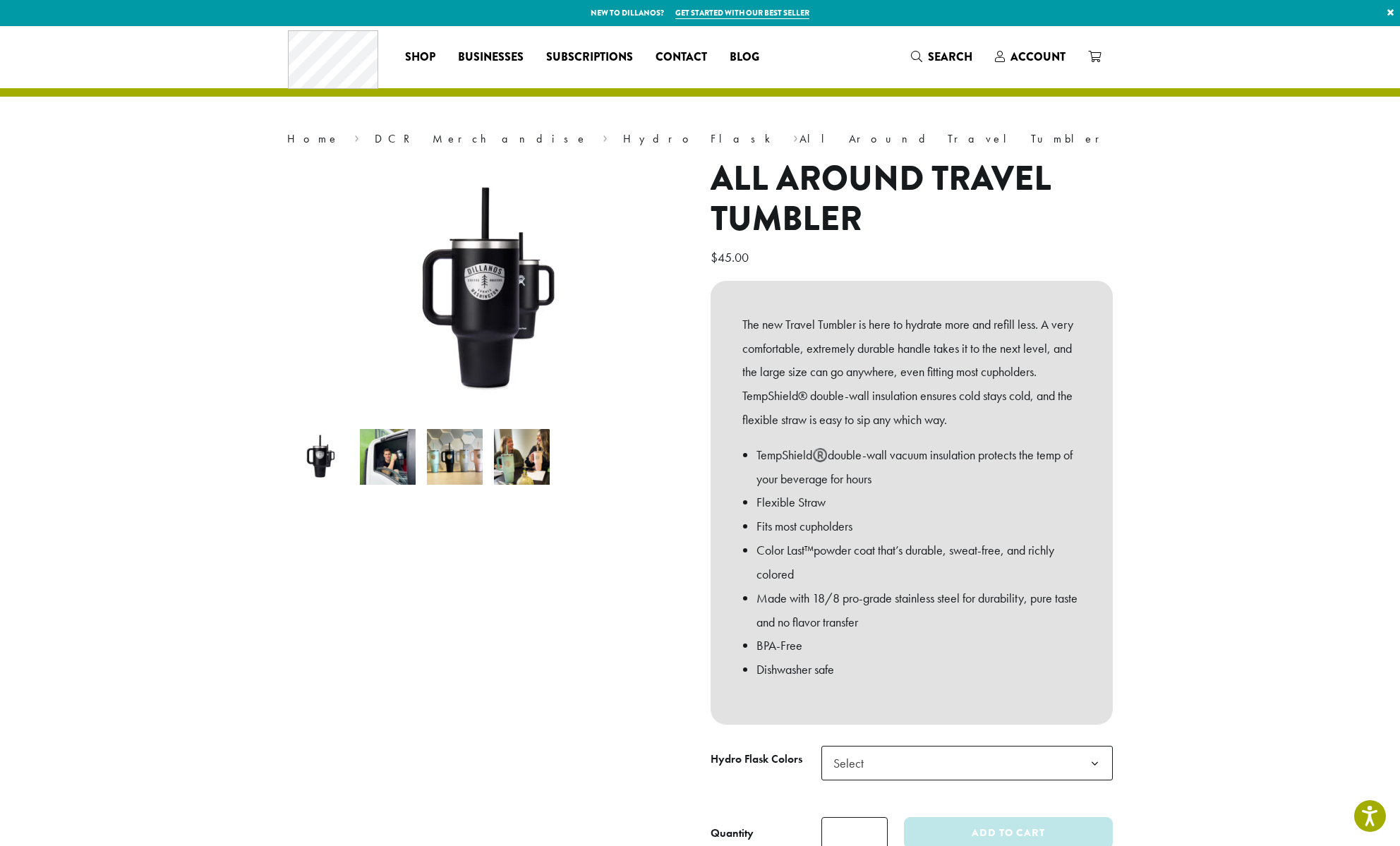
click at [460, 457] on img at bounding box center [454, 457] width 55 height 55
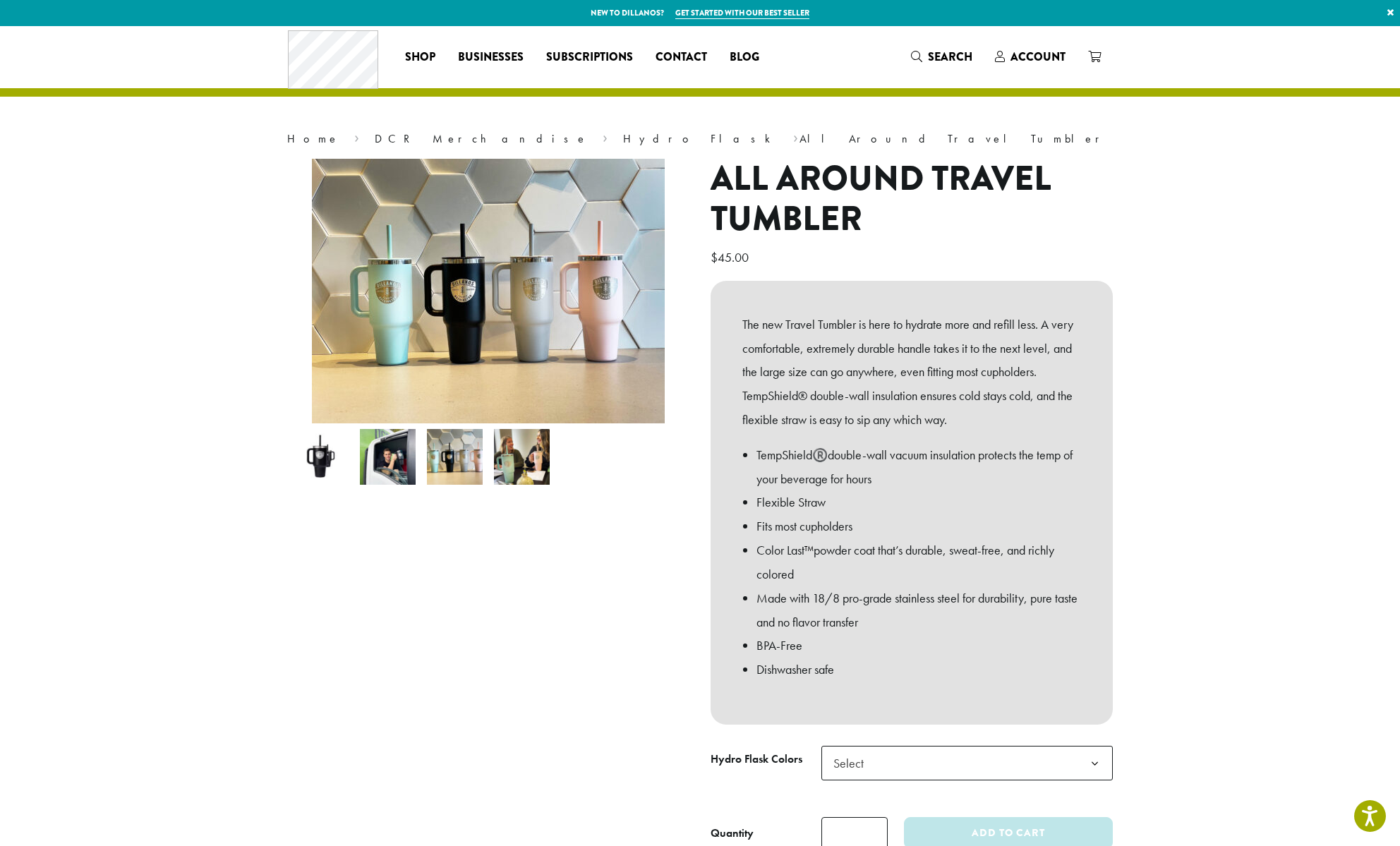
click at [512, 473] on img at bounding box center [521, 457] width 55 height 55
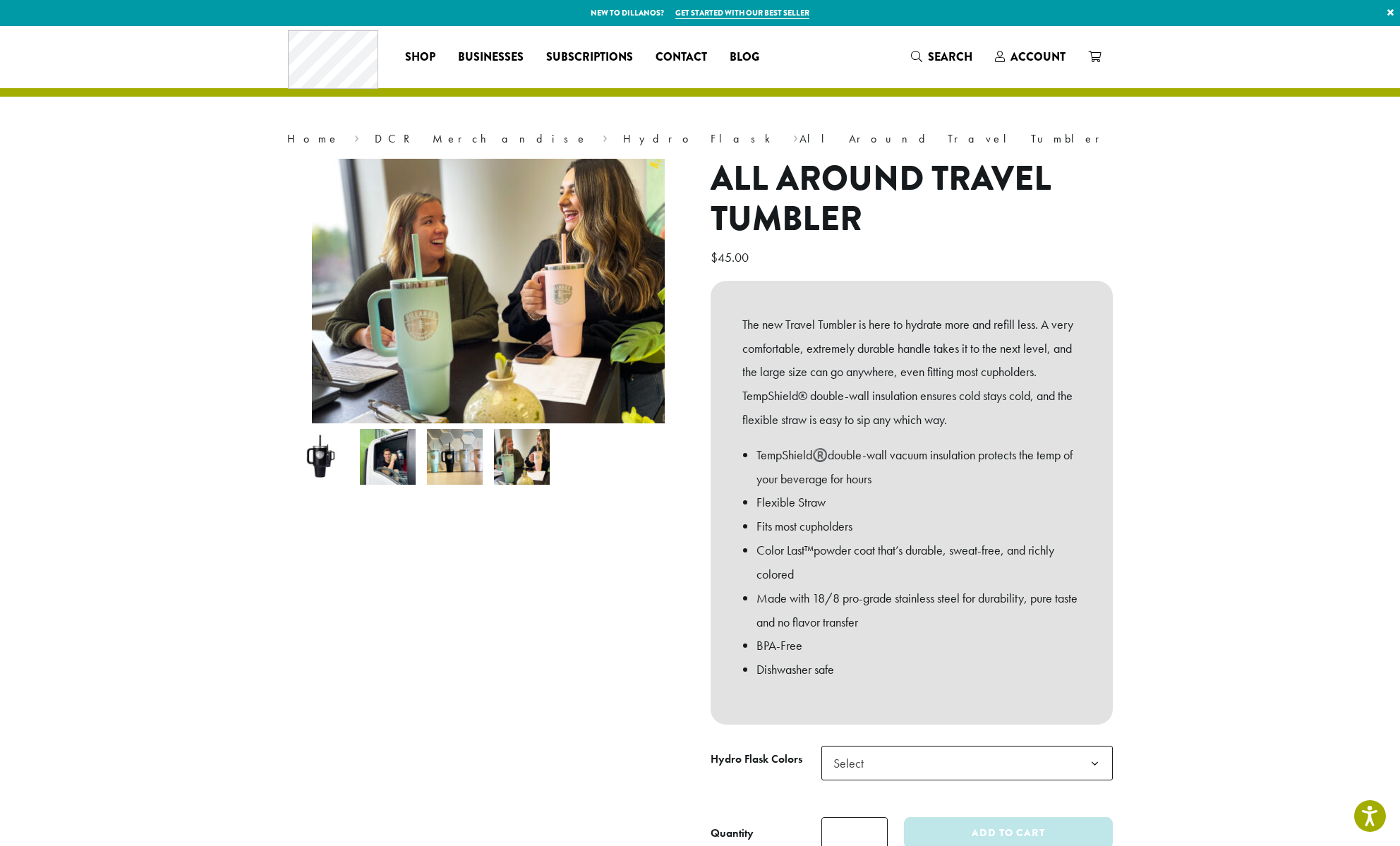
click at [455, 469] on img at bounding box center [454, 457] width 55 height 55
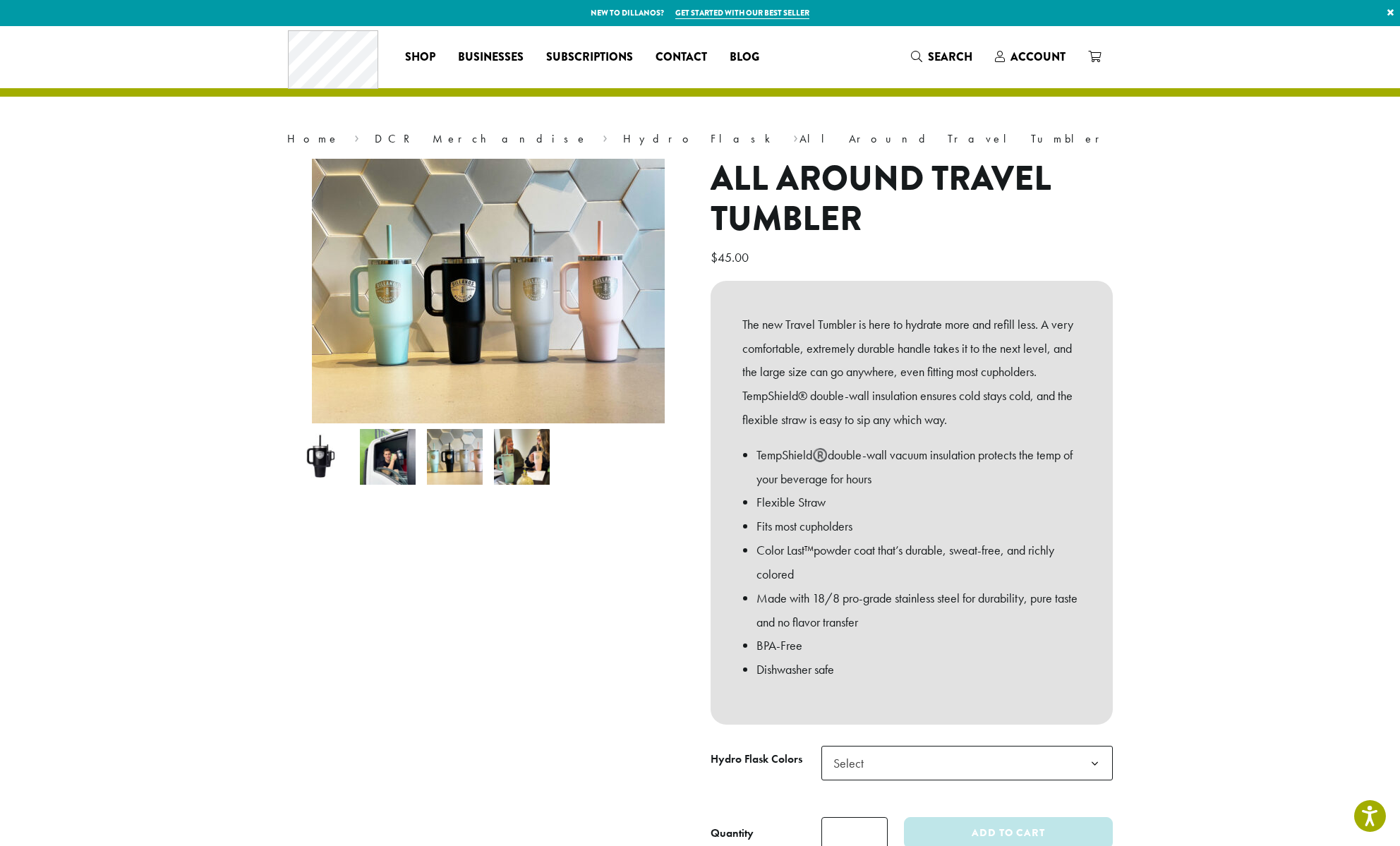
click at [420, 480] on li at bounding box center [388, 457] width 67 height 67
click at [395, 477] on img at bounding box center [387, 457] width 55 height 55
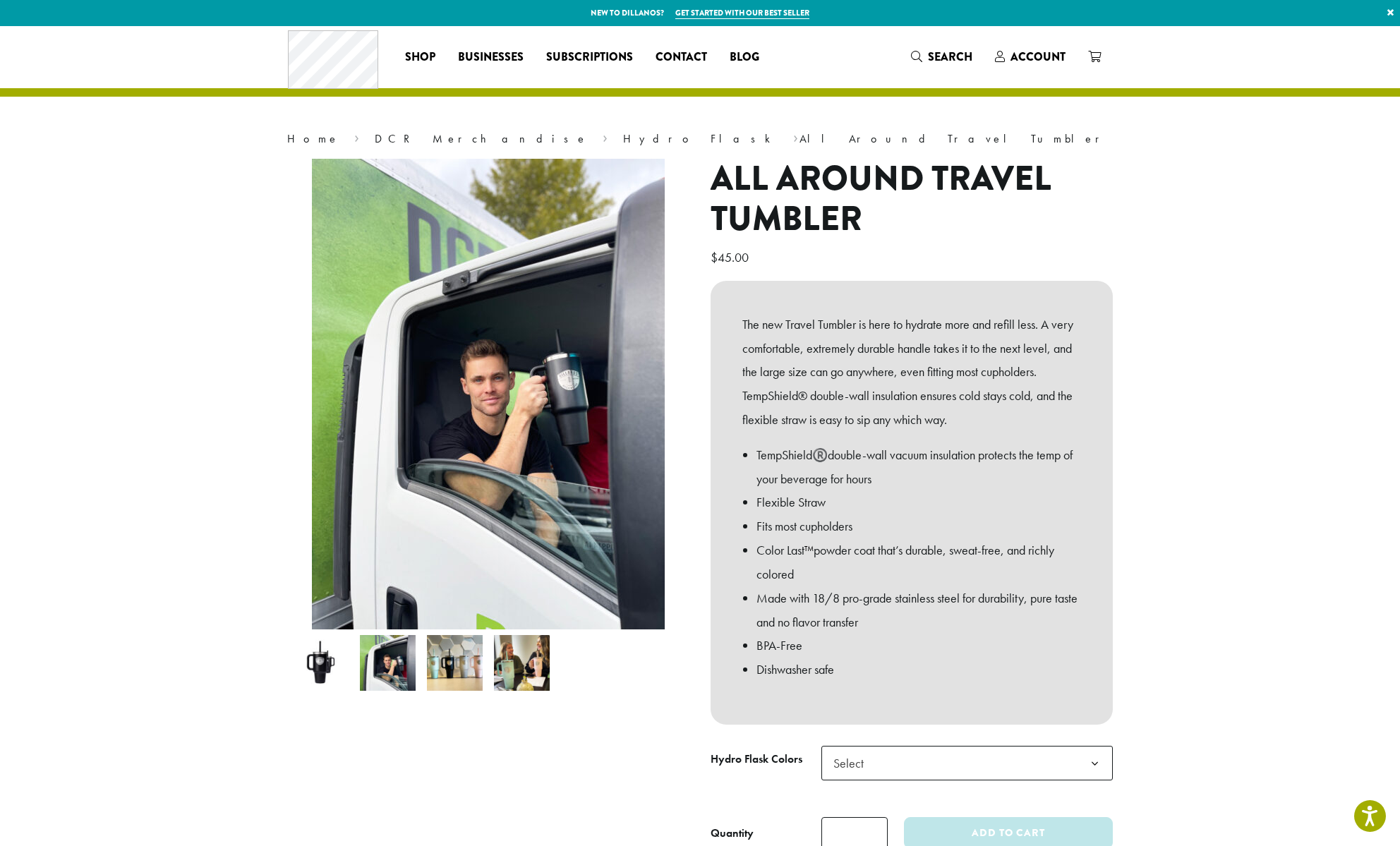
click at [328, 668] on img at bounding box center [320, 662] width 55 height 55
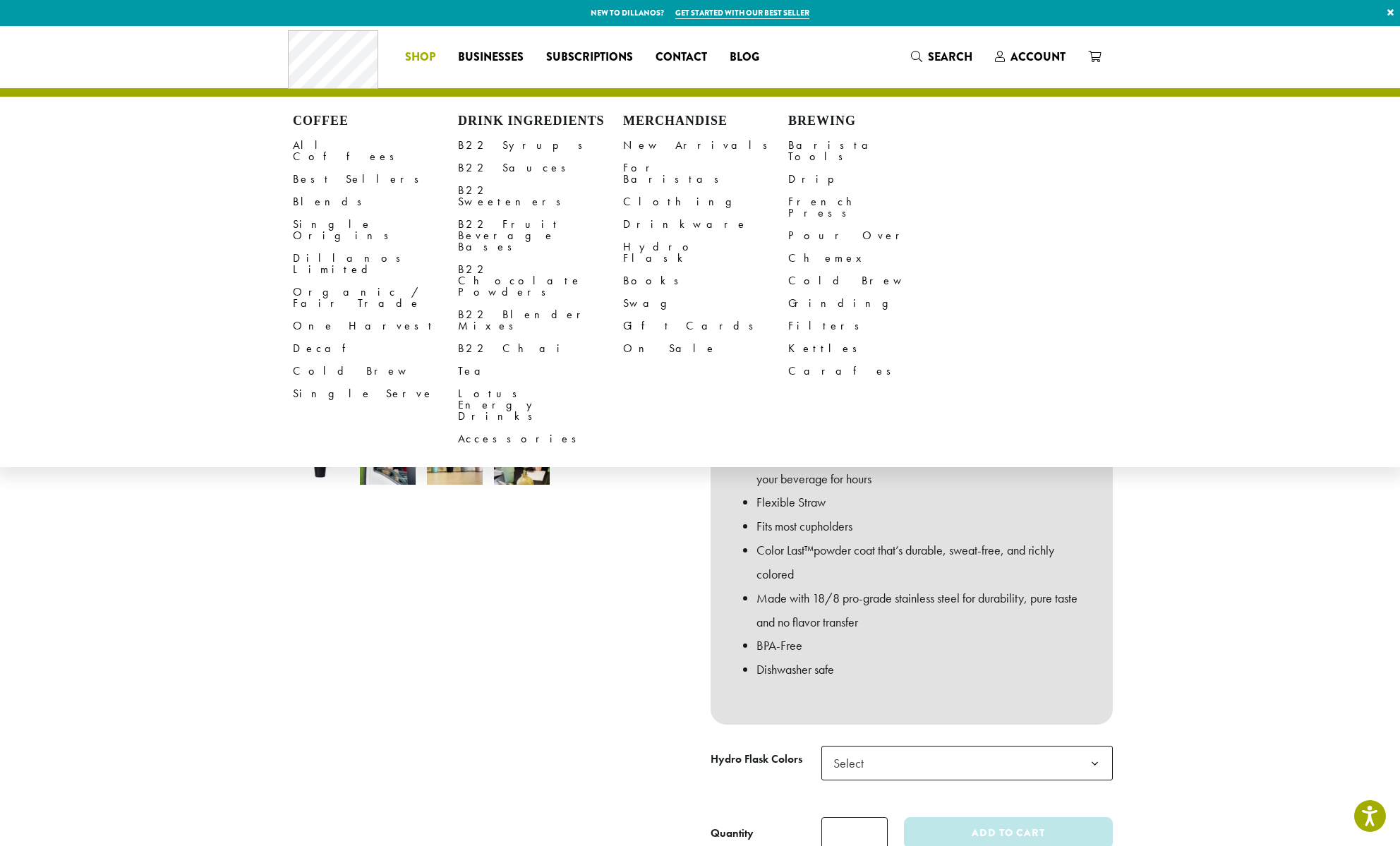
click at [427, 58] on span "Shop" at bounding box center [420, 57] width 30 height 17
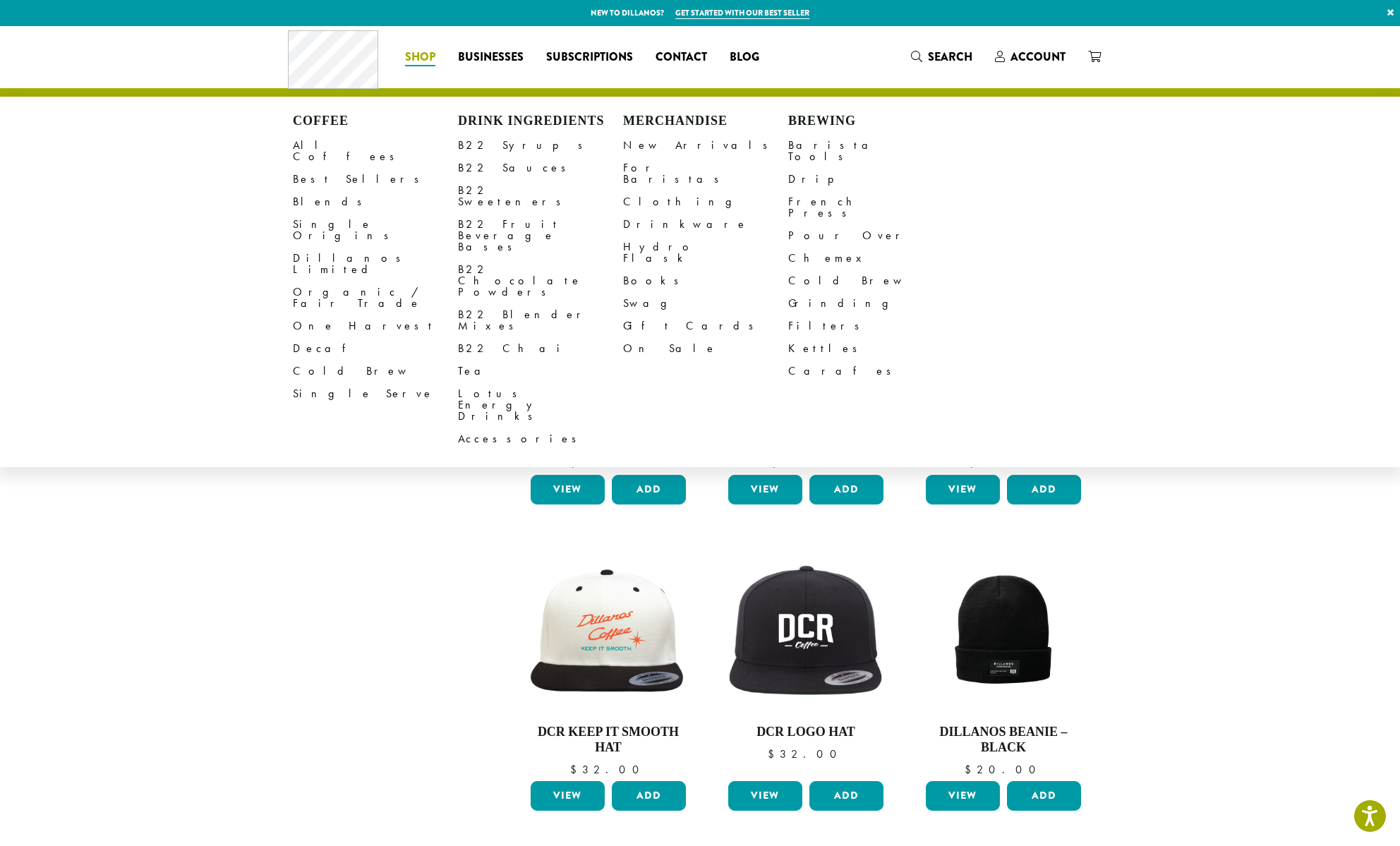
click at [1204, 489] on section "**********" at bounding box center [700, 797] width 1400 height 1542
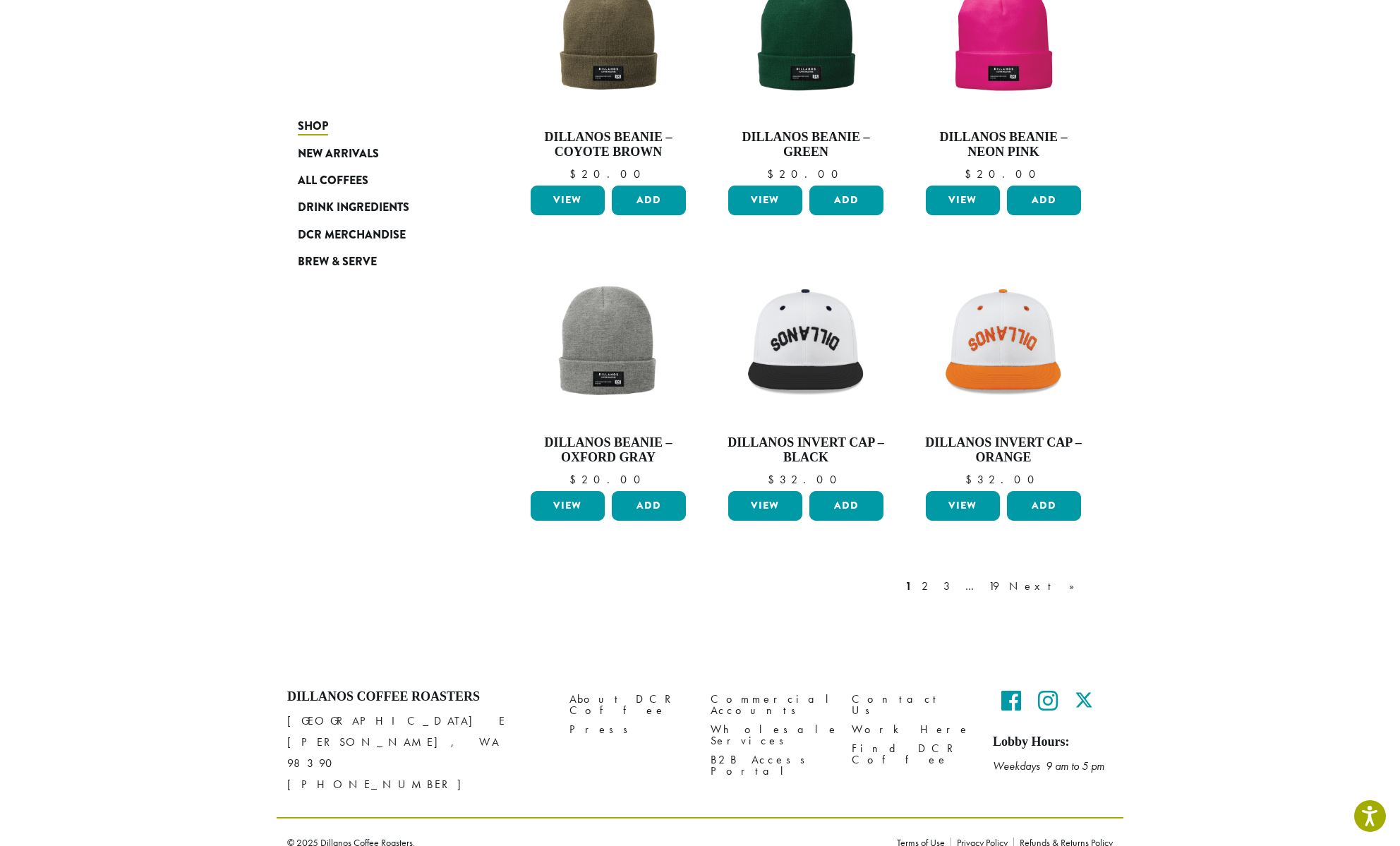
scroll to position [903, 0]
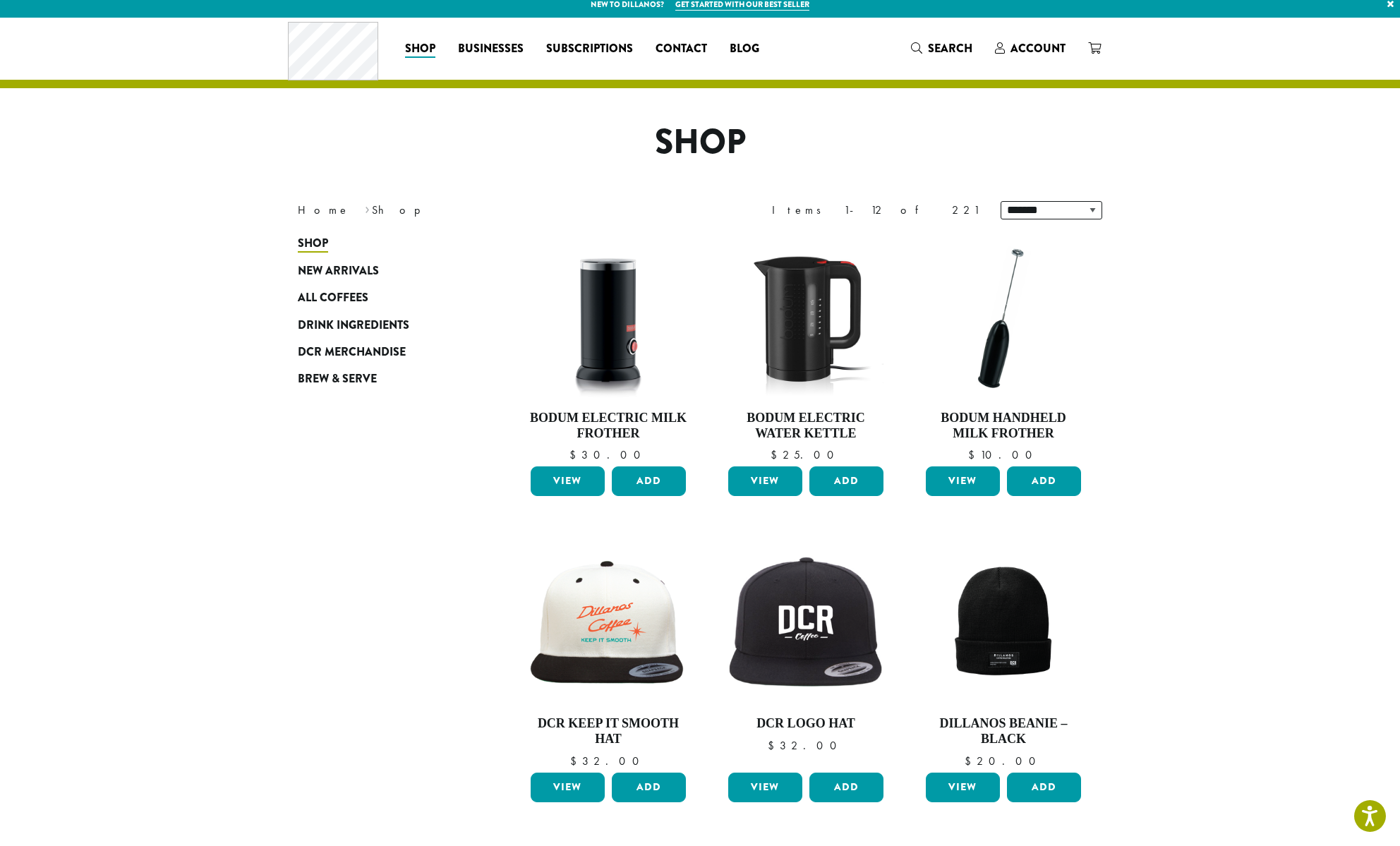
scroll to position [0, 0]
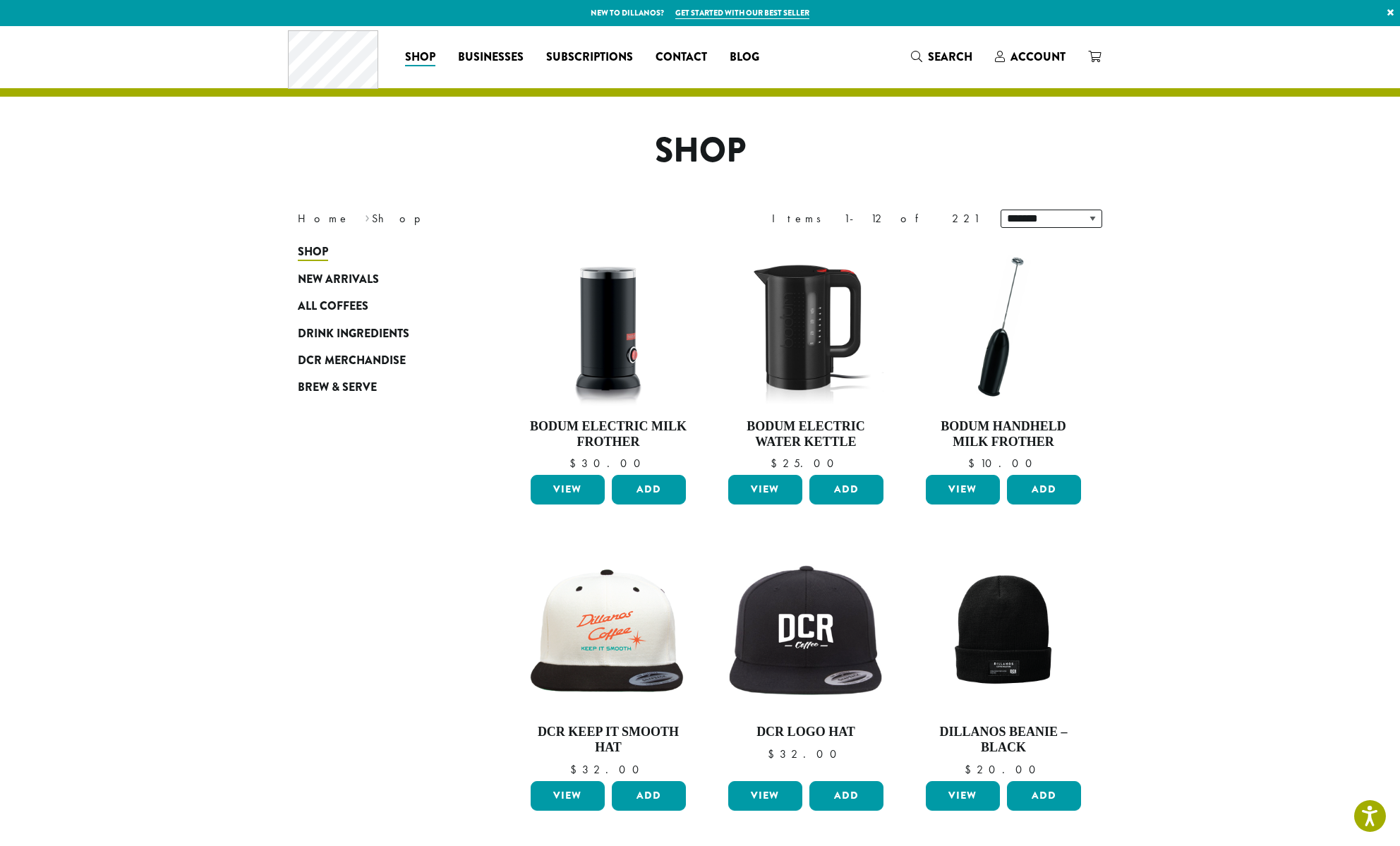
click at [1164, 332] on section "**********" at bounding box center [700, 797] width 1400 height 1542
click at [1188, 230] on section "**********" at bounding box center [700, 797] width 1400 height 1542
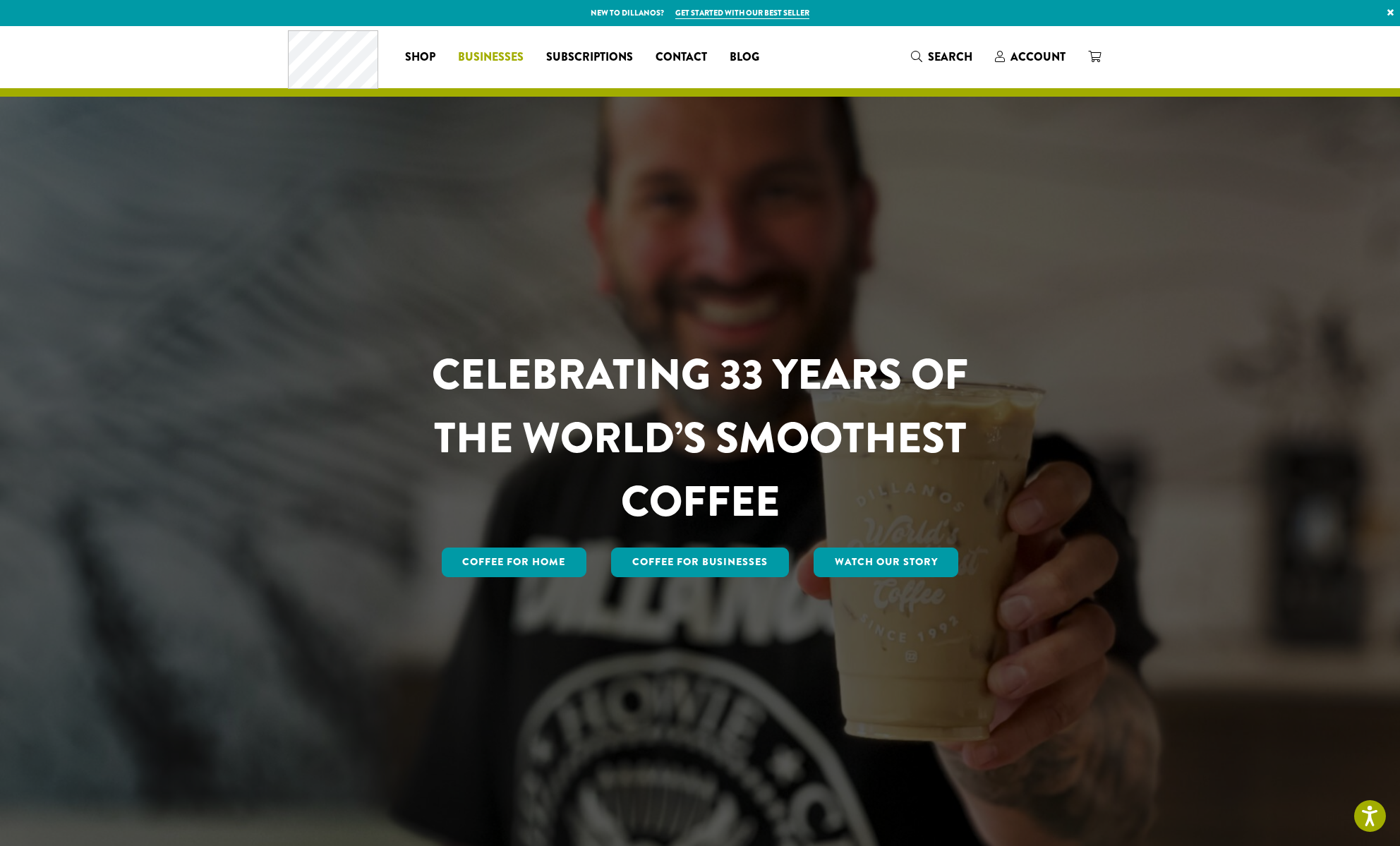
click at [495, 58] on span "Businesses" at bounding box center [491, 57] width 66 height 17
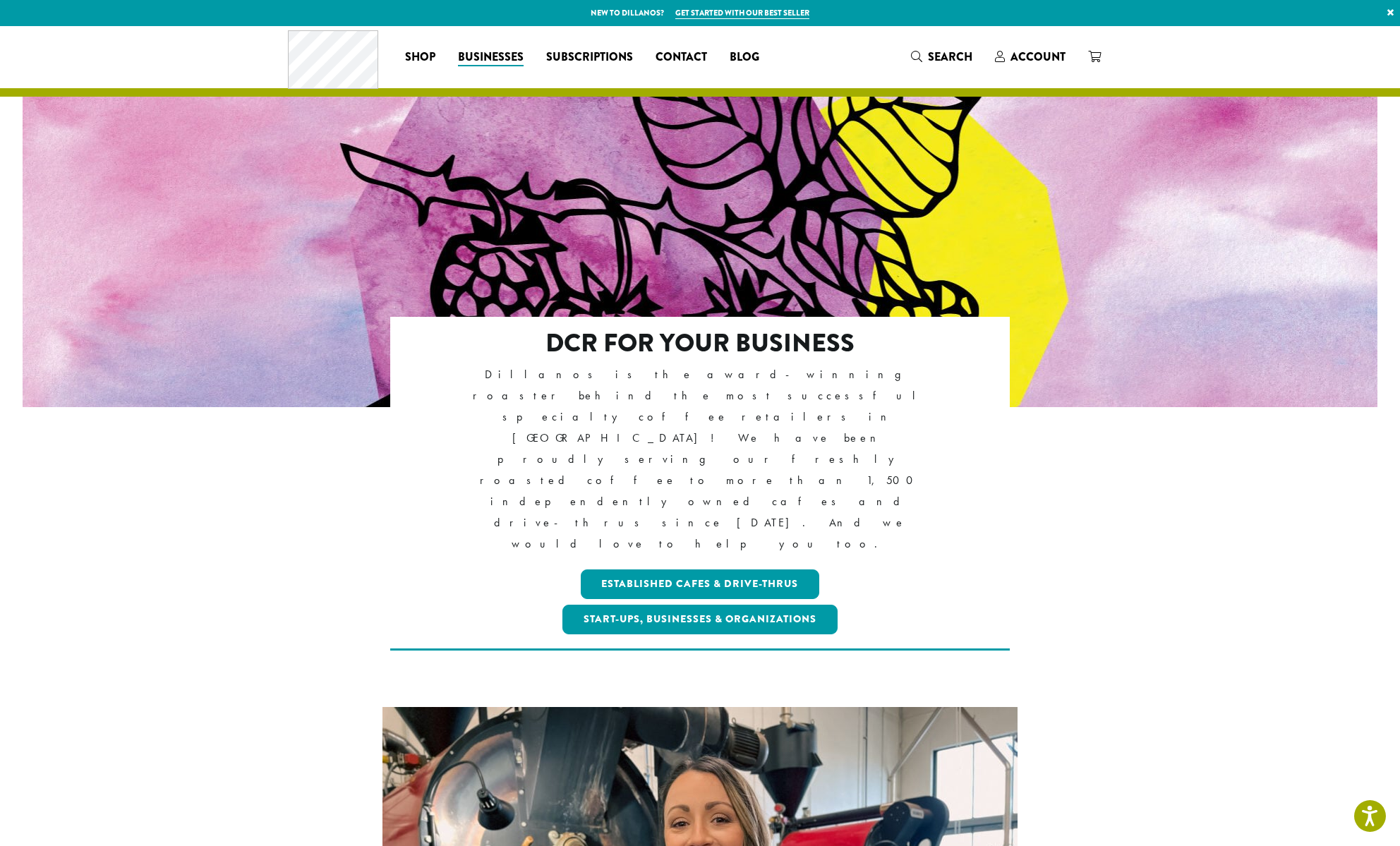
click at [593, 42] on div "Coffee All Coffees Best Sellers Blends Single Origins Dillanos Limited Organic …" at bounding box center [529, 56] width 483 height 58
click at [597, 60] on span "Subscriptions" at bounding box center [589, 57] width 86 height 17
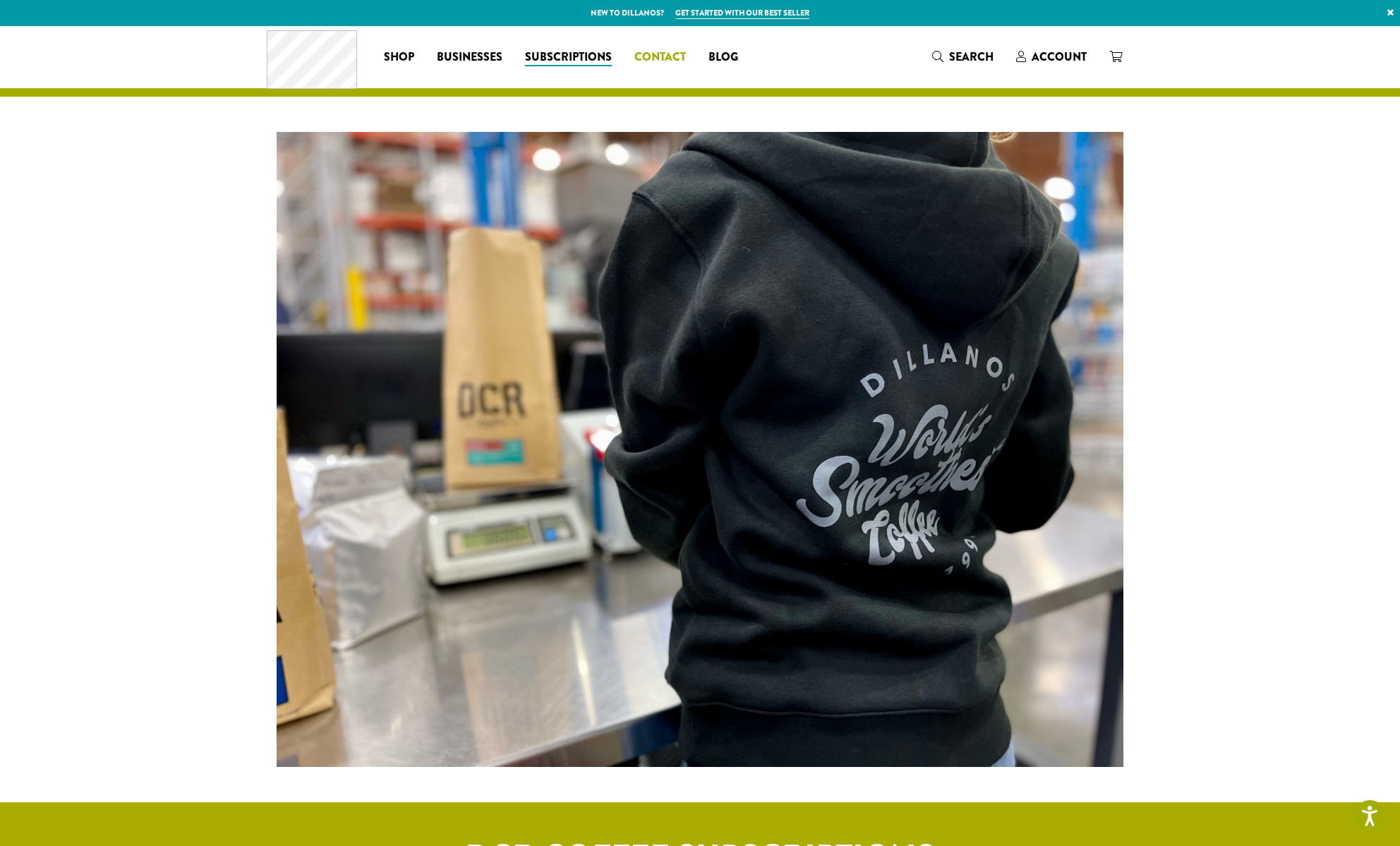
click at [665, 57] on span "Contact" at bounding box center [660, 57] width 51 height 17
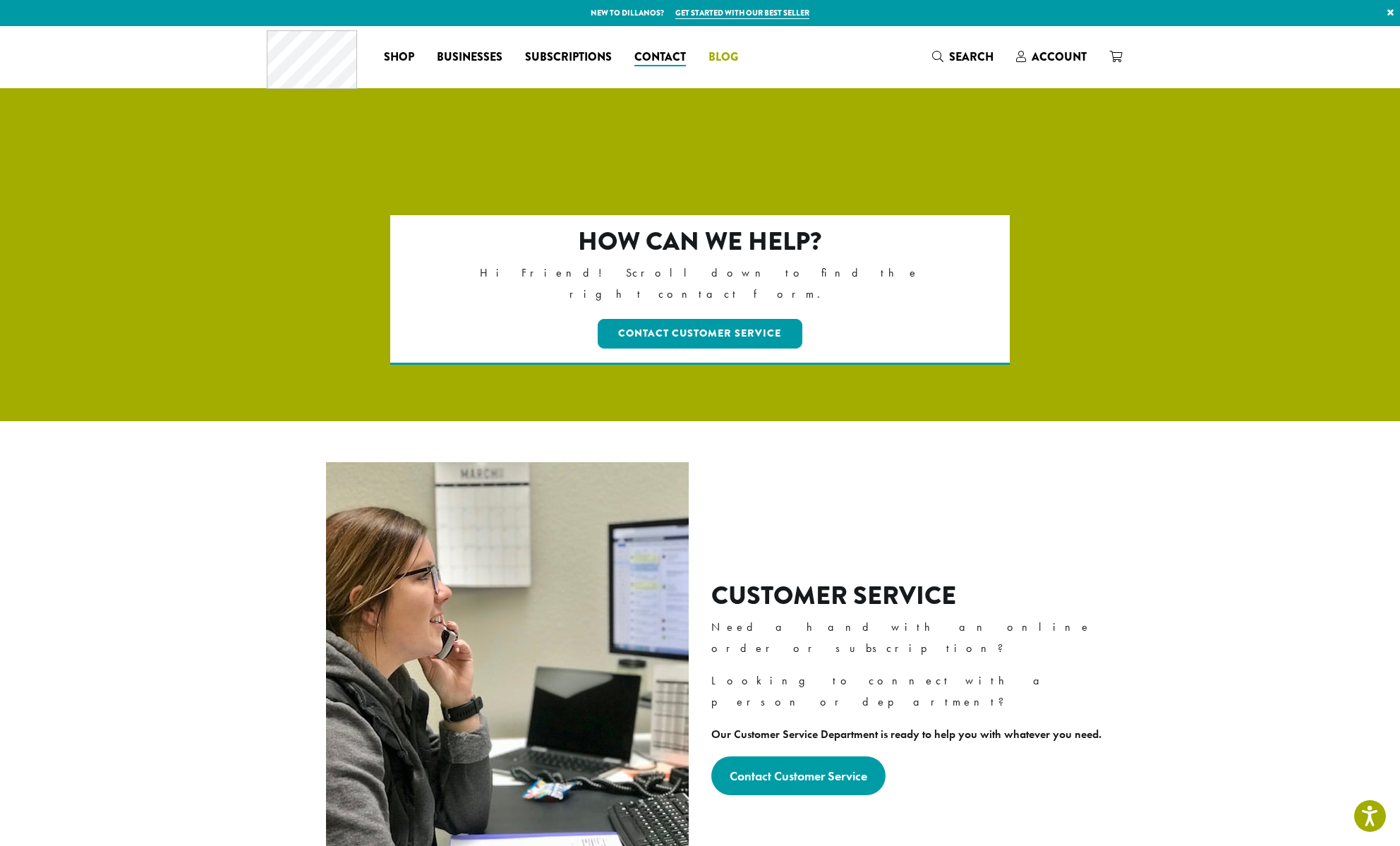
click at [725, 58] on span "Blog" at bounding box center [723, 57] width 30 height 17
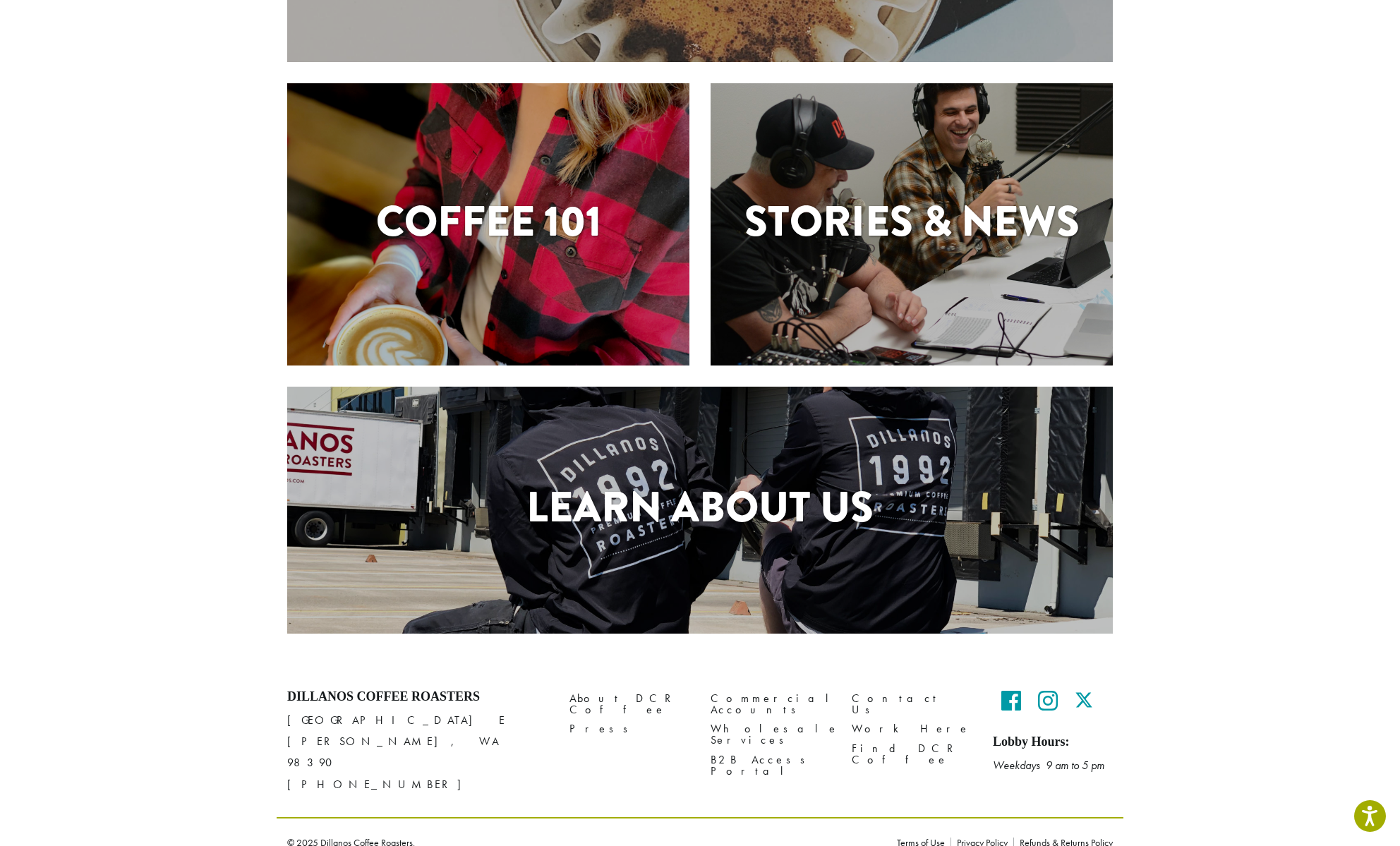
scroll to position [315, 0]
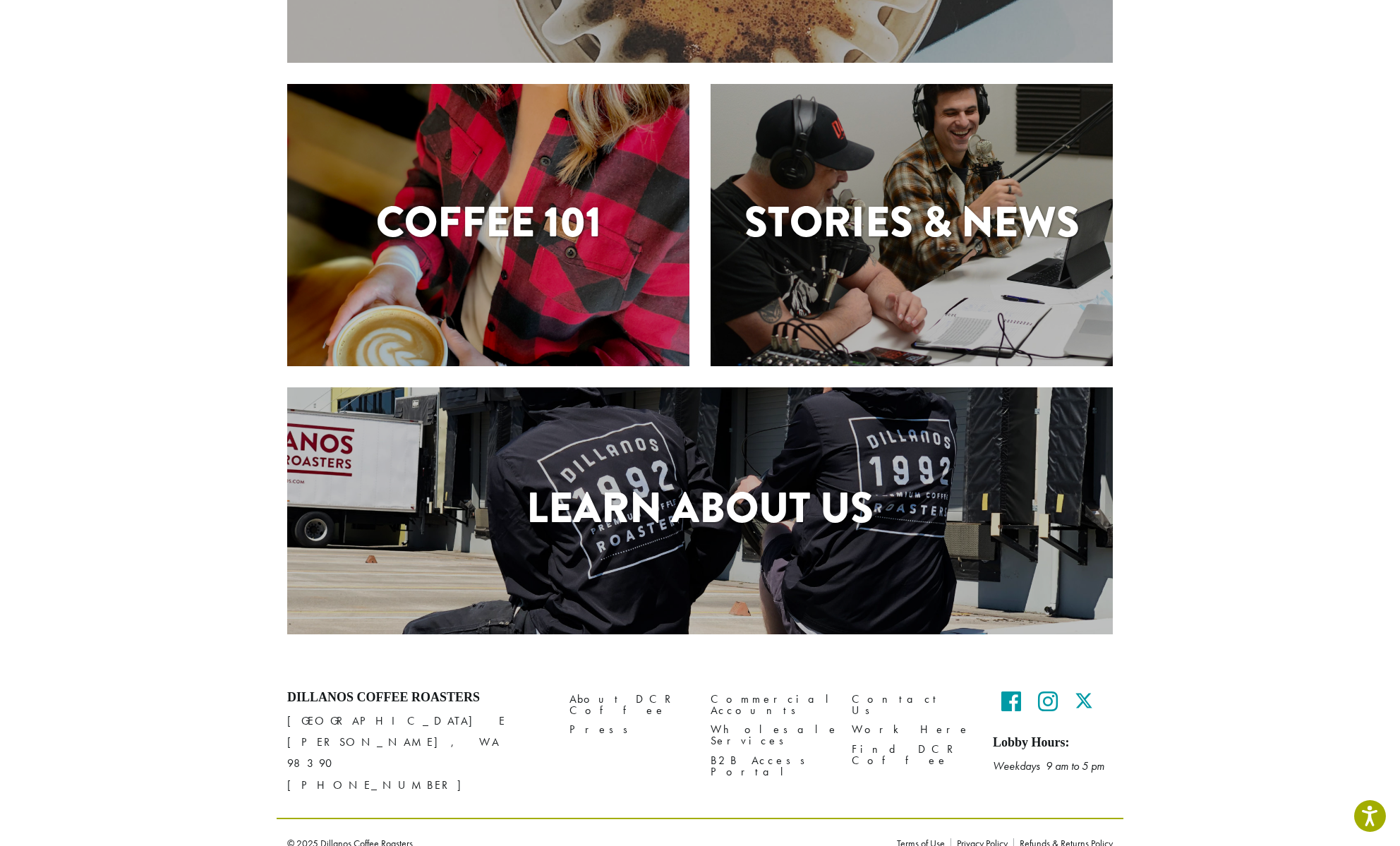
click at [749, 480] on h1 "Learn About Us" at bounding box center [700, 507] width 826 height 63
click at [760, 504] on h1 "Learn About Us" at bounding box center [700, 507] width 826 height 63
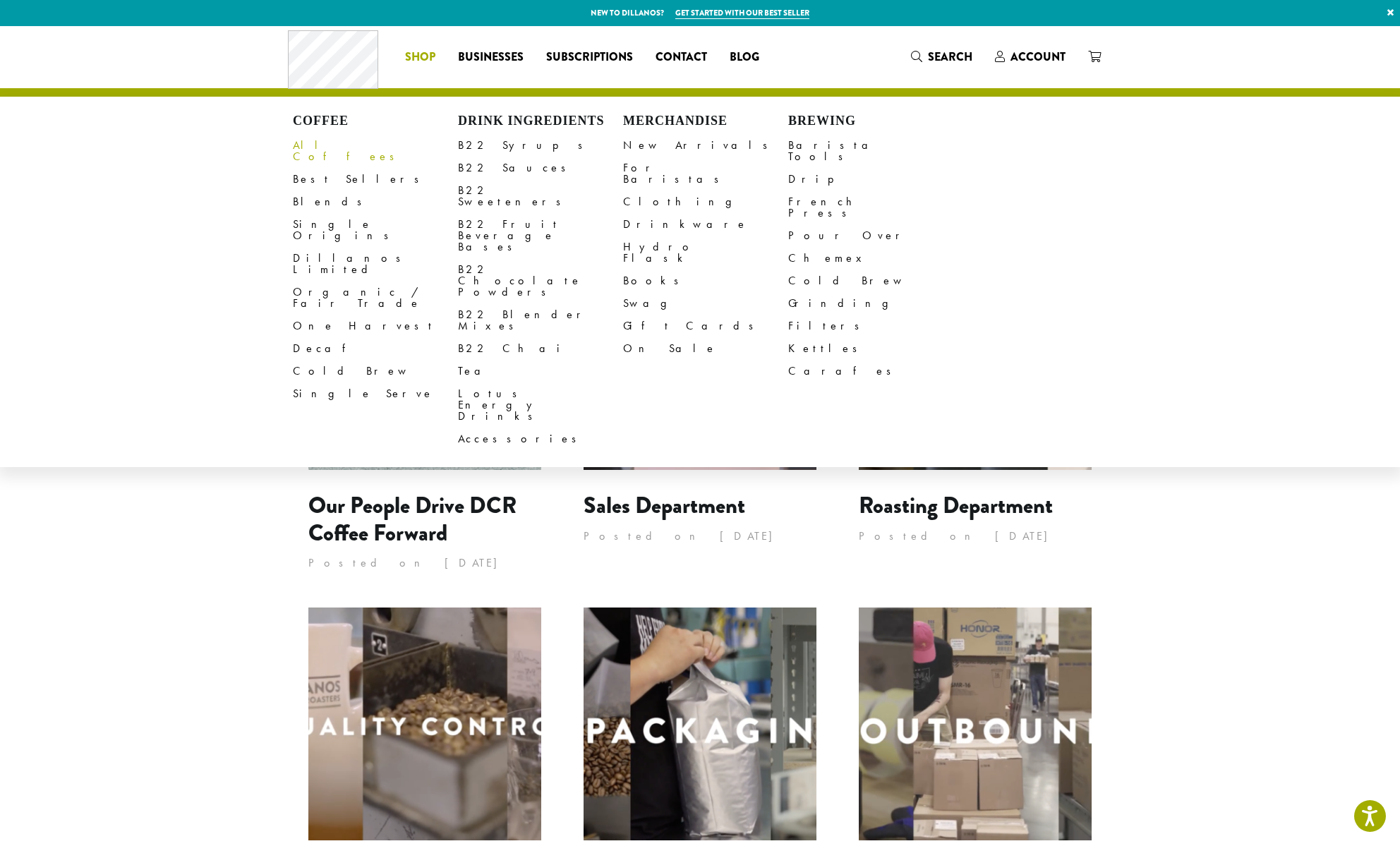
click at [344, 151] on link "All Coffees" at bounding box center [375, 151] width 165 height 34
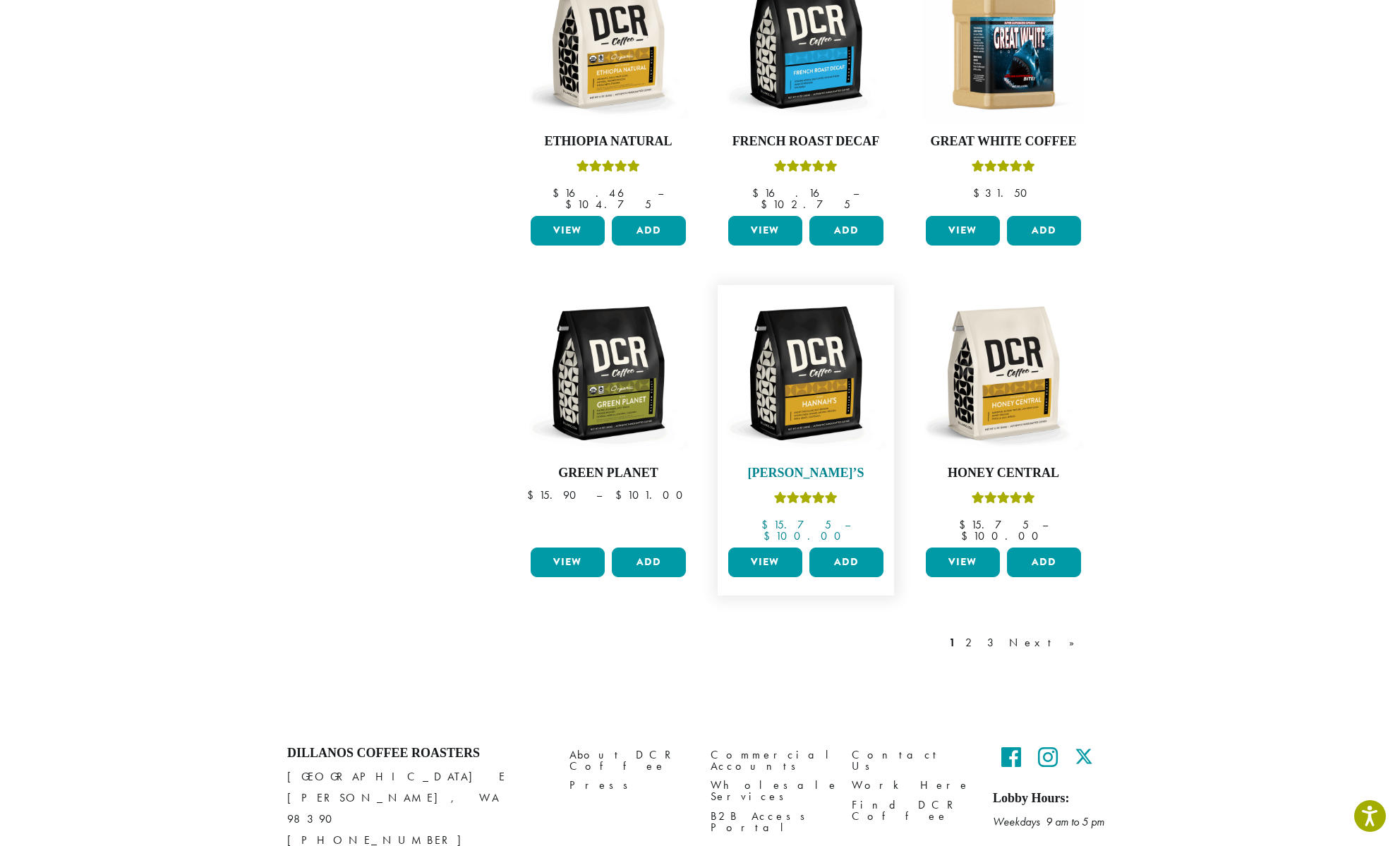
scroll to position [961, 0]
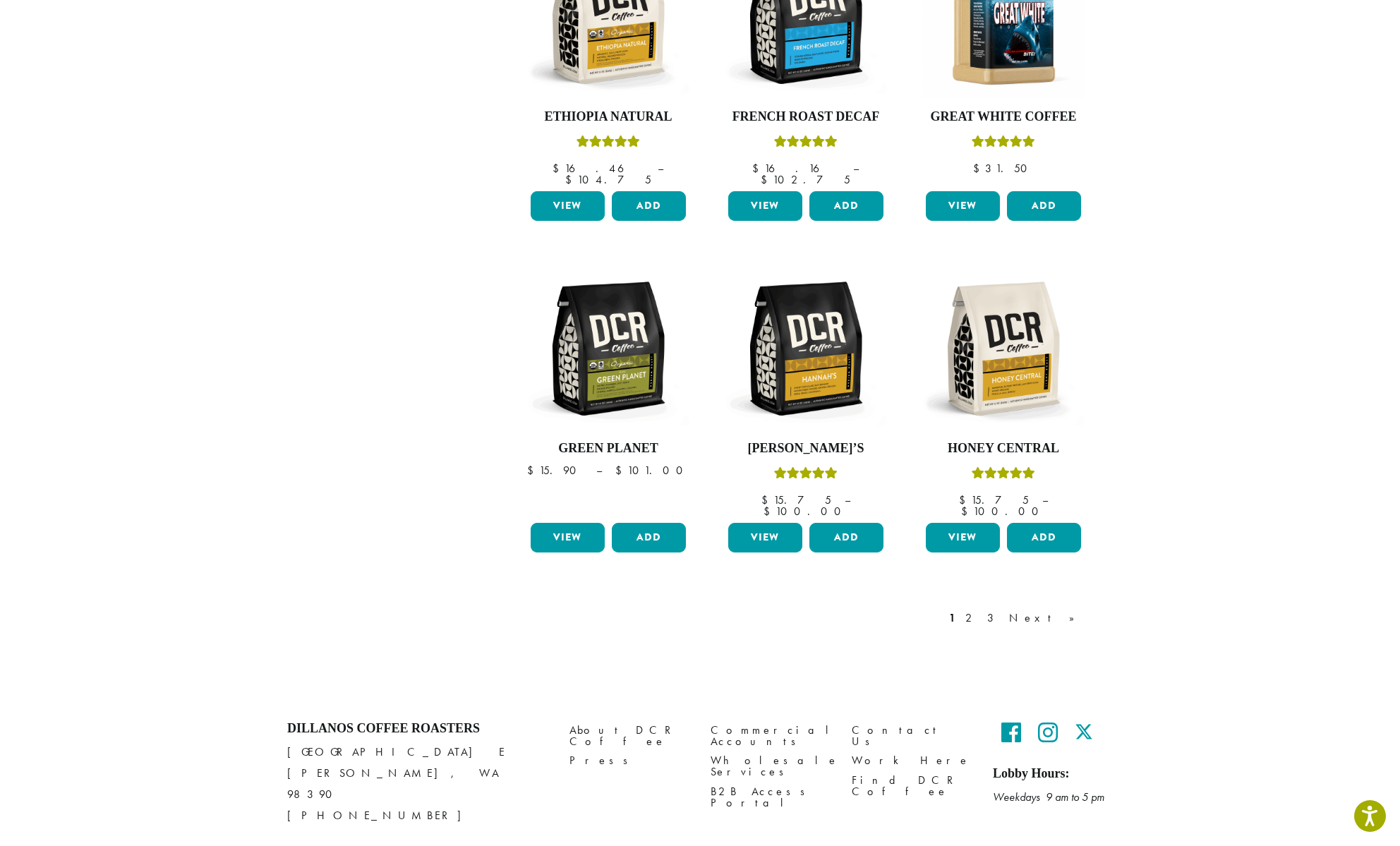
click at [1033, 610] on div "1 2 3 Next »" at bounding box center [1019, 618] width 146 height 17
click at [980, 610] on link "2" at bounding box center [972, 618] width 17 height 17
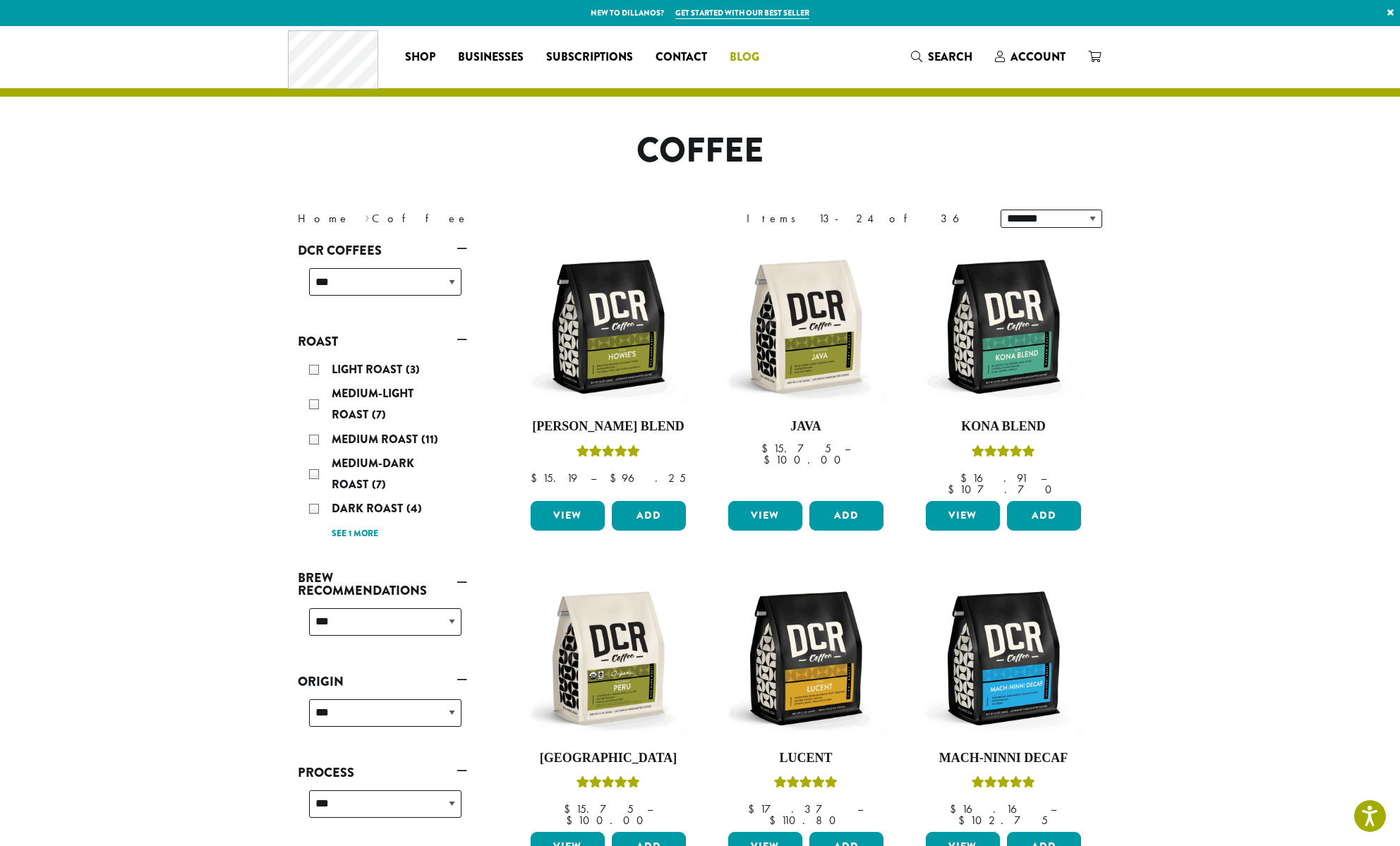
click at [742, 58] on span "Blog" at bounding box center [744, 57] width 30 height 17
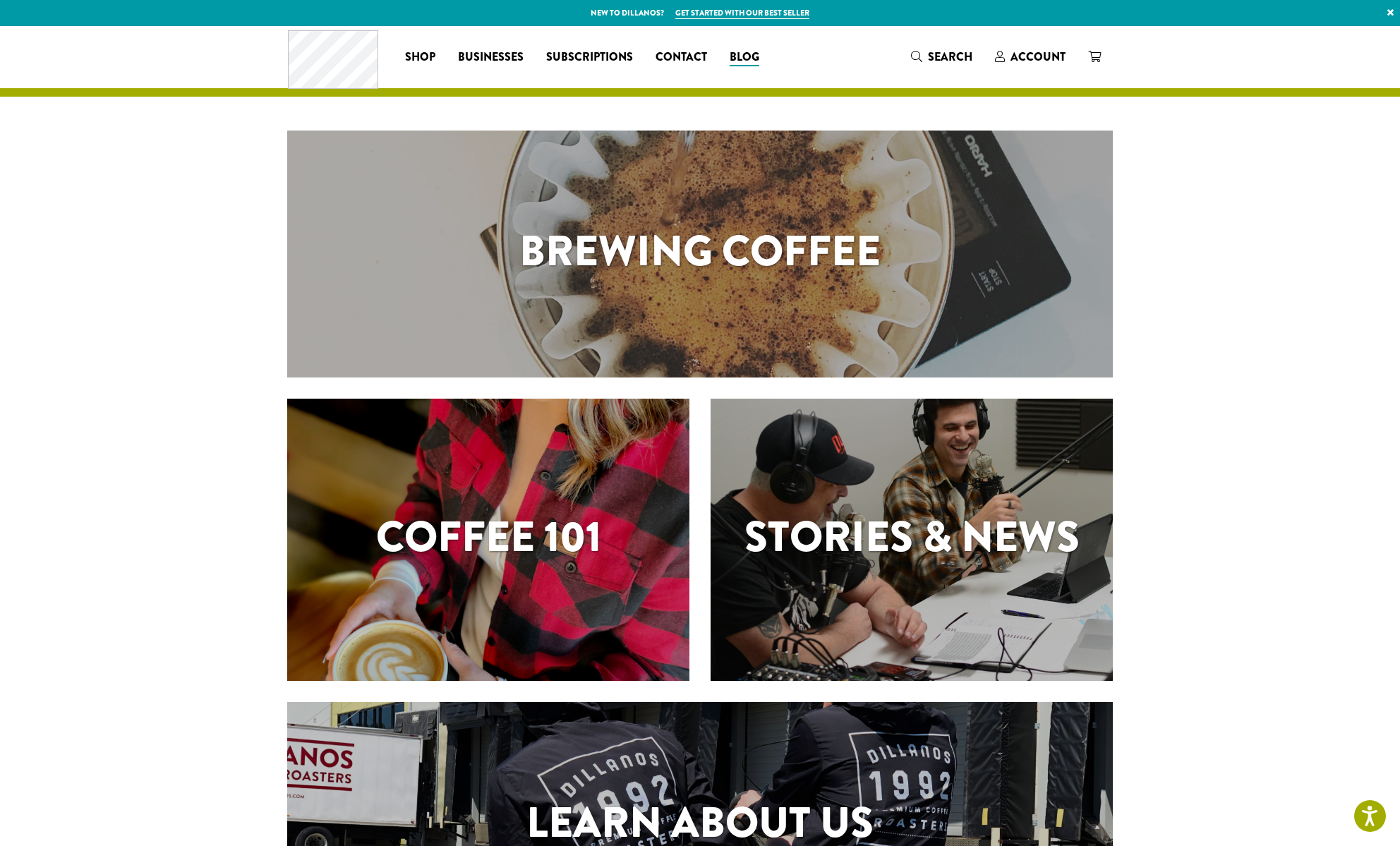
click at [565, 556] on h1 "Coffee 101" at bounding box center [489, 536] width 402 height 63
click at [568, 545] on h1 "Coffee 101" at bounding box center [489, 536] width 402 height 63
